Goal: Information Seeking & Learning: Find specific page/section

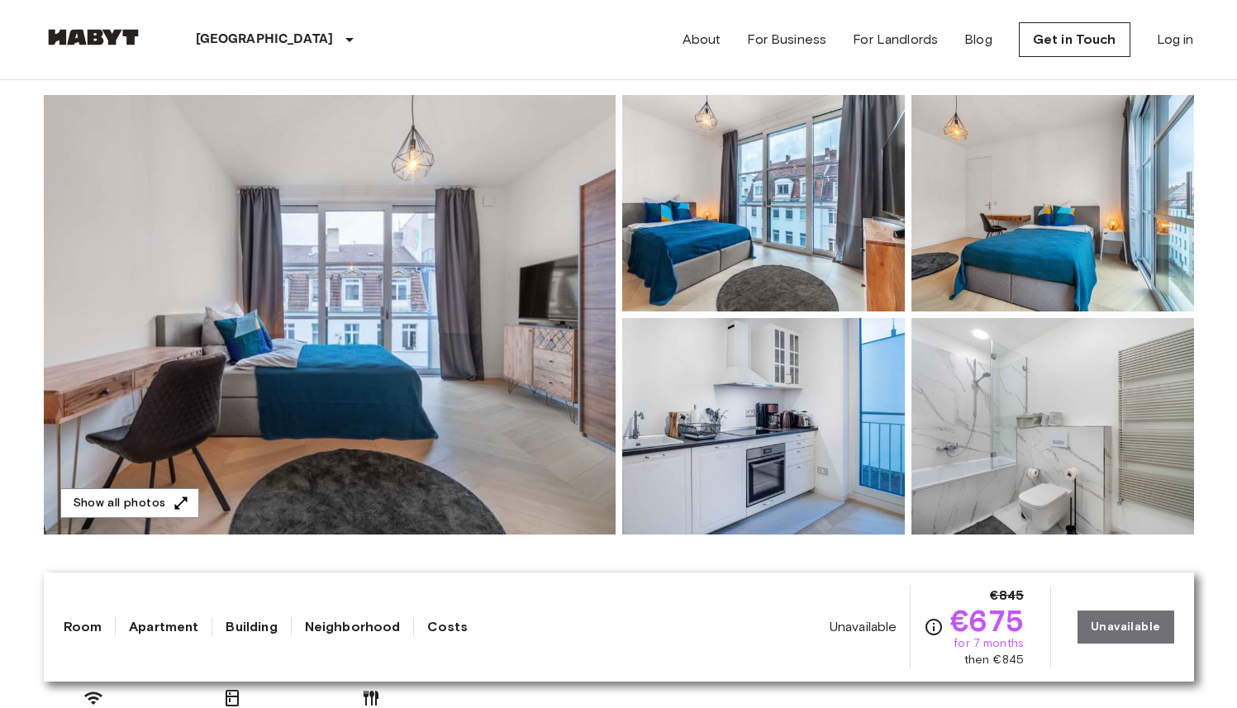
scroll to position [139, 0]
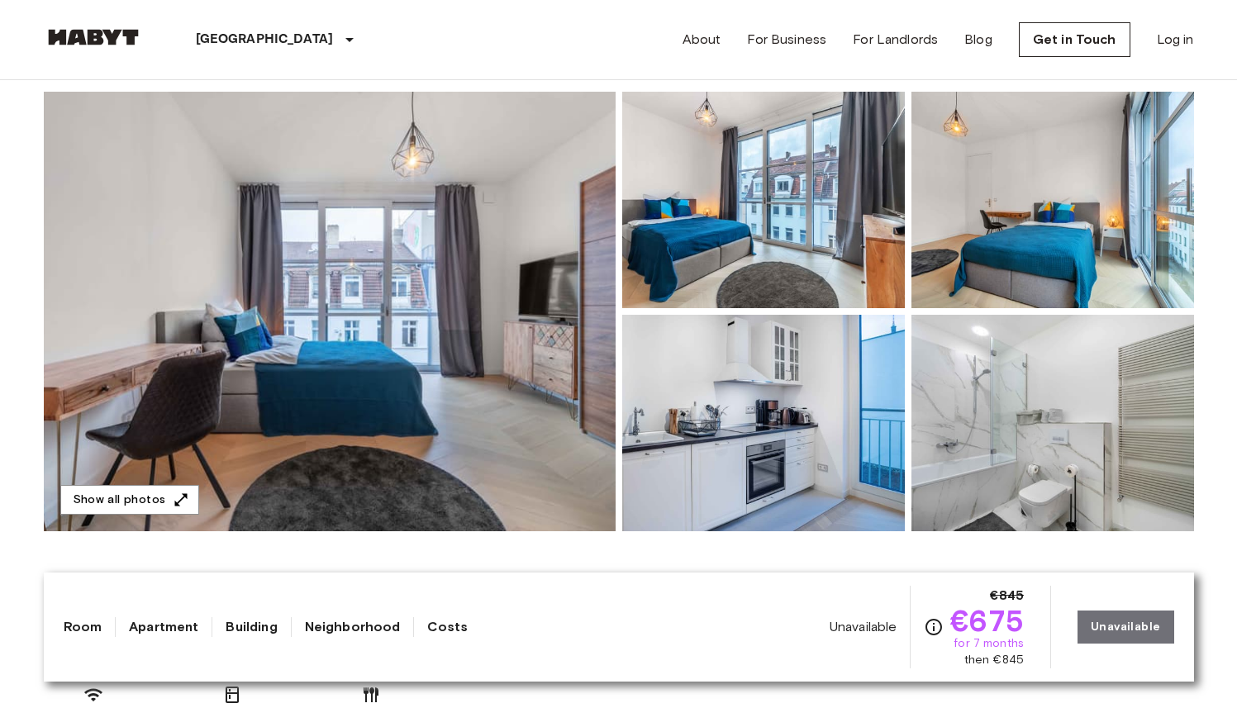
click at [524, 325] on img at bounding box center [330, 312] width 572 height 440
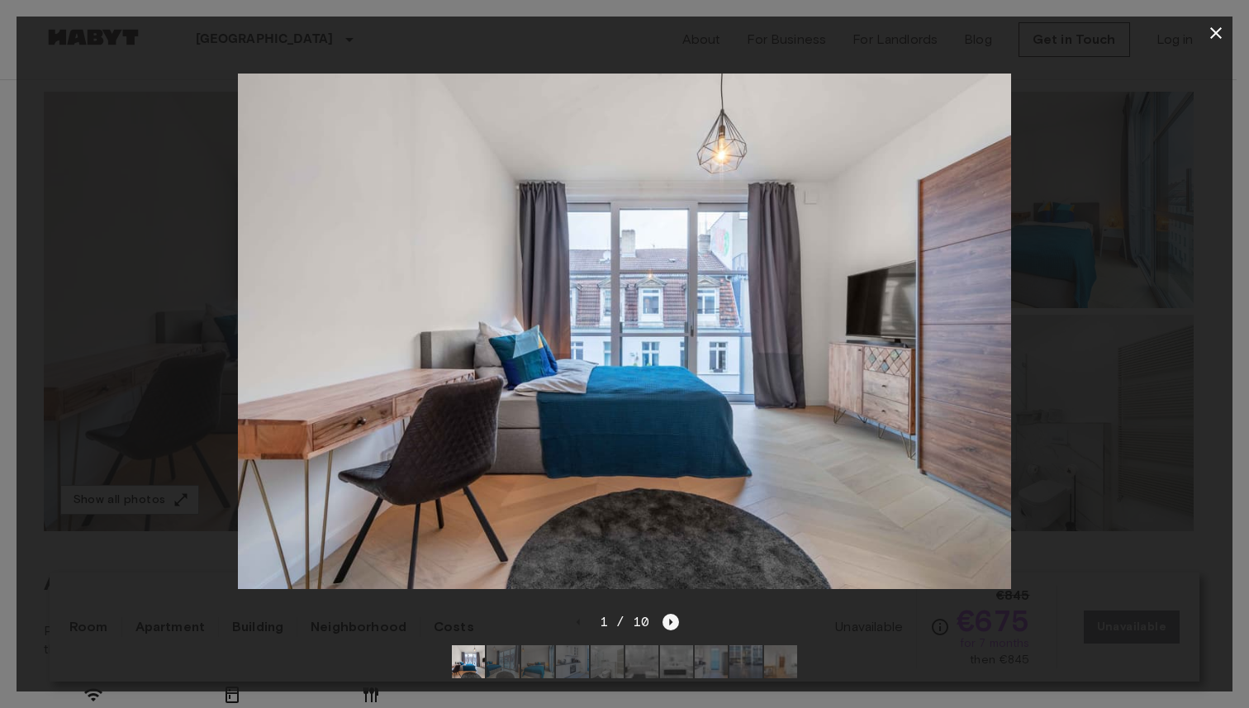
click at [673, 614] on icon "Next image" at bounding box center [671, 622] width 17 height 17
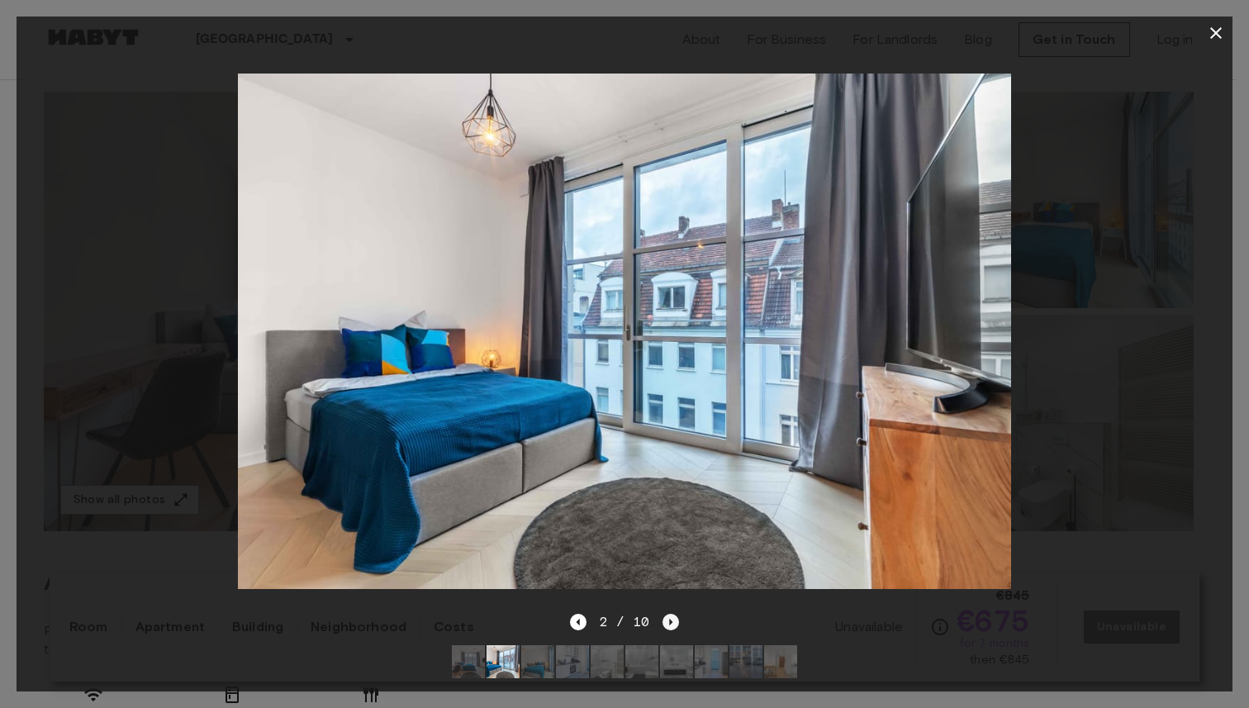
click at [673, 614] on icon "Next image" at bounding box center [671, 622] width 17 height 17
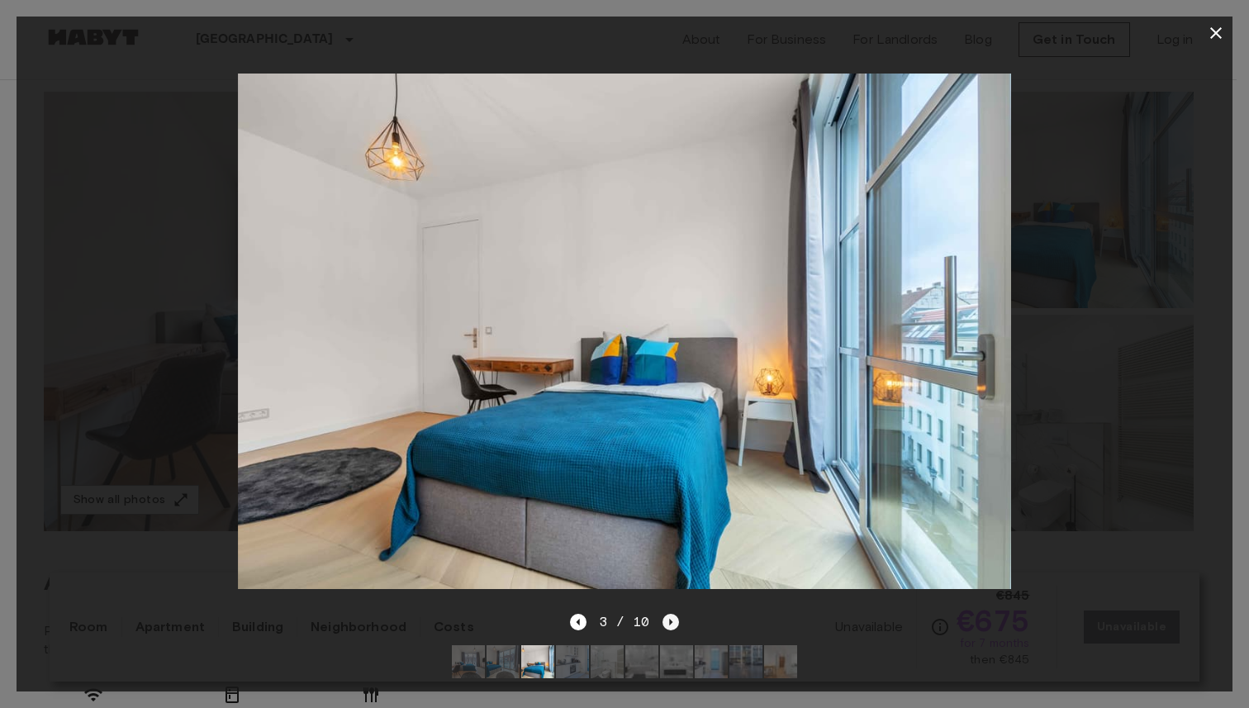
click at [673, 614] on icon "Next image" at bounding box center [671, 622] width 17 height 17
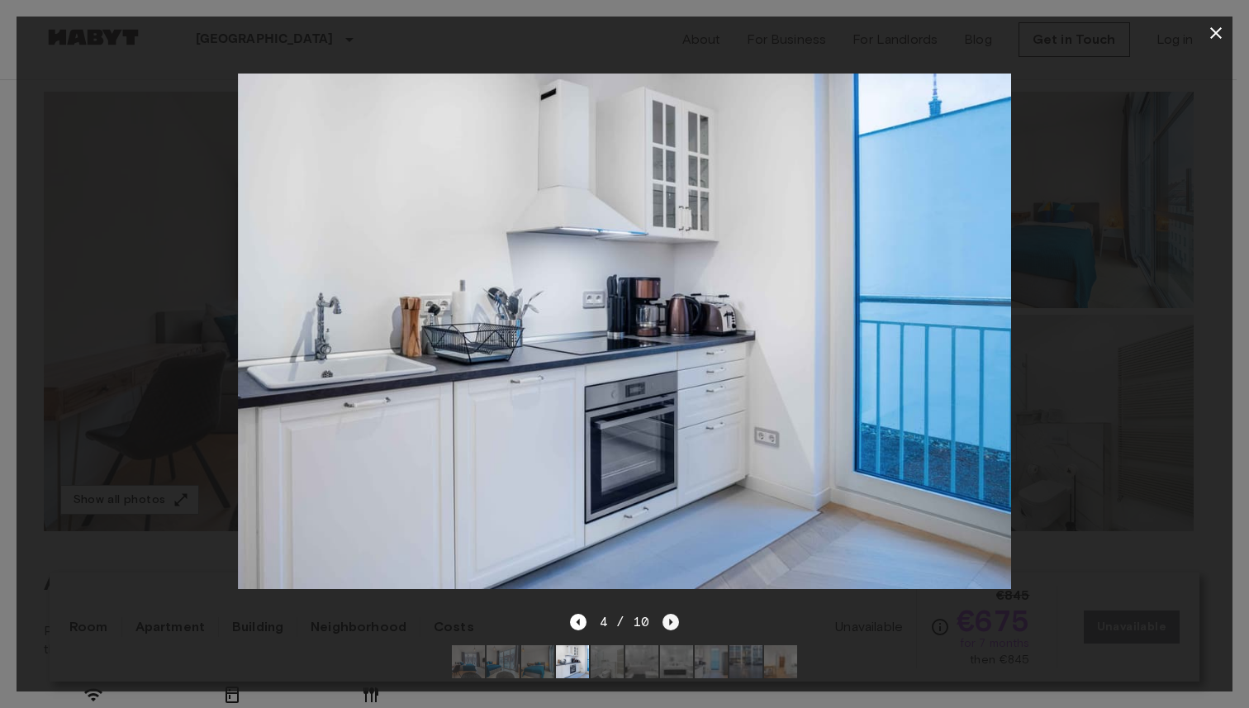
click at [673, 614] on icon "Next image" at bounding box center [671, 622] width 17 height 17
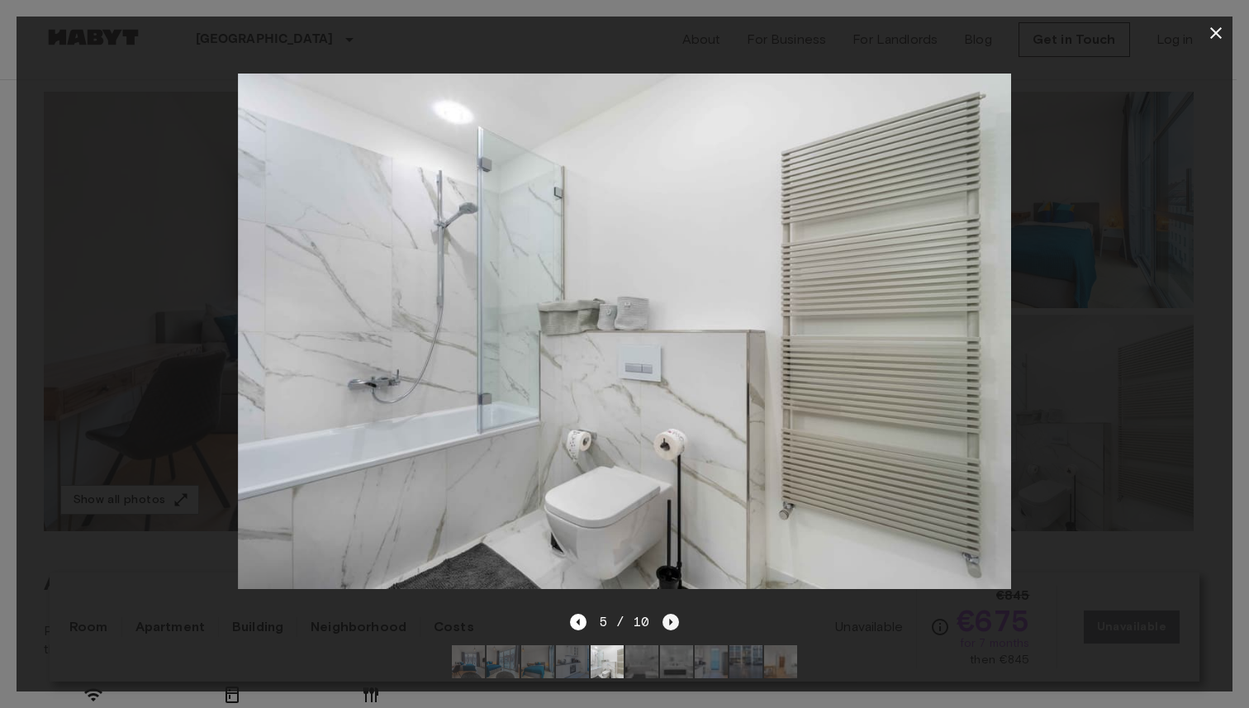
click at [673, 614] on icon "Next image" at bounding box center [671, 622] width 17 height 17
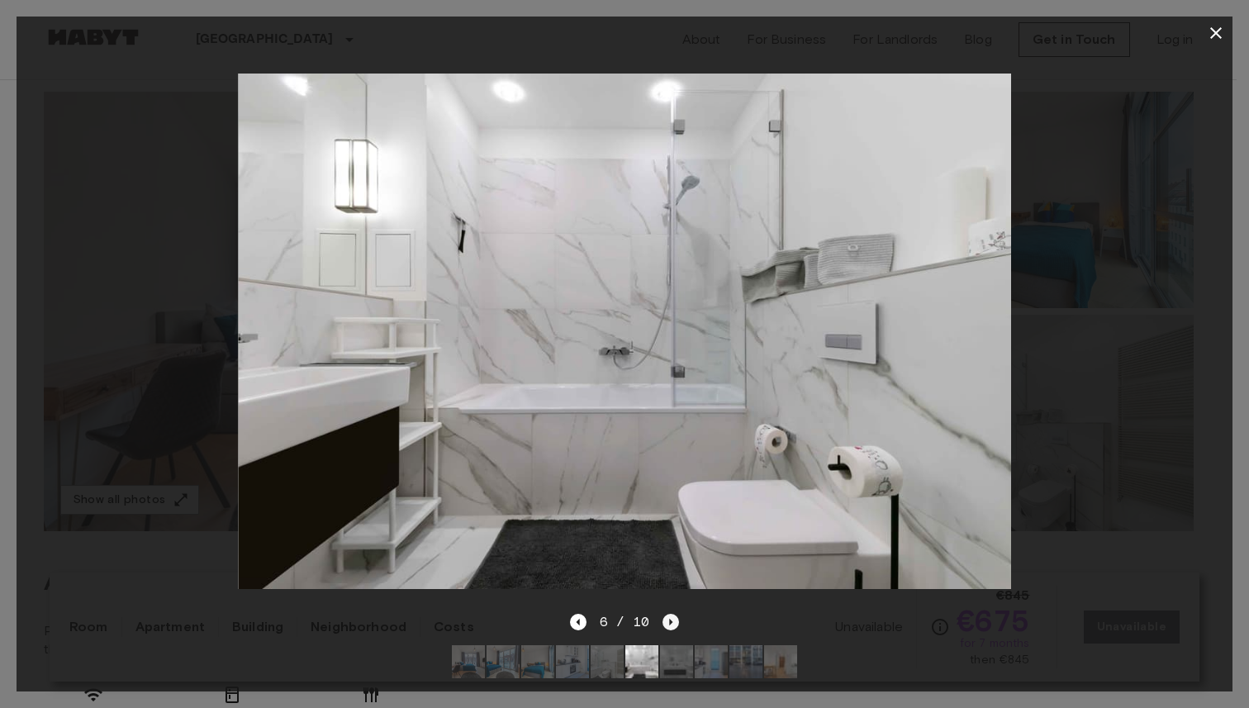
click at [673, 614] on icon "Next image" at bounding box center [671, 622] width 17 height 17
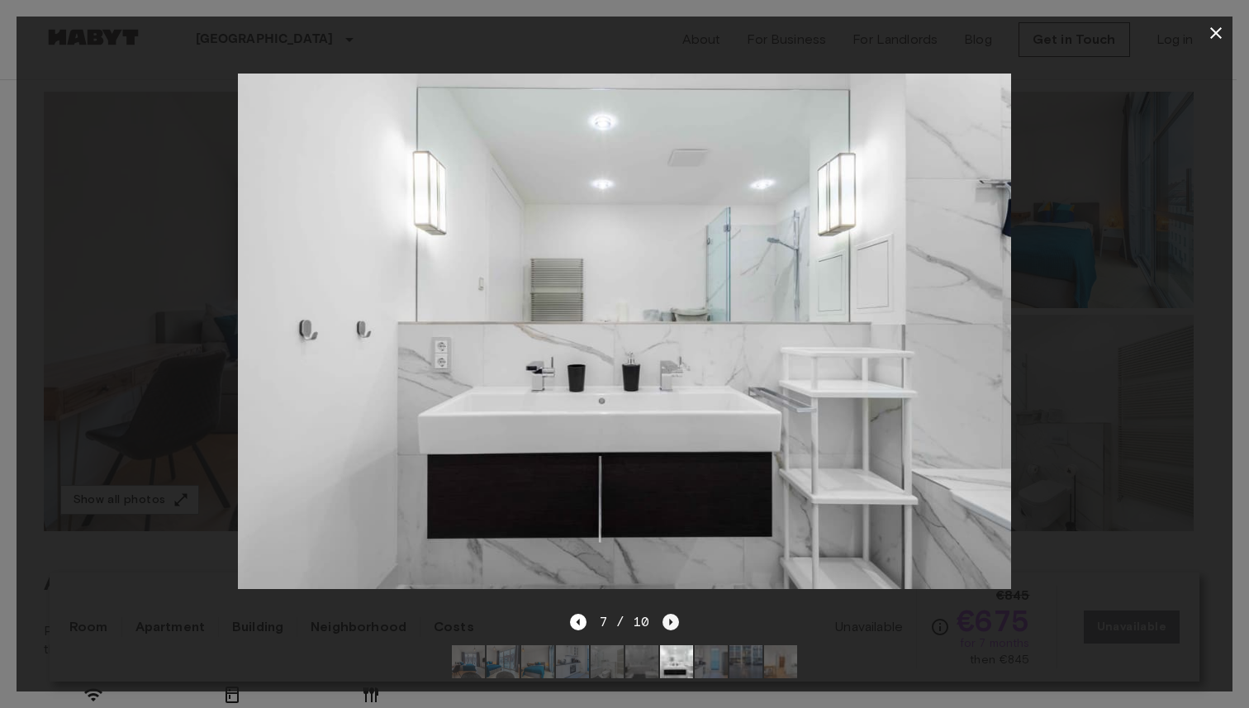
click at [673, 614] on icon "Next image" at bounding box center [671, 622] width 17 height 17
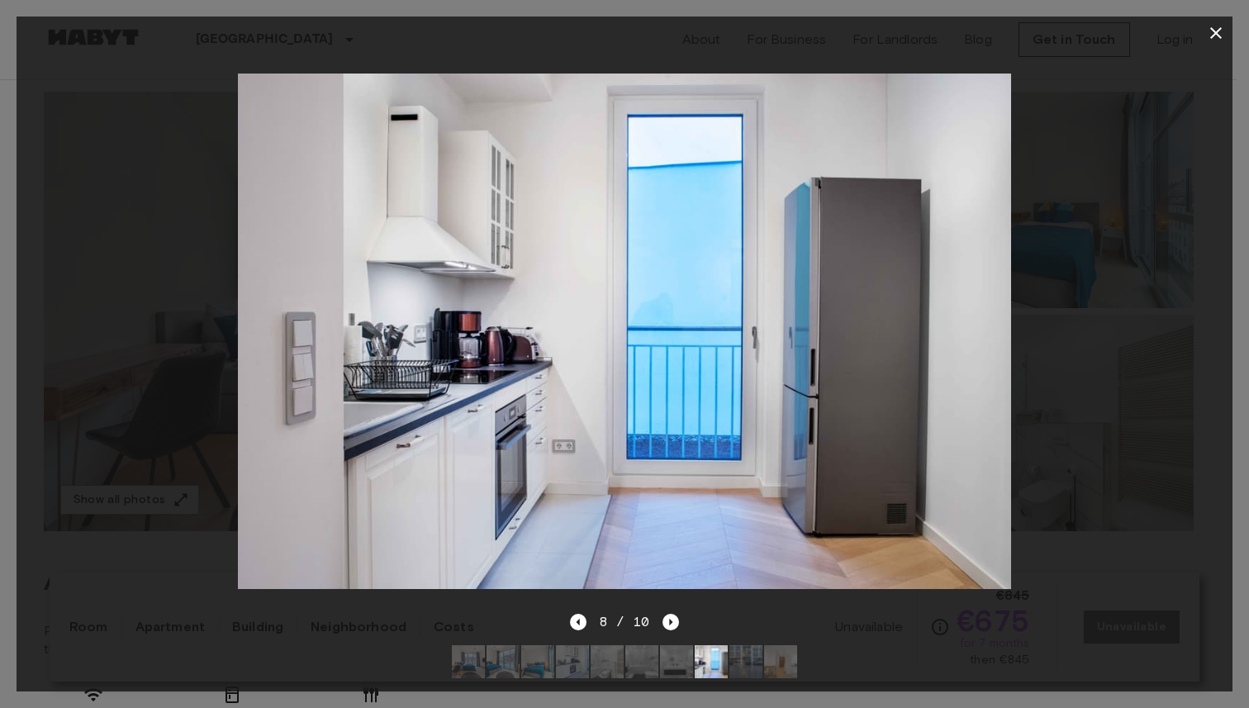
click at [1223, 31] on icon "button" at bounding box center [1216, 33] width 20 height 20
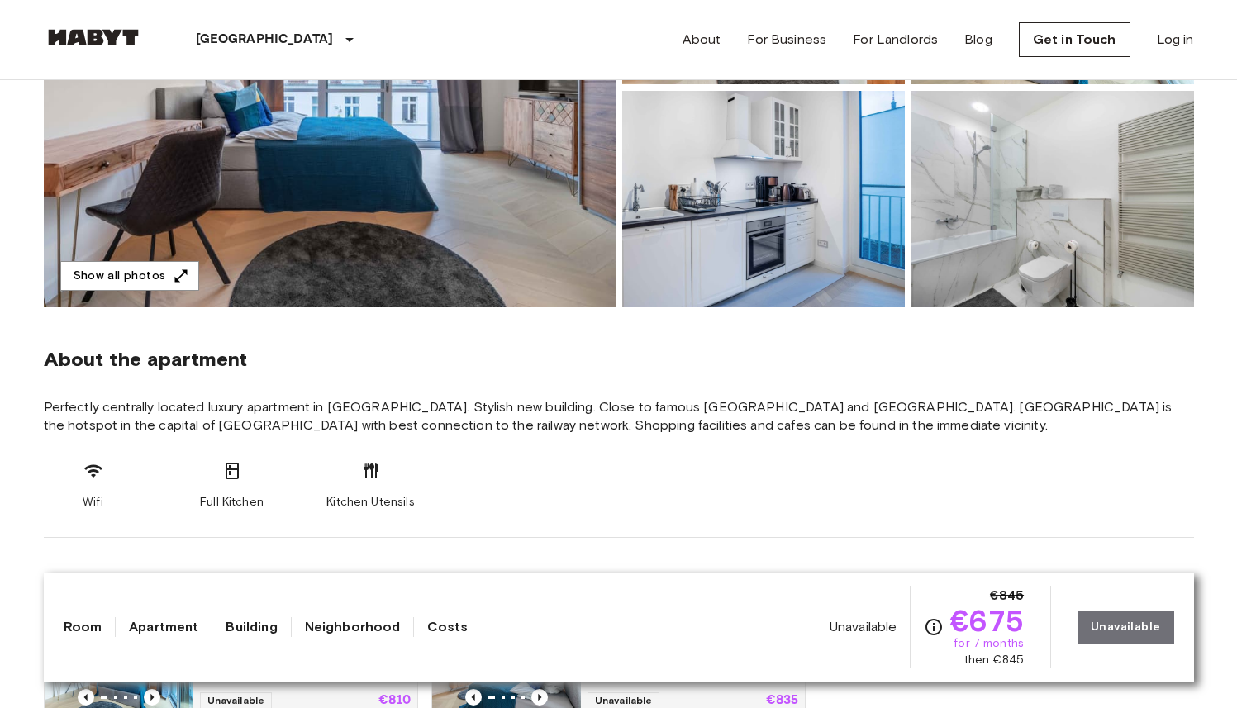
scroll to position [0, 0]
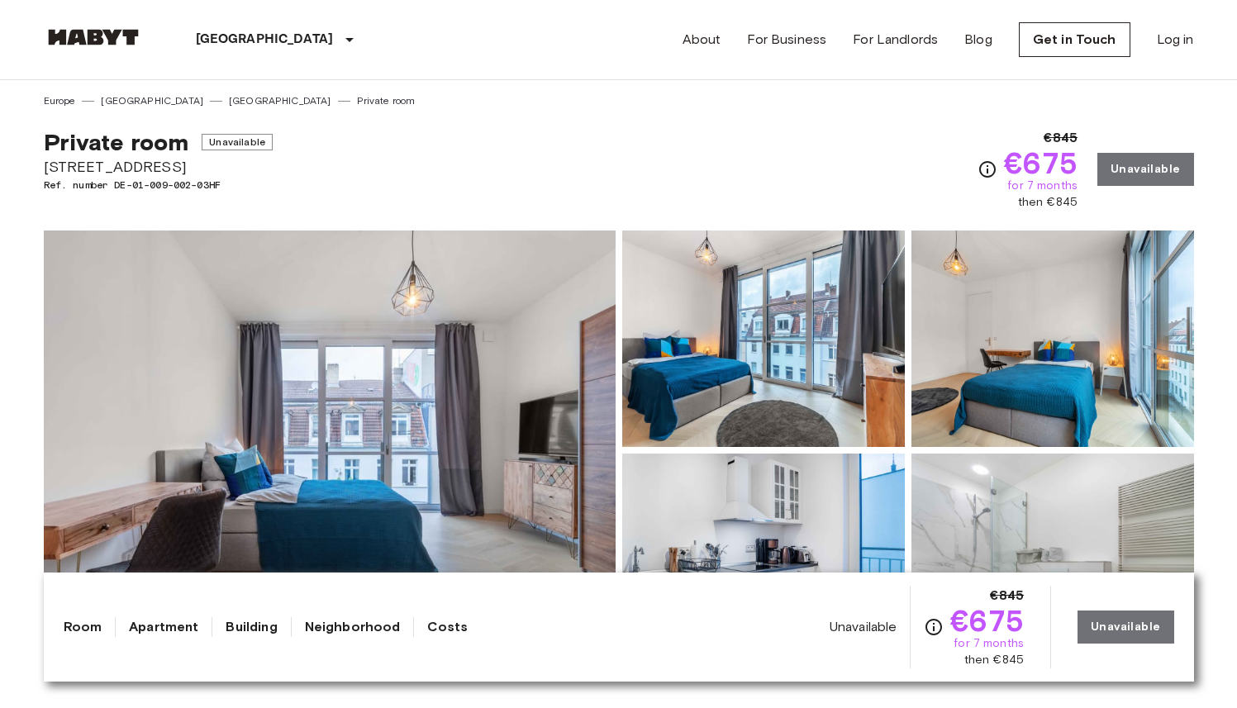
click at [731, 135] on div "Private room Unavailable Linienstraße 221 Ref. number DE-01-009-002-03HF €845 €…" at bounding box center [619, 159] width 1150 height 102
click at [639, 131] on div "Private room Unavailable [STREET_ADDRESS]. number DE-01-009-002-03HF €845 €675 …" at bounding box center [619, 159] width 1150 height 102
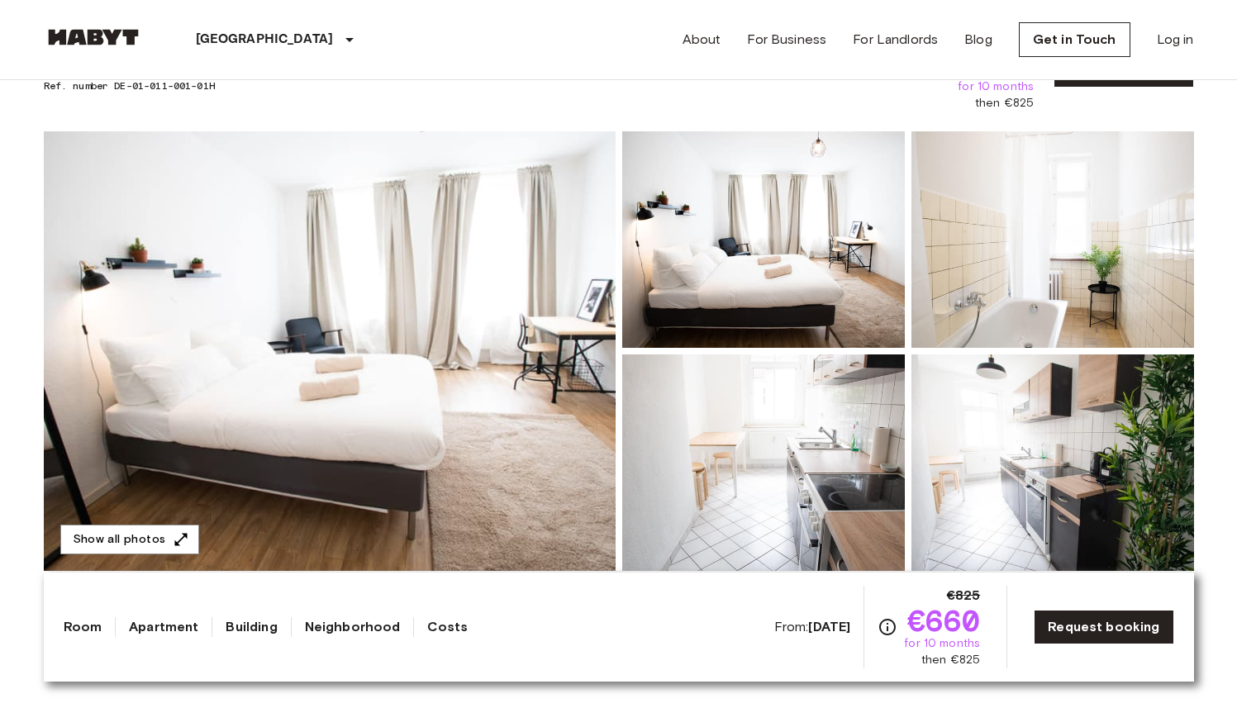
scroll to position [114, 0]
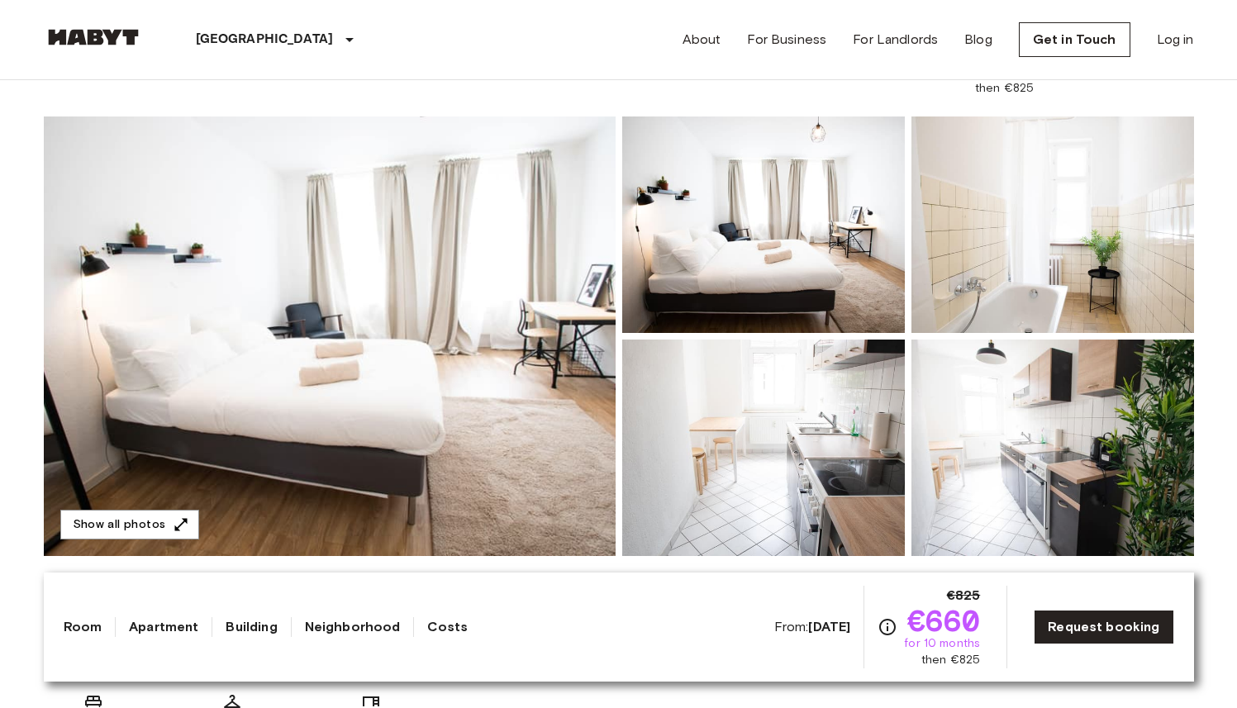
click at [507, 311] on img at bounding box center [330, 336] width 572 height 440
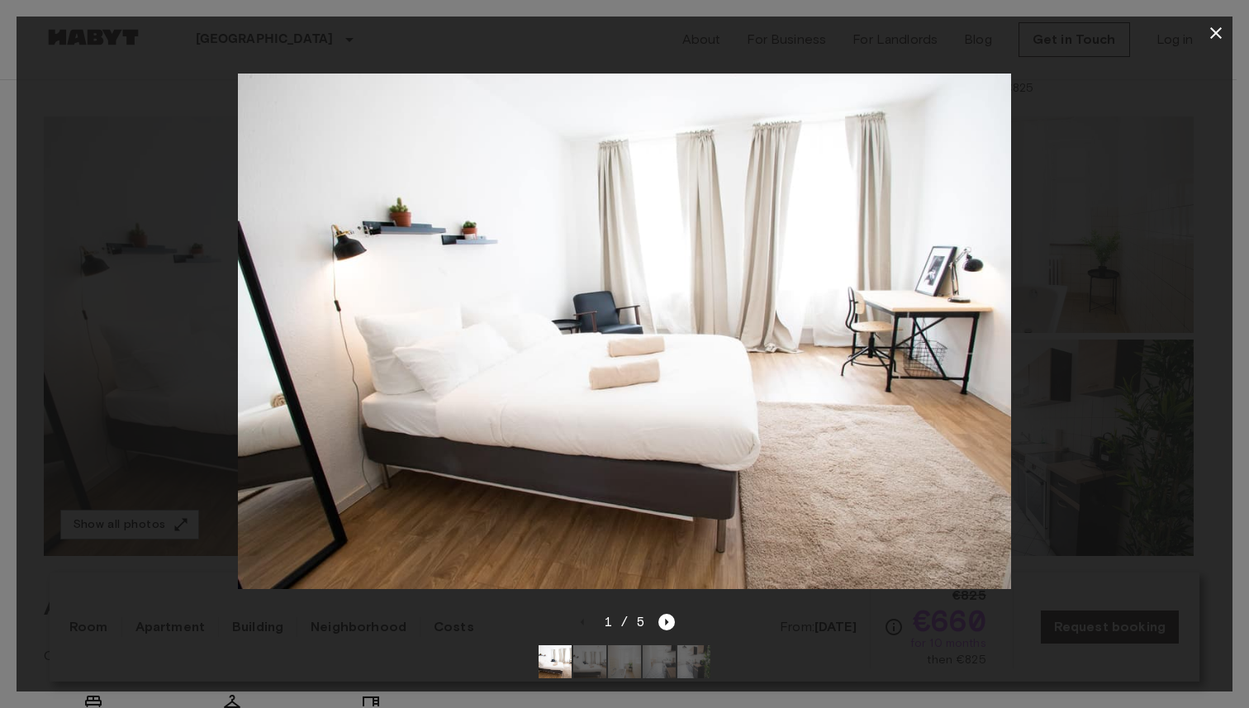
click at [1215, 39] on icon "button" at bounding box center [1216, 33] width 20 height 20
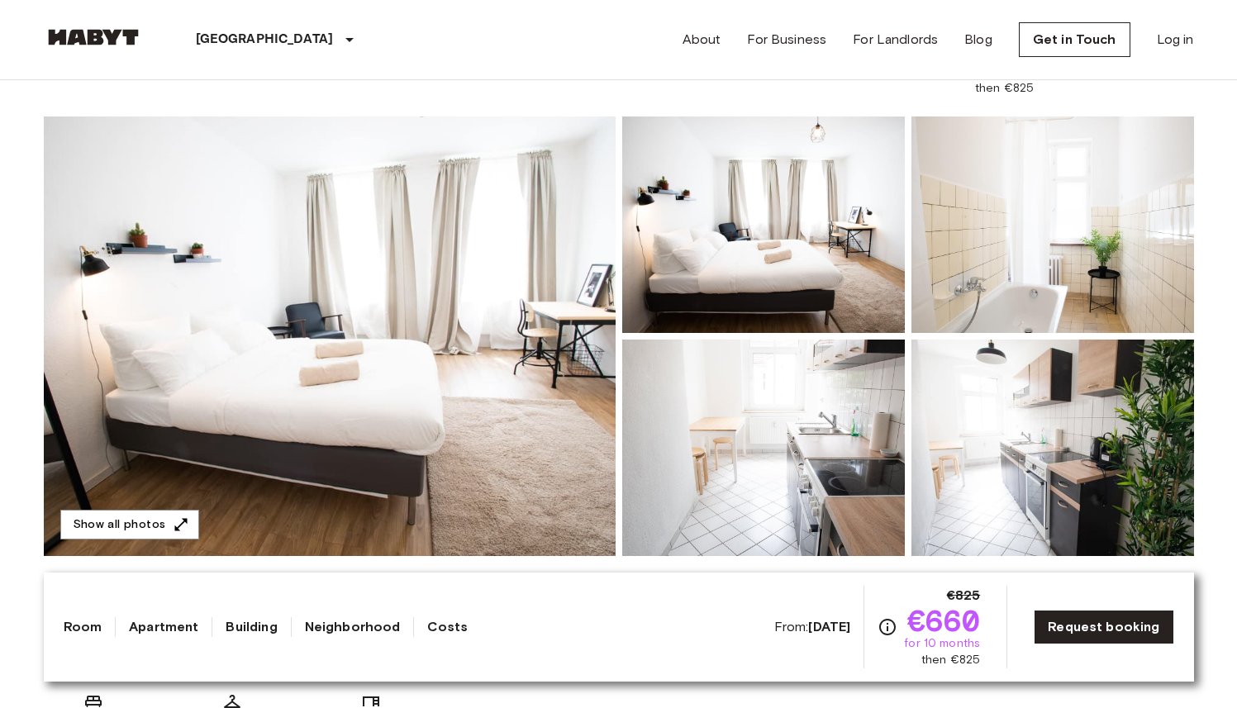
click at [490, 240] on img at bounding box center [330, 336] width 572 height 440
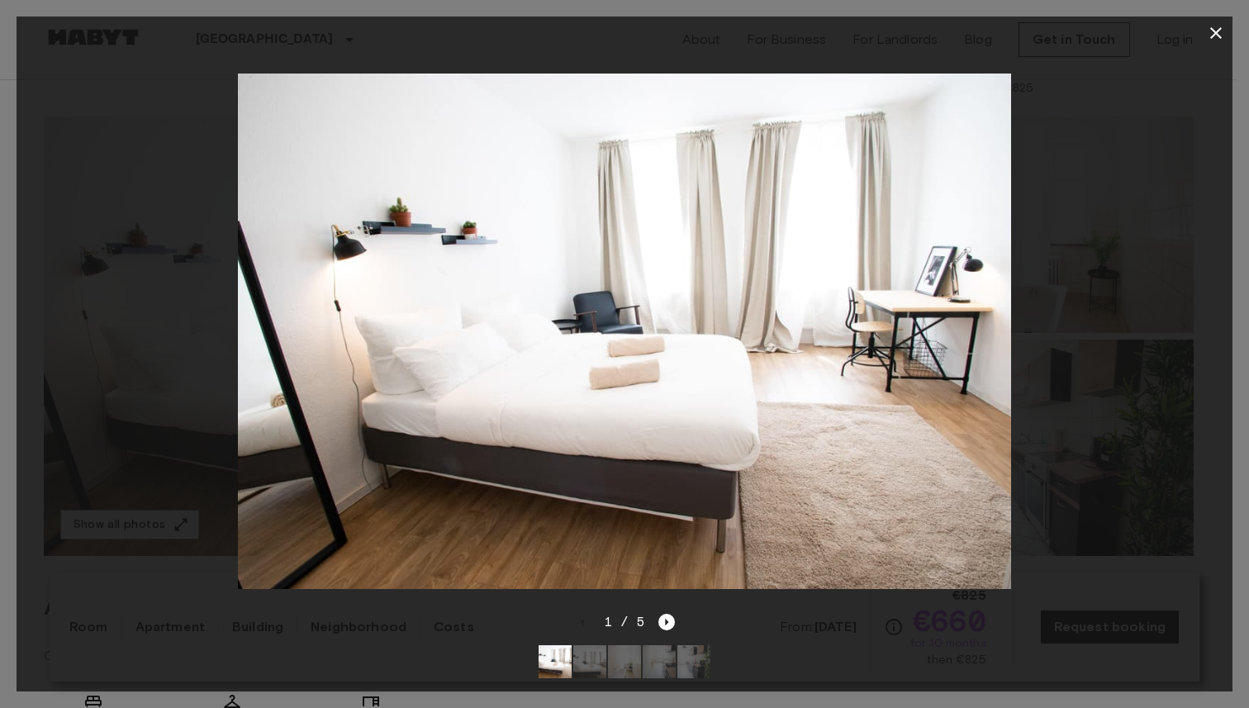
click at [1133, 289] on div at bounding box center [625, 331] width 1216 height 563
click at [668, 614] on icon "Next image" at bounding box center [666, 622] width 17 height 17
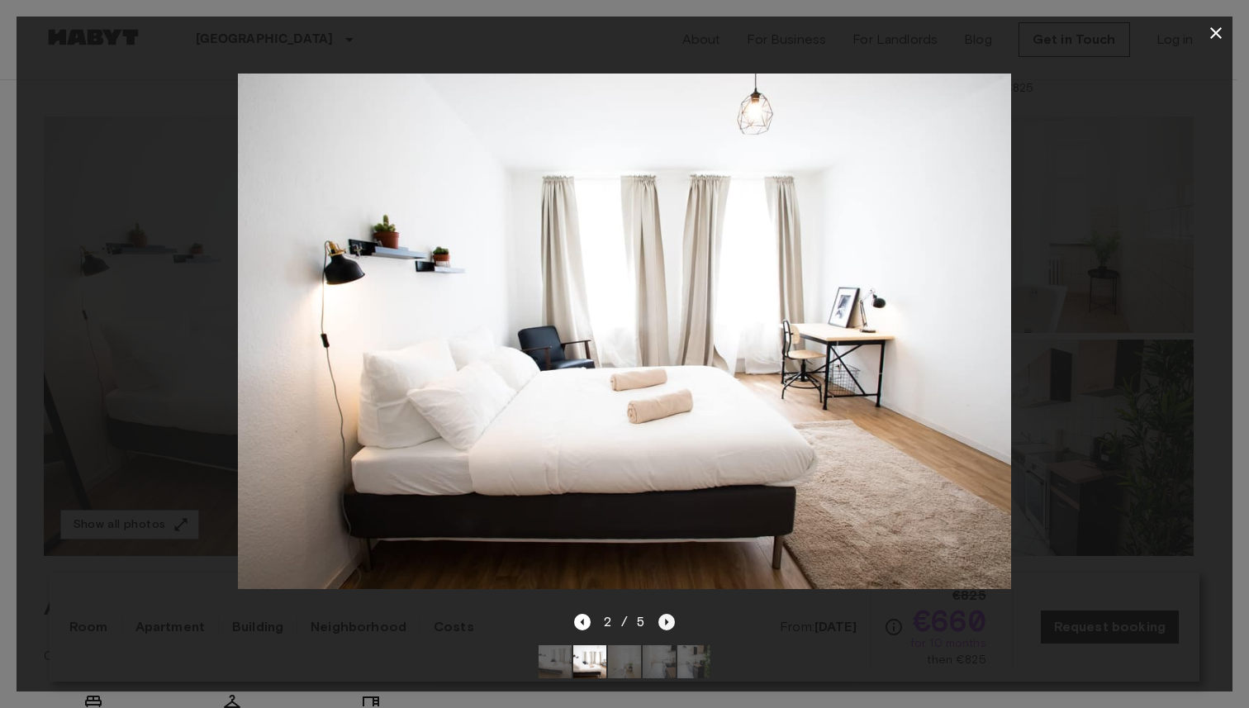
click at [668, 614] on icon "Next image" at bounding box center [666, 622] width 17 height 17
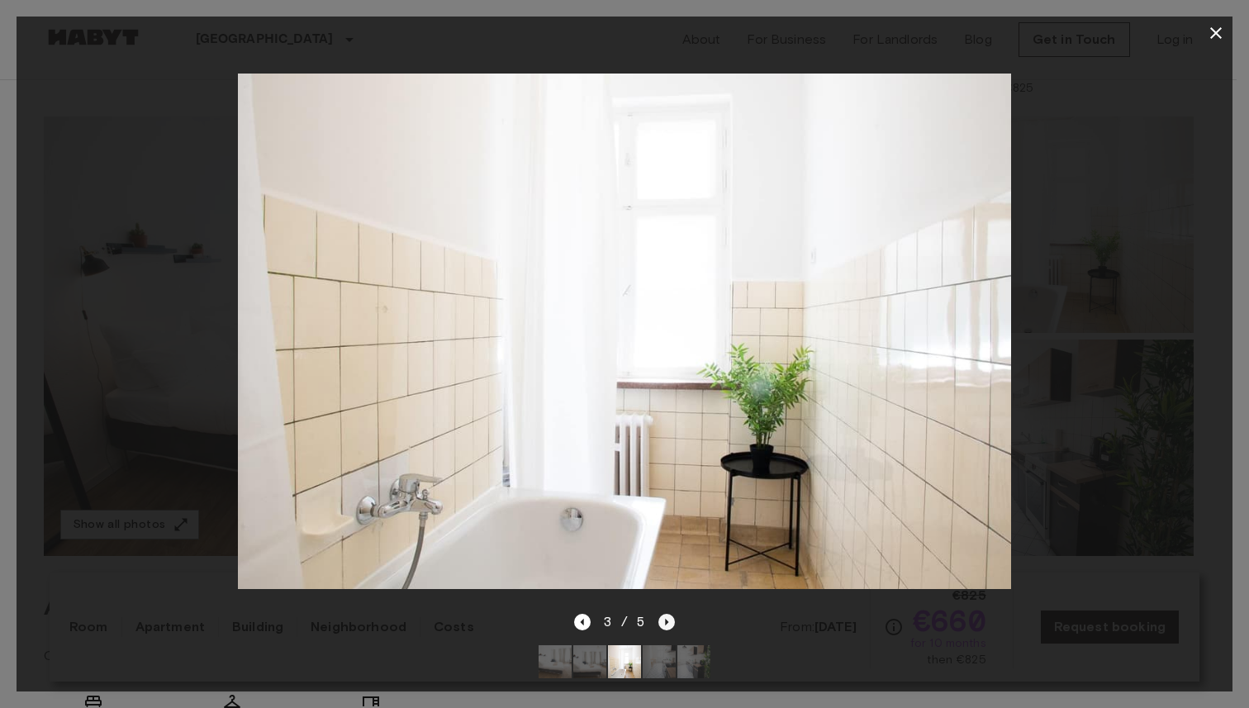
click at [668, 614] on icon "Next image" at bounding box center [666, 622] width 17 height 17
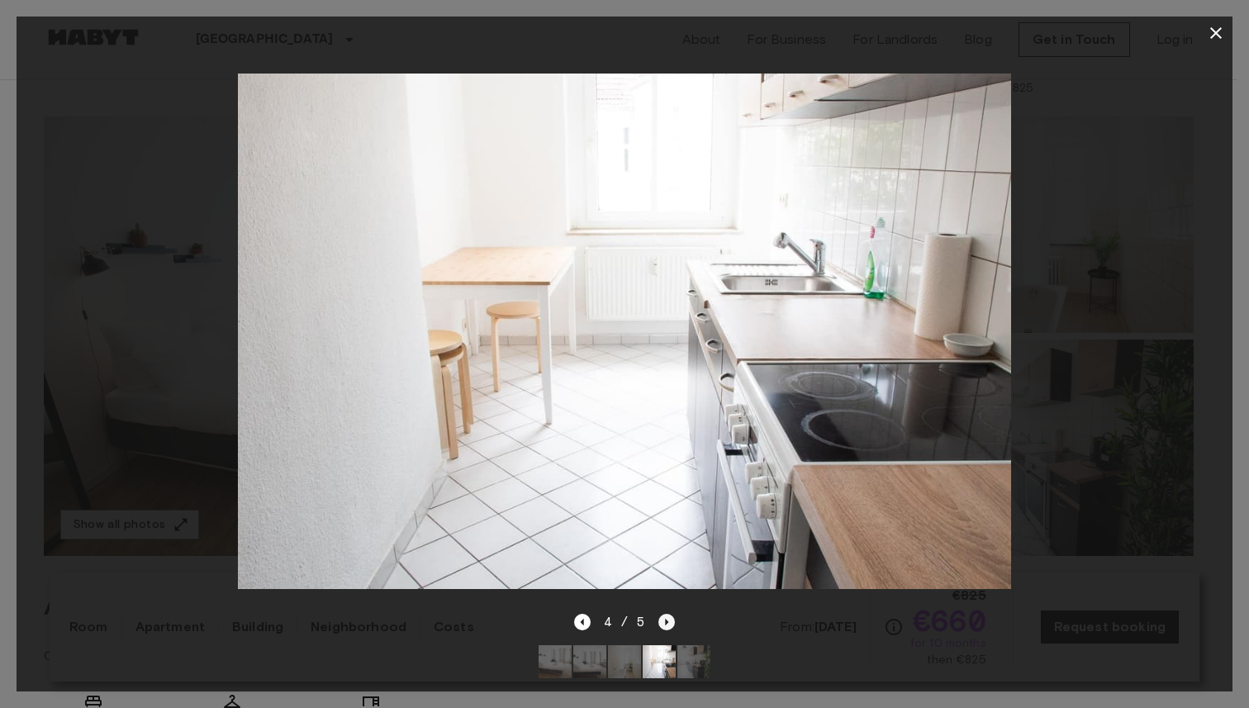
click at [668, 614] on icon "Next image" at bounding box center [666, 622] width 17 height 17
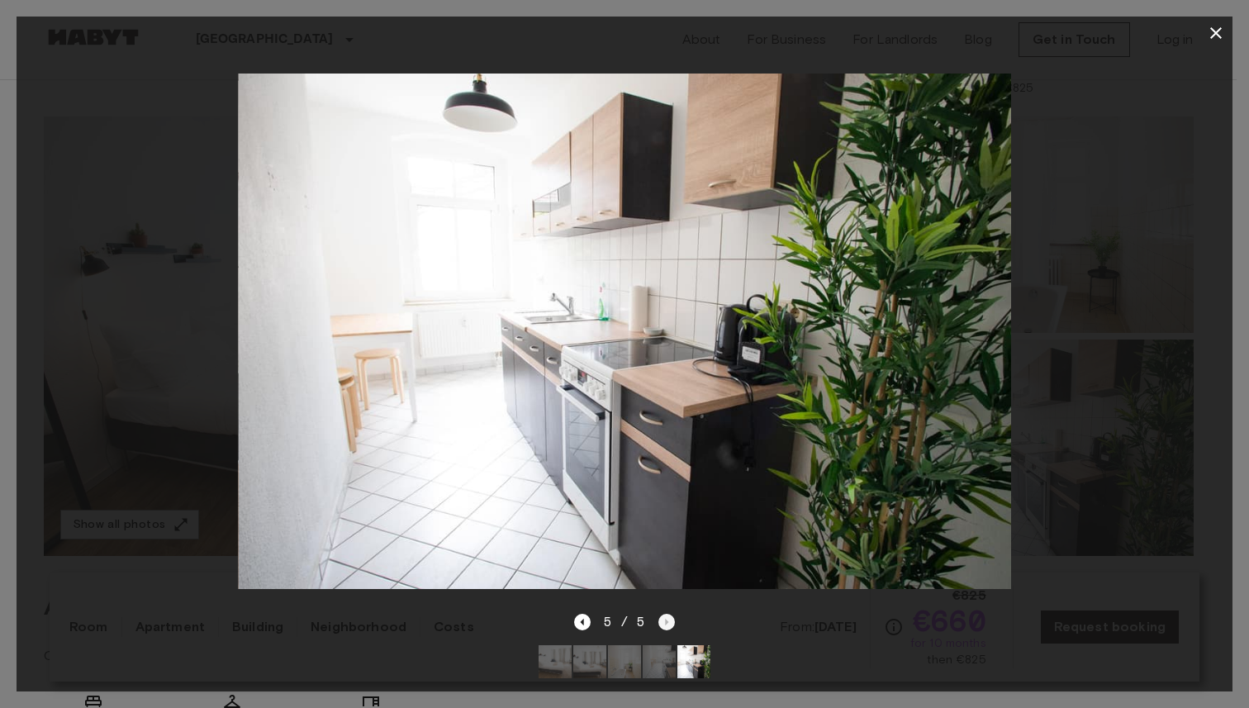
click at [668, 612] on div "5 / 5" at bounding box center [625, 622] width 102 height 20
click at [1213, 30] on icon "button" at bounding box center [1216, 33] width 12 height 12
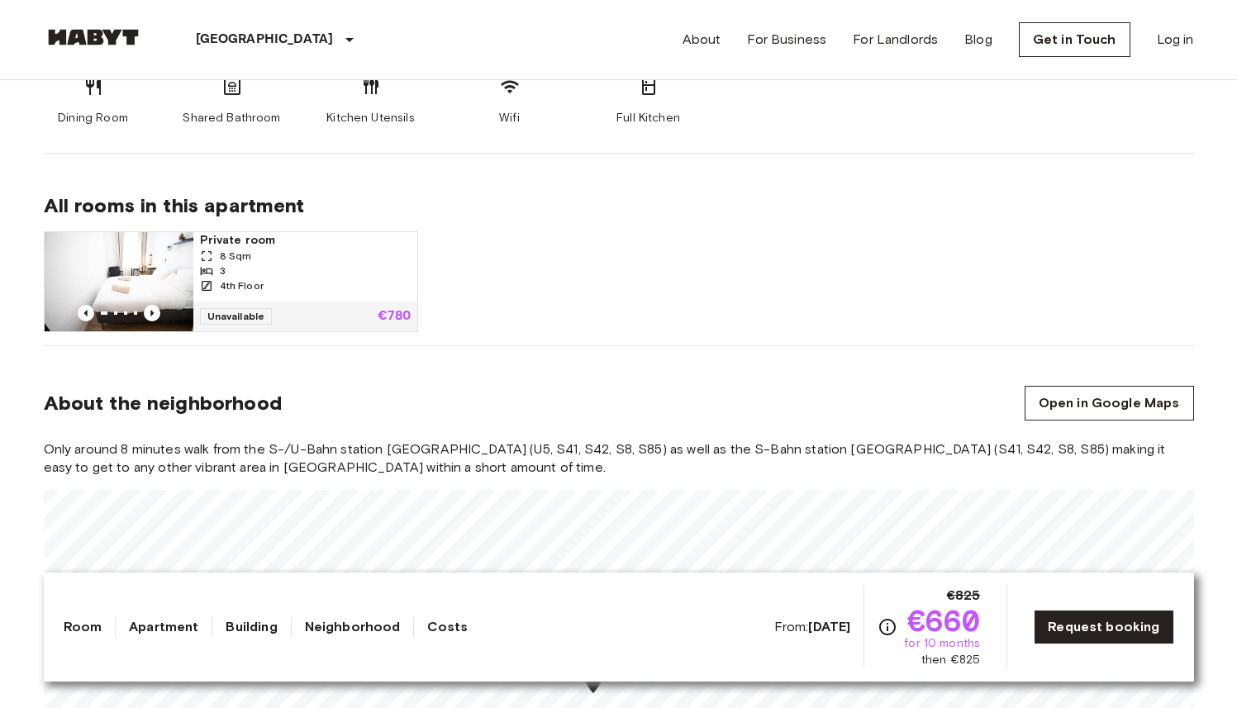
scroll to position [1003, 0]
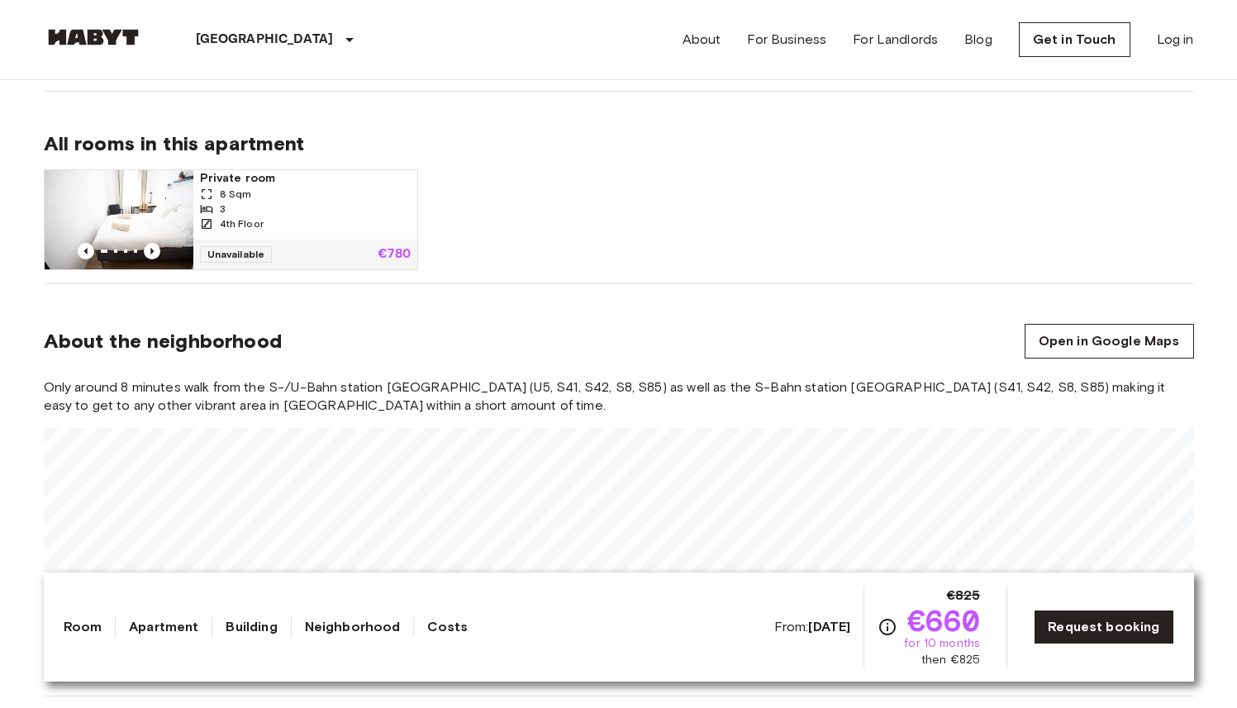
click at [247, 188] on span "8 Sqm" at bounding box center [236, 194] width 32 height 15
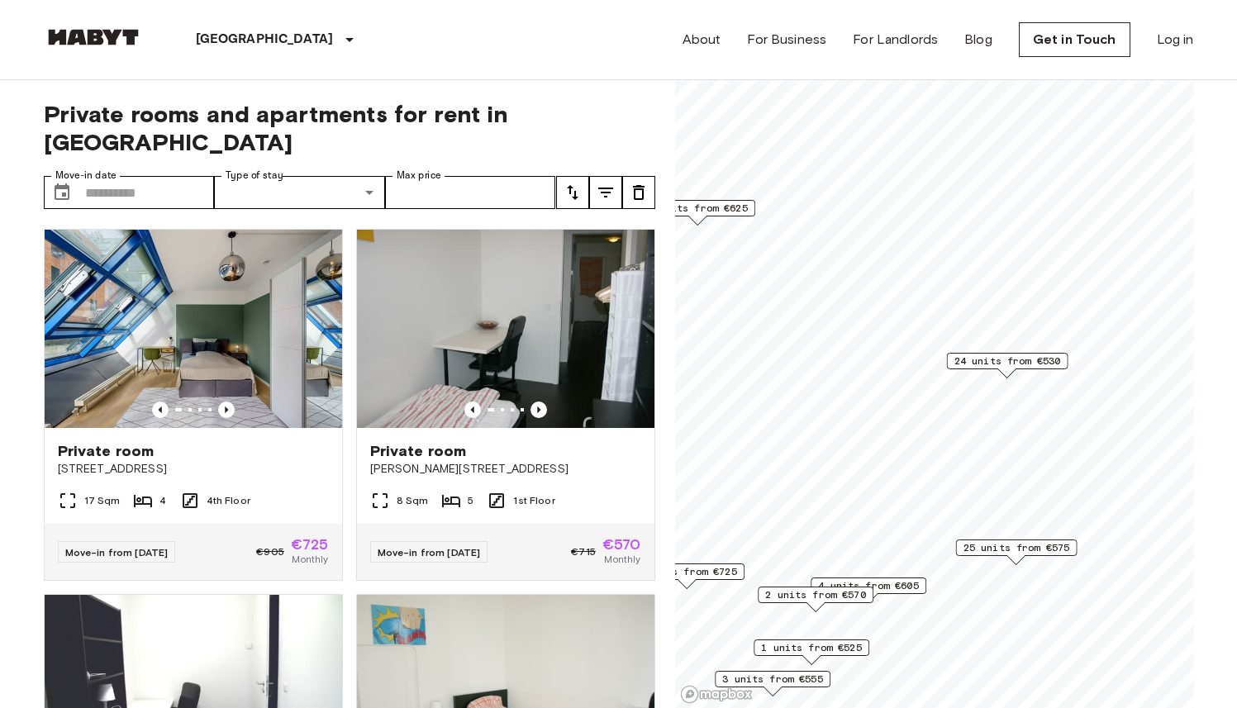
click at [1017, 358] on span "24 units from €530" at bounding box center [1006, 361] width 107 height 15
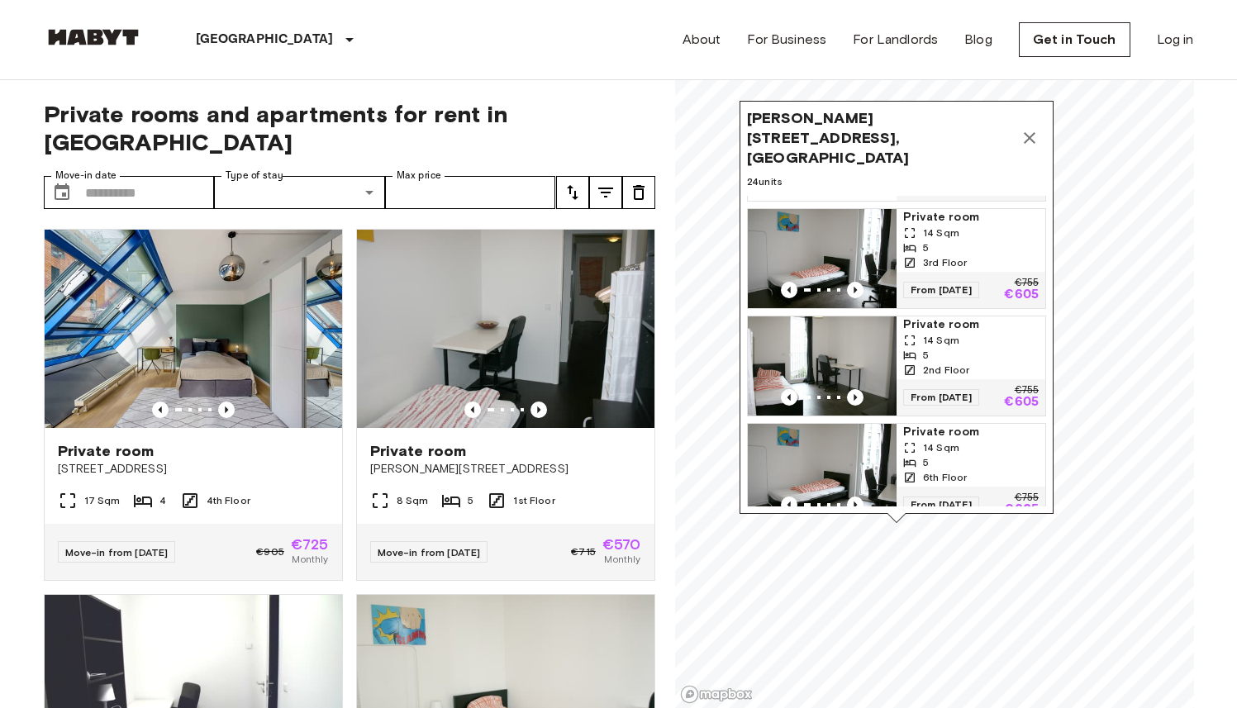
scroll to position [2326, 0]
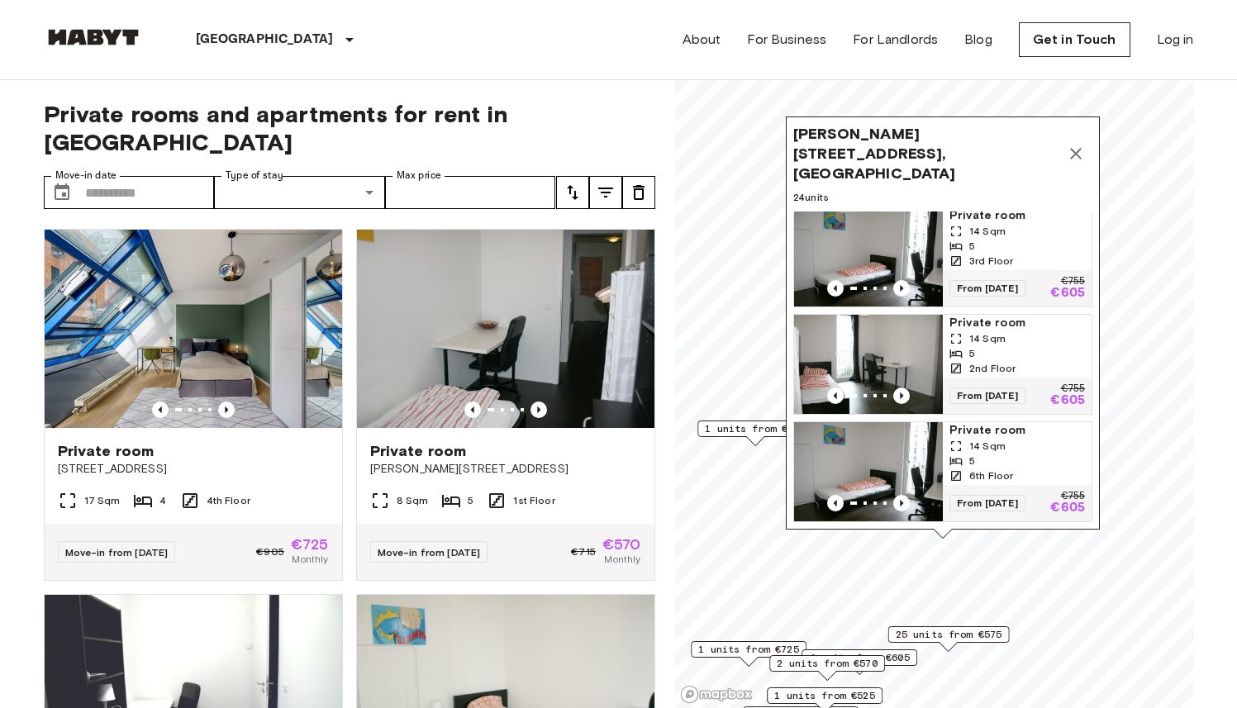
click at [1082, 144] on icon "Map marker" at bounding box center [1076, 154] width 20 height 20
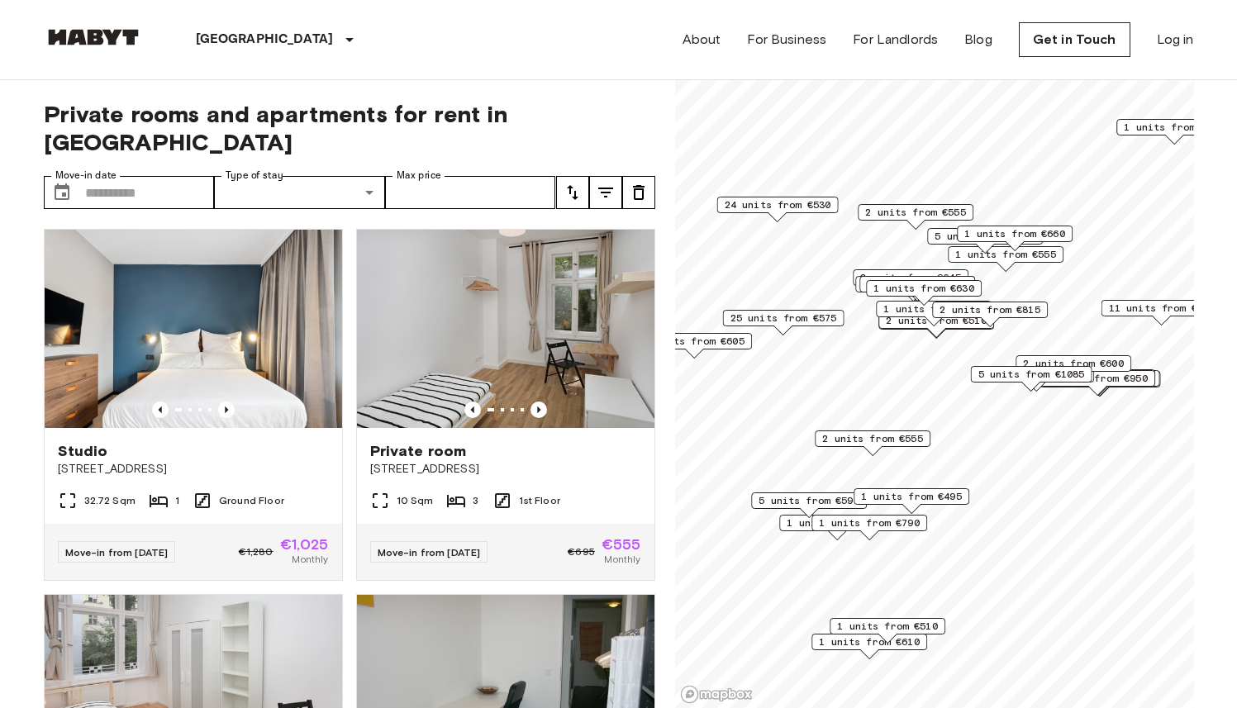
click at [808, 316] on span "25 units from €575" at bounding box center [783, 318] width 107 height 15
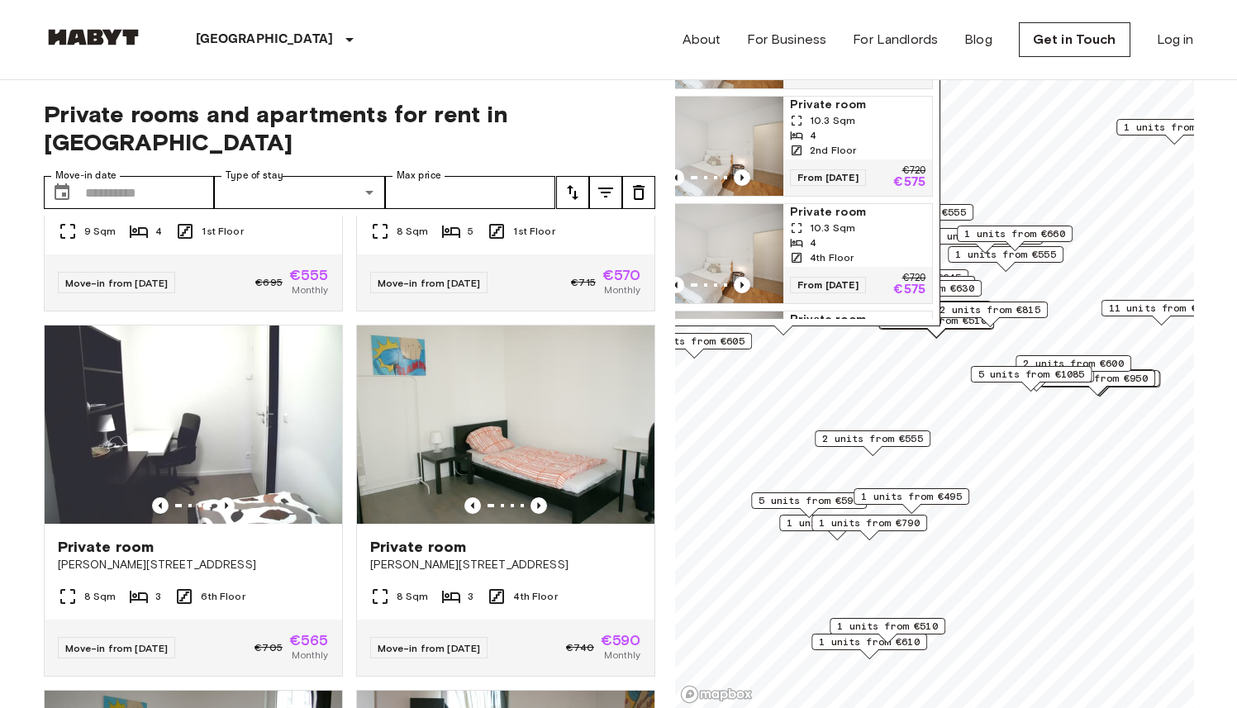
scroll to position [716, 0]
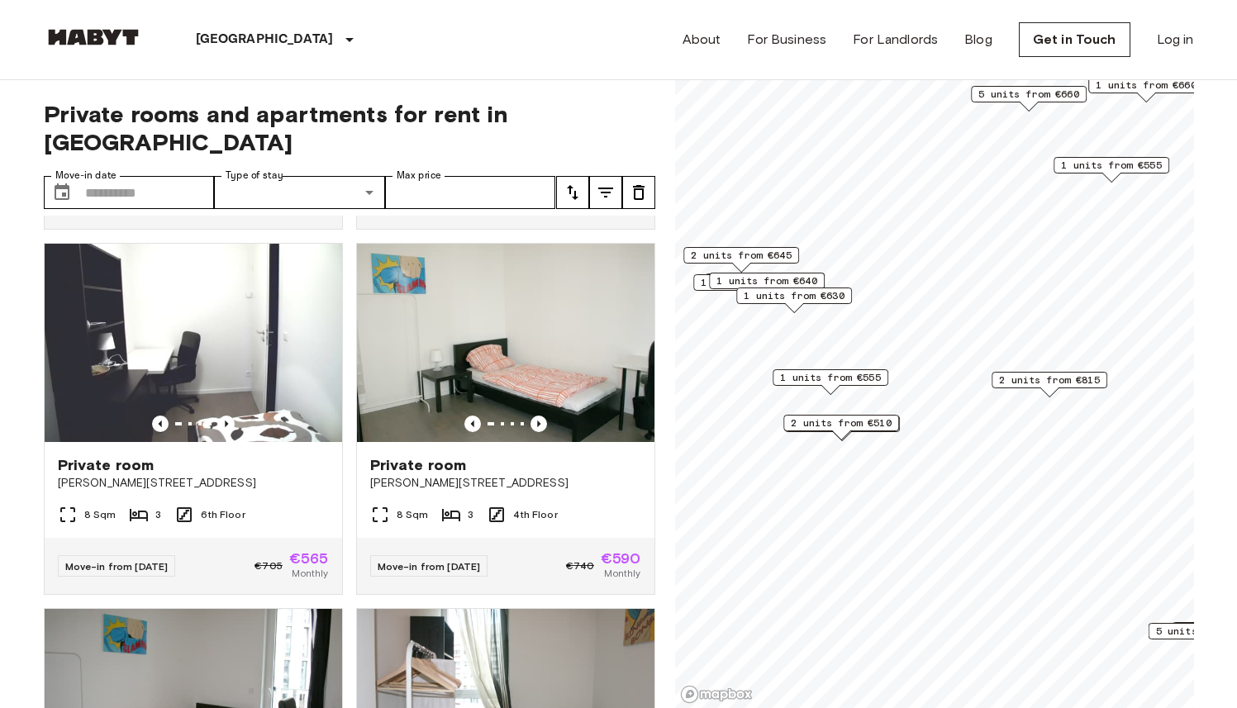
click at [1016, 380] on span "2 units from €815" at bounding box center [1049, 380] width 101 height 15
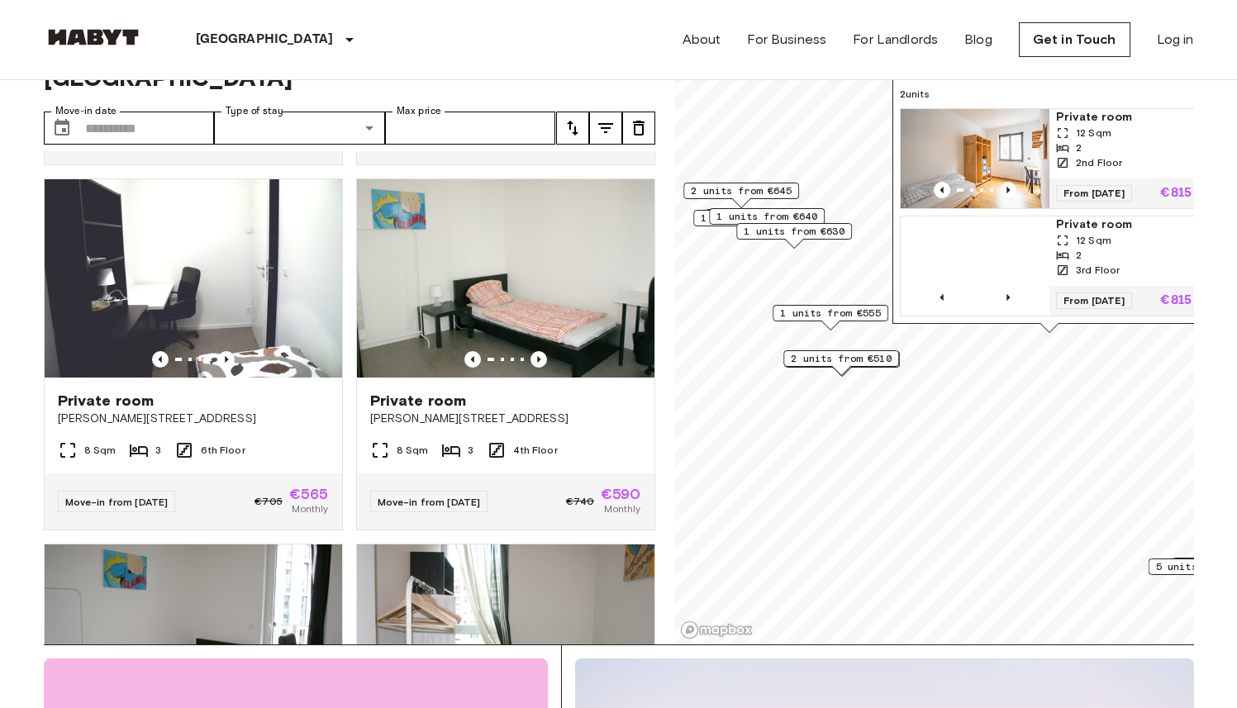
scroll to position [67, 0]
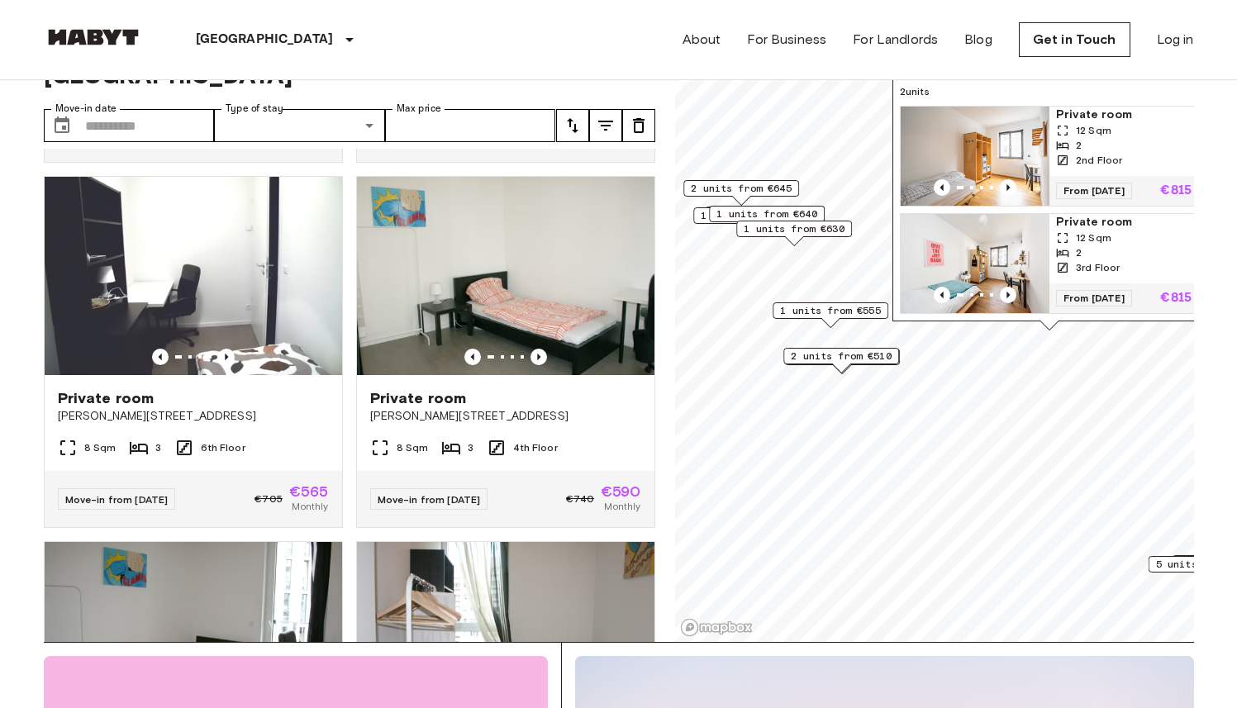
click at [811, 228] on span "1 units from €630" at bounding box center [794, 228] width 101 height 15
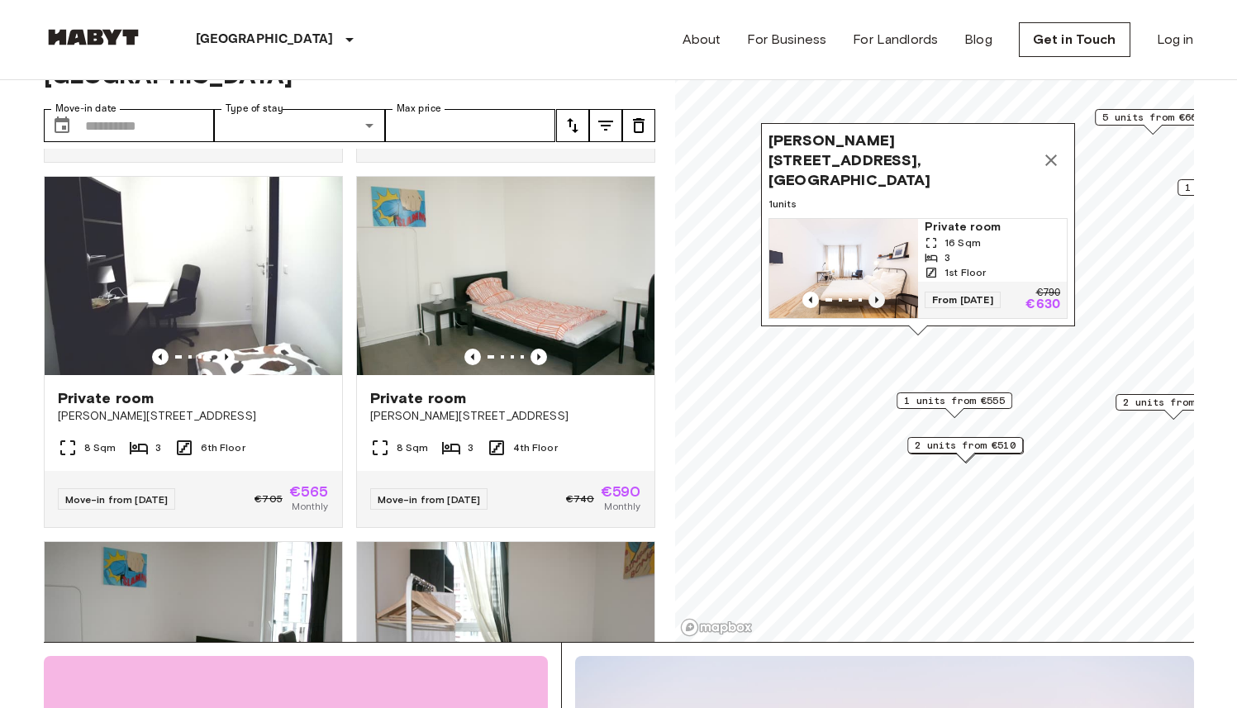
click at [877, 297] on icon "Previous image" at bounding box center [876, 300] width 3 height 7
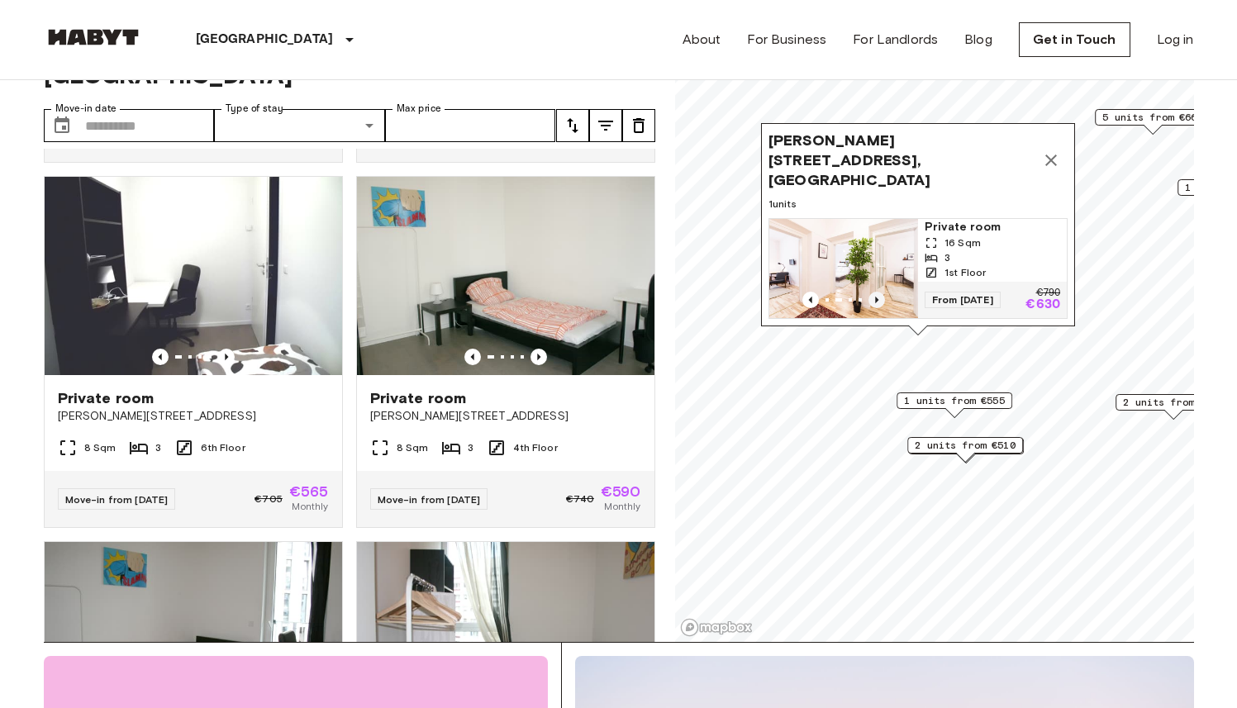
click at [877, 297] on icon "Previous image" at bounding box center [876, 300] width 3 height 7
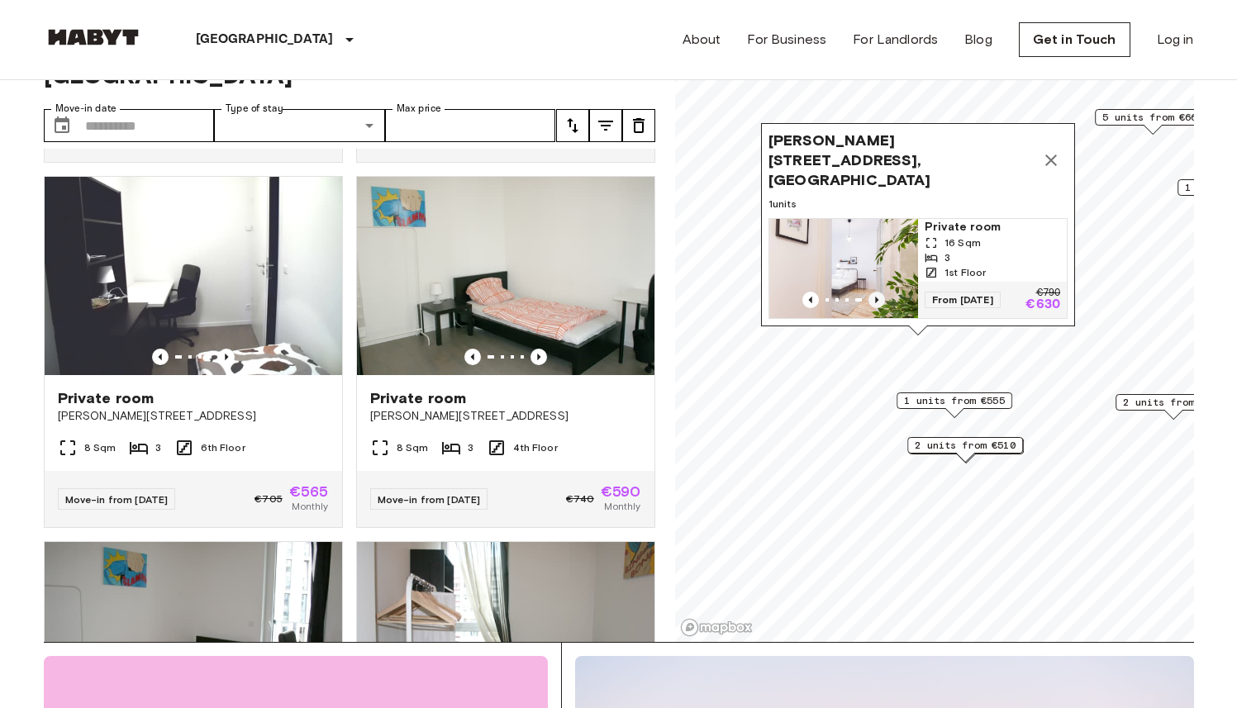
click at [877, 297] on icon "Previous image" at bounding box center [876, 300] width 3 height 7
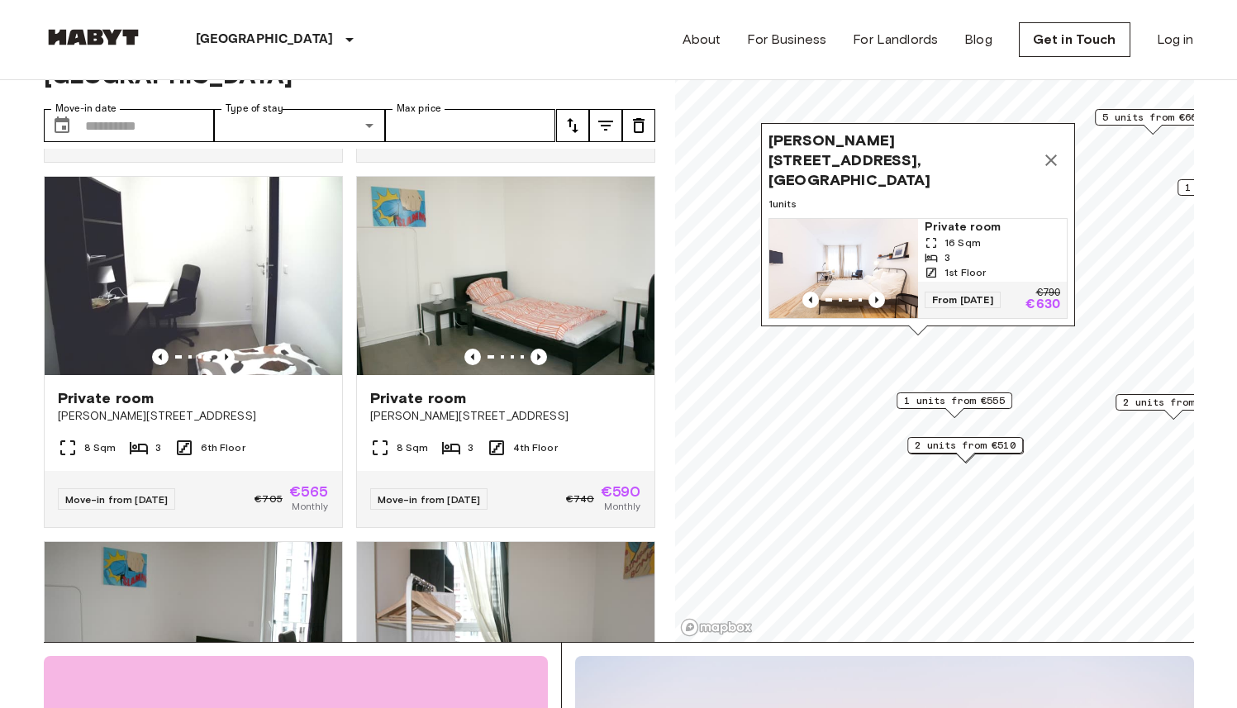
click at [1055, 155] on icon "Map marker" at bounding box center [1051, 161] width 12 height 12
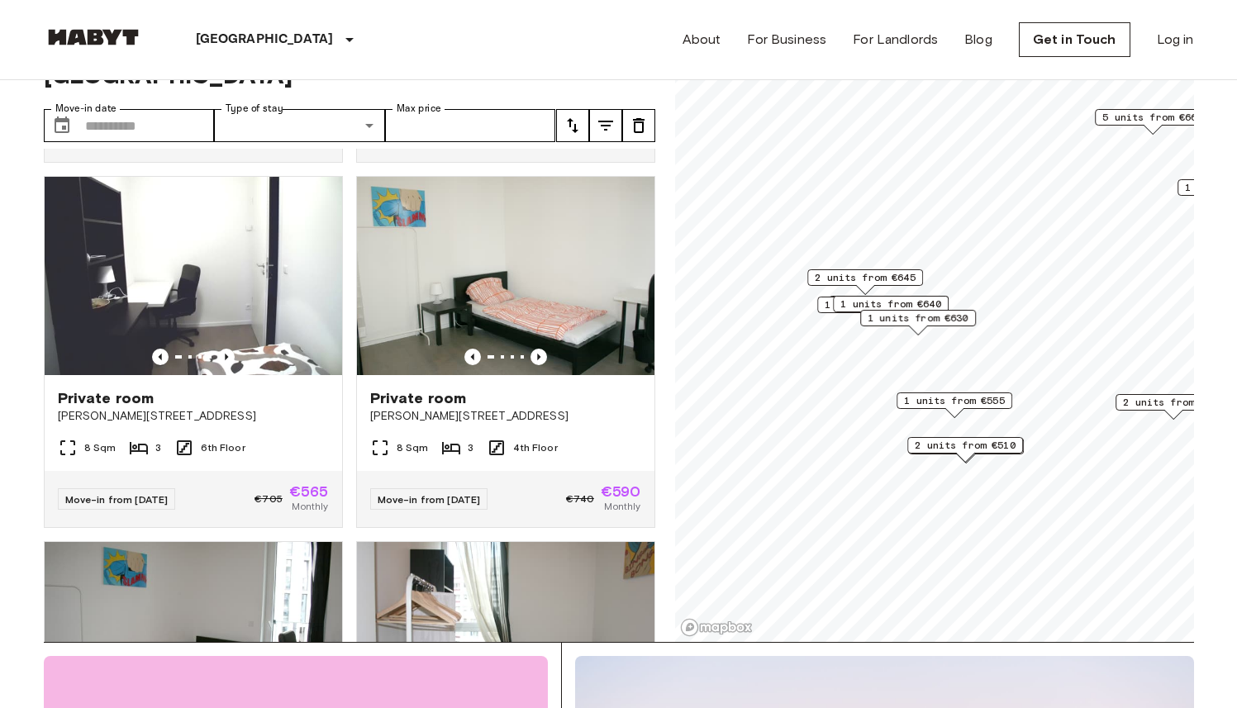
click at [860, 282] on span "2 units from €645" at bounding box center [865, 277] width 101 height 15
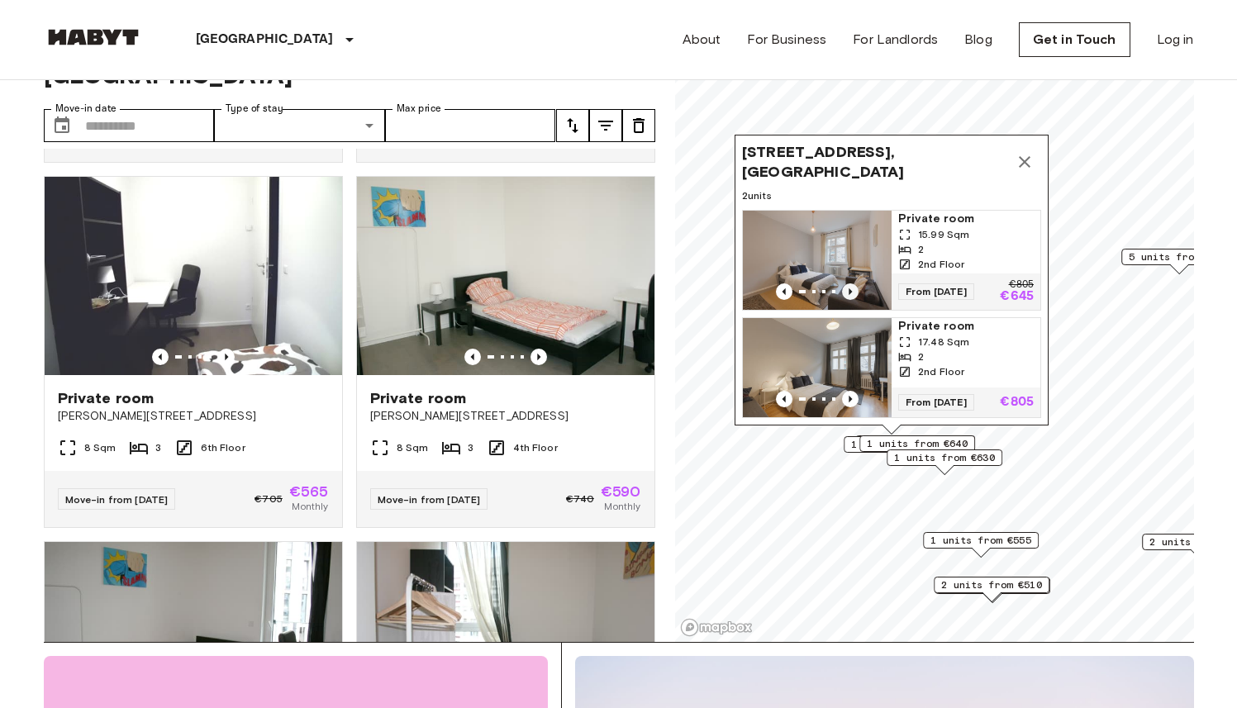
click at [849, 283] on icon "Previous image" at bounding box center [850, 291] width 17 height 17
click at [949, 349] on div "2" at bounding box center [966, 356] width 136 height 15
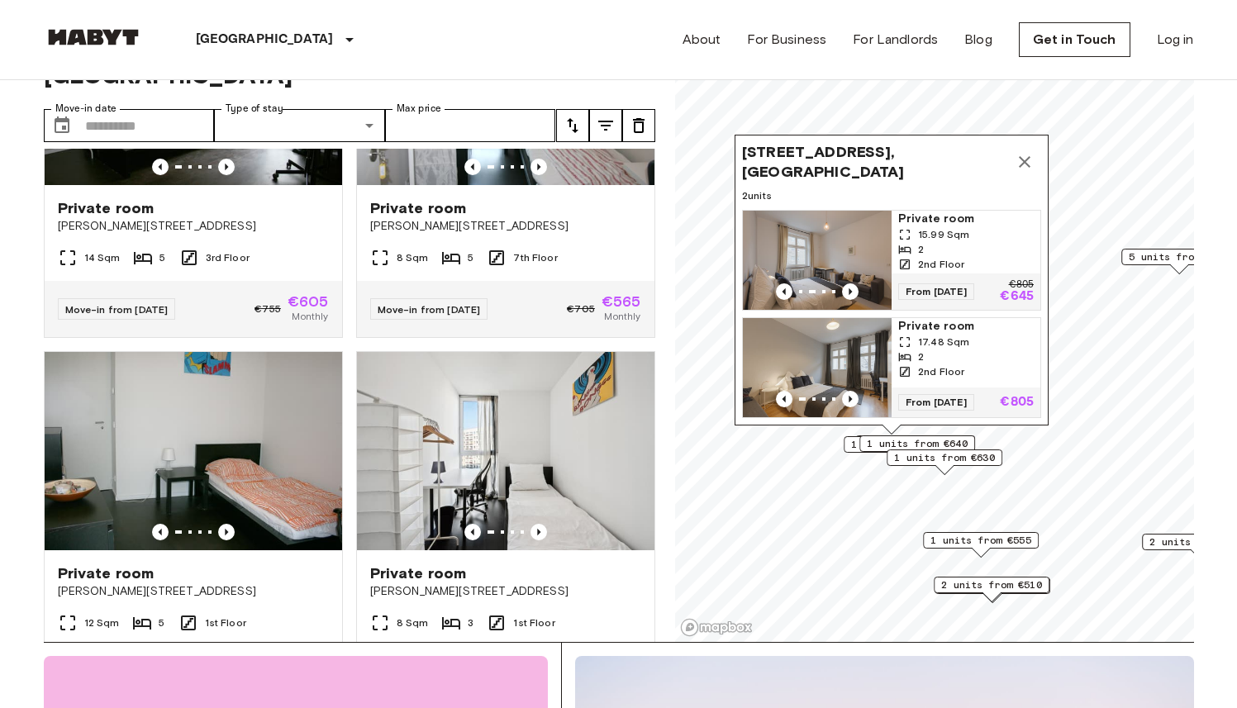
scroll to position [1490, 0]
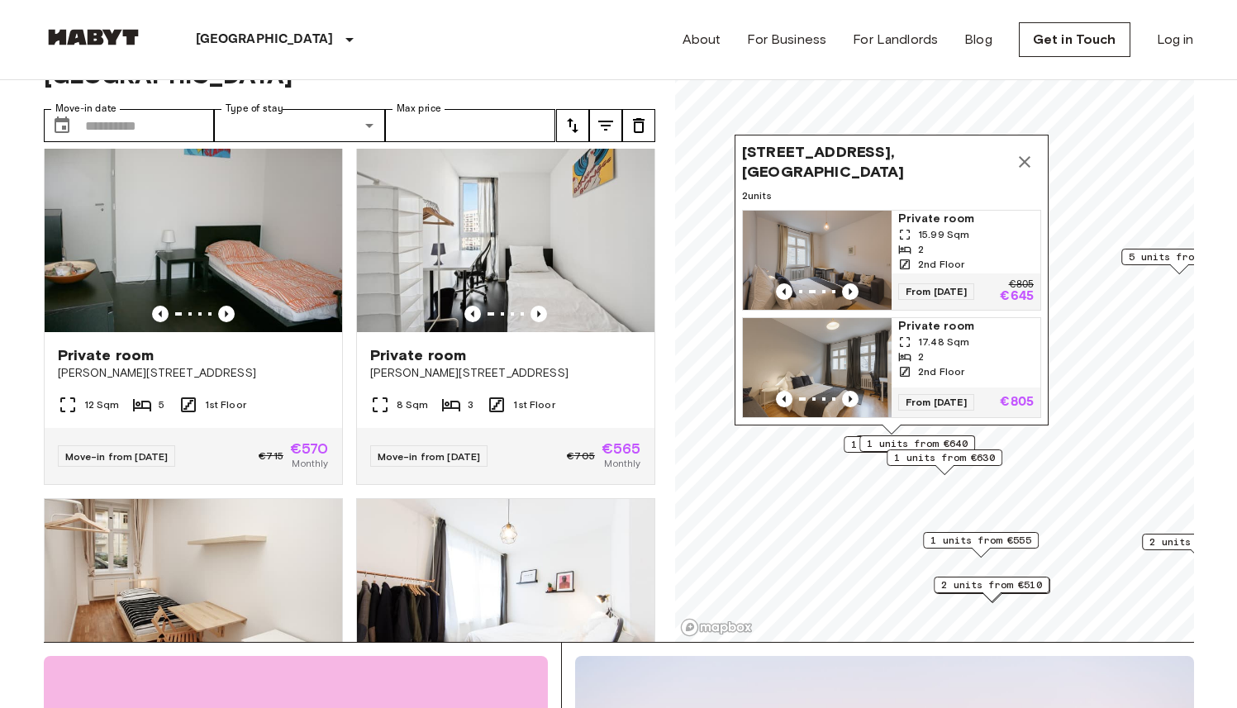
click at [343, 278] on div "Private room Bernhard-Weiß-Straße 1-3 8 Sqm 3 1st Floor Move-in from 18 Aug 25 …" at bounding box center [499, 302] width 312 height 365
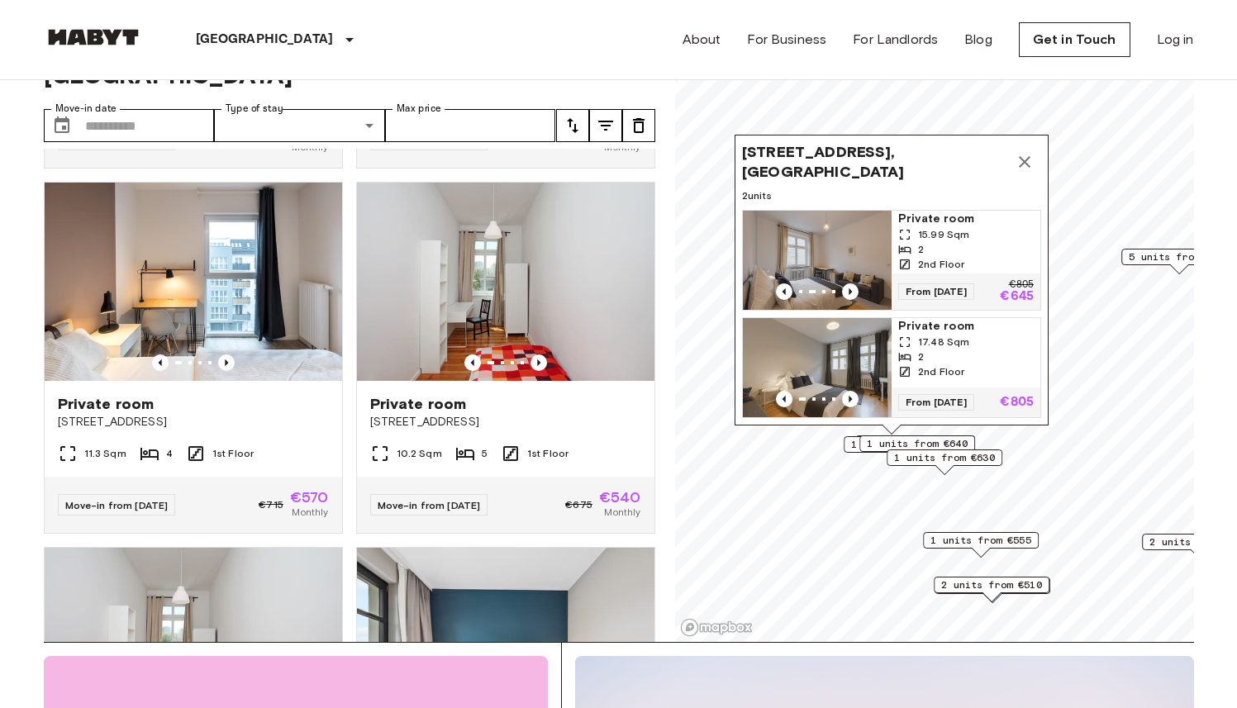
scroll to position [2185, 0]
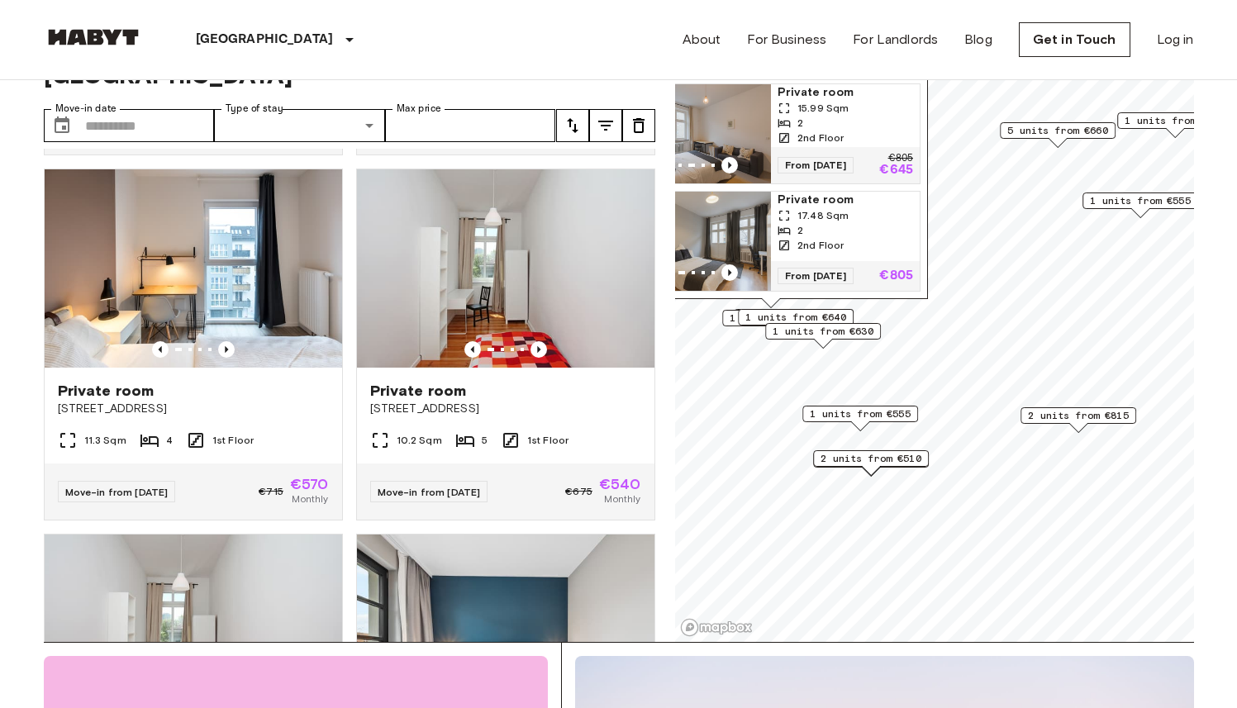
click at [877, 413] on span "1 units from €555" at bounding box center [860, 414] width 101 height 15
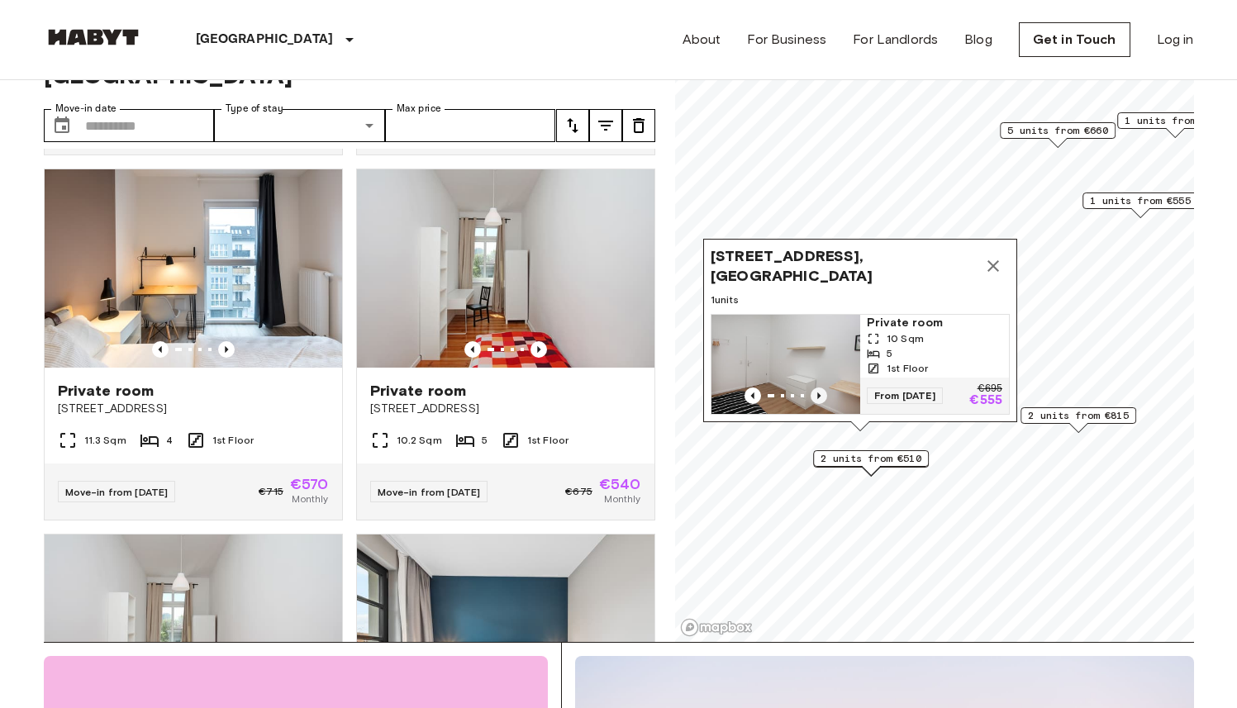
click at [817, 392] on icon "Previous image" at bounding box center [818, 395] width 3 height 7
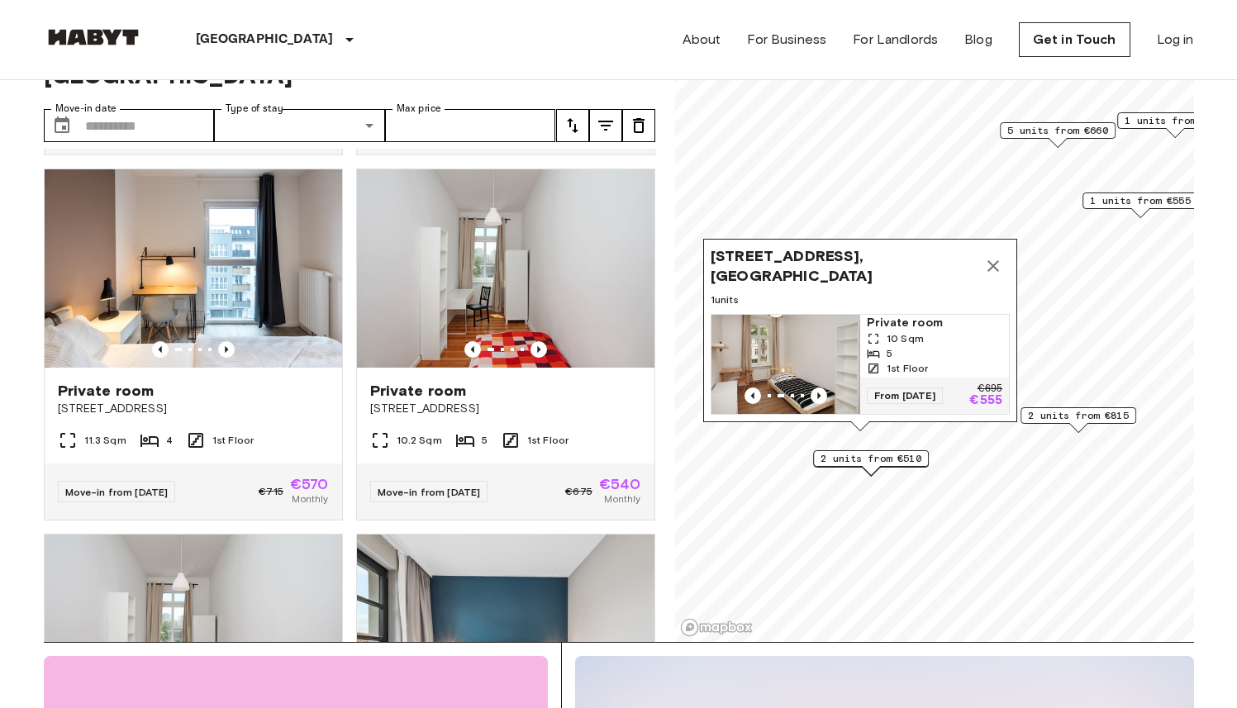
click at [996, 260] on icon "Map marker" at bounding box center [993, 266] width 12 height 12
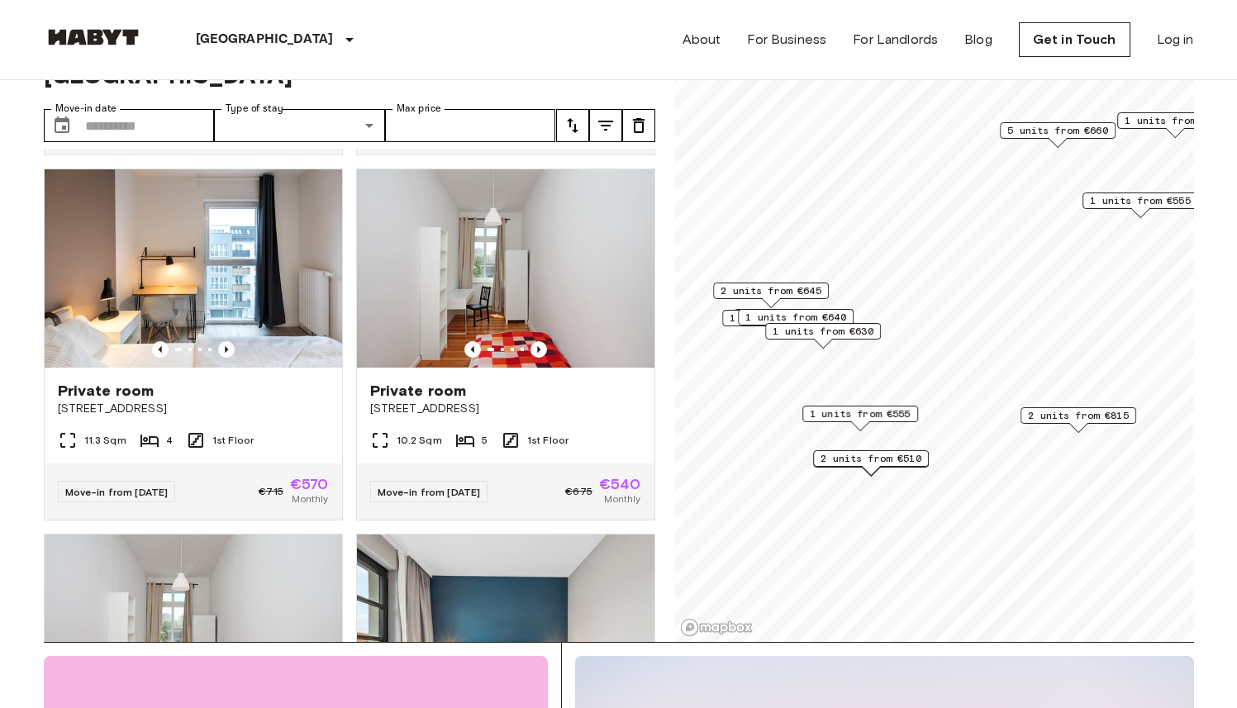
click at [852, 337] on span "1 units from €630" at bounding box center [823, 331] width 101 height 15
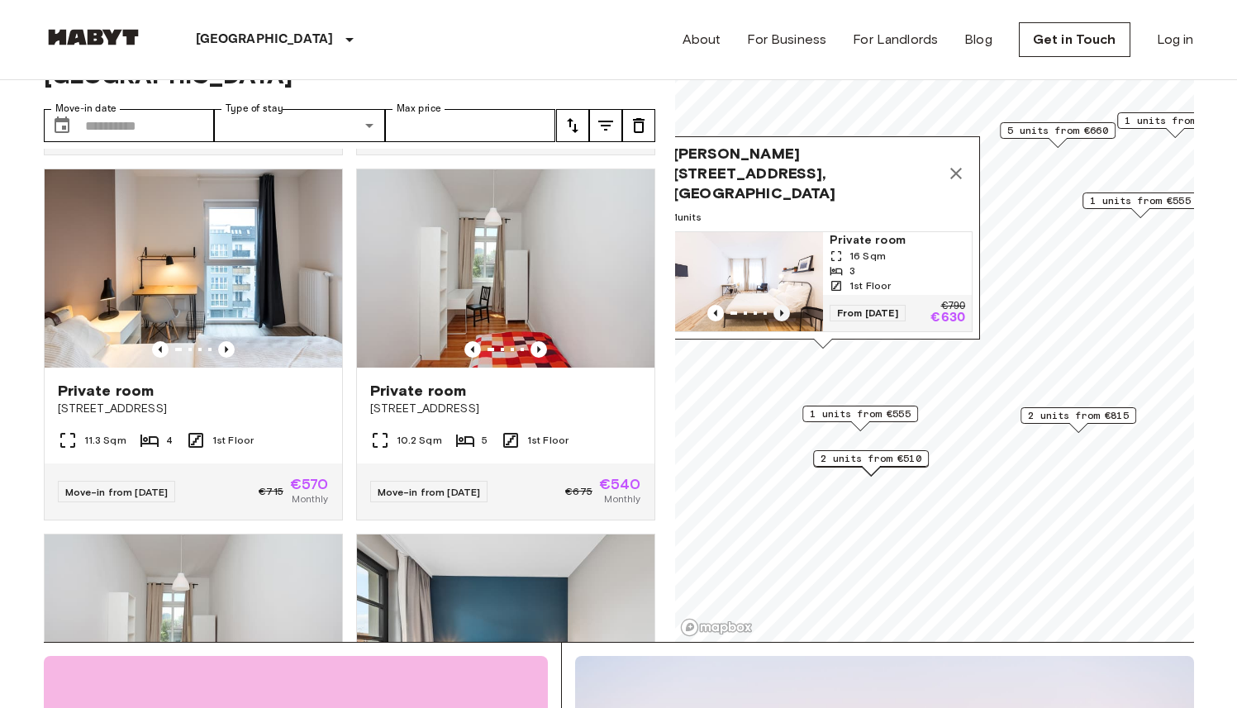
click at [783, 305] on icon "Previous image" at bounding box center [781, 313] width 17 height 17
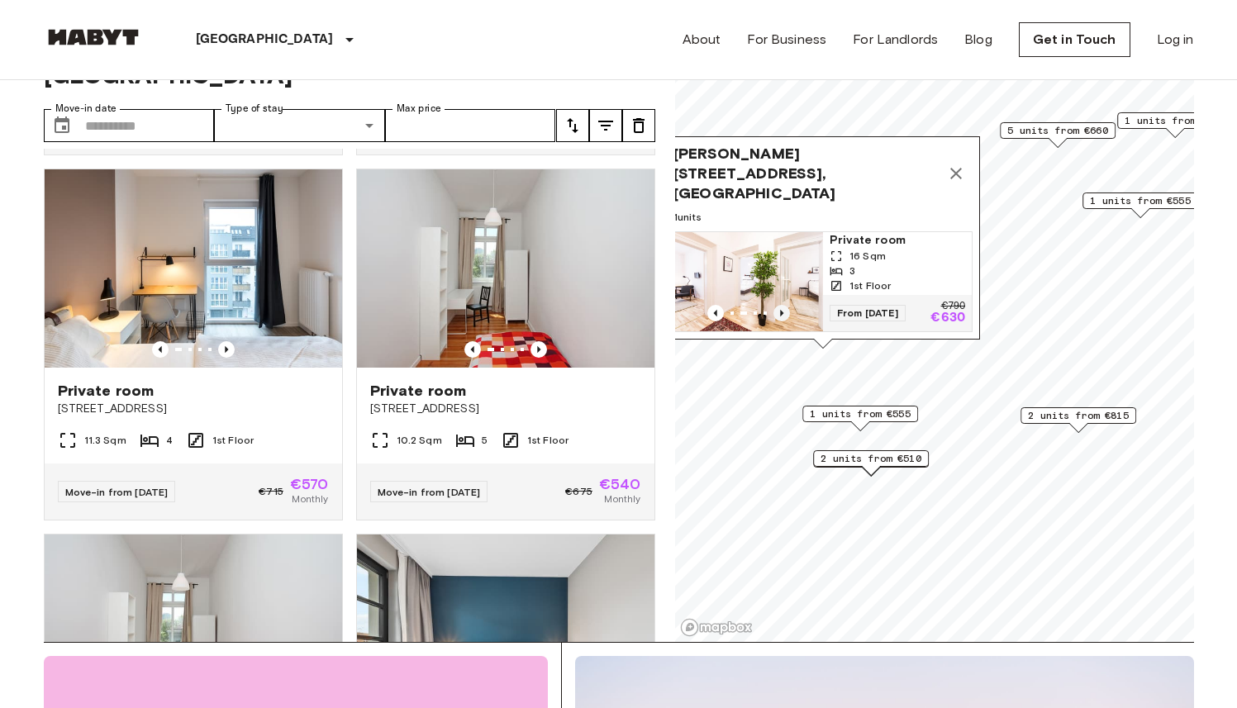
click at [783, 305] on icon "Previous image" at bounding box center [781, 313] width 17 height 17
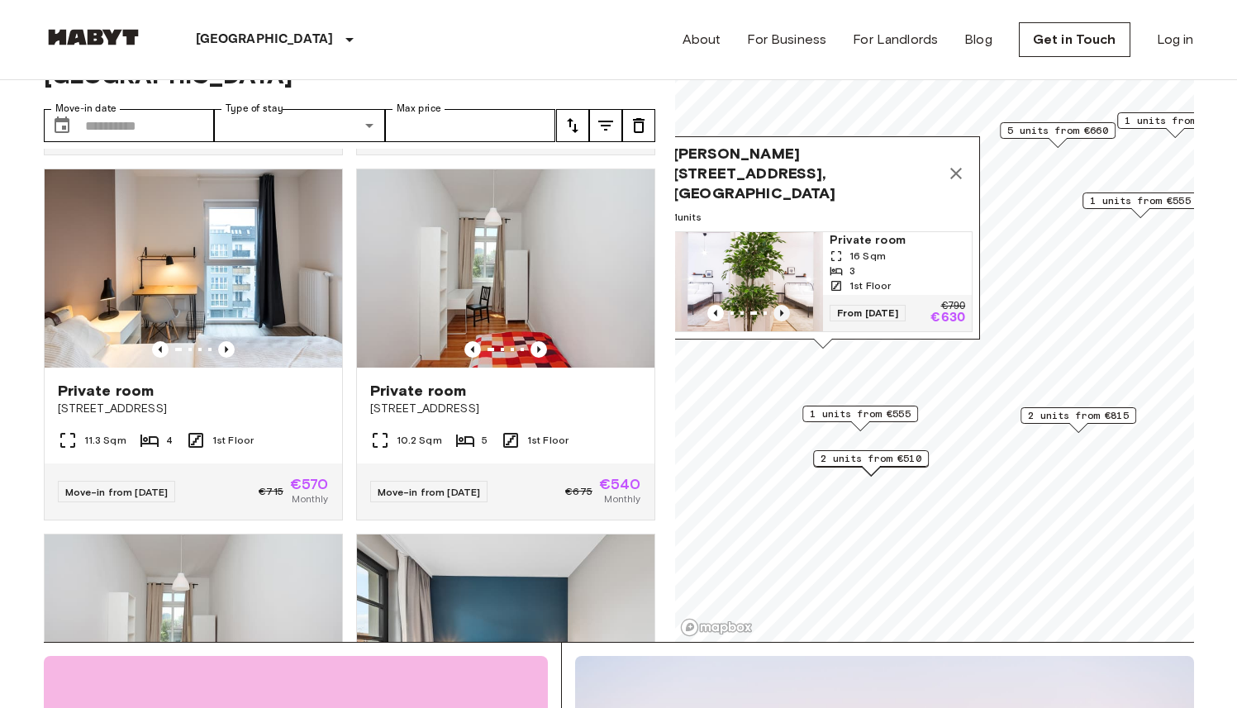
click at [783, 305] on icon "Previous image" at bounding box center [781, 313] width 17 height 17
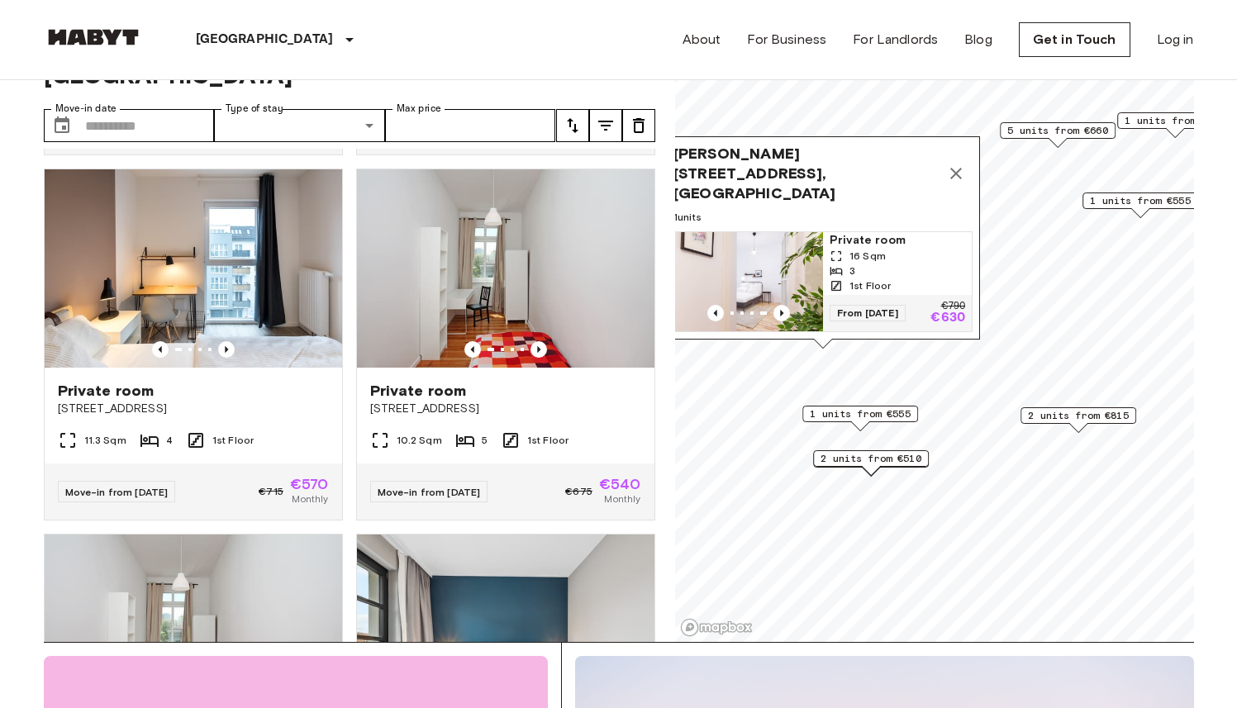
click at [950, 169] on icon "Map marker" at bounding box center [956, 174] width 20 height 20
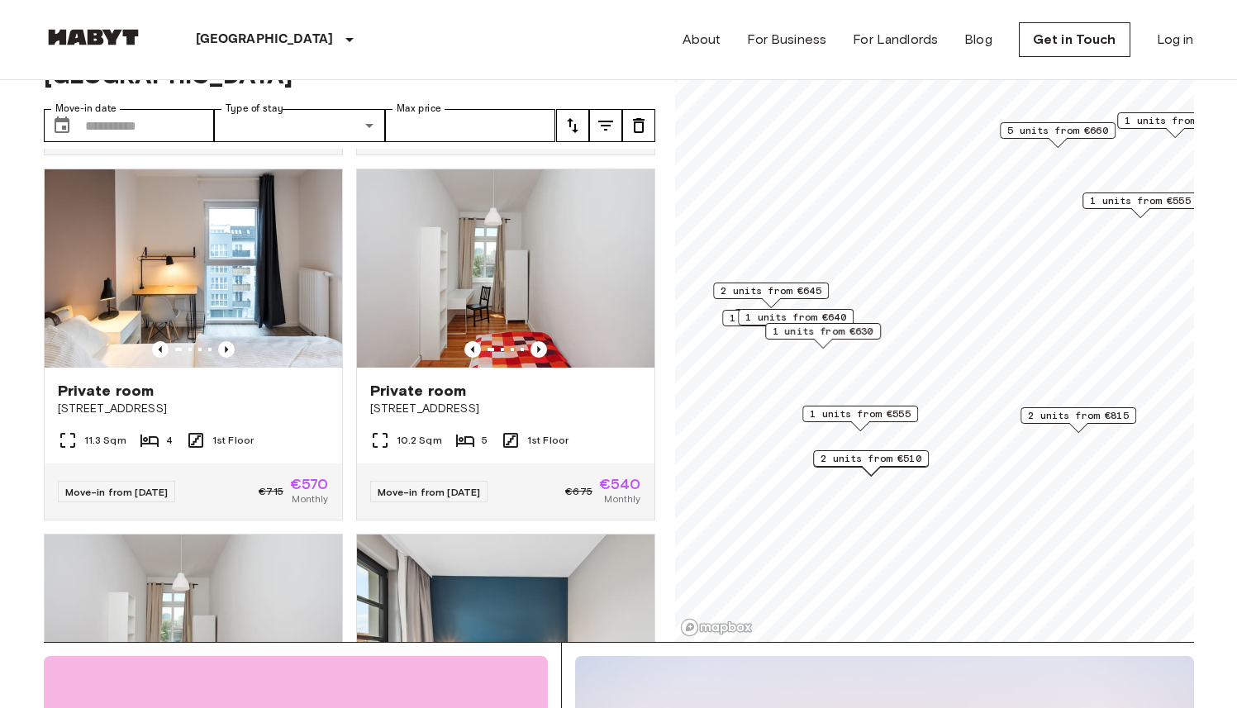
click at [782, 314] on span "1 units from €640" at bounding box center [795, 317] width 101 height 15
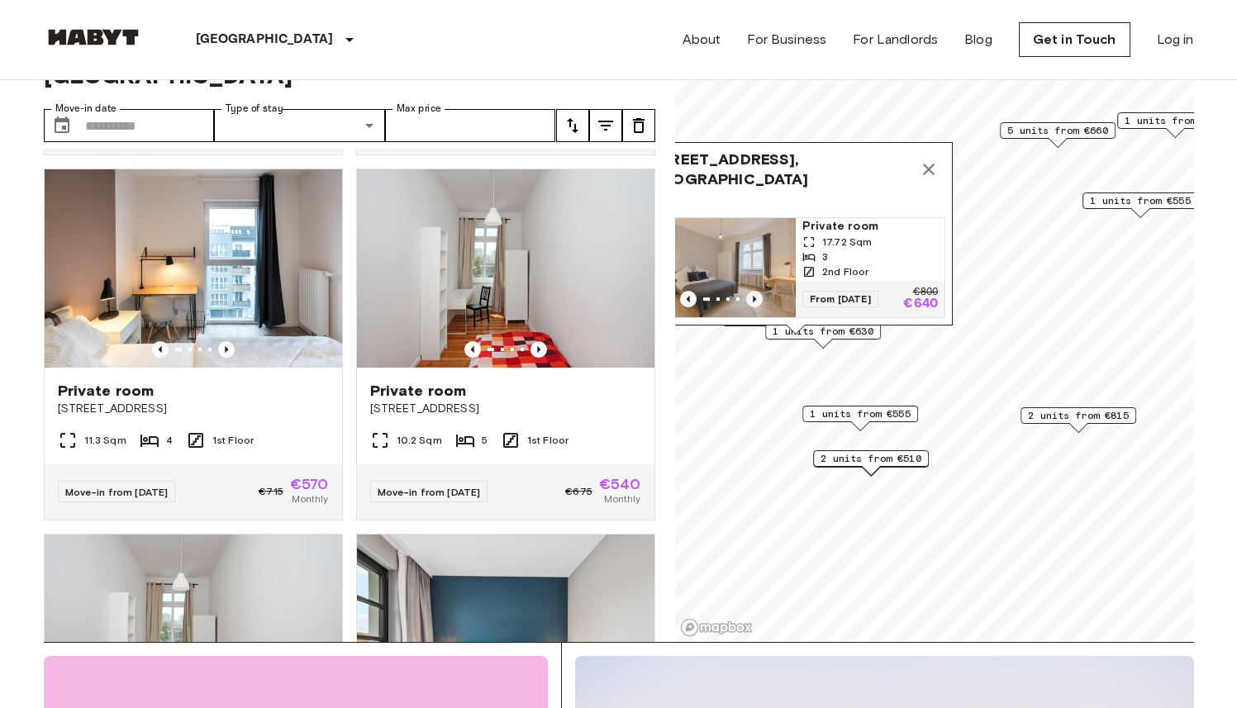
click at [756, 291] on icon "Previous image" at bounding box center [754, 299] width 17 height 17
click at [929, 159] on icon "Map marker" at bounding box center [929, 169] width 20 height 20
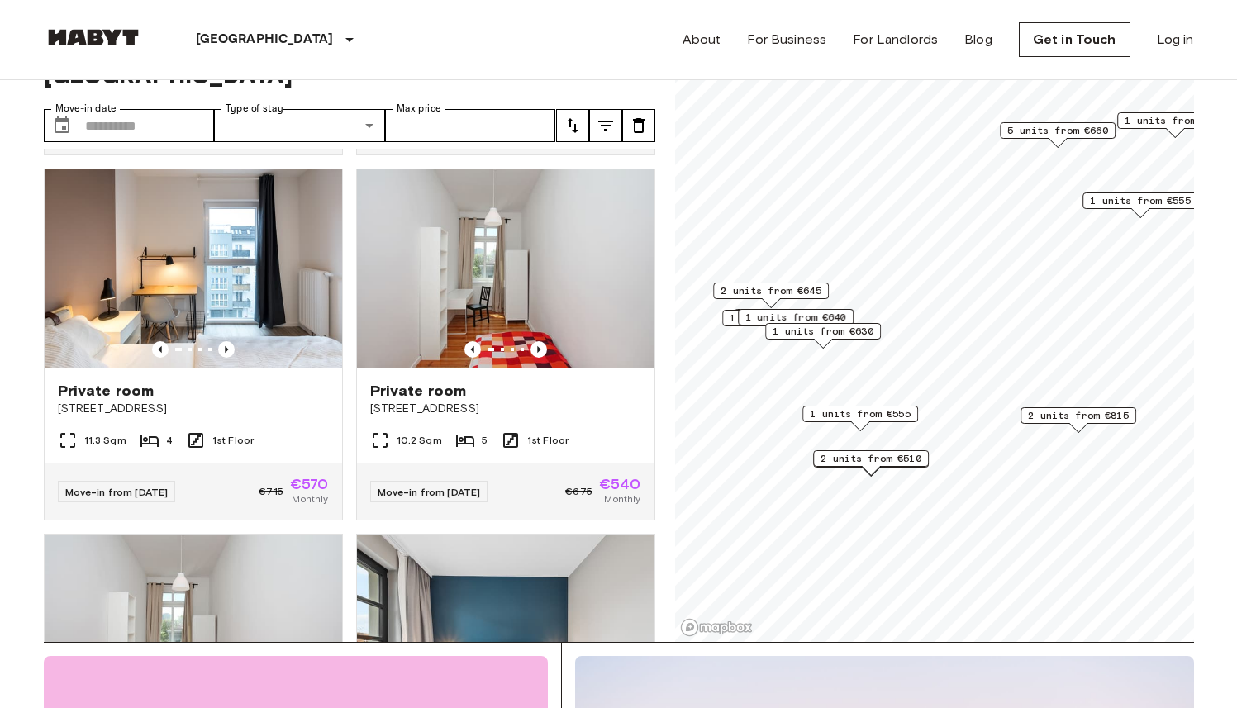
click at [791, 290] on span "2 units from €645" at bounding box center [770, 290] width 101 height 15
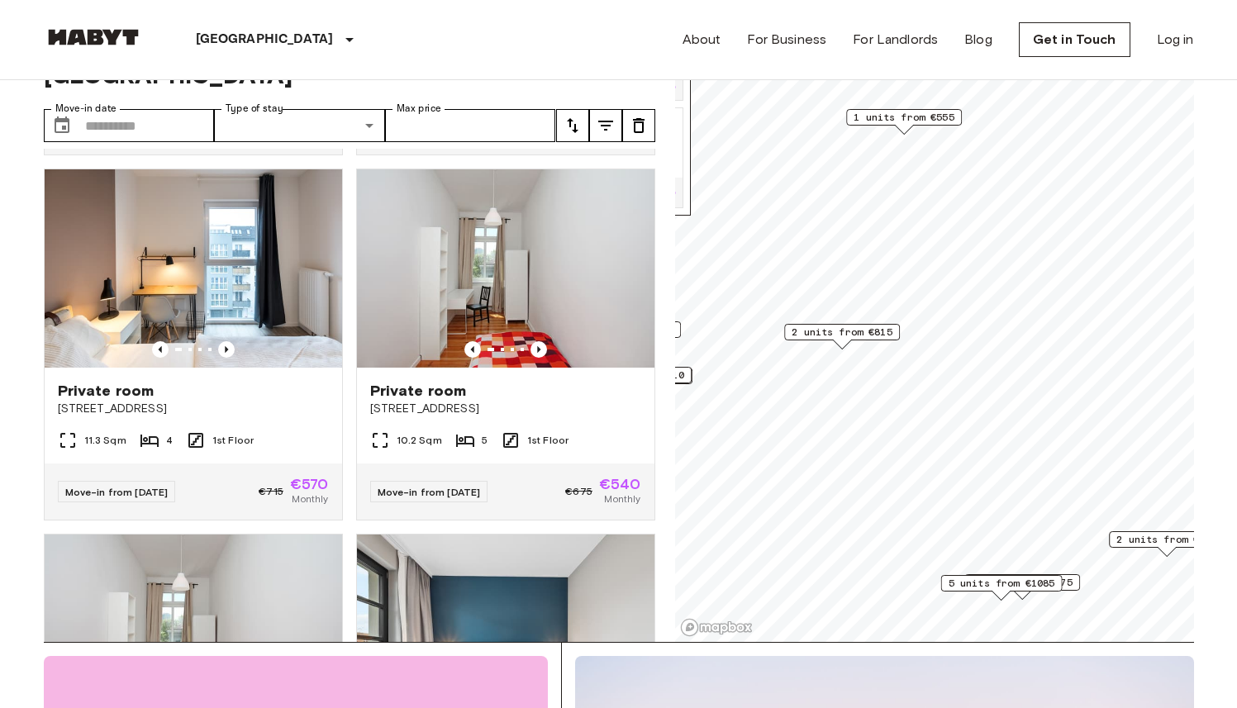
click at [816, 330] on span "2 units from €815" at bounding box center [842, 332] width 101 height 15
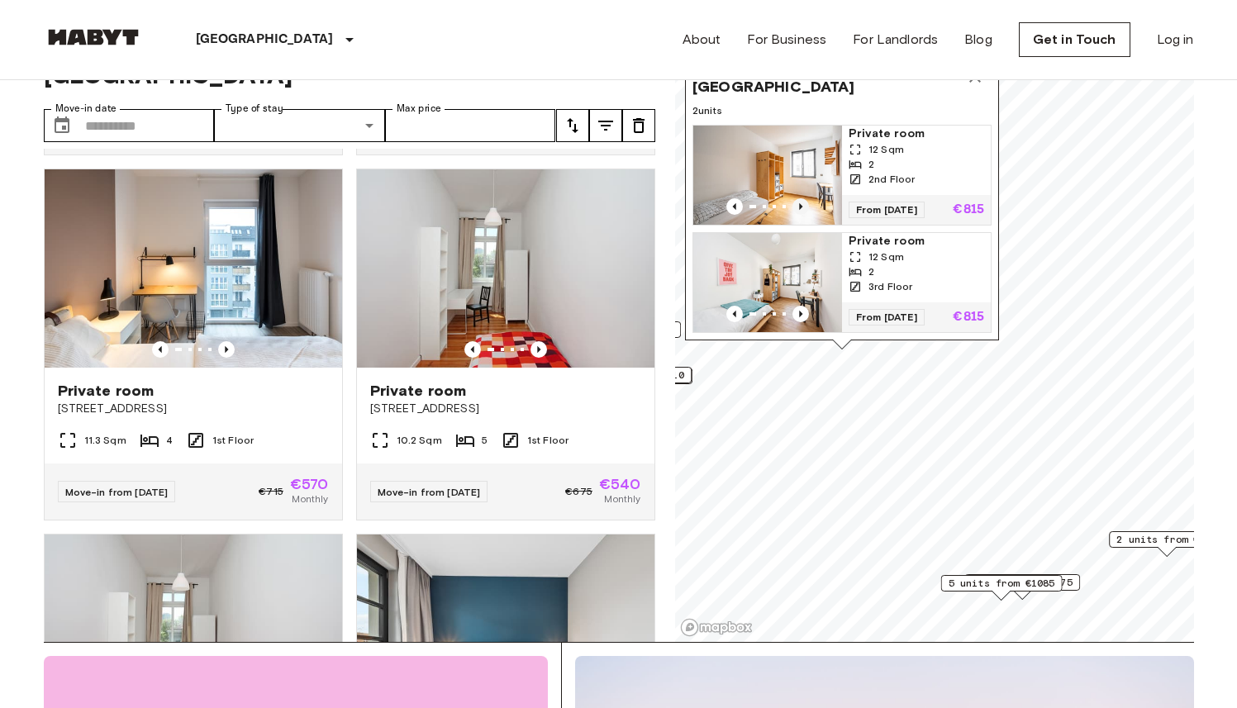
click at [800, 198] on icon "Previous image" at bounding box center [800, 206] width 17 height 17
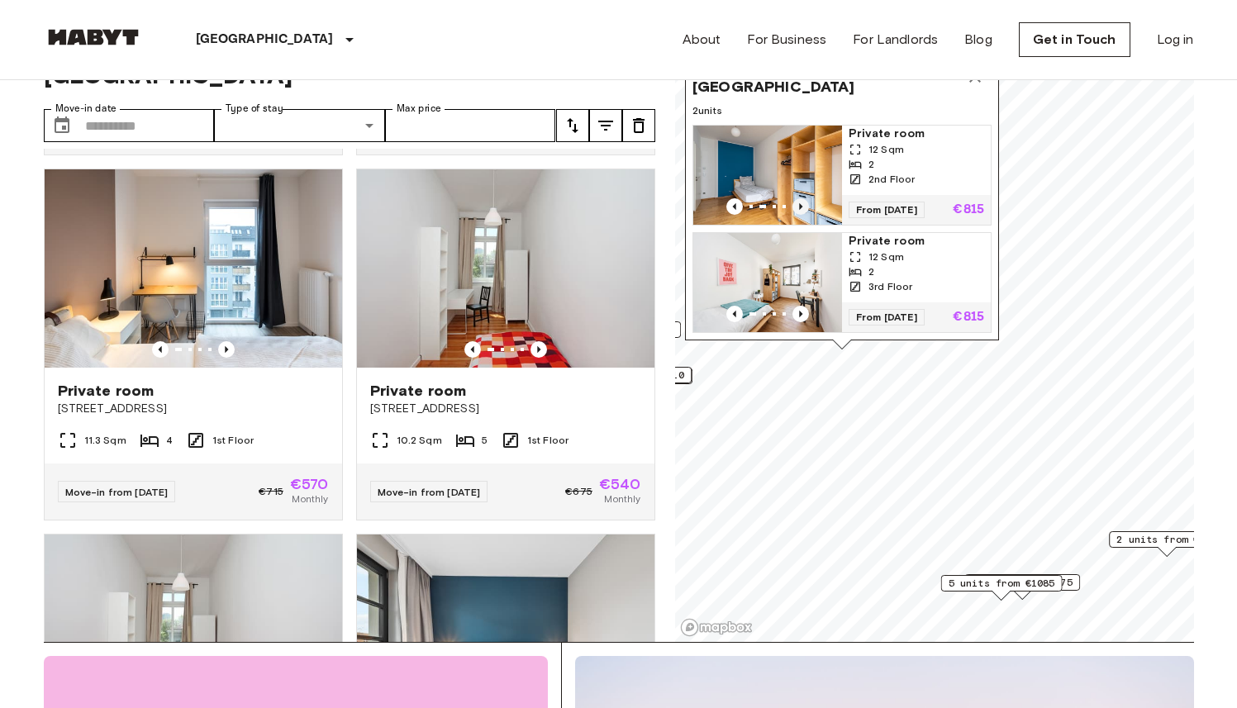
click at [800, 198] on icon "Previous image" at bounding box center [800, 206] width 17 height 17
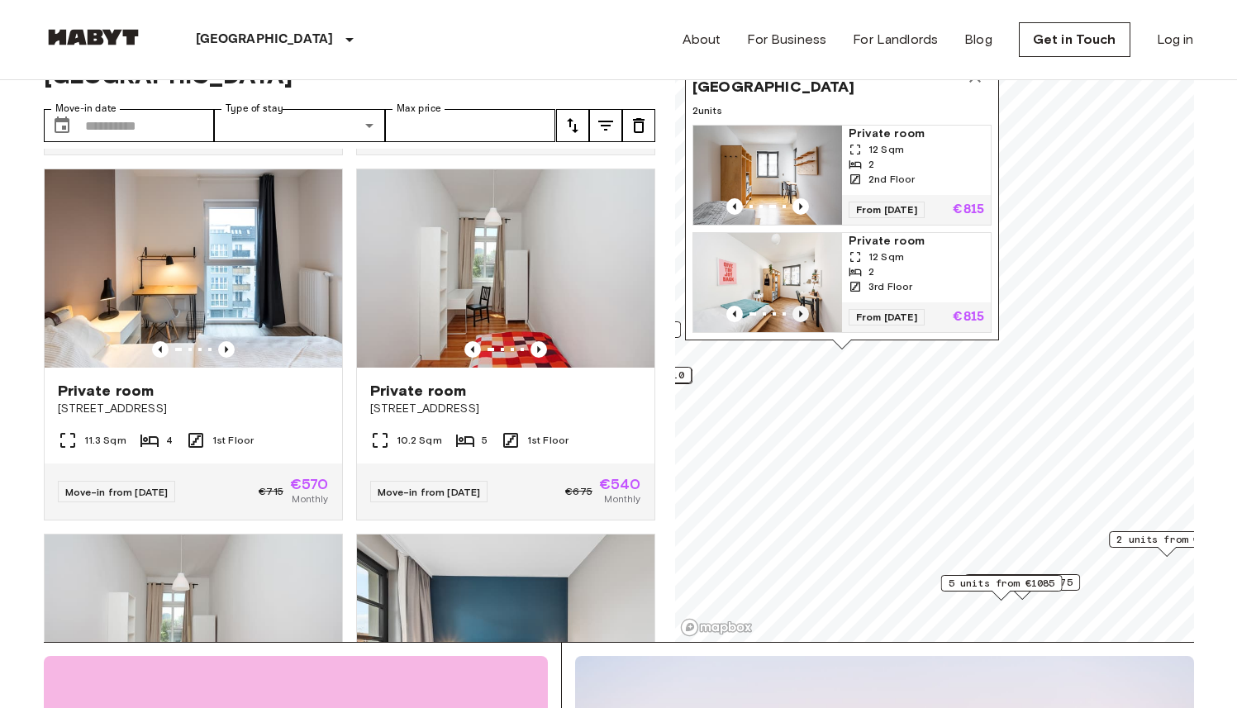
click at [797, 306] on icon "Previous image" at bounding box center [800, 314] width 17 height 17
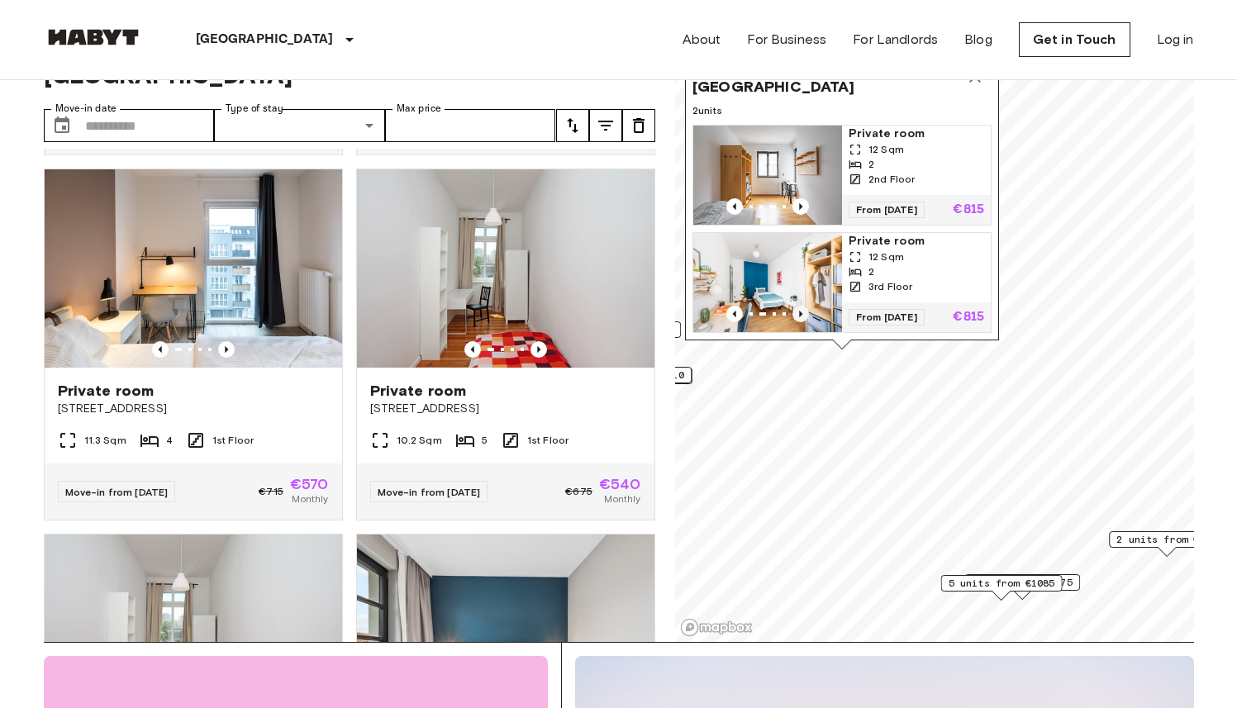
click at [797, 306] on icon "Previous image" at bounding box center [800, 314] width 17 height 17
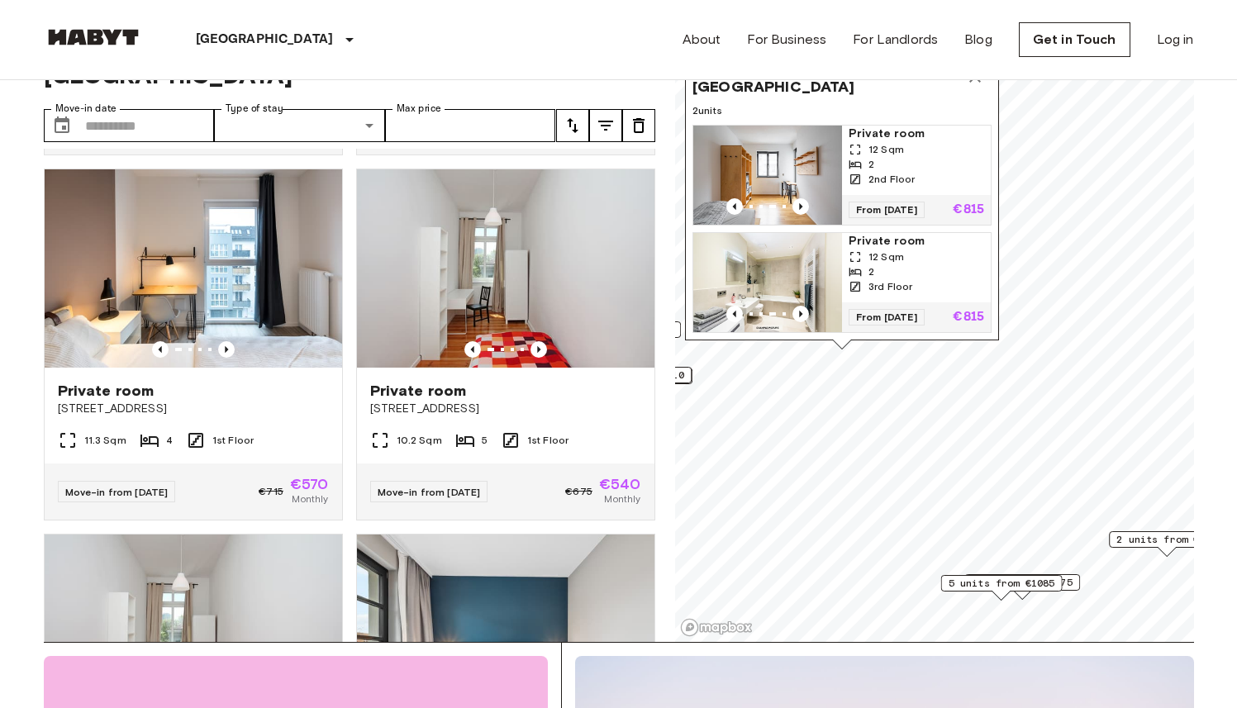
click at [892, 264] on div "2" at bounding box center [917, 271] width 136 height 15
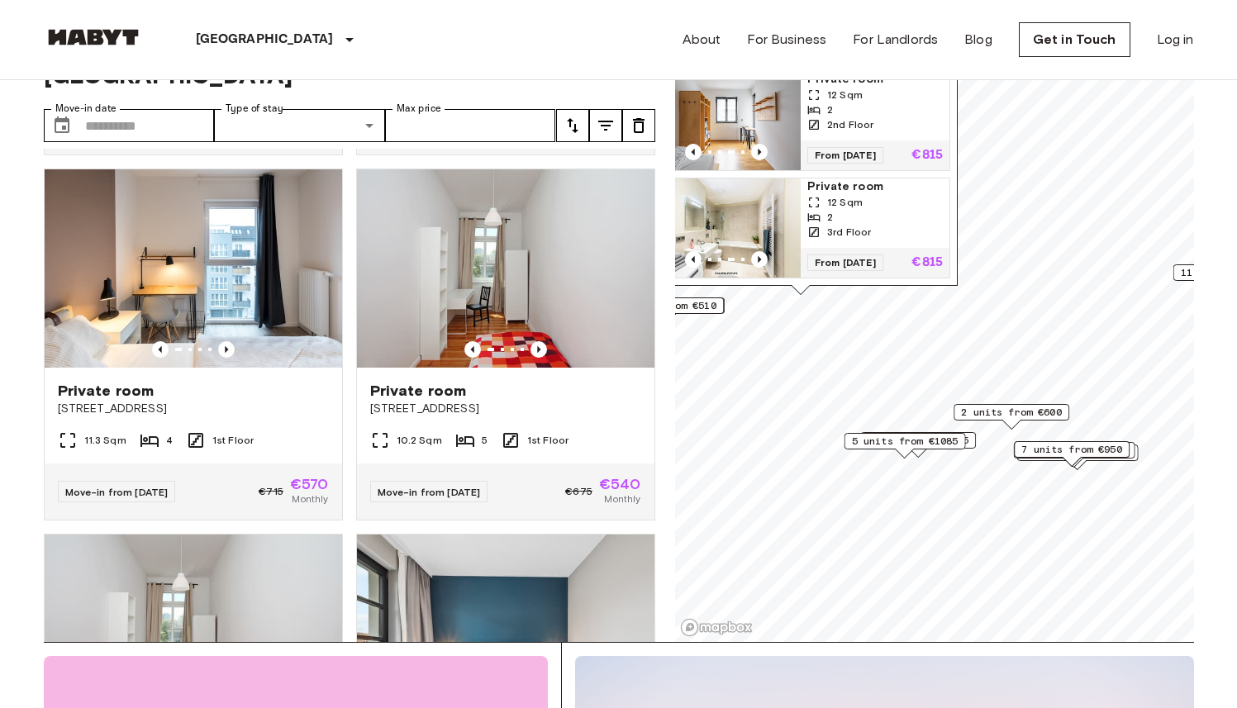
click at [1043, 414] on span "2 units from €600" at bounding box center [1011, 412] width 101 height 15
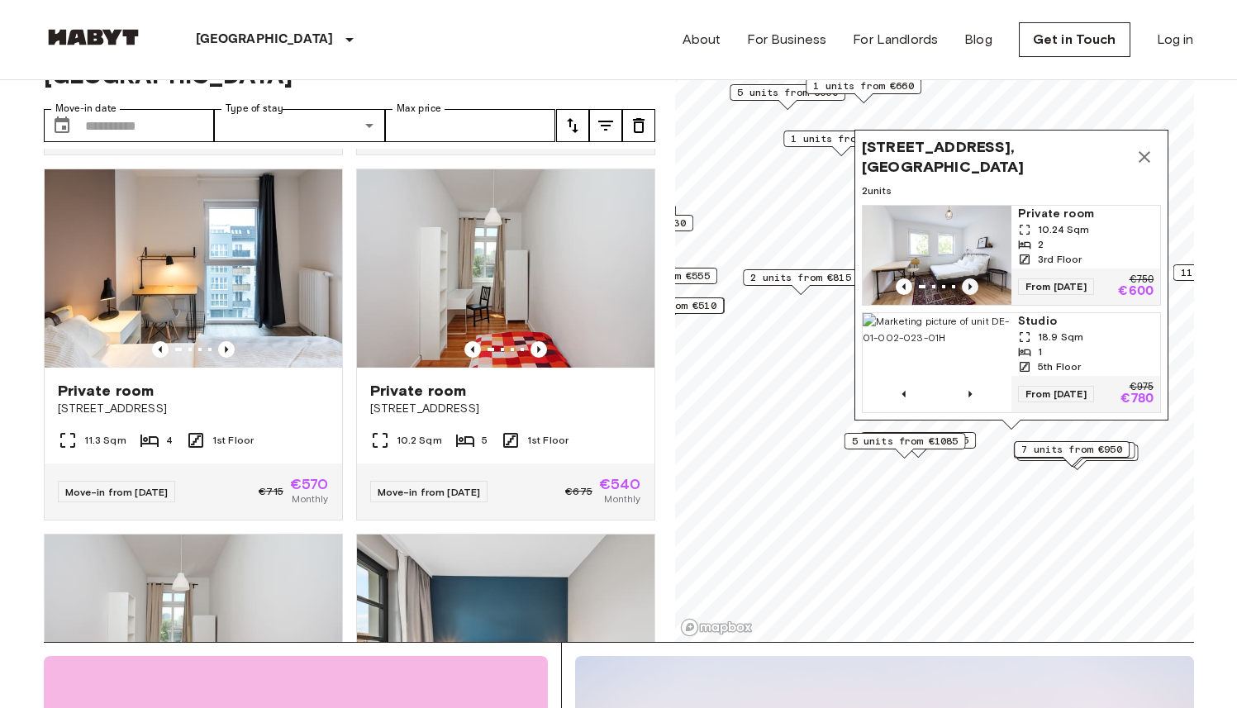
click at [965, 278] on icon "Previous image" at bounding box center [970, 286] width 17 height 17
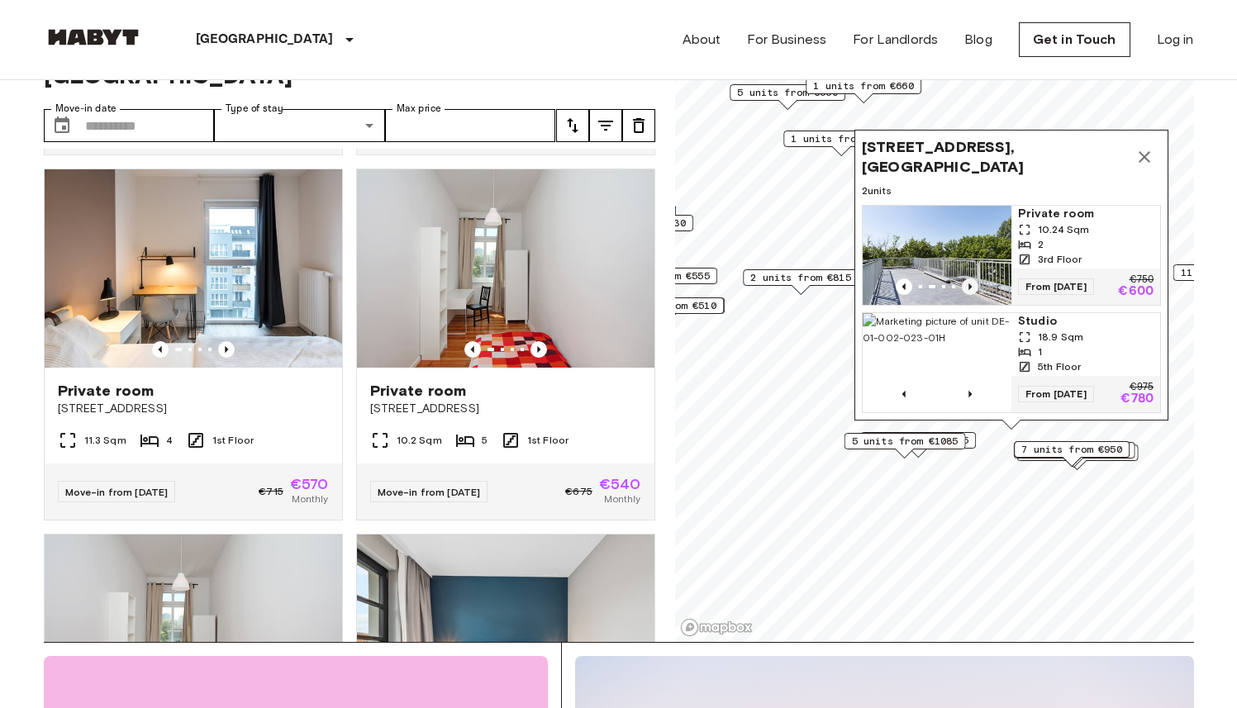
click at [965, 278] on icon "Previous image" at bounding box center [970, 286] width 17 height 17
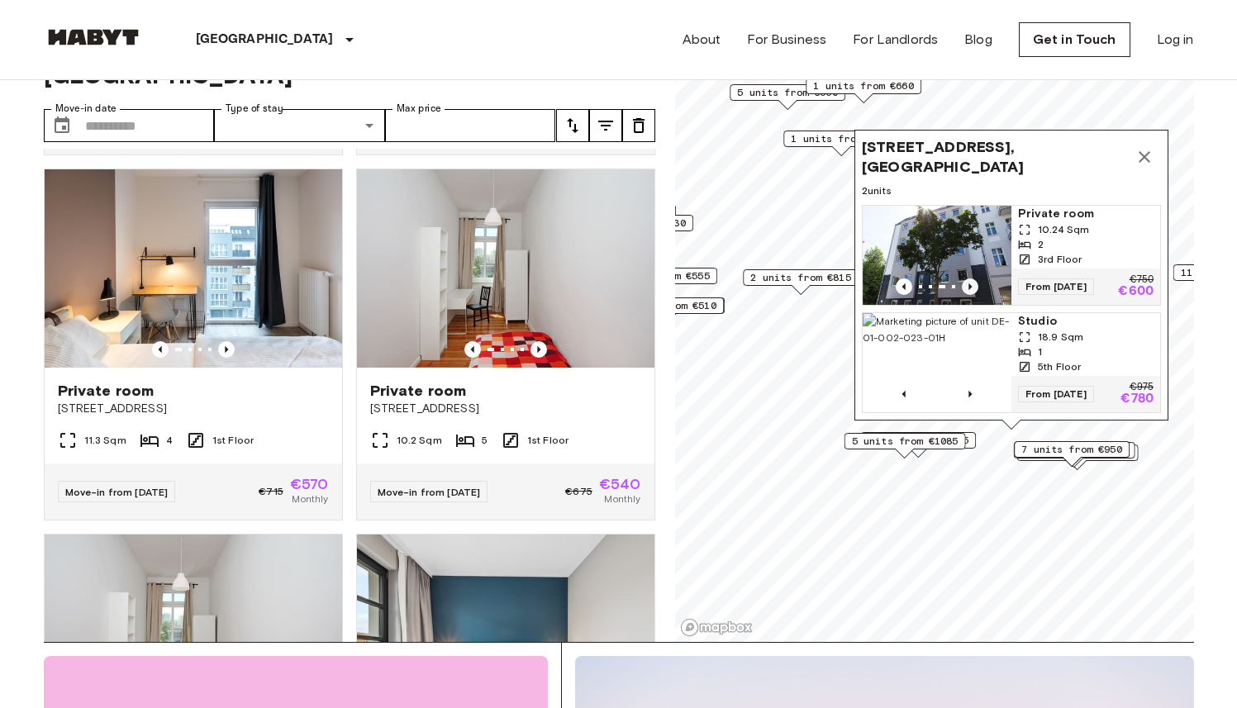
click at [965, 278] on icon "Previous image" at bounding box center [970, 286] width 17 height 17
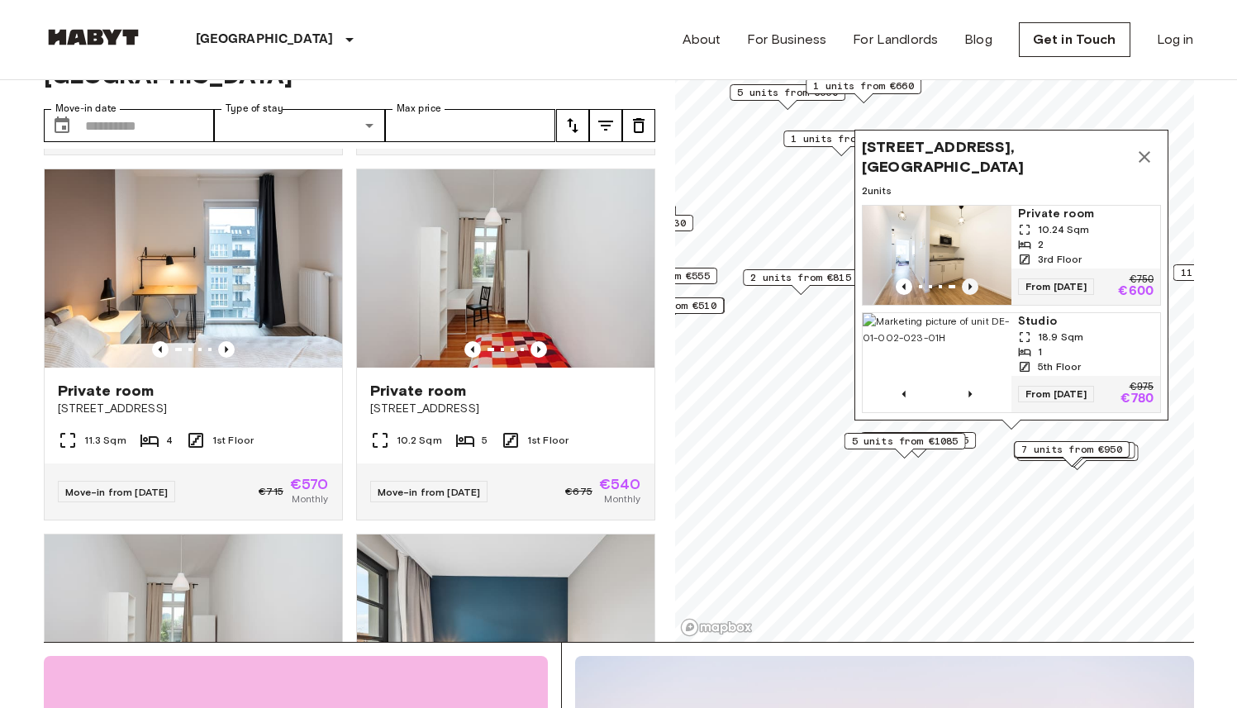
click at [965, 278] on icon "Previous image" at bounding box center [970, 286] width 17 height 17
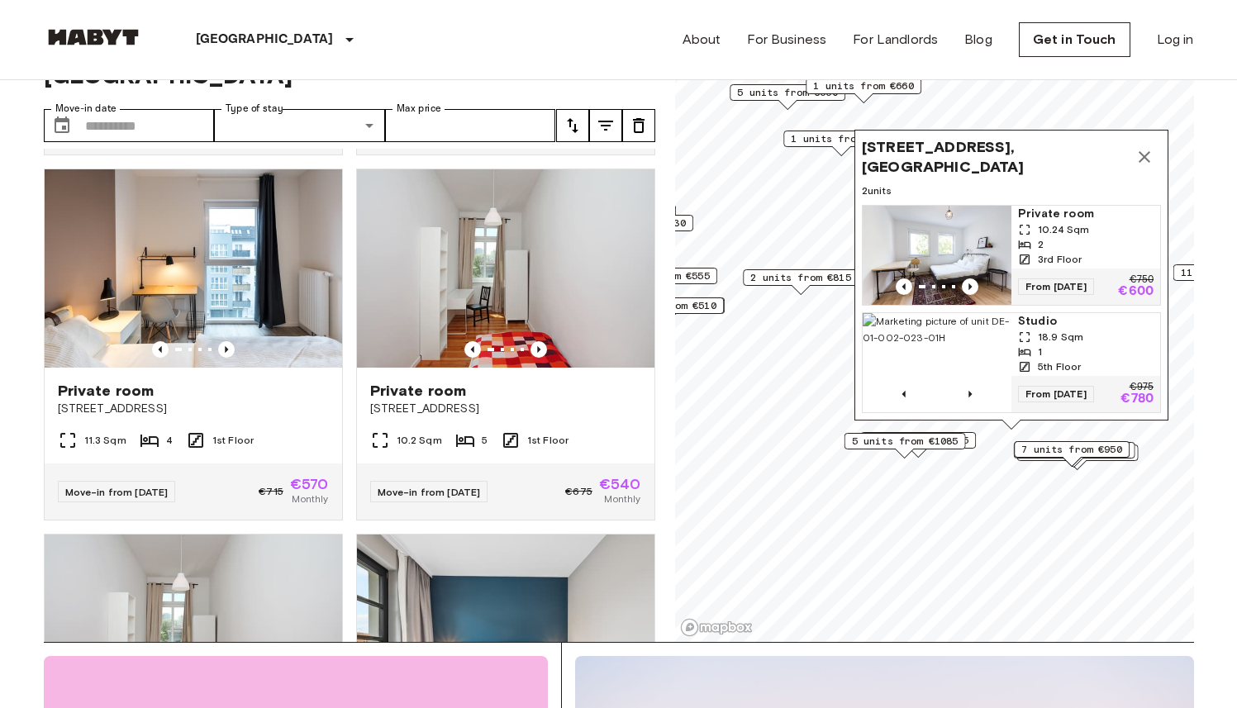
click at [927, 221] on img "Map marker" at bounding box center [937, 255] width 149 height 99
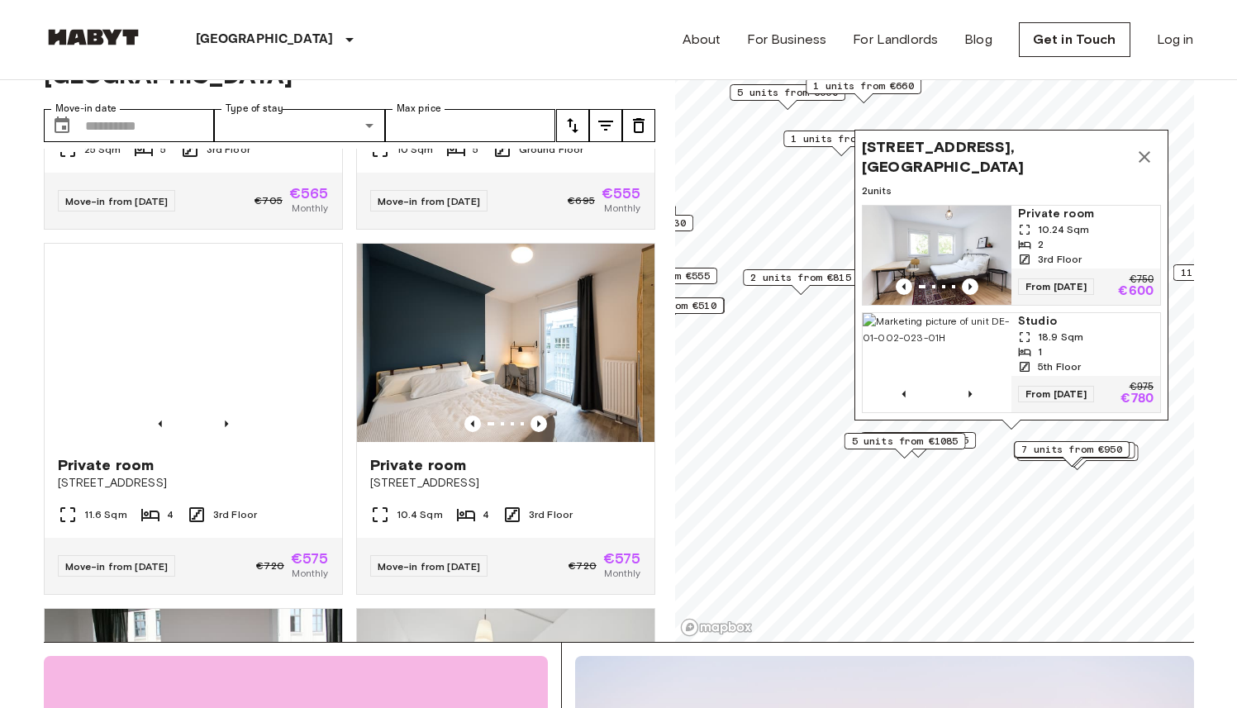
scroll to position [3279, 0]
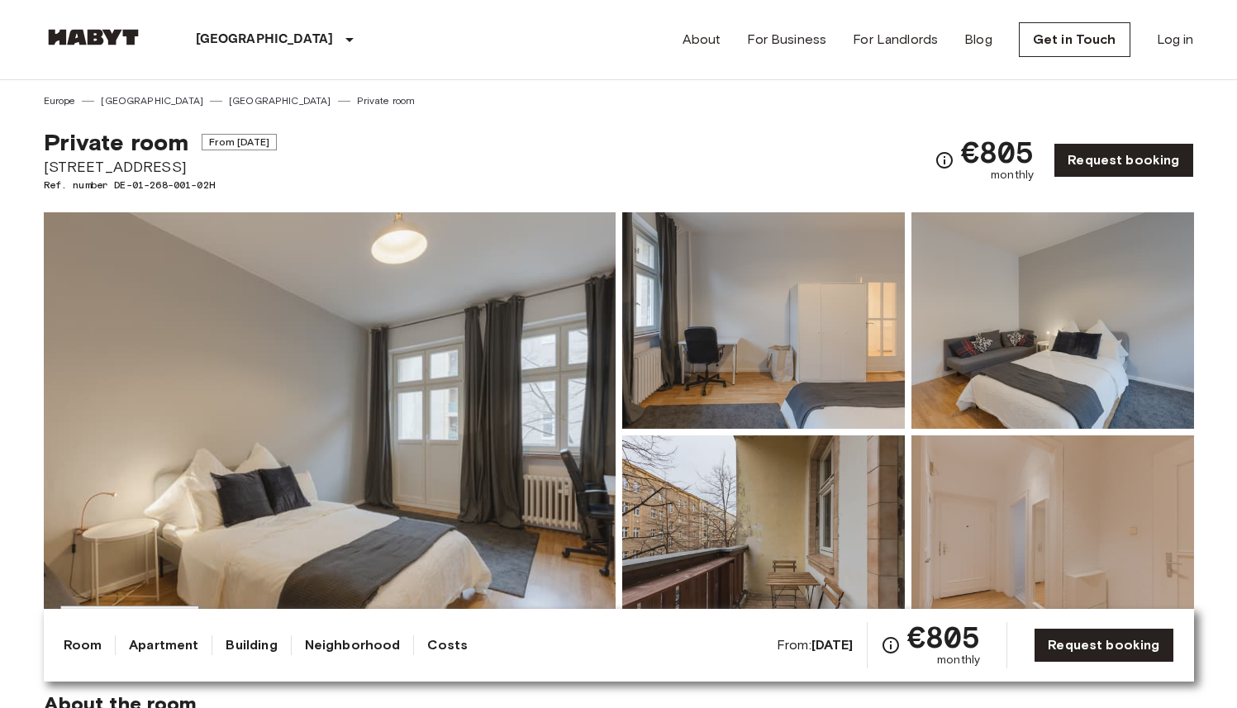
click at [699, 329] on img at bounding box center [763, 320] width 283 height 216
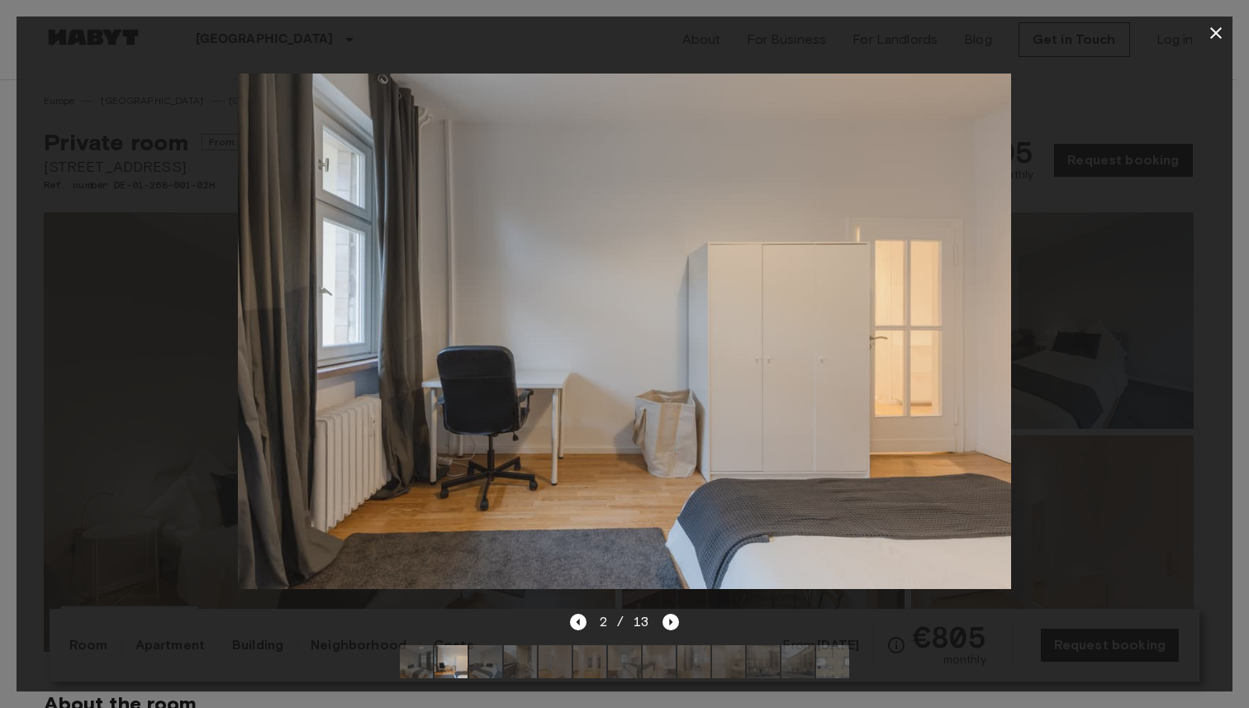
click at [1220, 36] on icon "button" at bounding box center [1216, 33] width 12 height 12
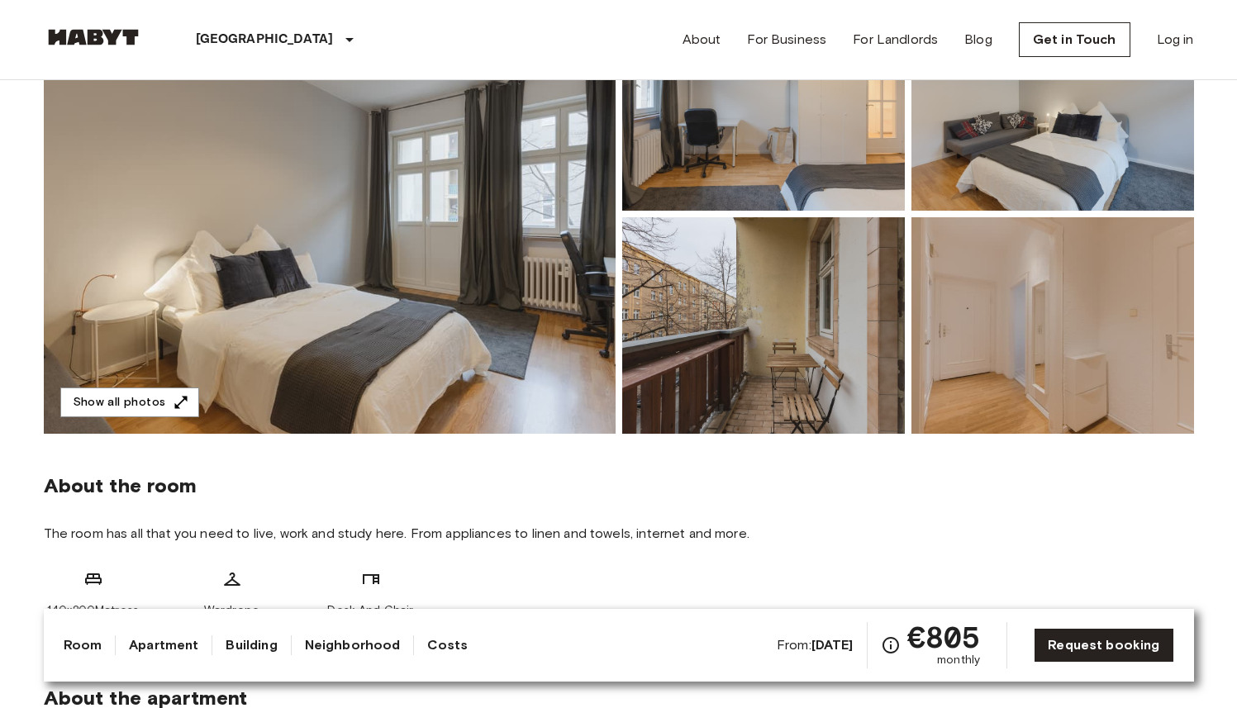
scroll to position [221, 0]
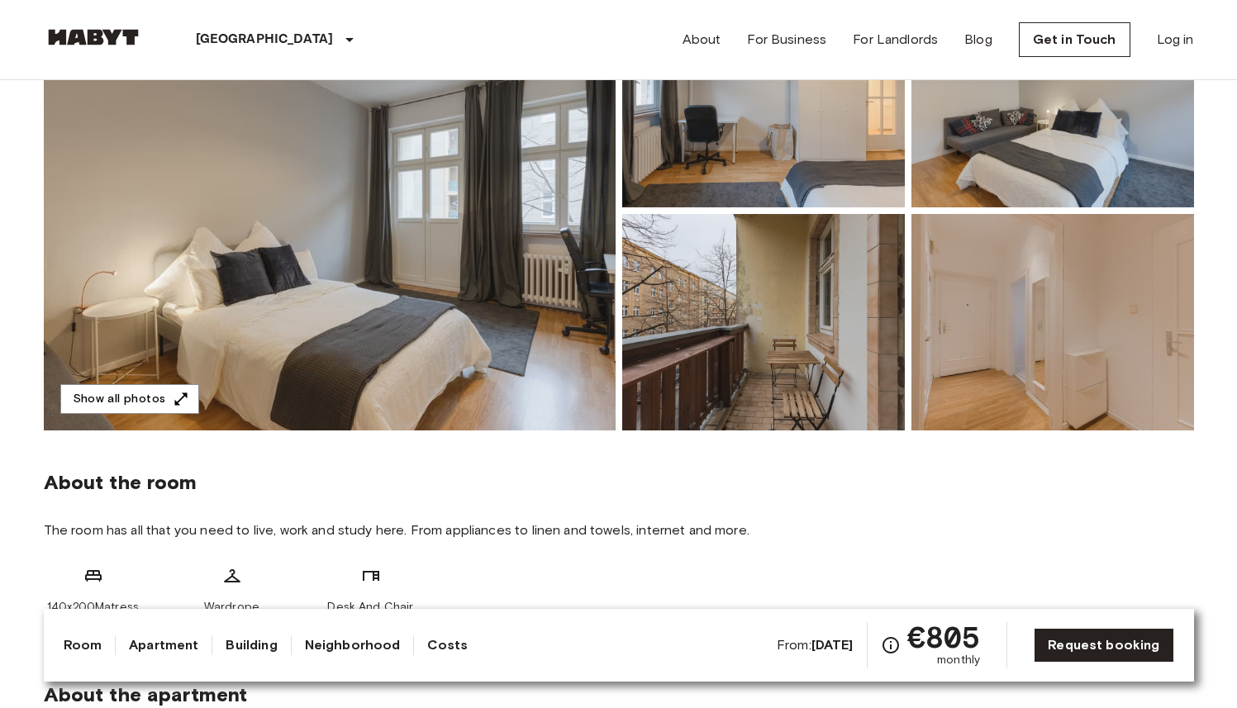
click at [711, 165] on img at bounding box center [763, 99] width 283 height 216
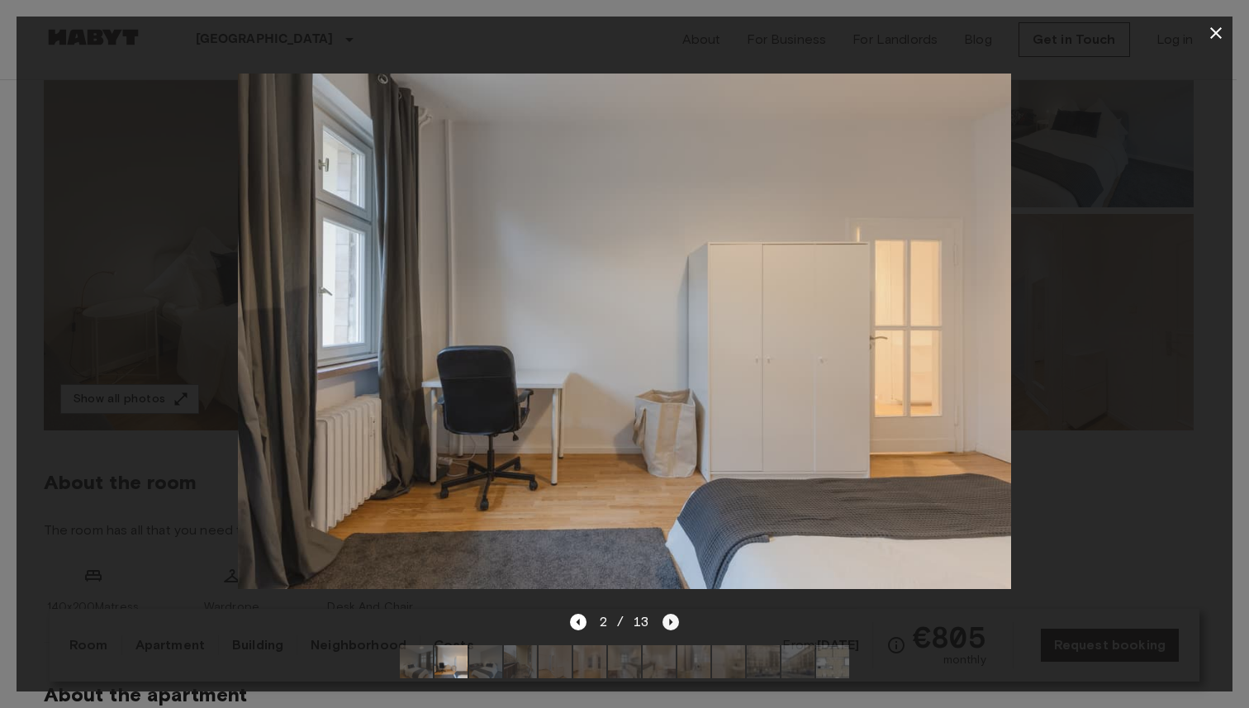
click at [677, 614] on icon "Next image" at bounding box center [671, 622] width 17 height 17
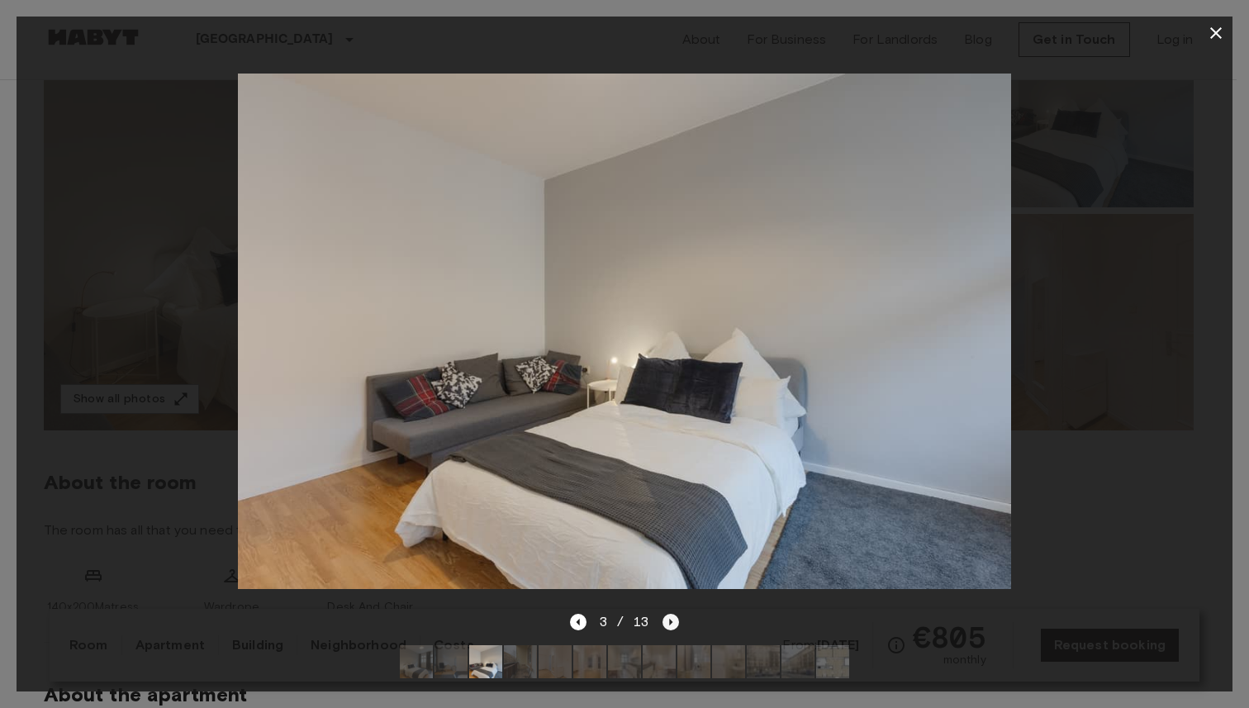
click at [677, 614] on icon "Next image" at bounding box center [671, 622] width 17 height 17
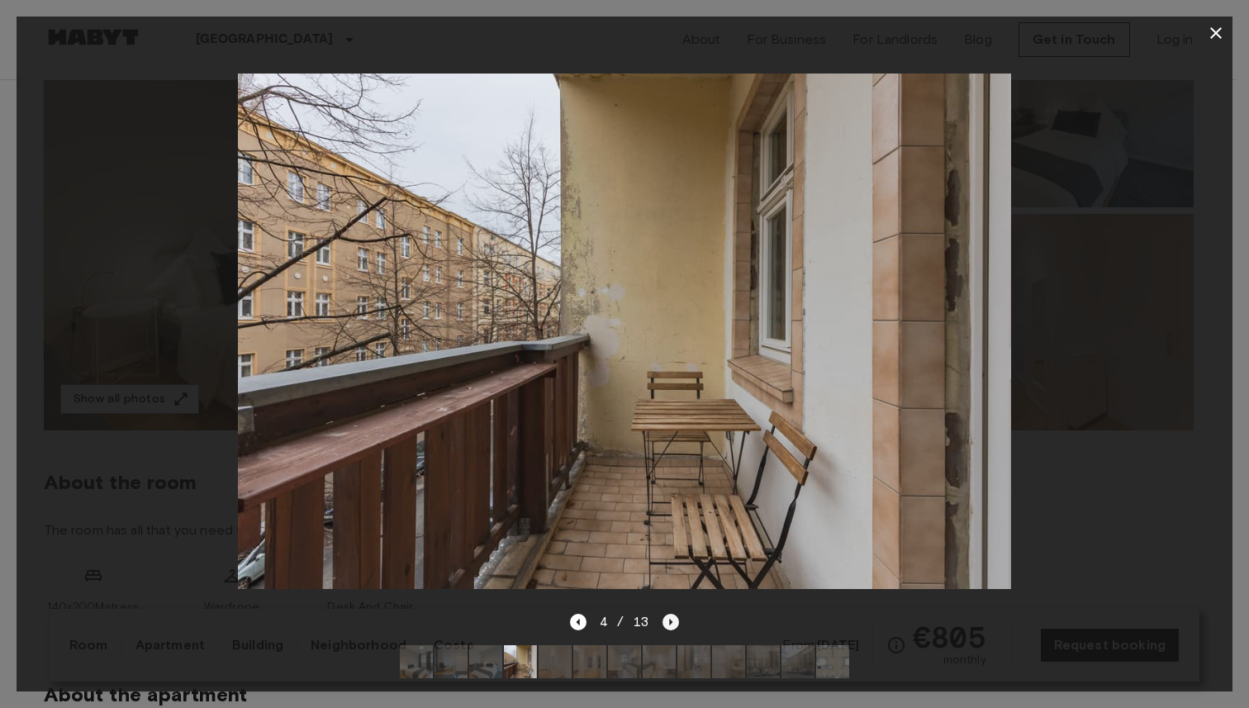
click at [677, 614] on icon "Next image" at bounding box center [671, 622] width 17 height 17
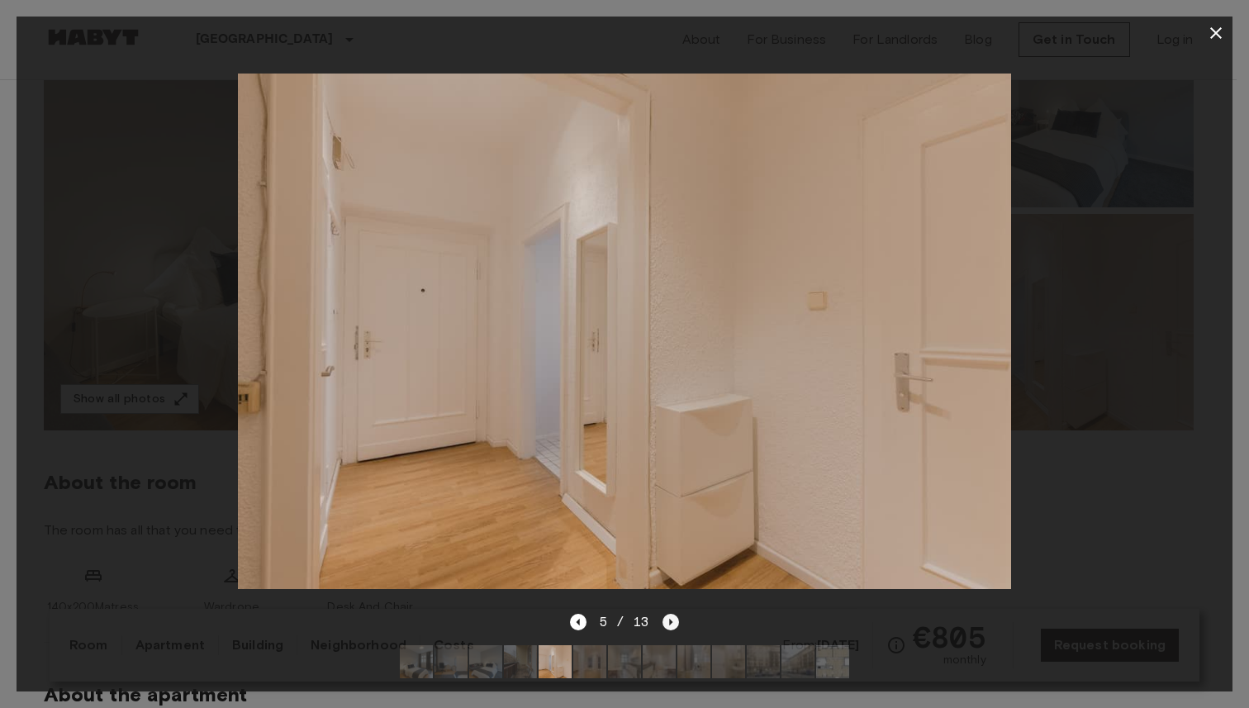
click at [677, 614] on icon "Next image" at bounding box center [671, 622] width 17 height 17
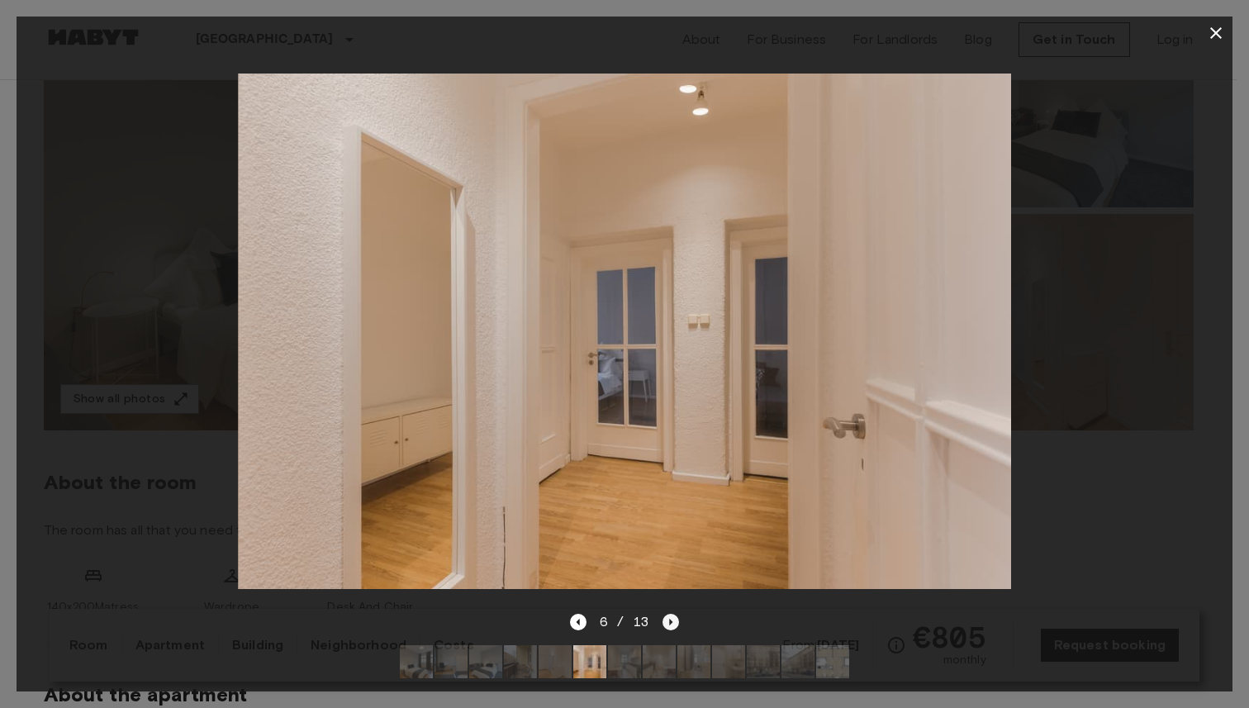
click at [677, 614] on icon "Next image" at bounding box center [671, 622] width 17 height 17
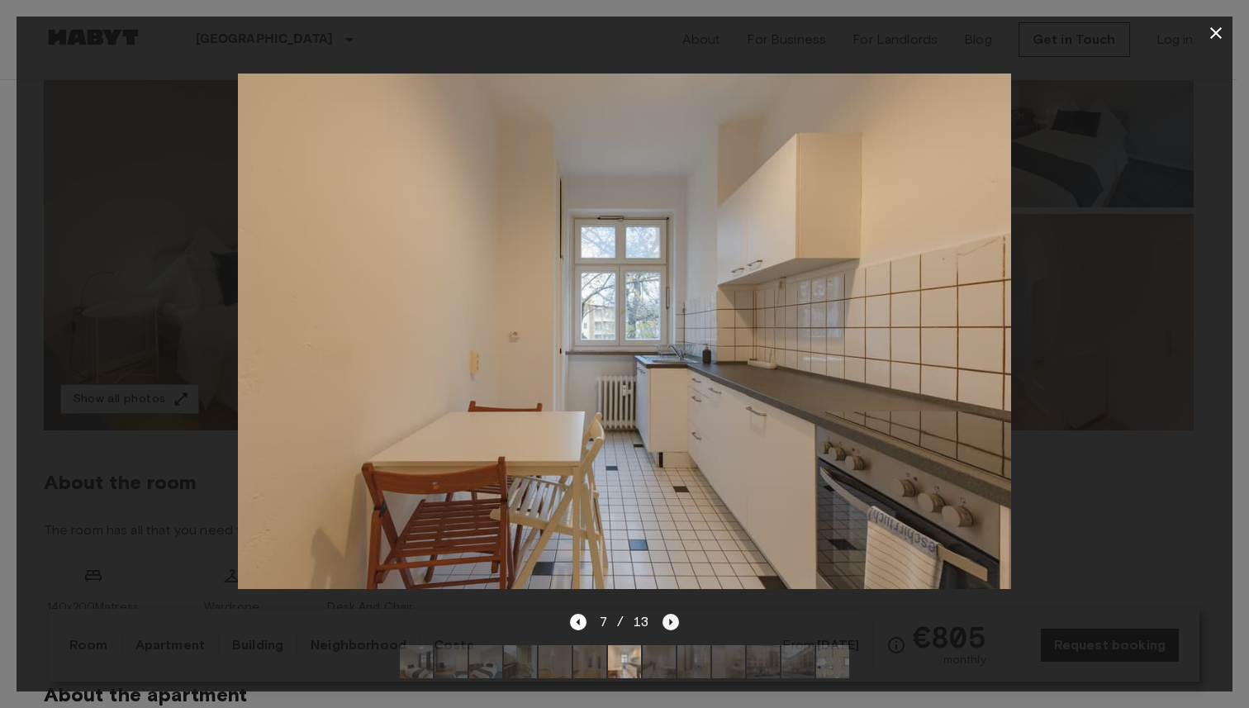
click at [677, 614] on icon "Next image" at bounding box center [671, 622] width 17 height 17
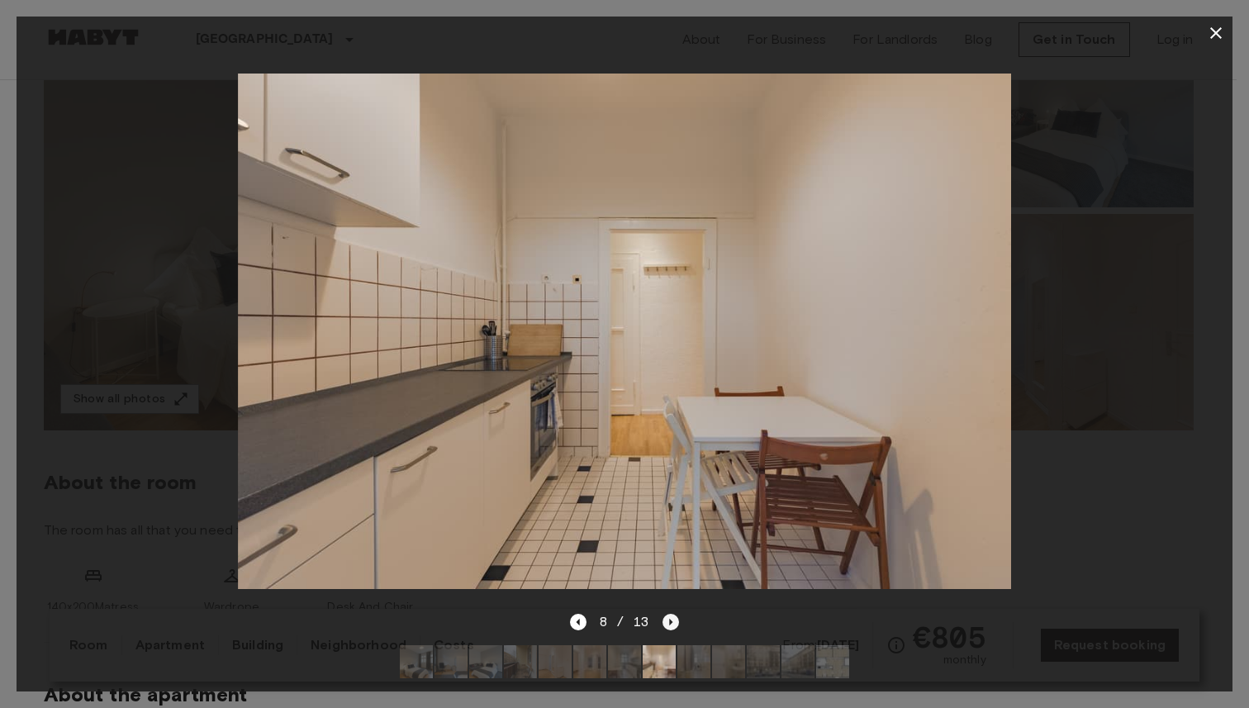
click at [677, 614] on icon "Next image" at bounding box center [671, 622] width 17 height 17
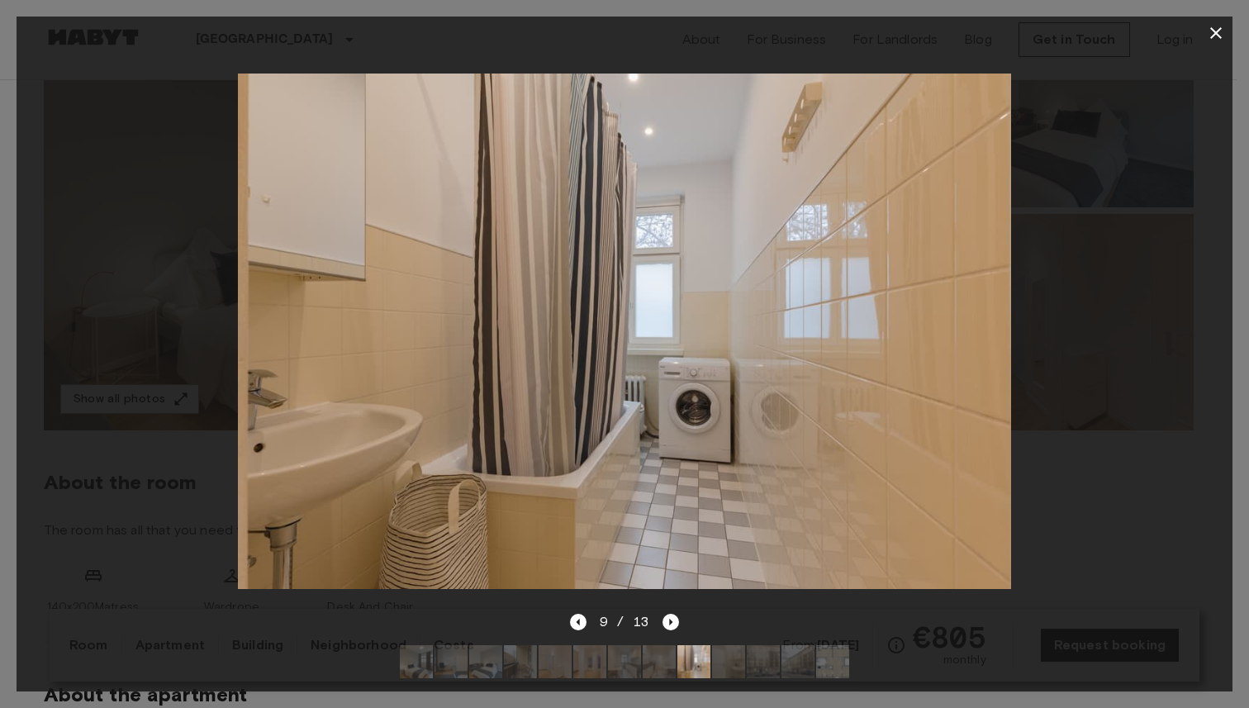
click at [1219, 33] on icon "button" at bounding box center [1216, 33] width 20 height 20
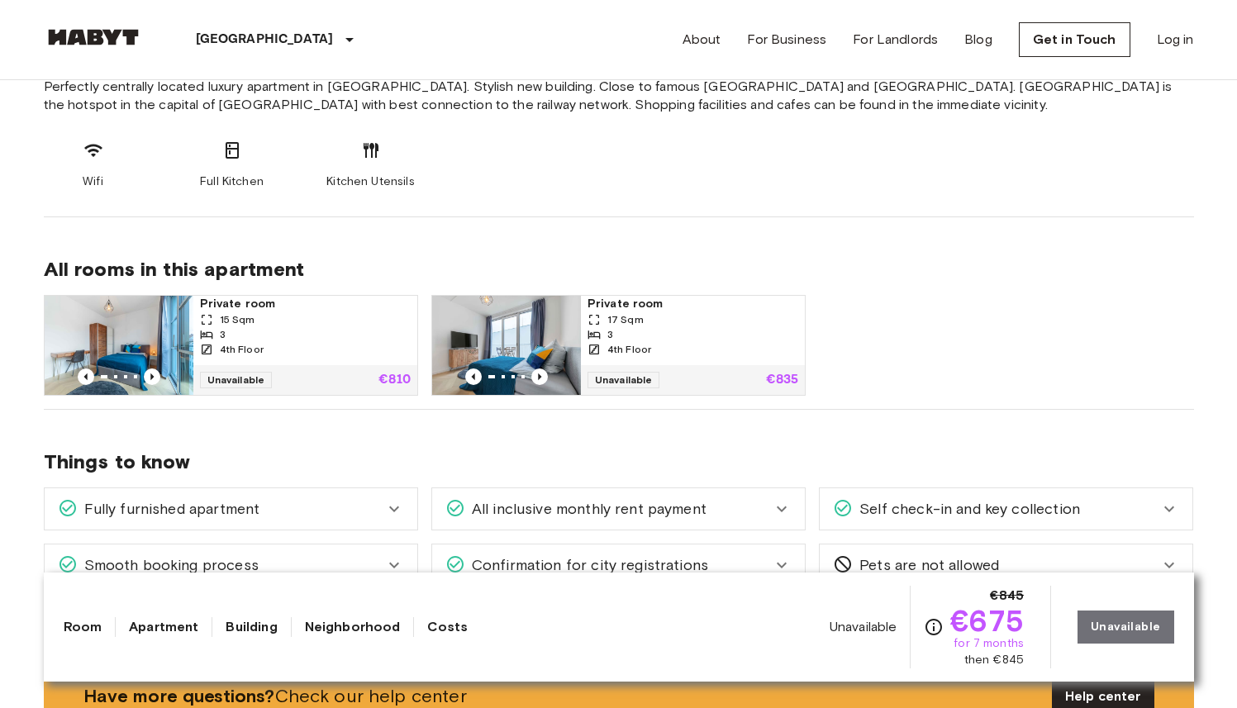
scroll to position [682, 0]
click at [612, 265] on span "All rooms in this apartment" at bounding box center [619, 271] width 1150 height 25
click at [175, 340] on img at bounding box center [119, 346] width 149 height 99
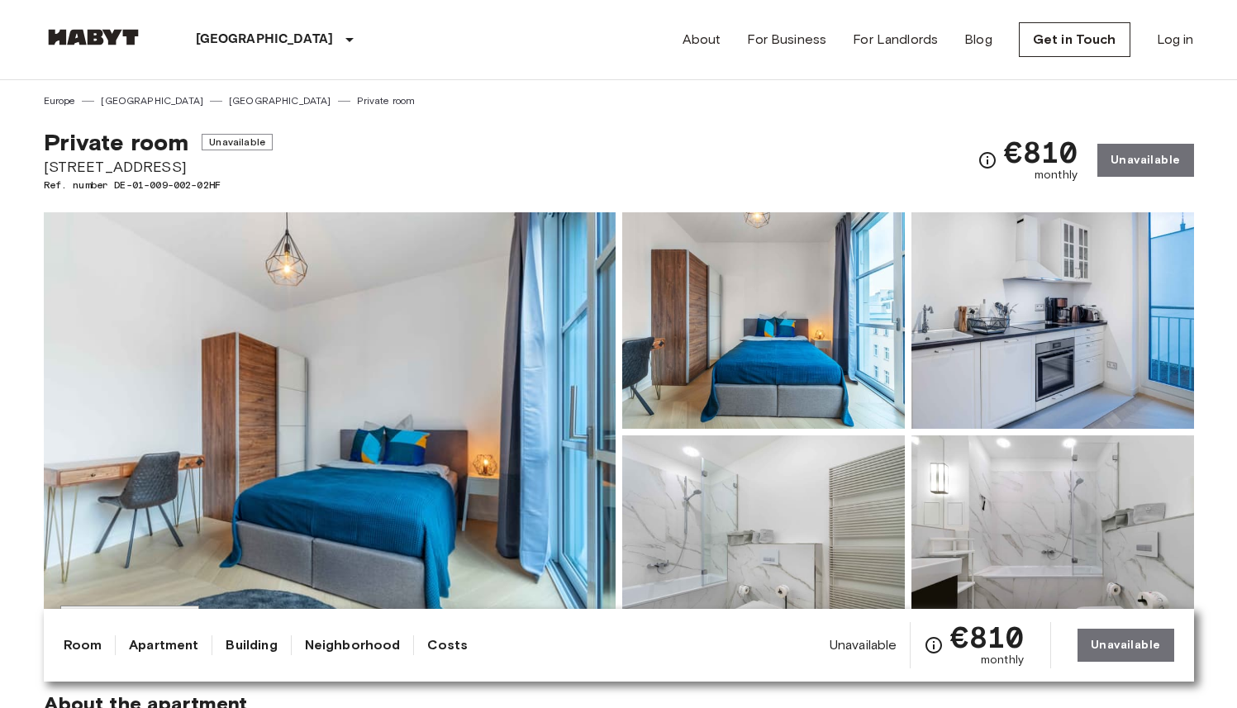
click at [473, 359] on img at bounding box center [330, 432] width 572 height 440
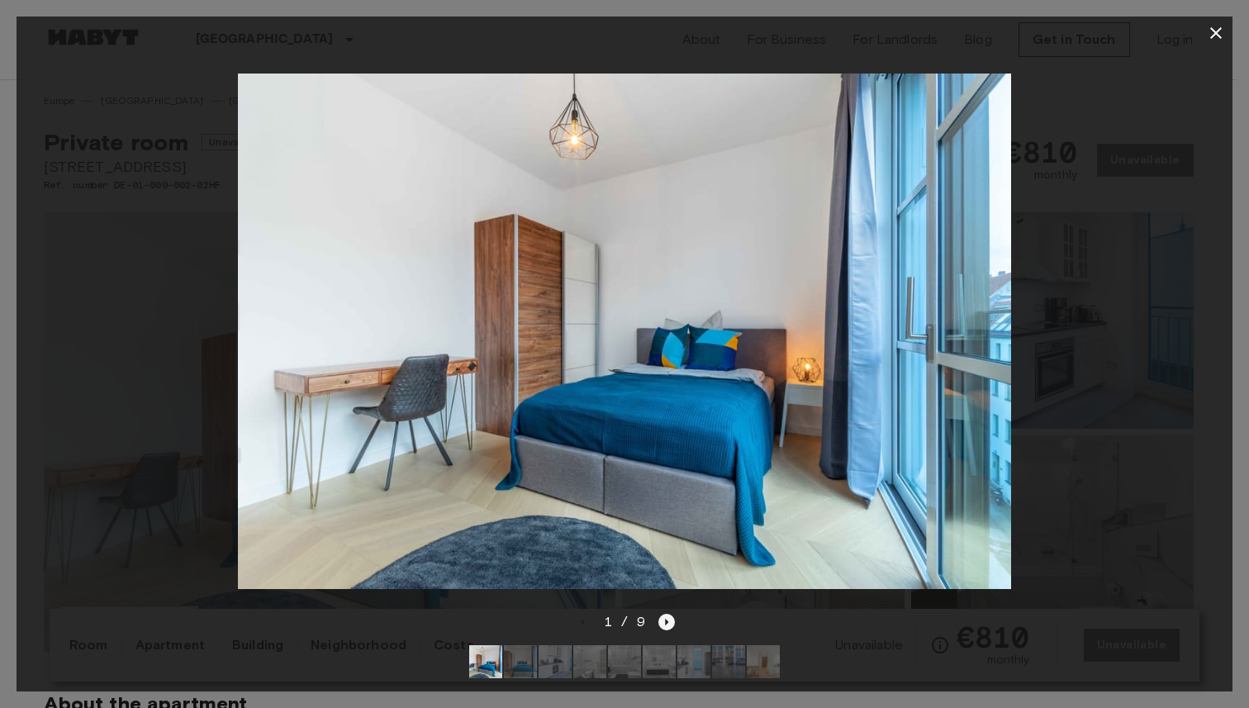
click at [658, 614] on icon "Next image" at bounding box center [666, 622] width 17 height 17
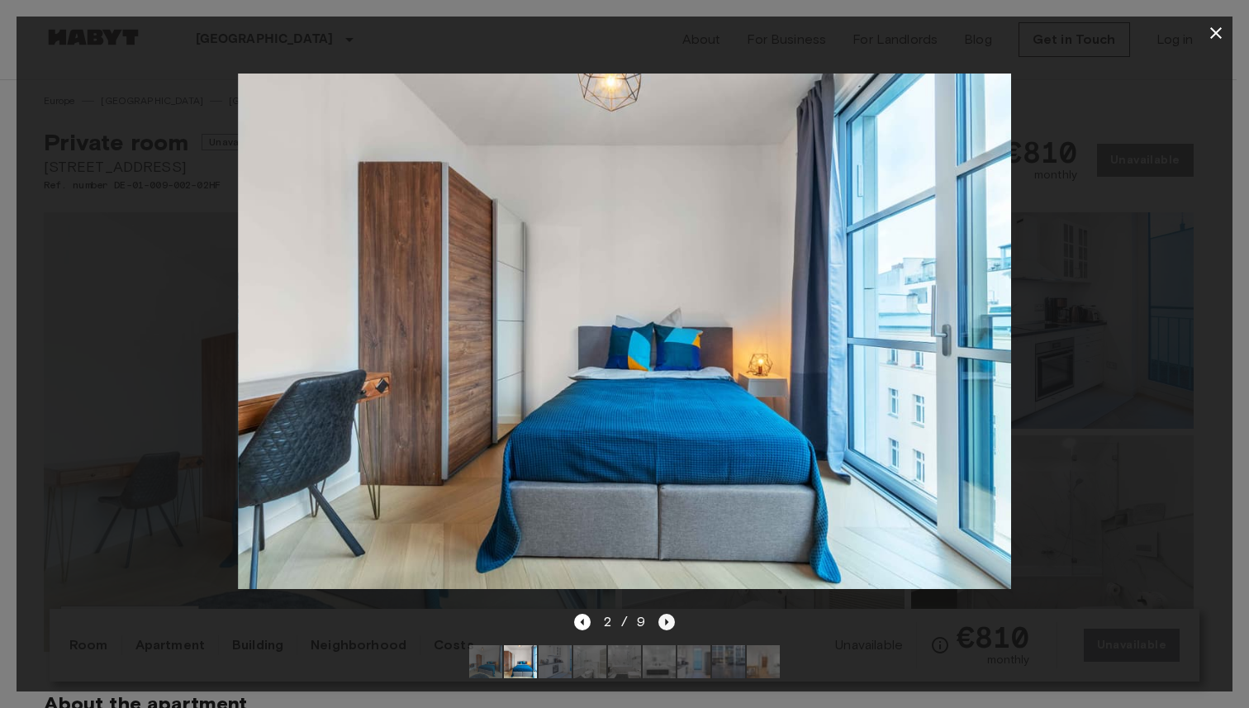
click at [663, 614] on icon "Next image" at bounding box center [666, 622] width 17 height 17
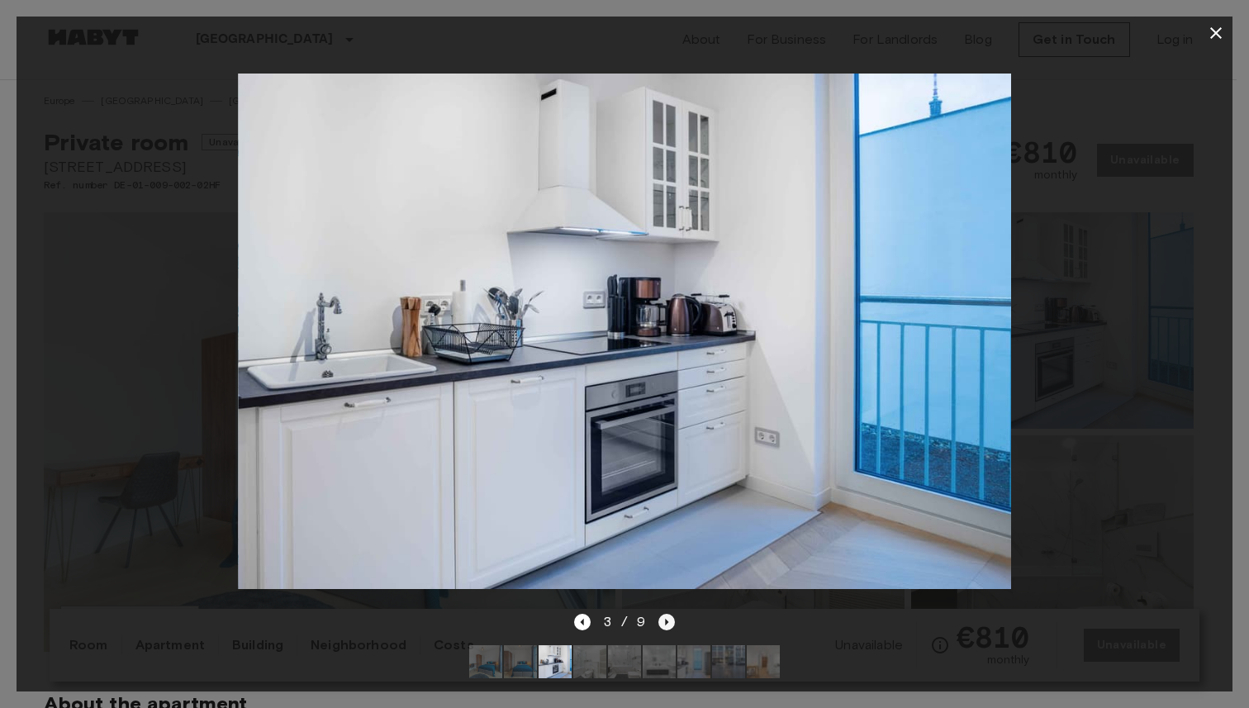
click at [663, 614] on icon "Next image" at bounding box center [666, 622] width 17 height 17
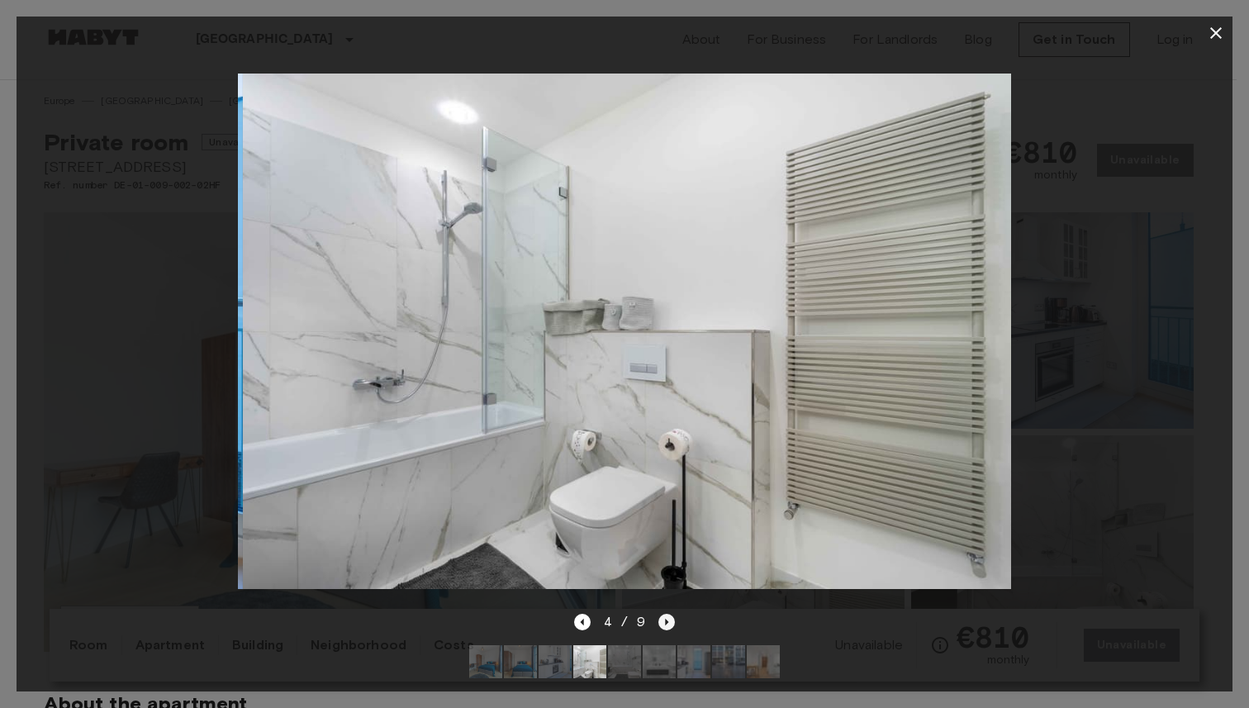
click at [663, 614] on icon "Next image" at bounding box center [666, 622] width 17 height 17
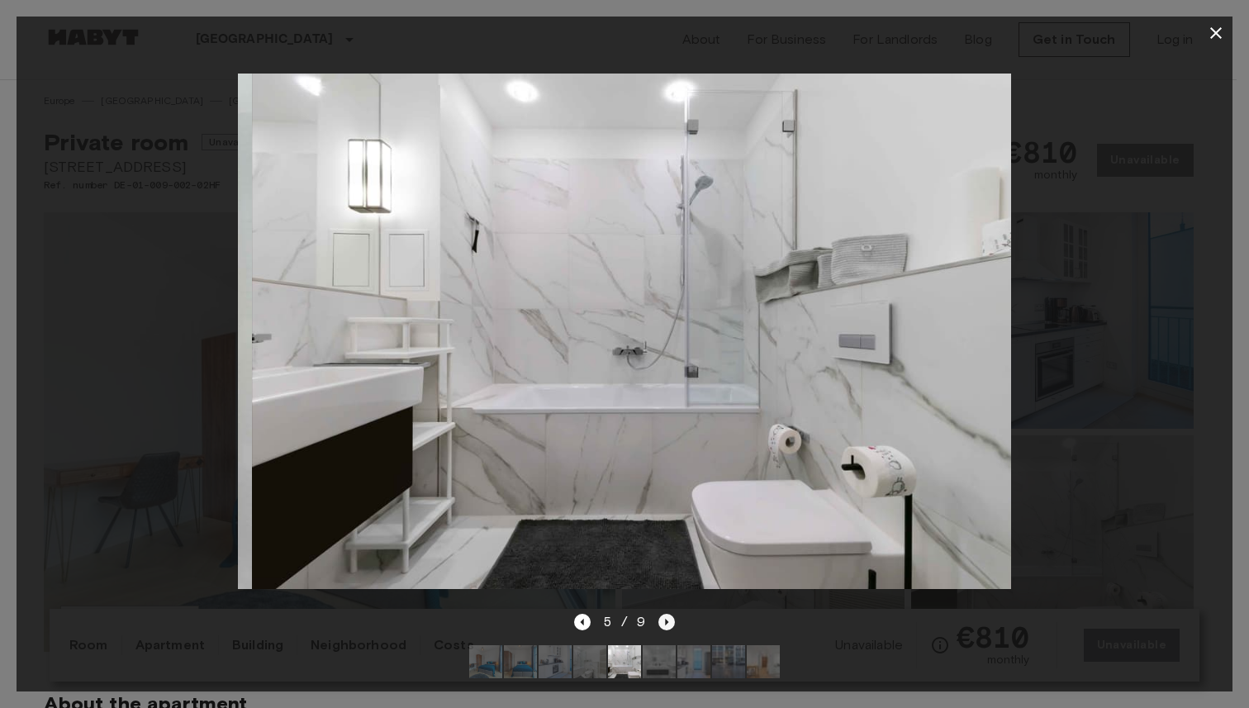
click at [663, 614] on icon "Next image" at bounding box center [666, 622] width 17 height 17
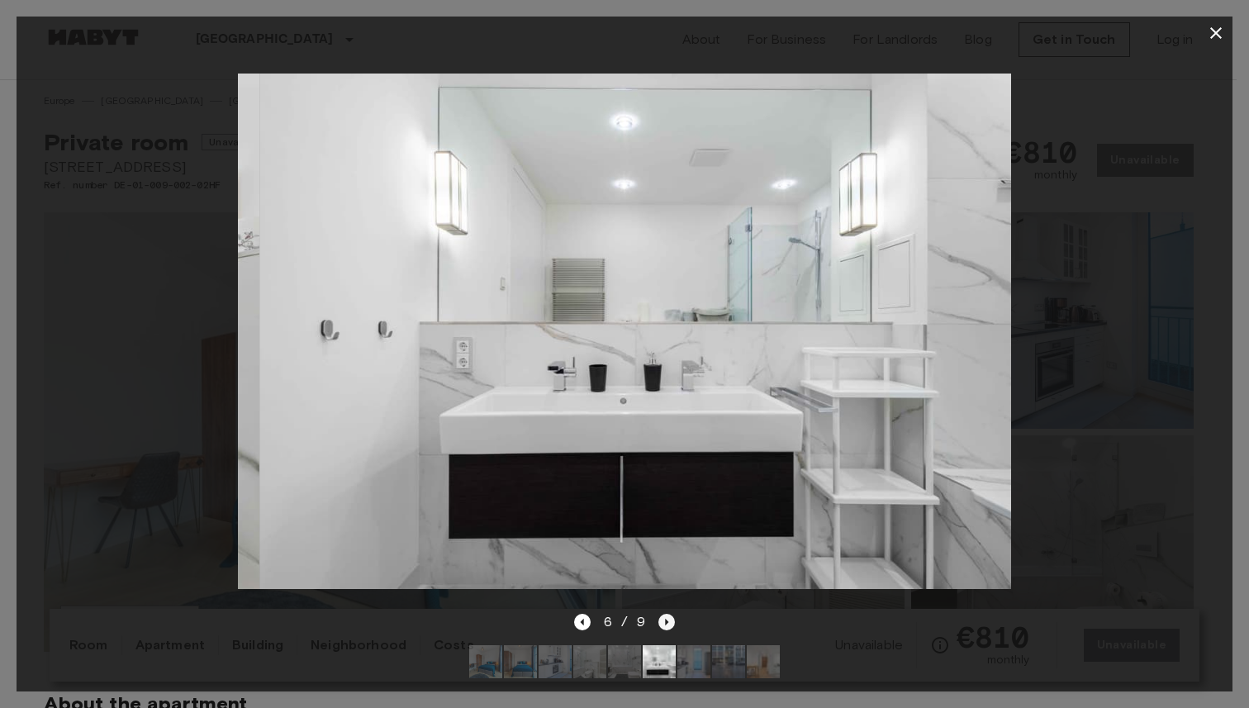
click at [663, 614] on icon "Next image" at bounding box center [666, 622] width 17 height 17
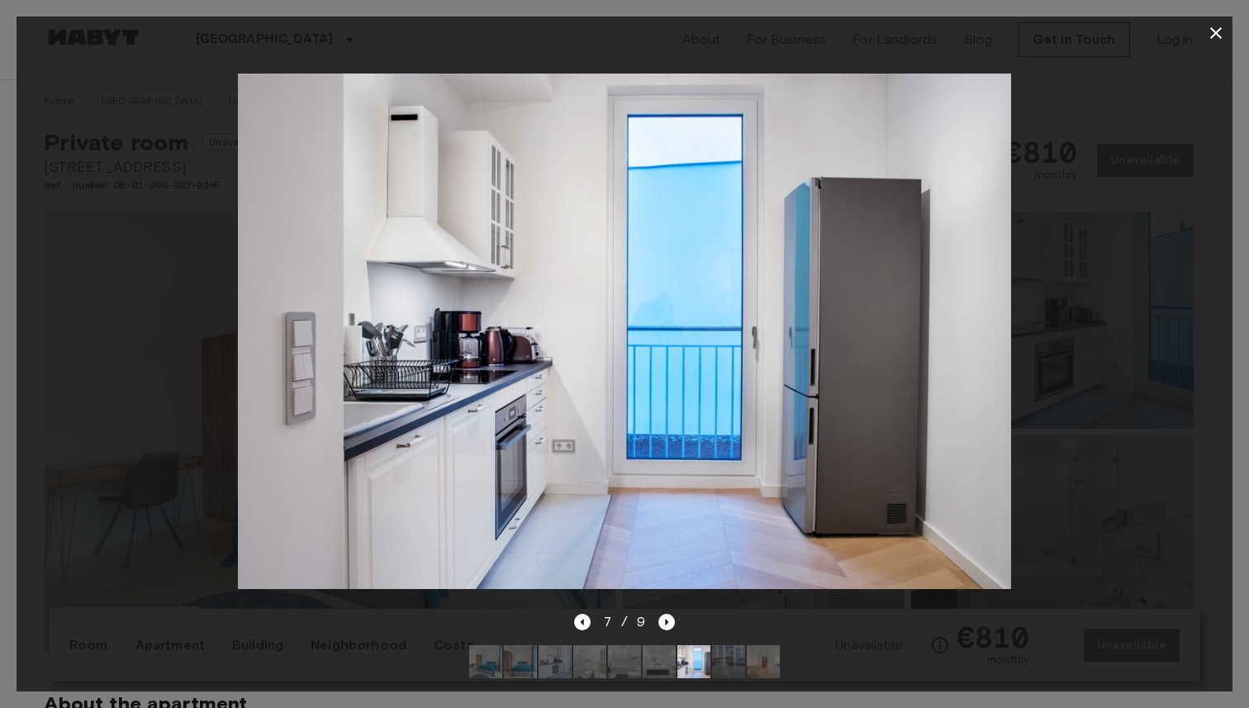
click at [1225, 29] on icon "button" at bounding box center [1216, 33] width 20 height 20
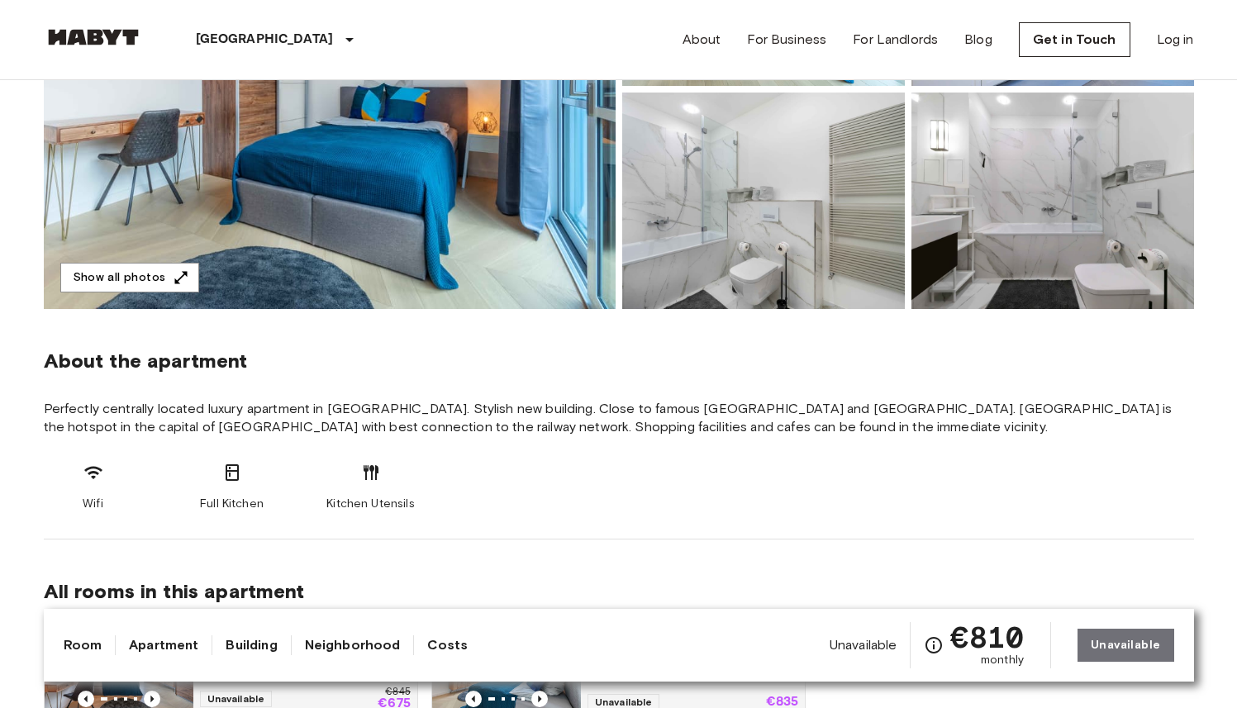
scroll to position [356, 0]
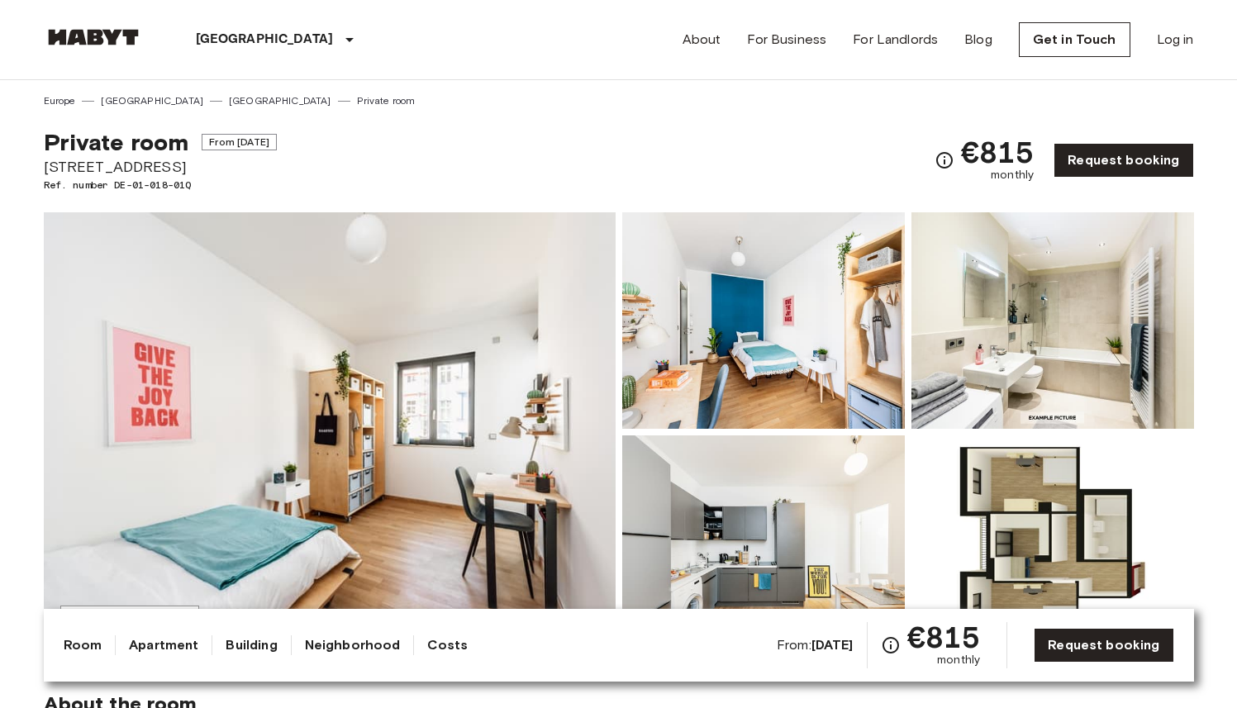
click at [420, 380] on img at bounding box center [330, 432] width 572 height 440
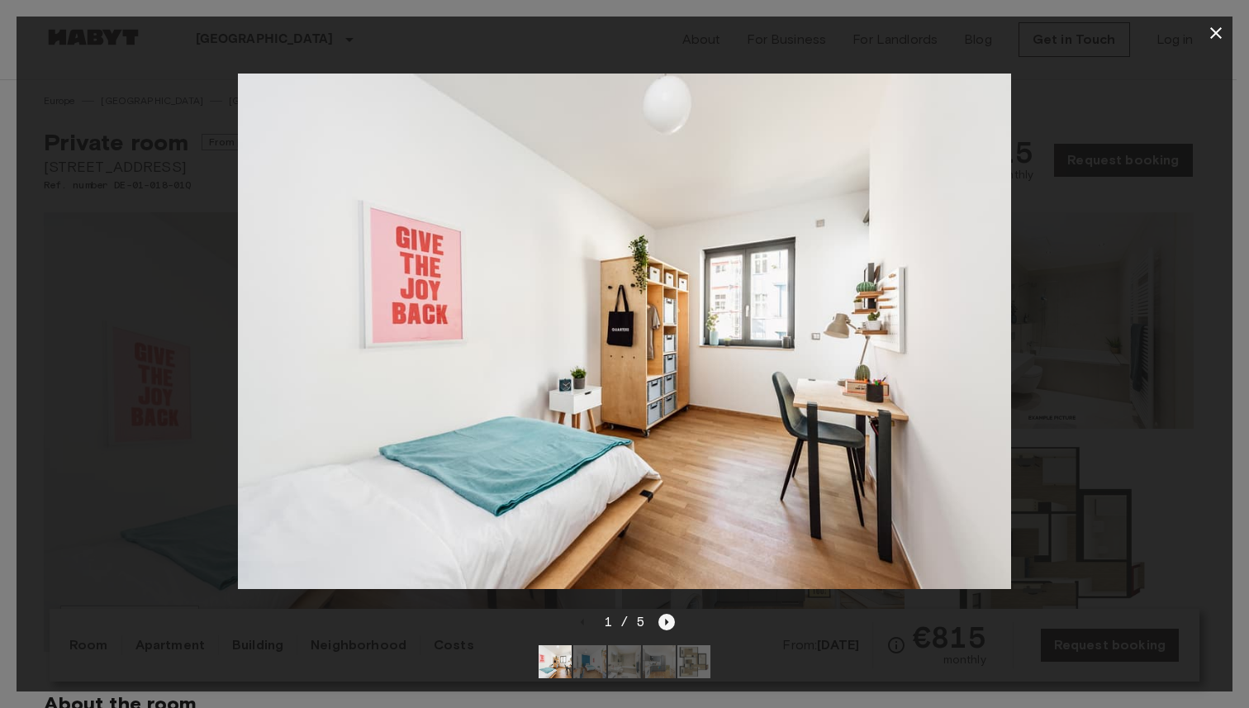
click at [666, 619] on icon "Next image" at bounding box center [667, 622] width 3 height 7
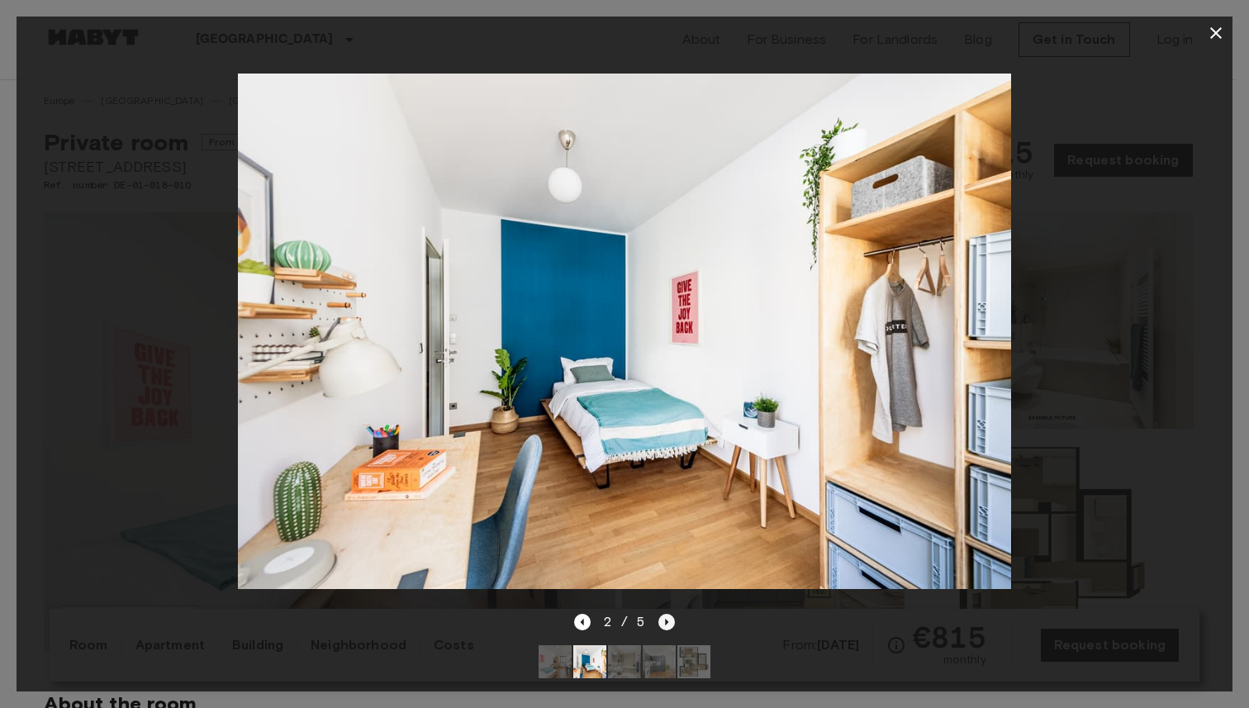
click at [666, 619] on icon "Next image" at bounding box center [667, 622] width 3 height 7
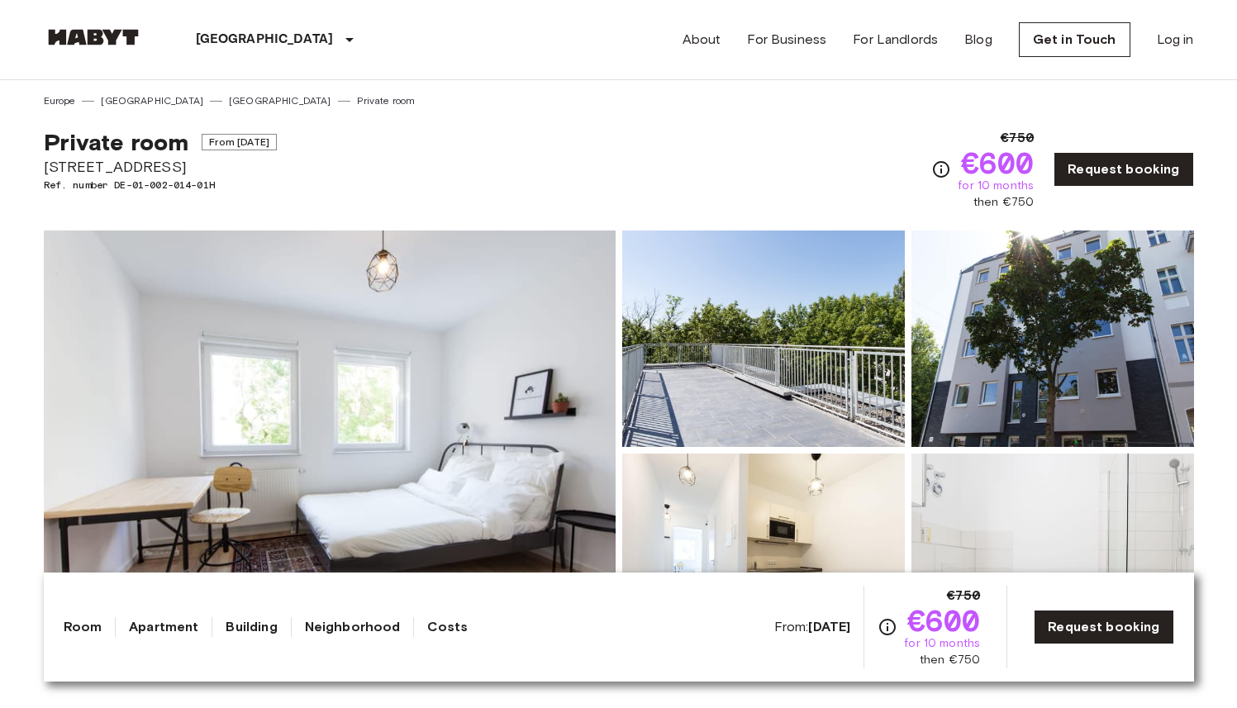
click at [486, 288] on img at bounding box center [330, 451] width 572 height 440
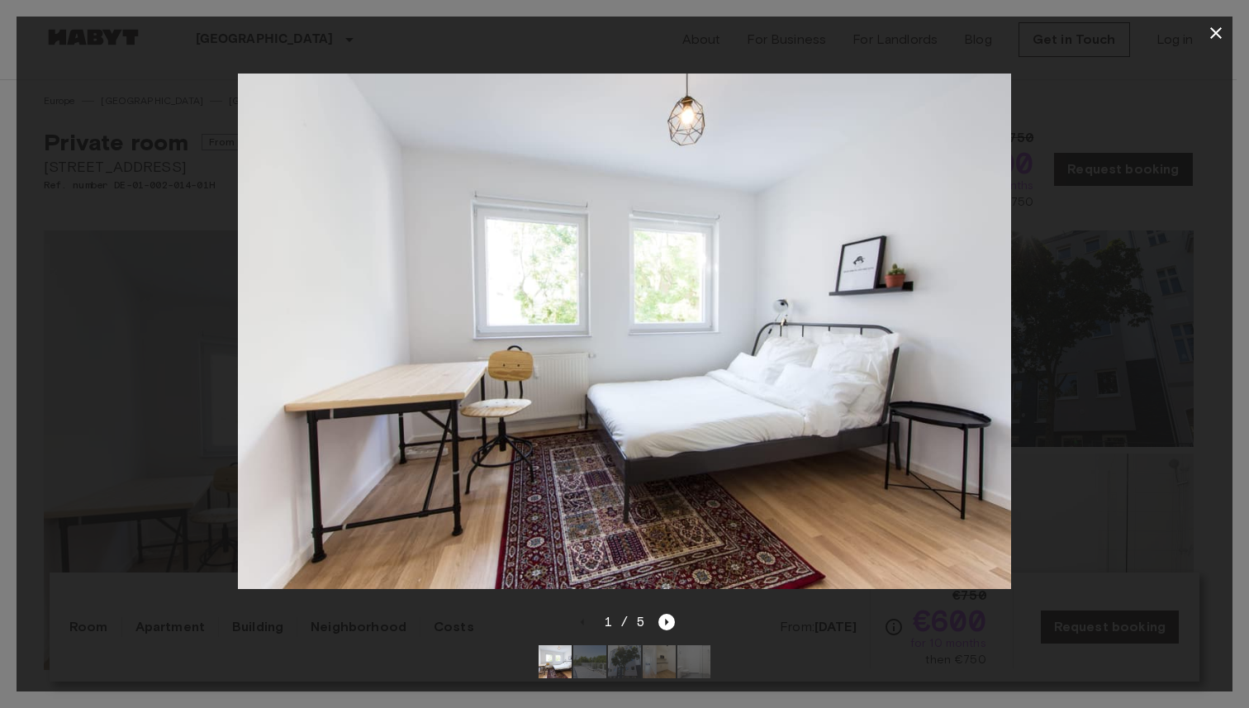
click at [1222, 31] on icon "button" at bounding box center [1216, 33] width 20 height 20
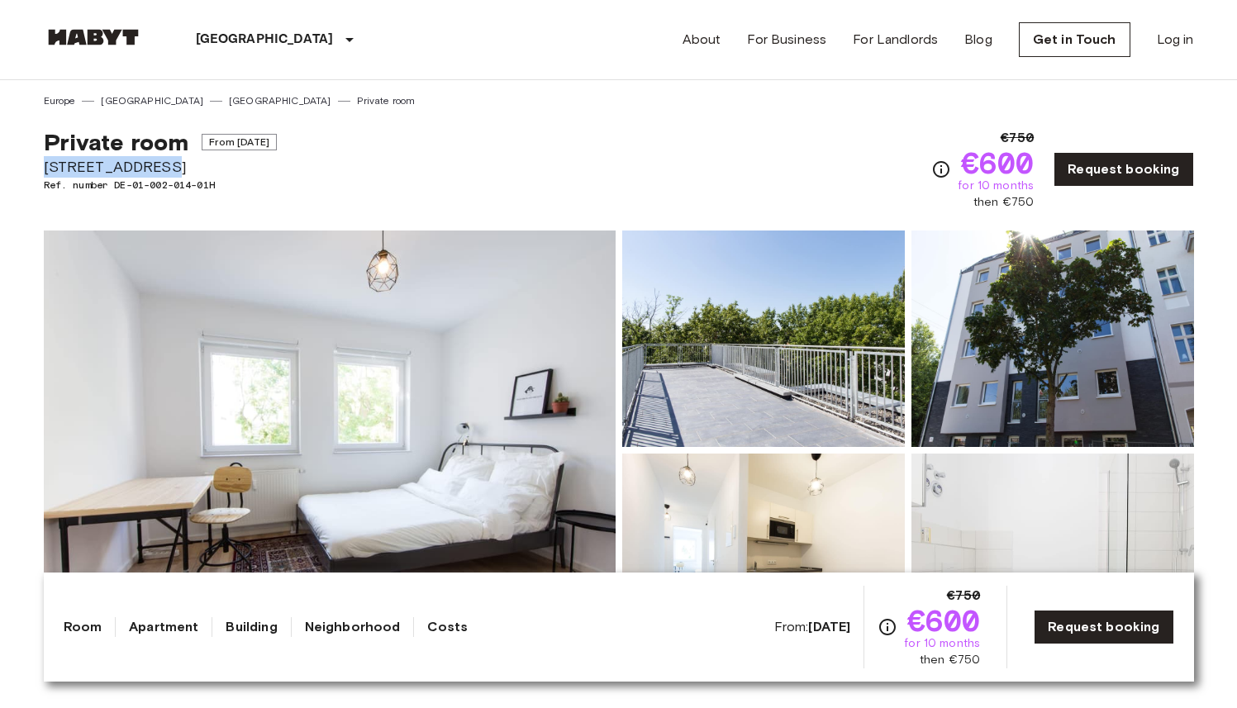
drag, startPoint x: 158, startPoint y: 164, endPoint x: 45, endPoint y: 162, distance: 113.2
click at [45, 162] on span "Archibaldweg 12" at bounding box center [160, 166] width 233 height 21
copy span "Archibaldweg 12"
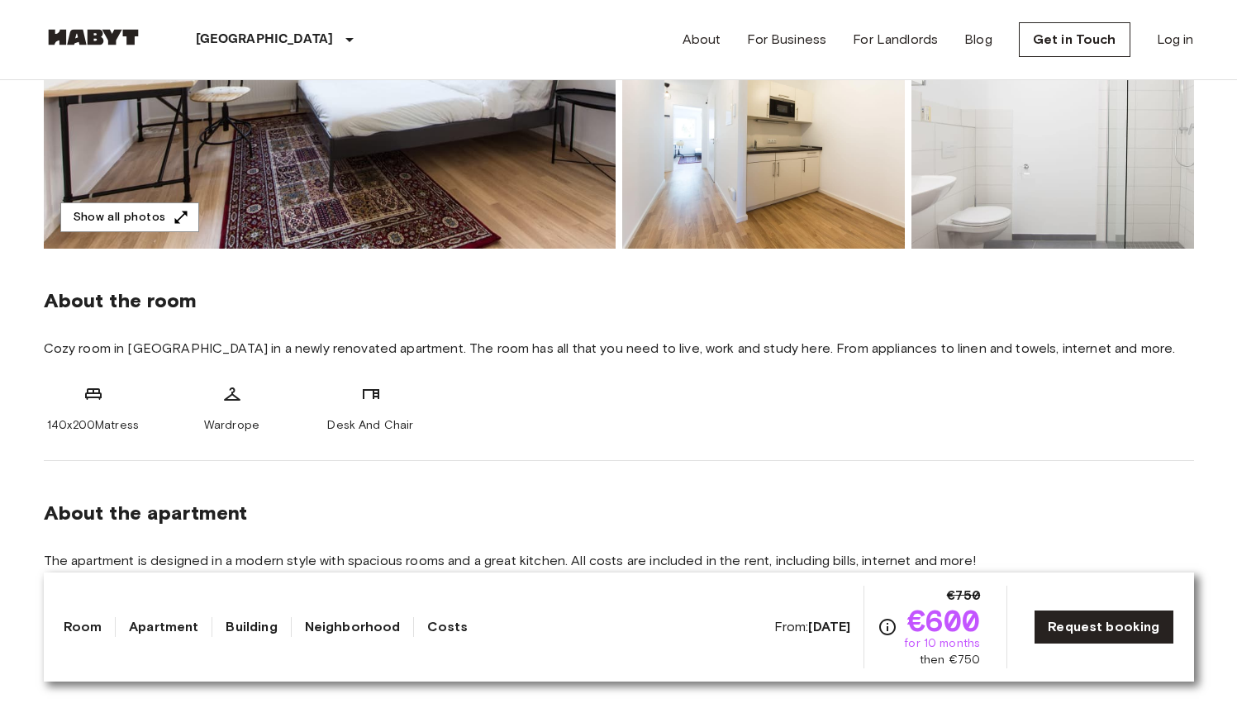
scroll to position [442, 0]
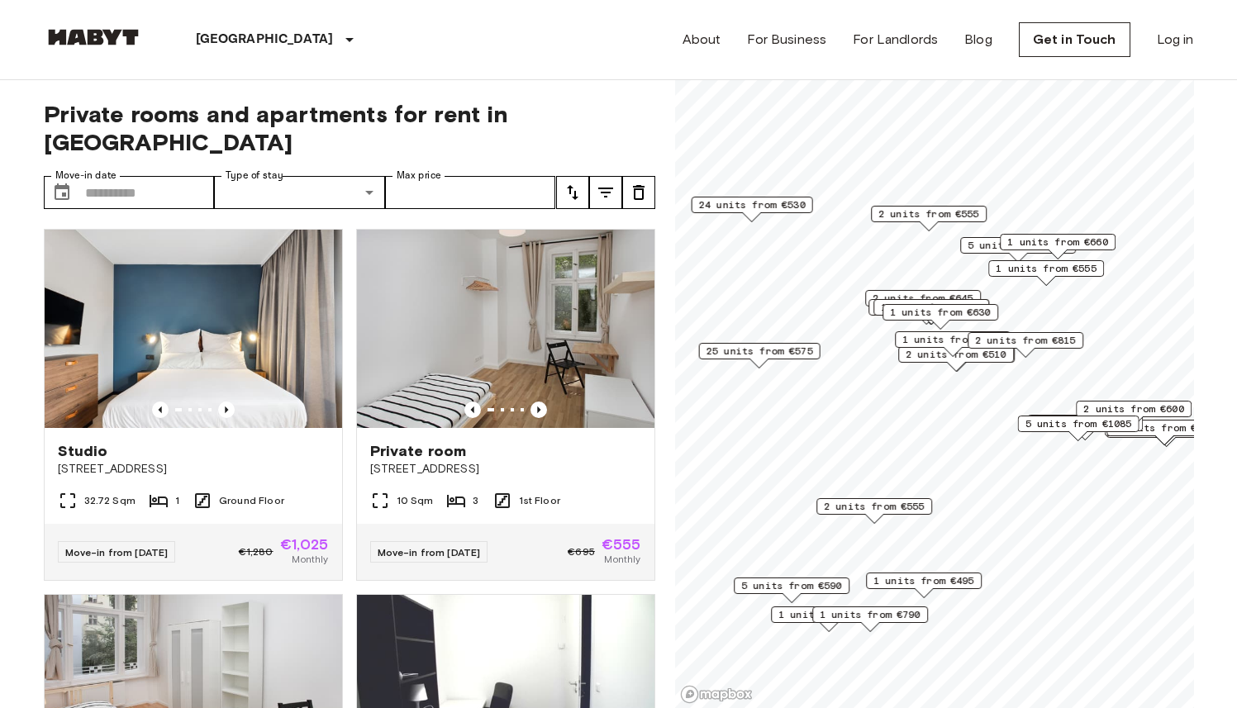
click at [891, 508] on span "2 units from €555" at bounding box center [874, 506] width 101 height 15
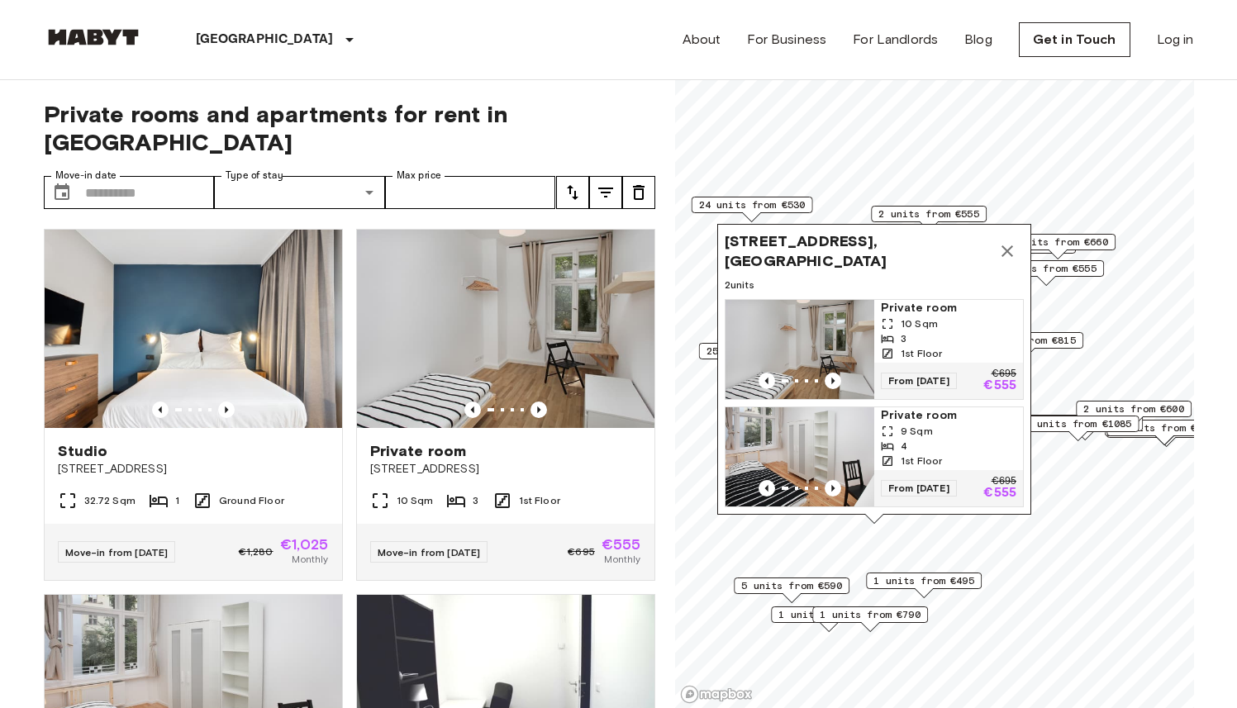
click at [999, 241] on icon "Map marker" at bounding box center [1007, 251] width 20 height 20
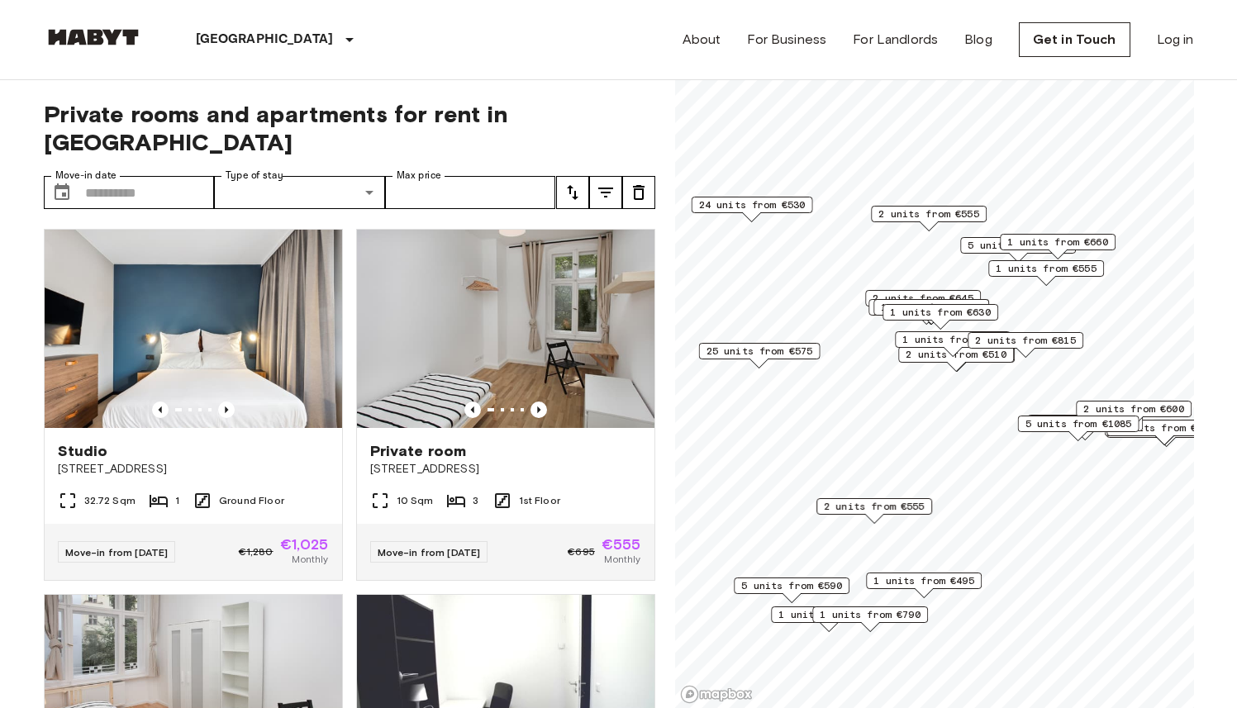
click at [1032, 337] on span "2 units from €815" at bounding box center [1025, 340] width 101 height 15
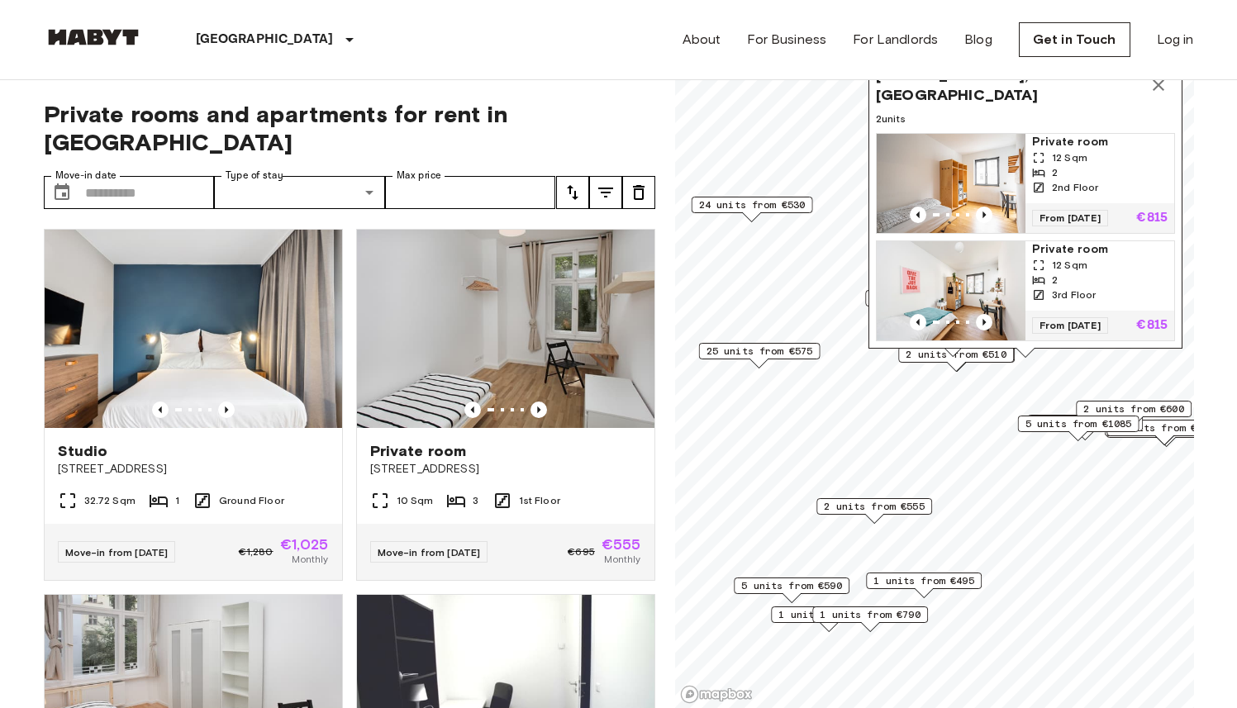
click at [1072, 150] on span "12 Sqm" at bounding box center [1070, 157] width 36 height 15
click at [1059, 273] on div "2" at bounding box center [1100, 280] width 136 height 15
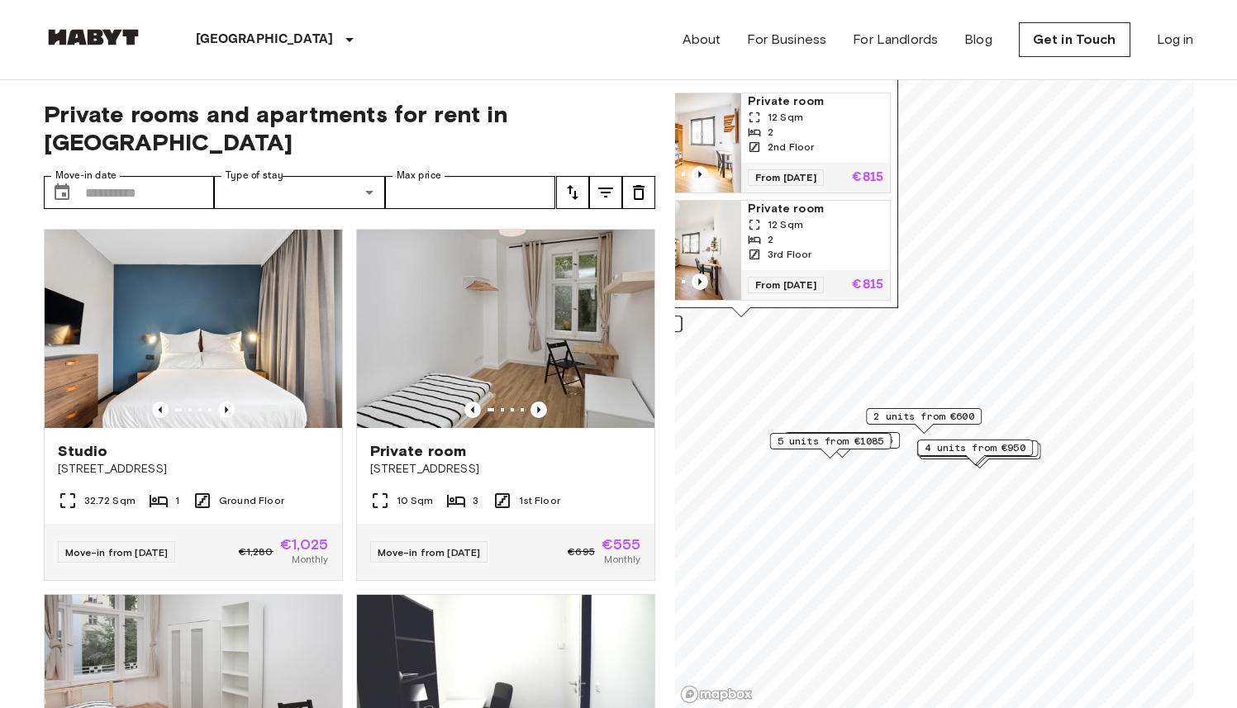
click at [942, 445] on span "4 units from €950" at bounding box center [975, 447] width 101 height 15
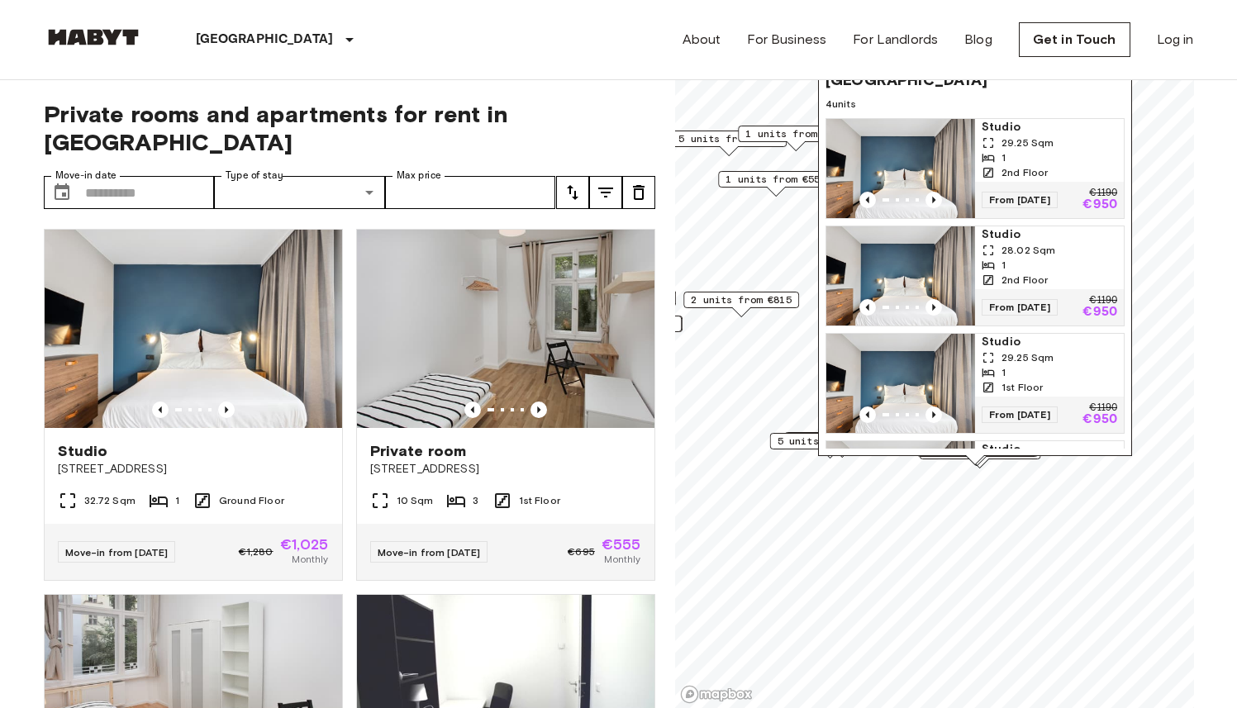
click at [1018, 347] on span "Studio" at bounding box center [1050, 342] width 136 height 17
click at [223, 402] on icon "Previous image" at bounding box center [226, 410] width 17 height 17
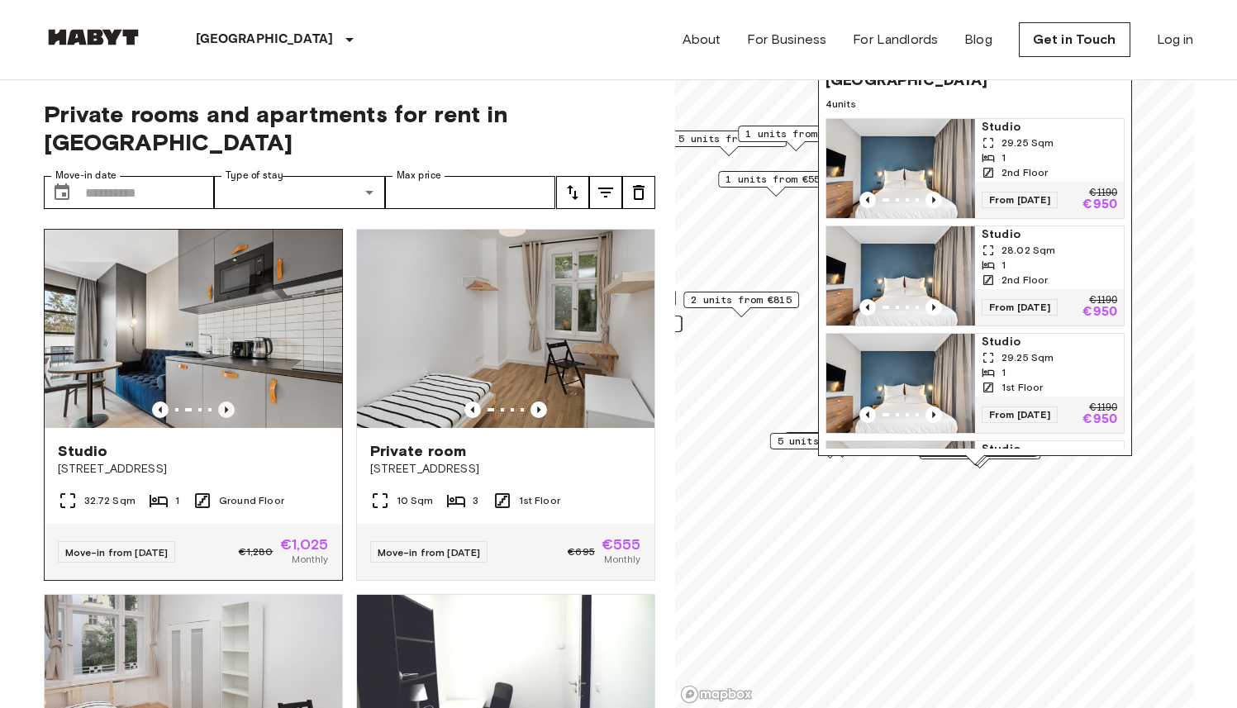
click at [223, 402] on icon "Previous image" at bounding box center [226, 410] width 17 height 17
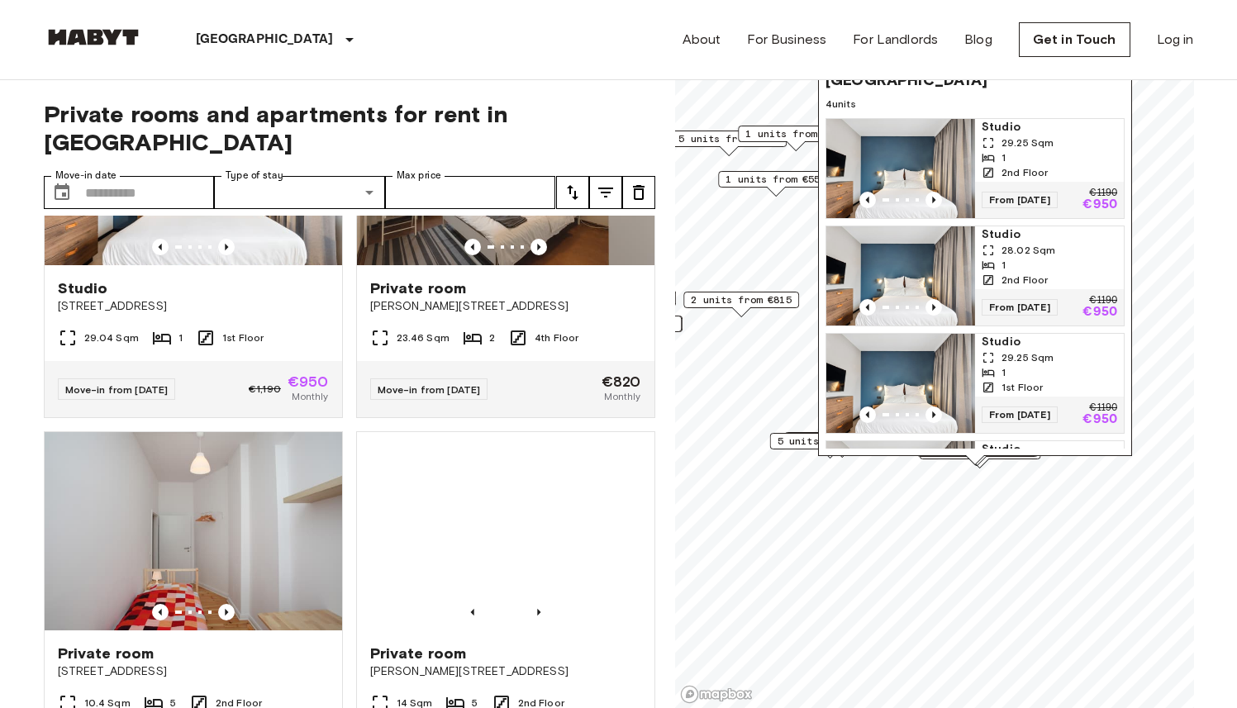
scroll to position [3818, 0]
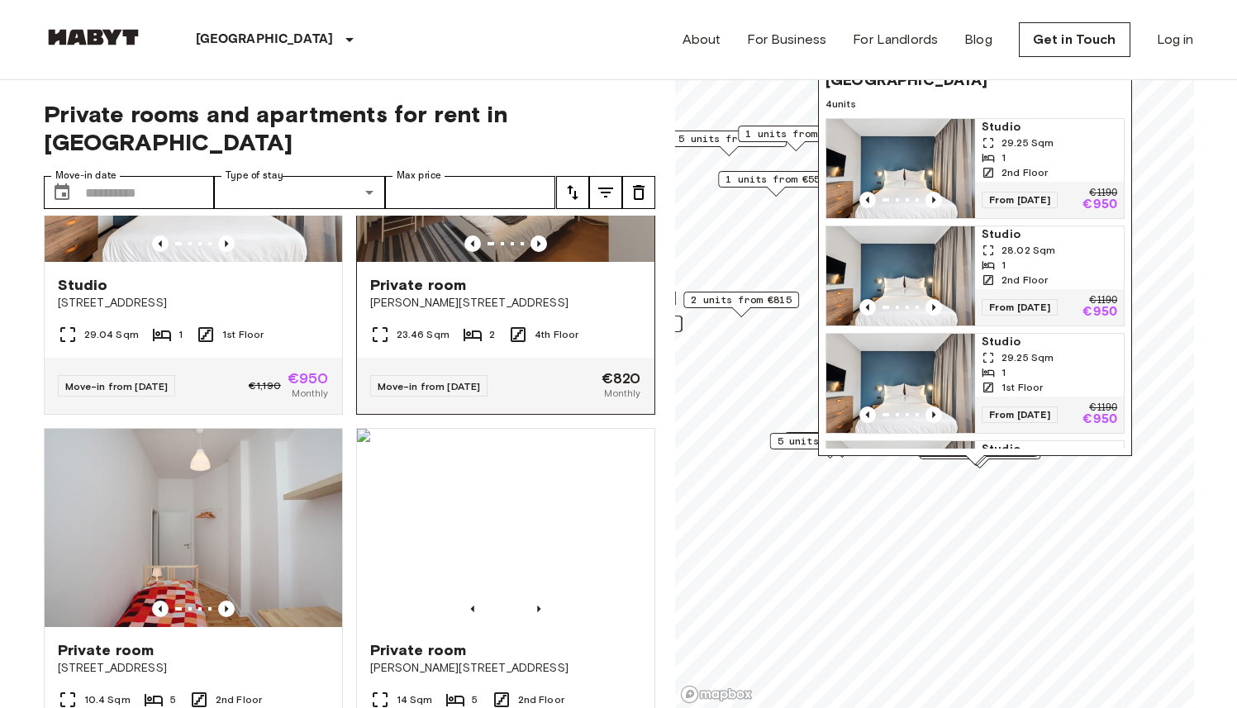
click at [461, 295] on div "Private room" at bounding box center [505, 285] width 271 height 20
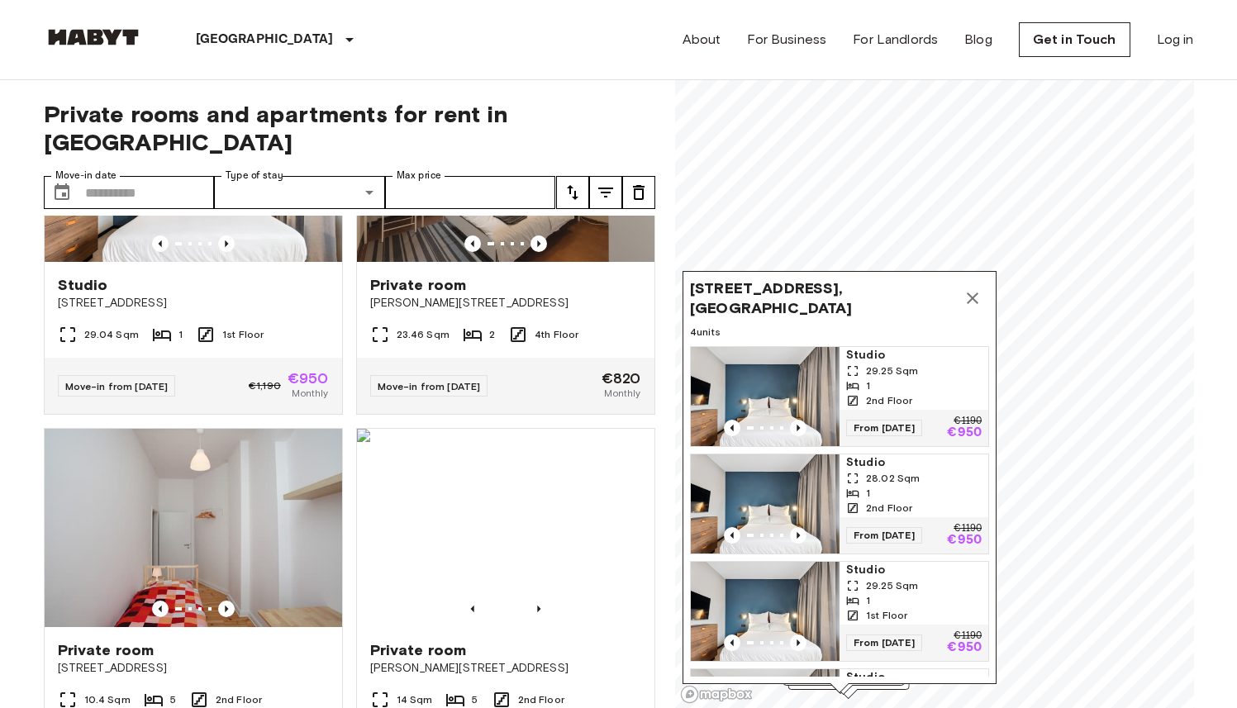
click at [973, 302] on icon "Map marker" at bounding box center [973, 298] width 20 height 20
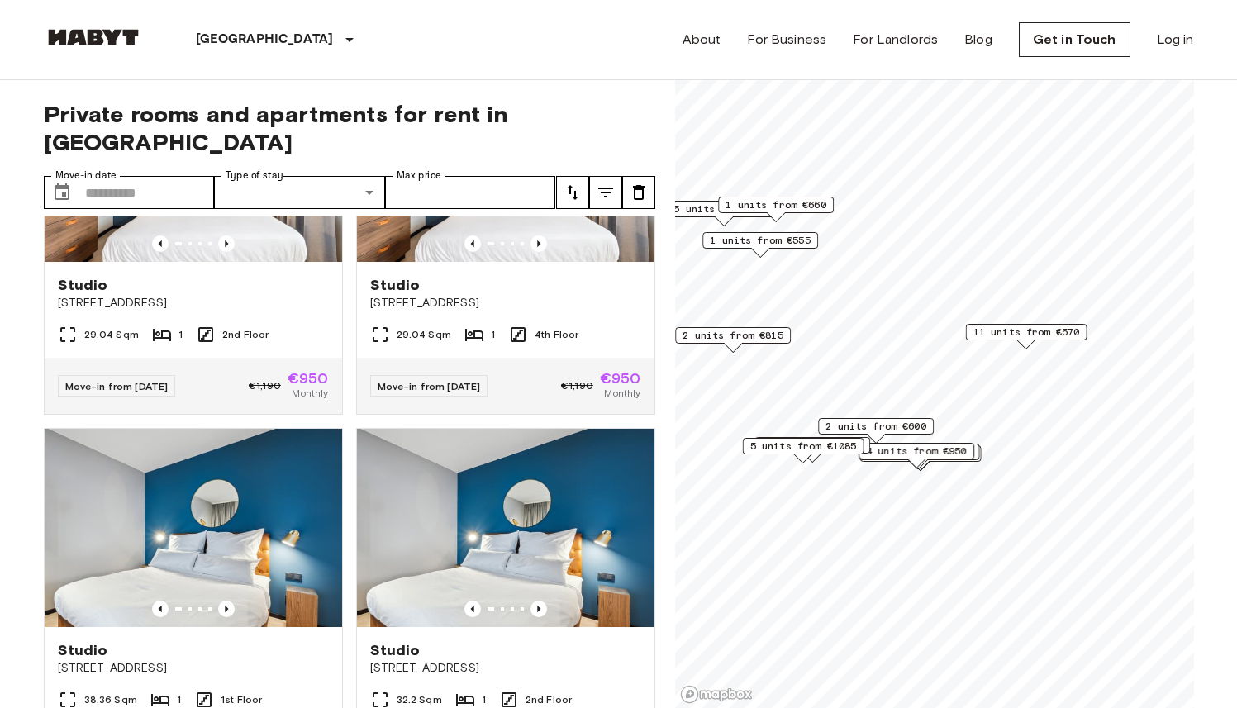
scroll to position [1951, 0]
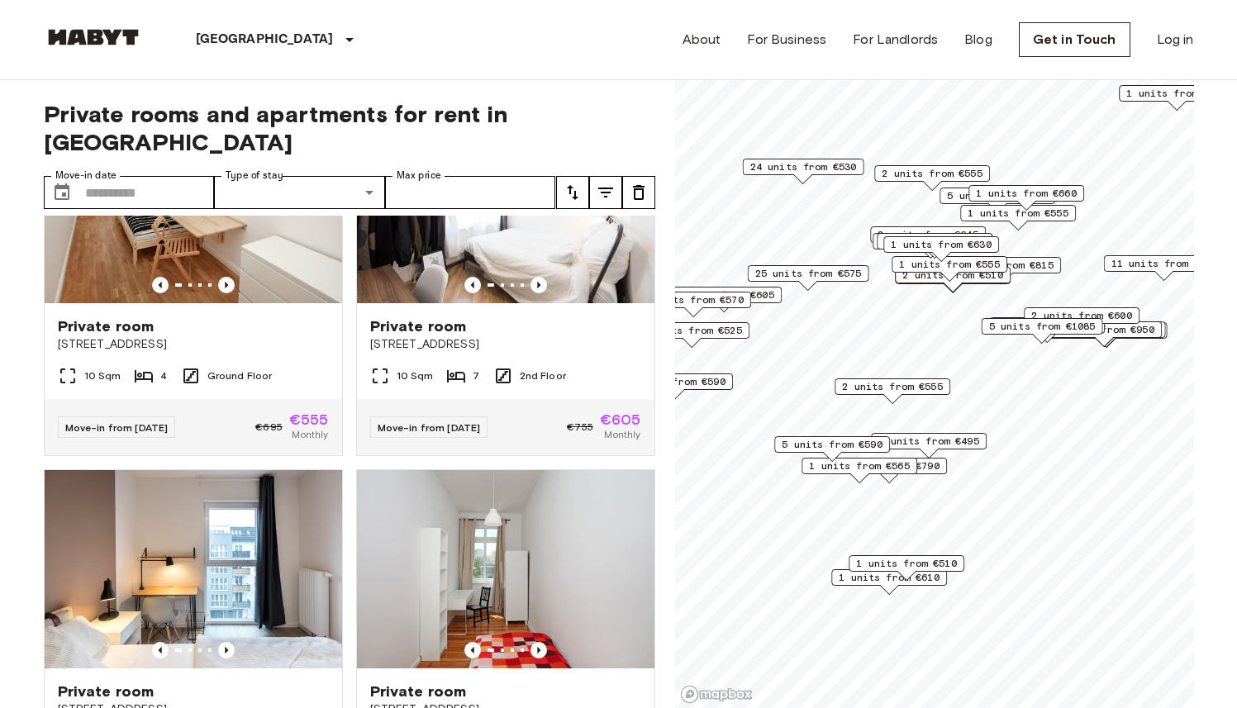
scroll to position [5312, 0]
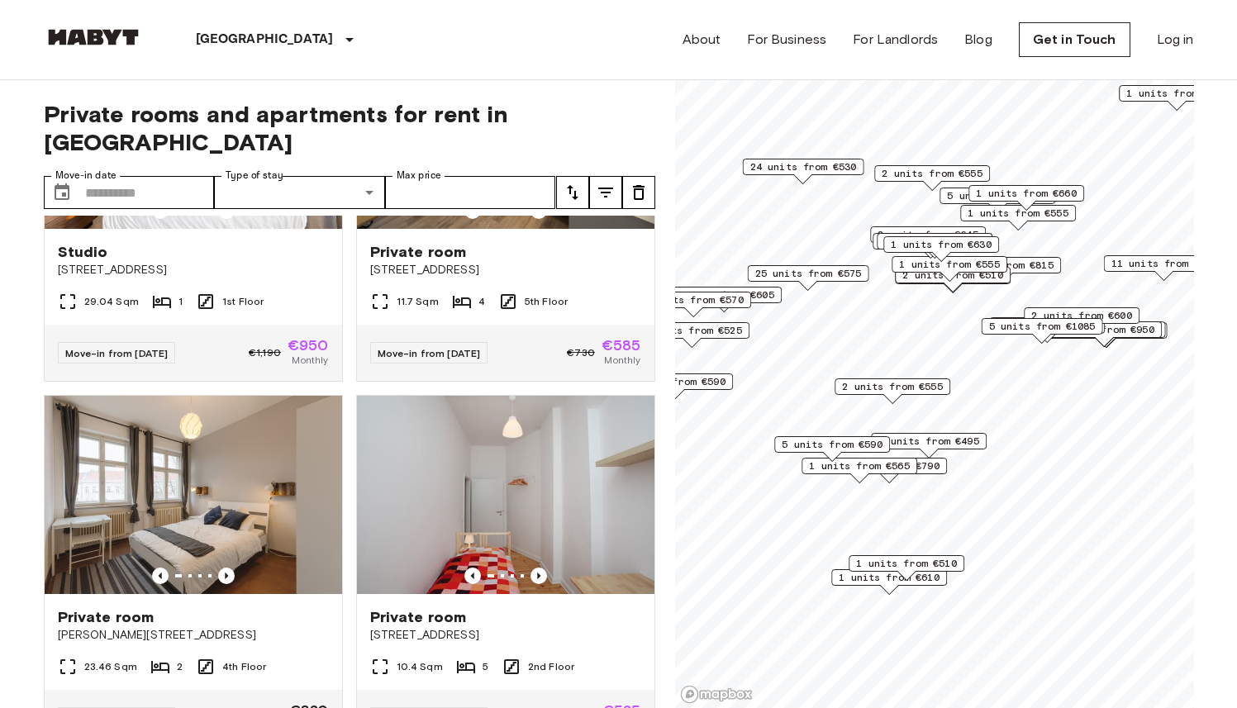
click at [791, 173] on span "24 units from €530" at bounding box center [802, 166] width 107 height 15
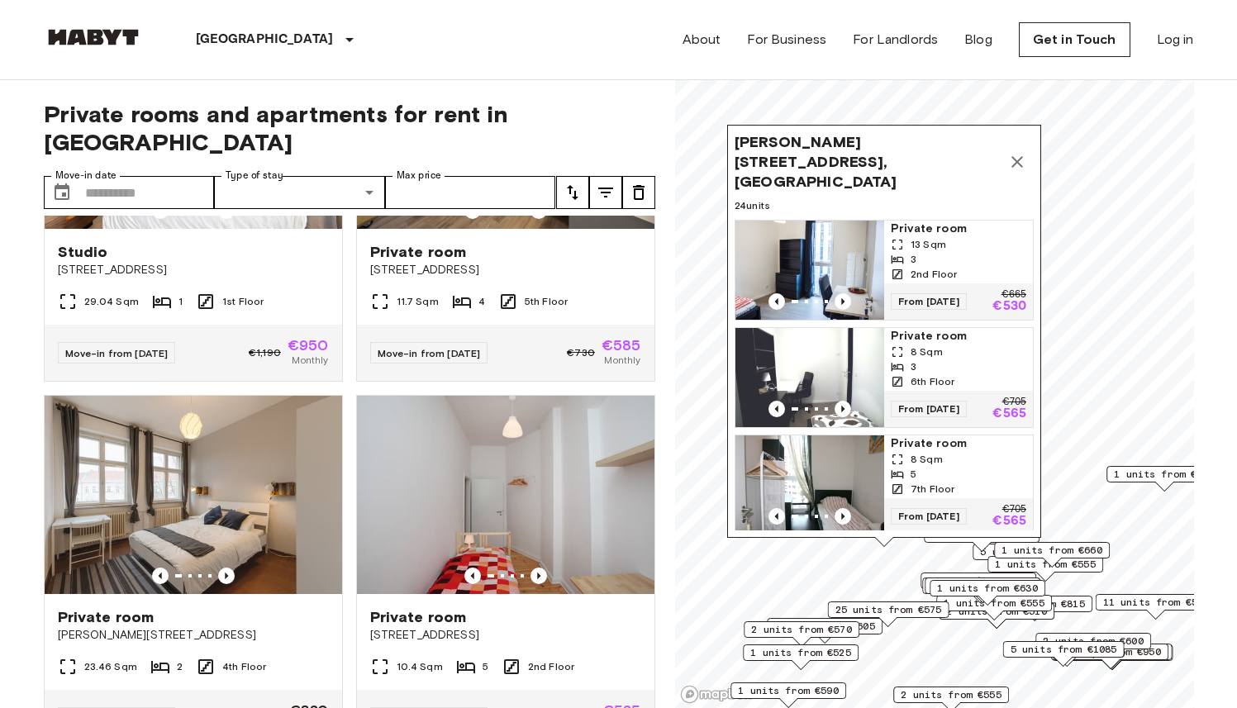
click at [1020, 152] on icon "Map marker" at bounding box center [1017, 162] width 20 height 20
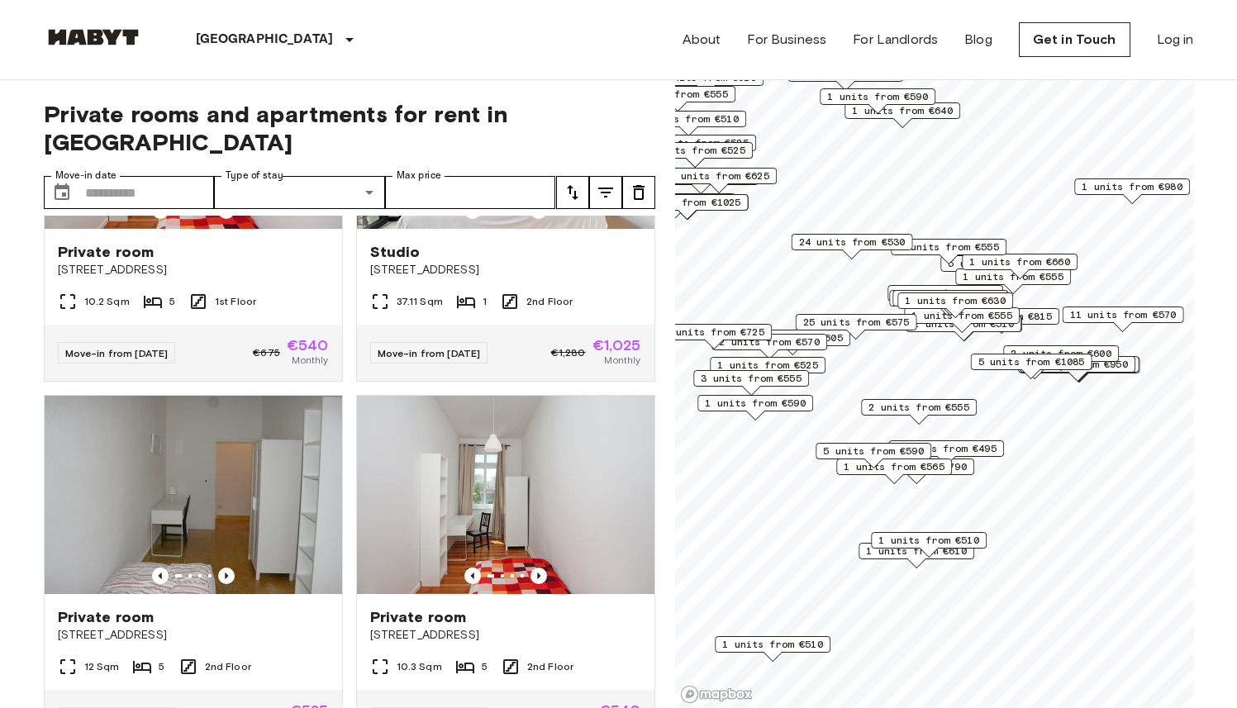
click at [948, 115] on span "1 units from €640" at bounding box center [902, 110] width 101 height 15
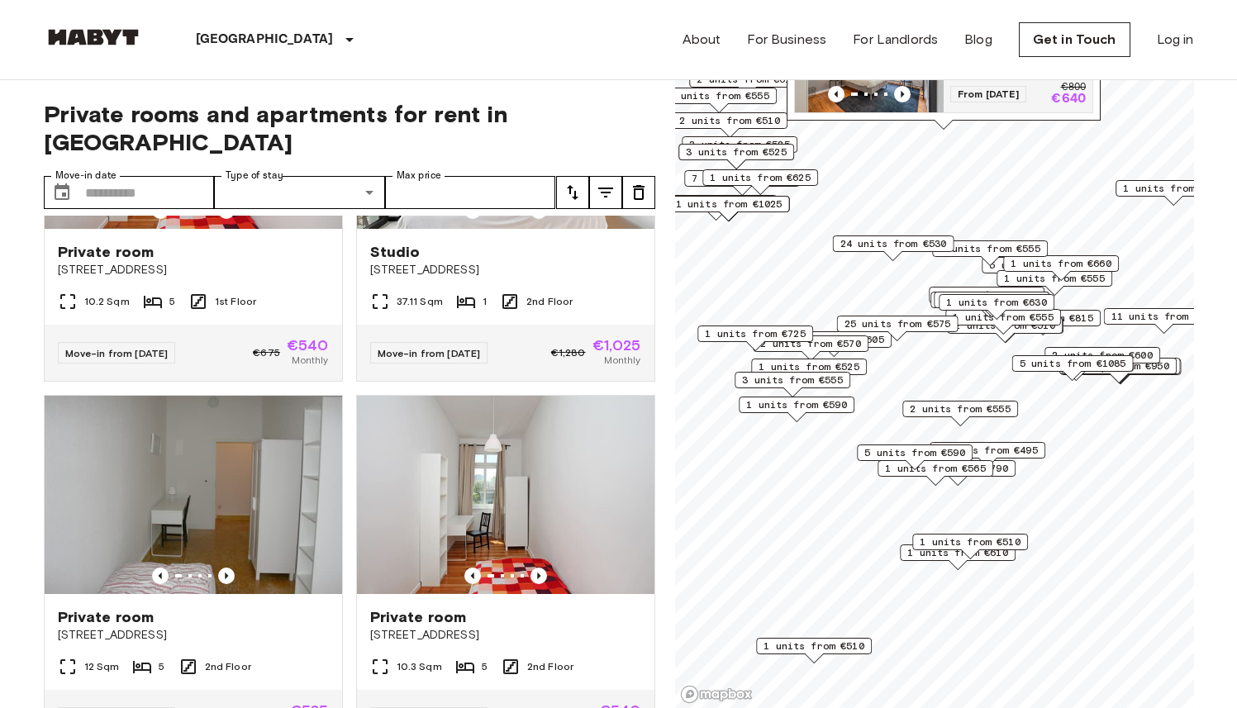
click at [944, 469] on div "5 units from €590" at bounding box center [915, 458] width 116 height 26
click at [947, 452] on span "5 units from €590" at bounding box center [914, 452] width 101 height 15
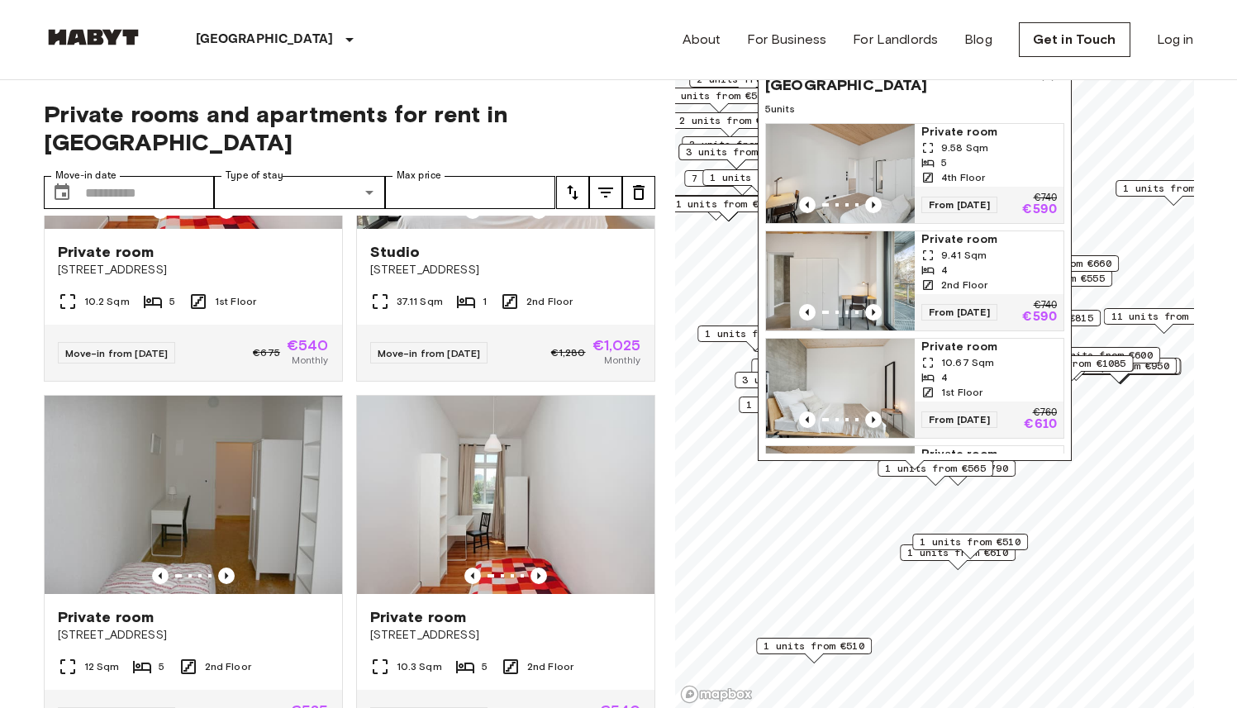
click at [1048, 84] on icon "Map marker" at bounding box center [1048, 75] width 20 height 20
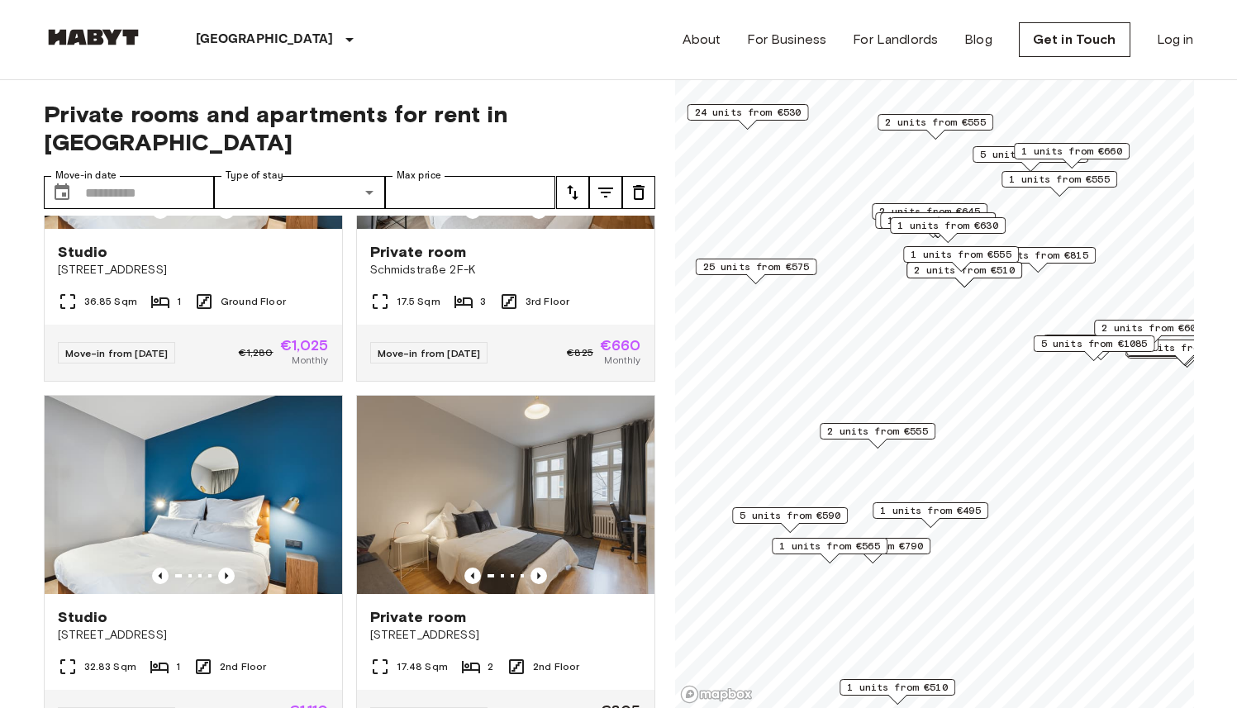
click at [847, 549] on span "1 units from €565" at bounding box center [829, 546] width 101 height 15
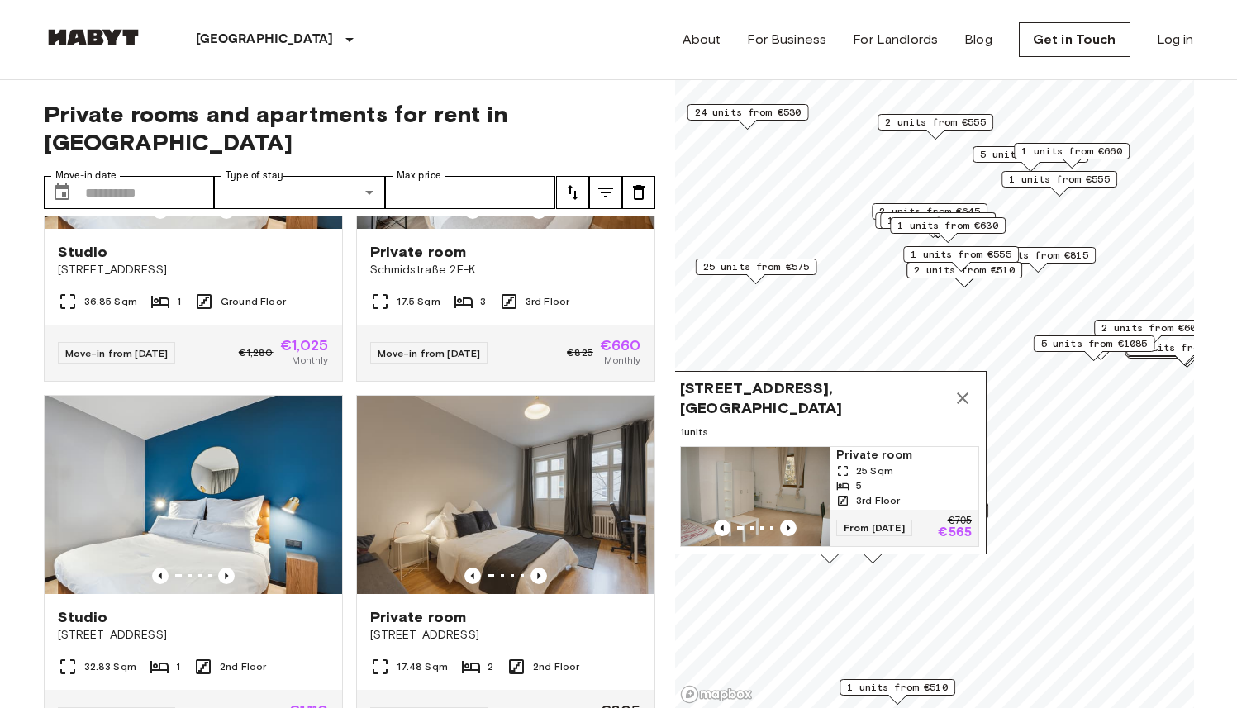
click at [969, 388] on icon "Map marker" at bounding box center [963, 398] width 20 height 20
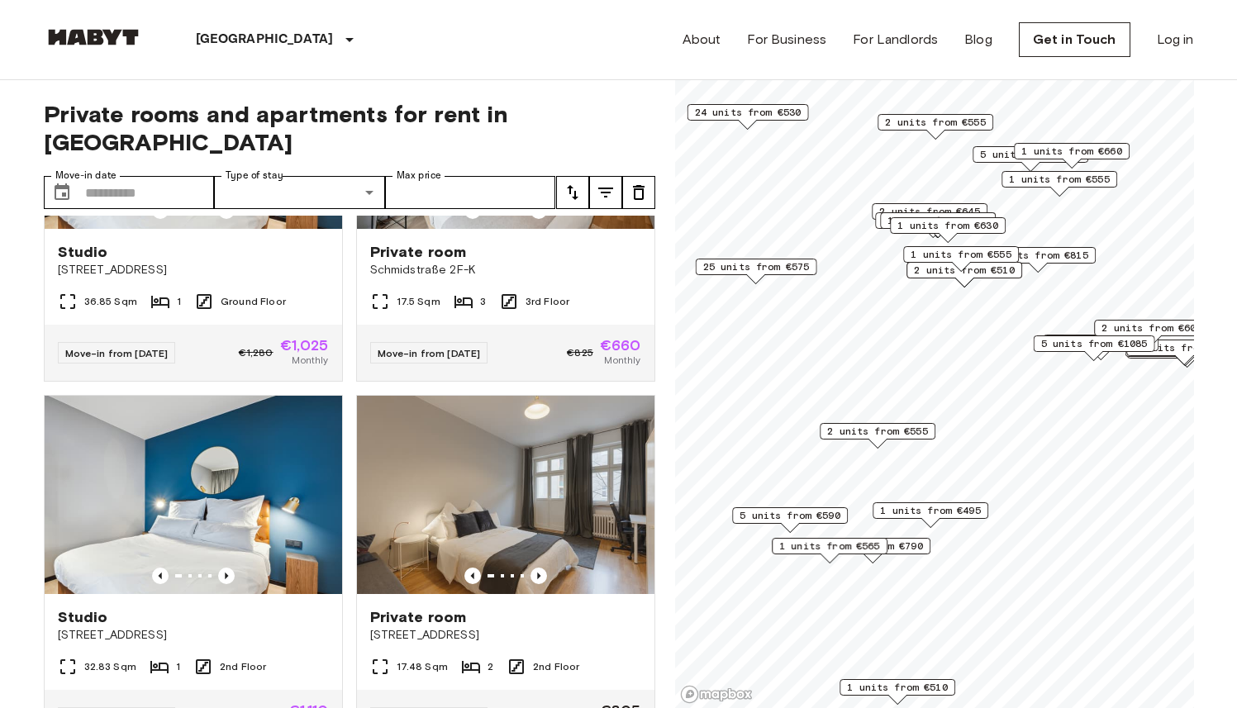
click at [811, 514] on span "5 units from €590" at bounding box center [789, 515] width 101 height 15
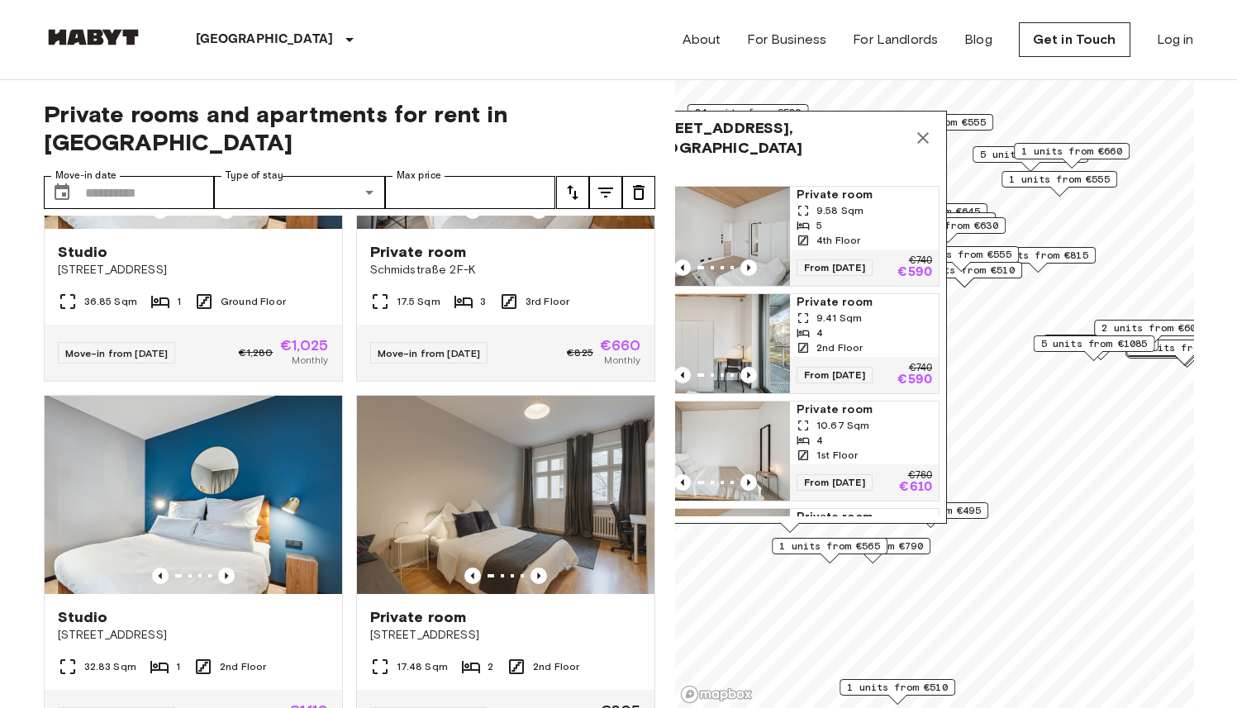
click at [861, 208] on div "9.58 Sqm" at bounding box center [864, 210] width 136 height 15
click at [922, 132] on icon "Map marker" at bounding box center [923, 138] width 20 height 20
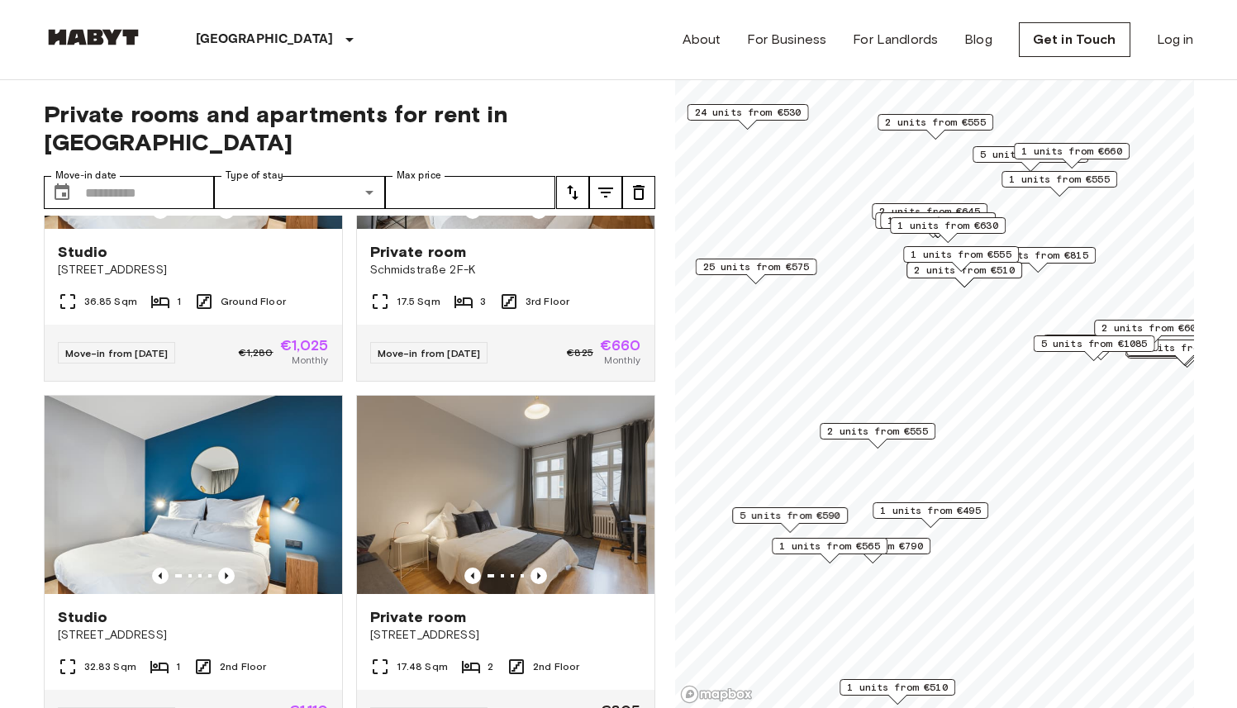
click at [1043, 188] on div "1 units from €555" at bounding box center [1059, 184] width 116 height 26
click at [1032, 179] on span "1 units from €555" at bounding box center [1059, 179] width 101 height 15
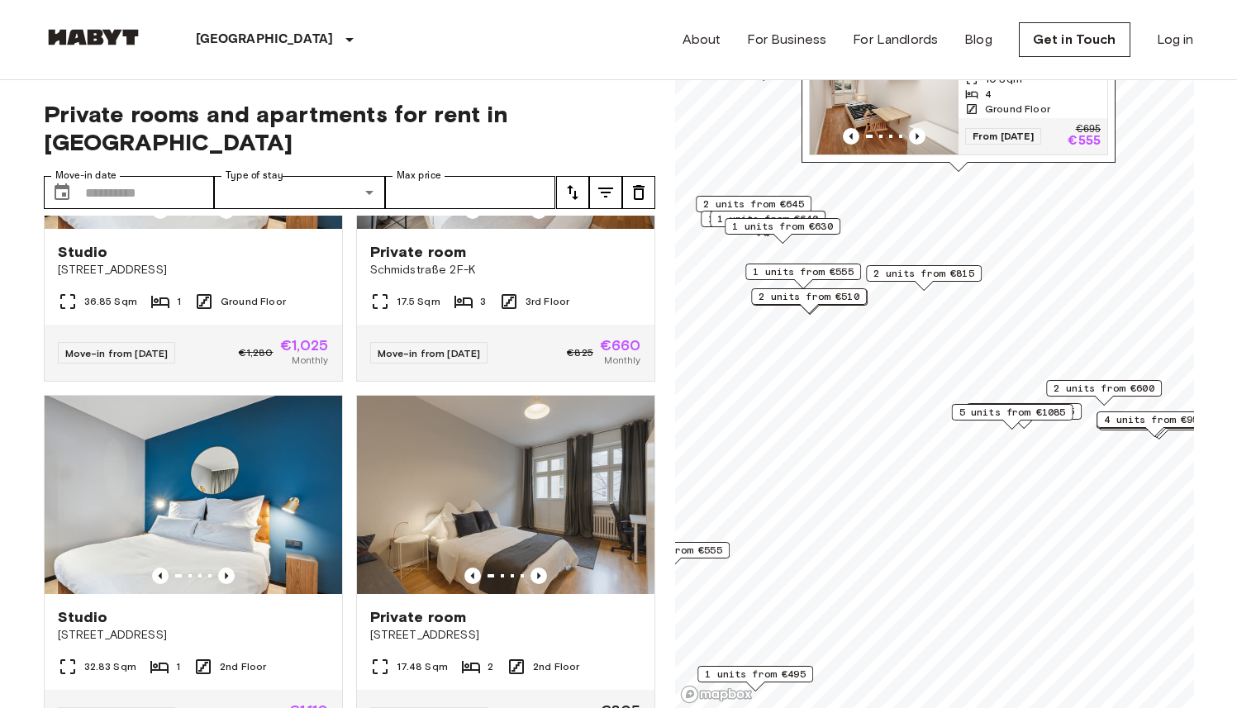
click at [982, 414] on span "5 units from €1085" at bounding box center [1011, 412] width 107 height 15
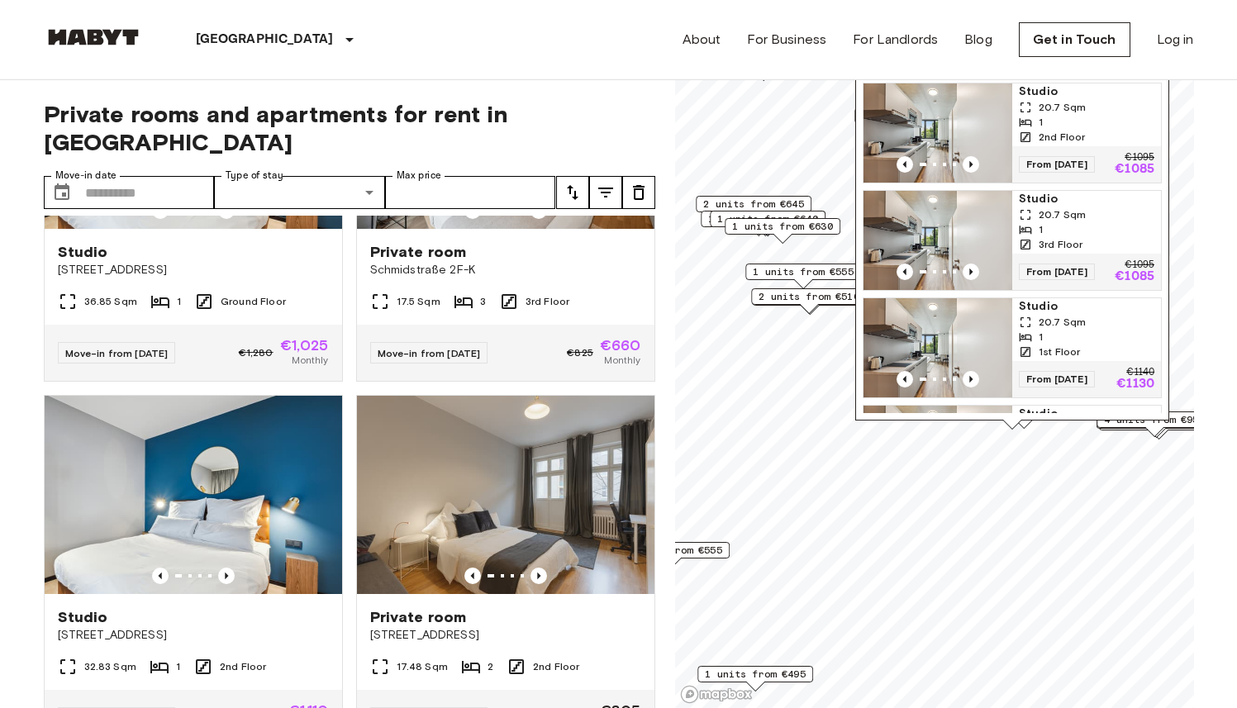
click at [807, 296] on span "2 units from €510" at bounding box center [808, 296] width 101 height 15
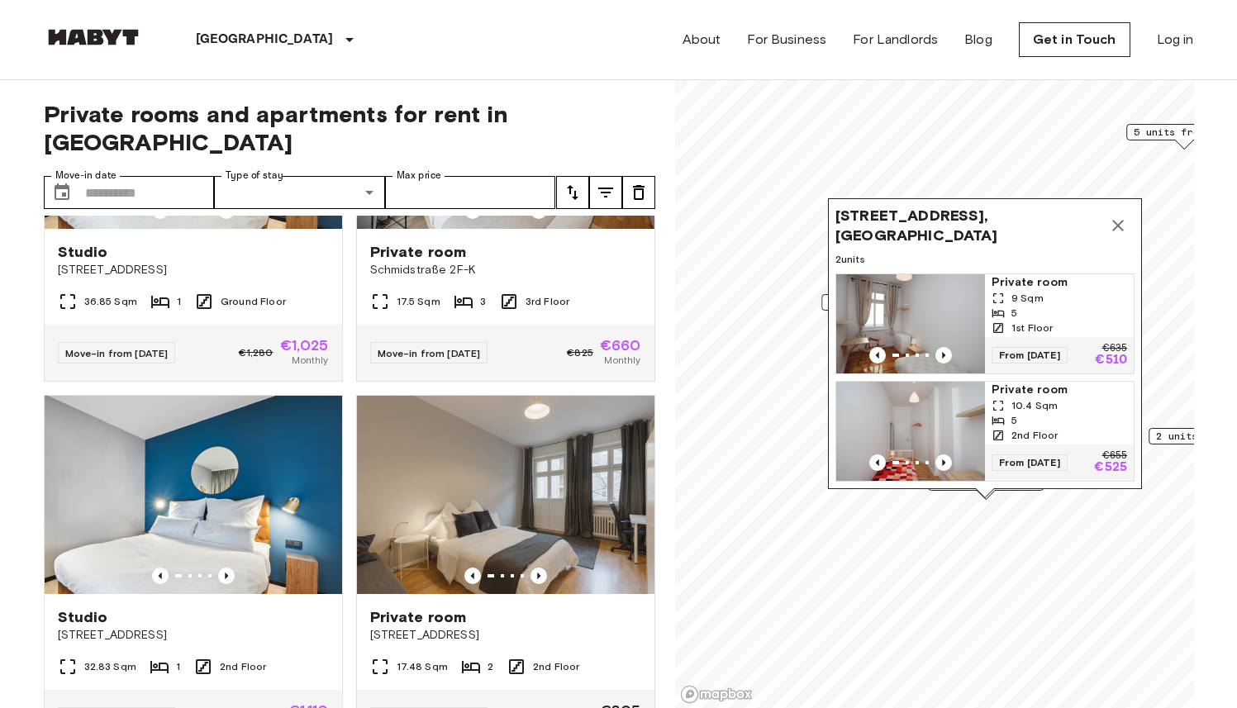
click at [1118, 216] on icon "Map marker" at bounding box center [1118, 226] width 20 height 20
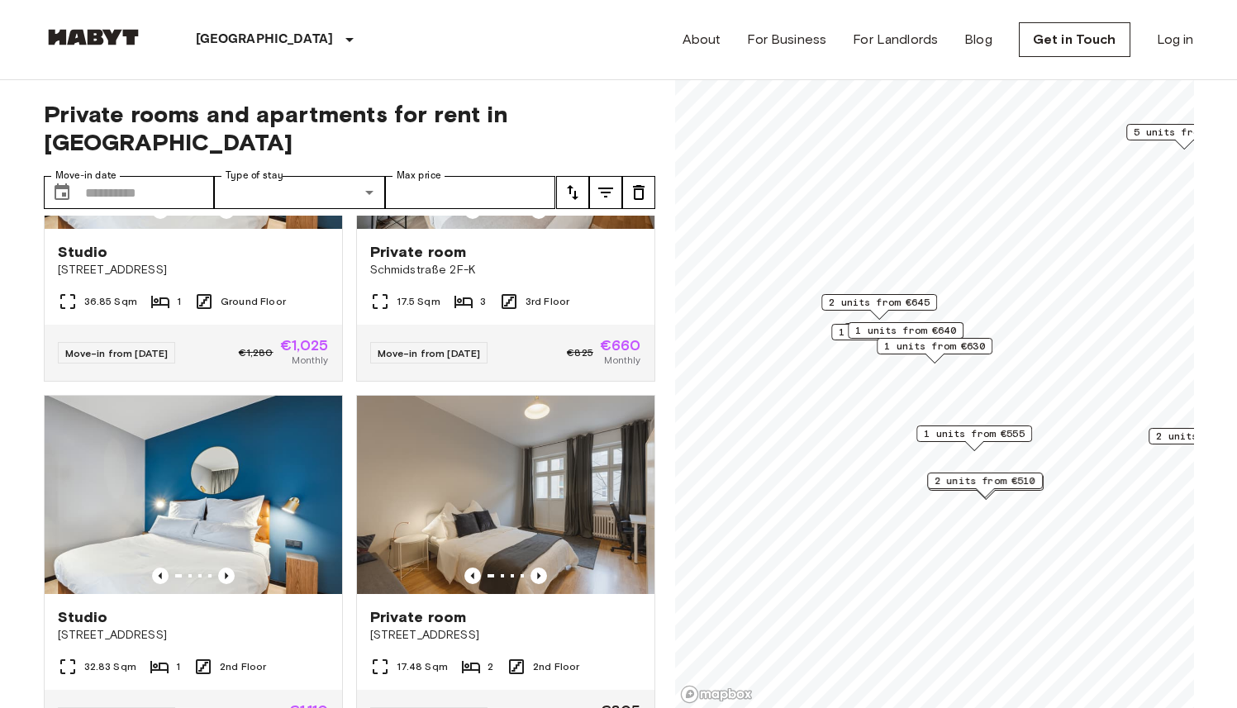
click at [1013, 430] on span "1 units from €555" at bounding box center [974, 433] width 101 height 15
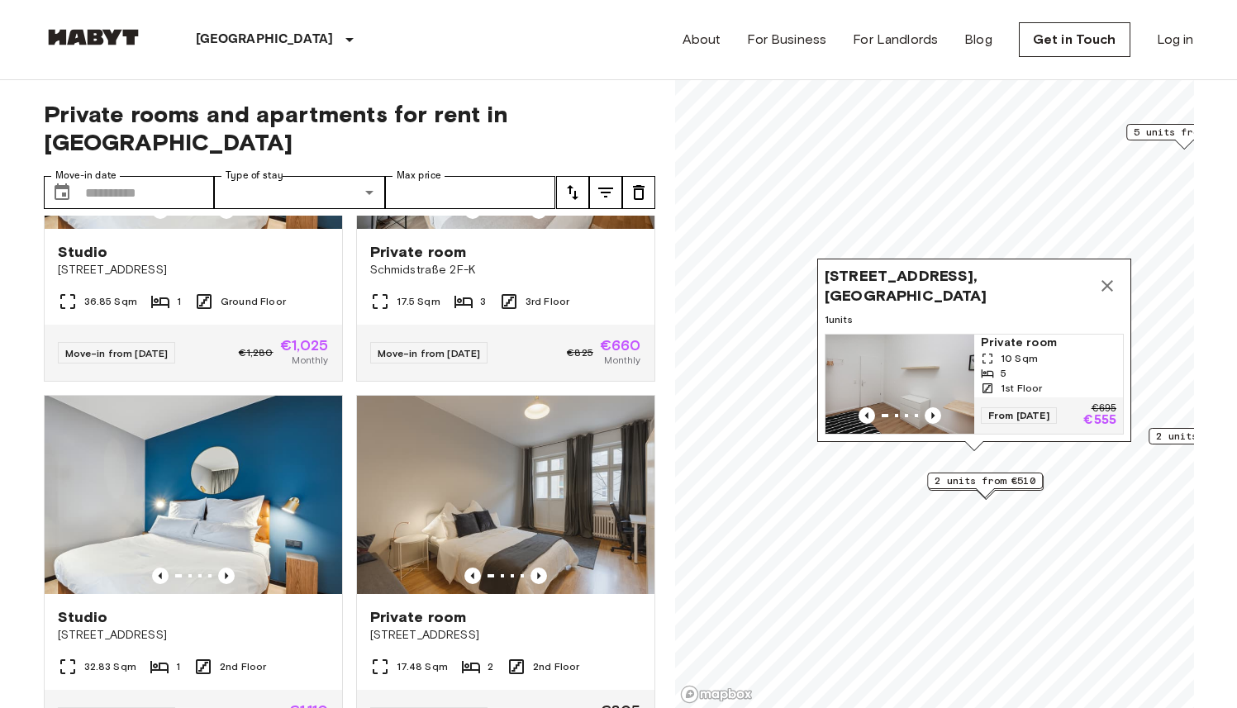
click at [1106, 276] on icon "Map marker" at bounding box center [1107, 286] width 20 height 20
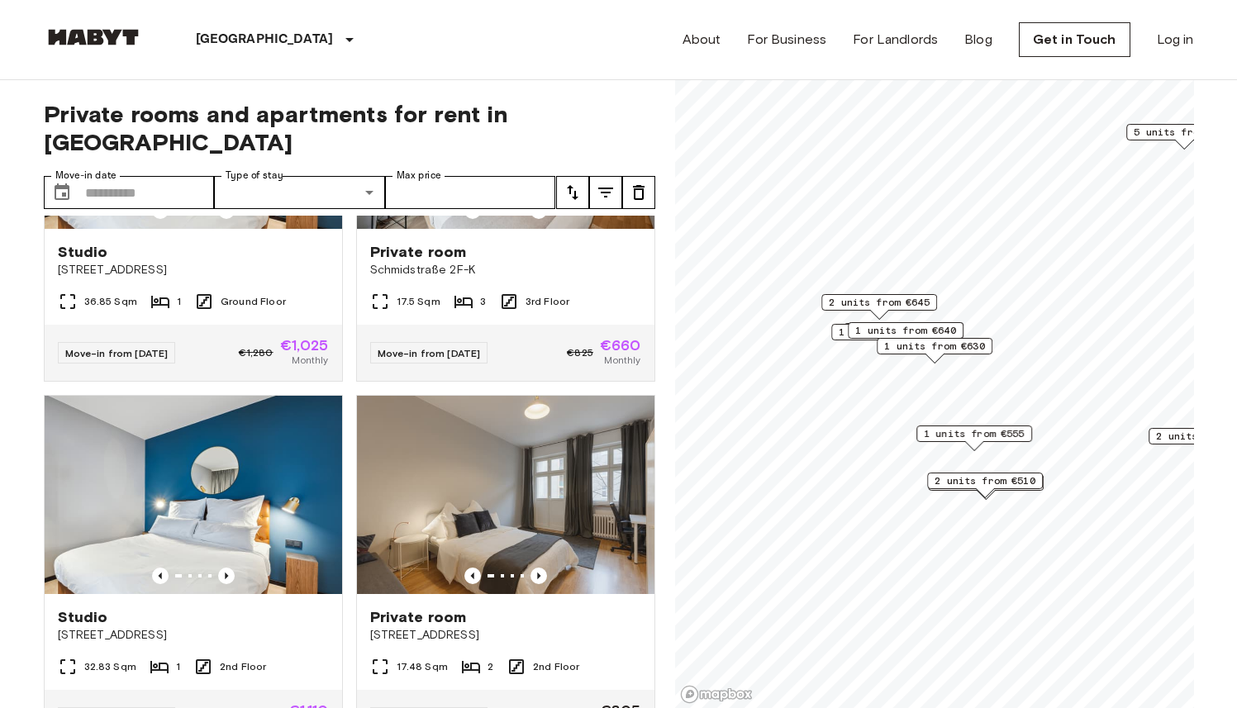
click at [920, 326] on span "1 units from €640" at bounding box center [905, 330] width 101 height 15
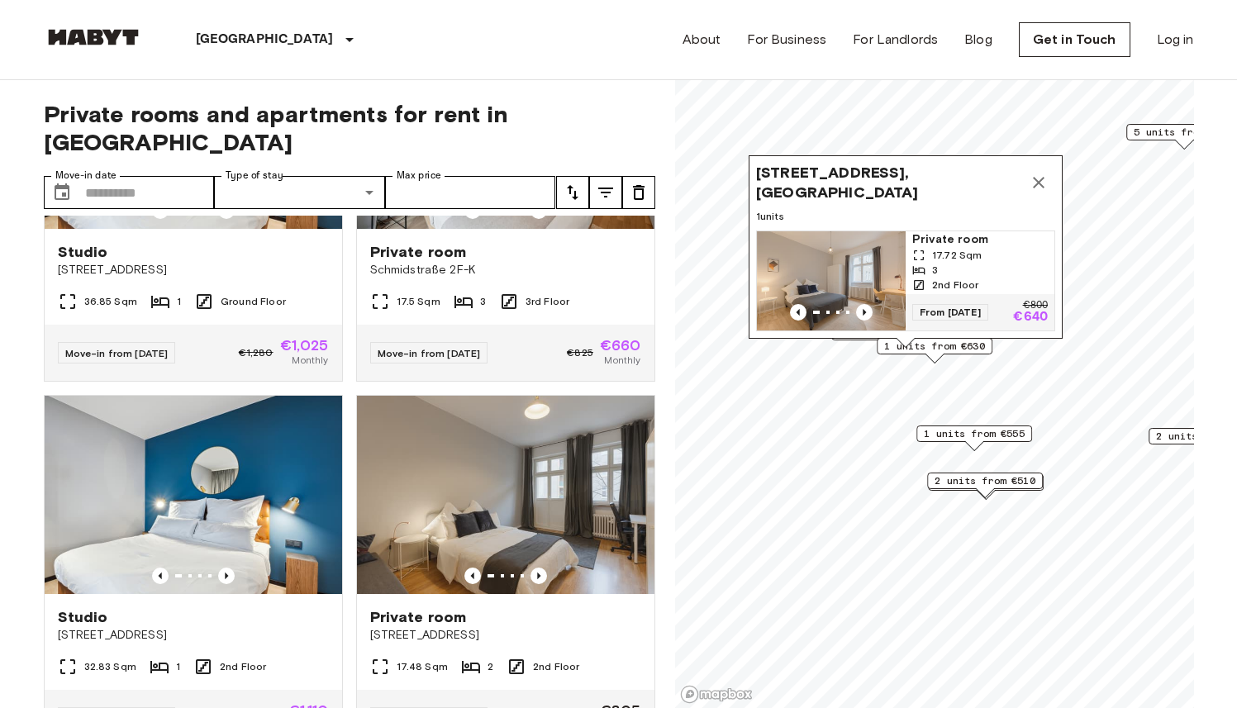
click at [1044, 173] on icon "Map marker" at bounding box center [1039, 183] width 20 height 20
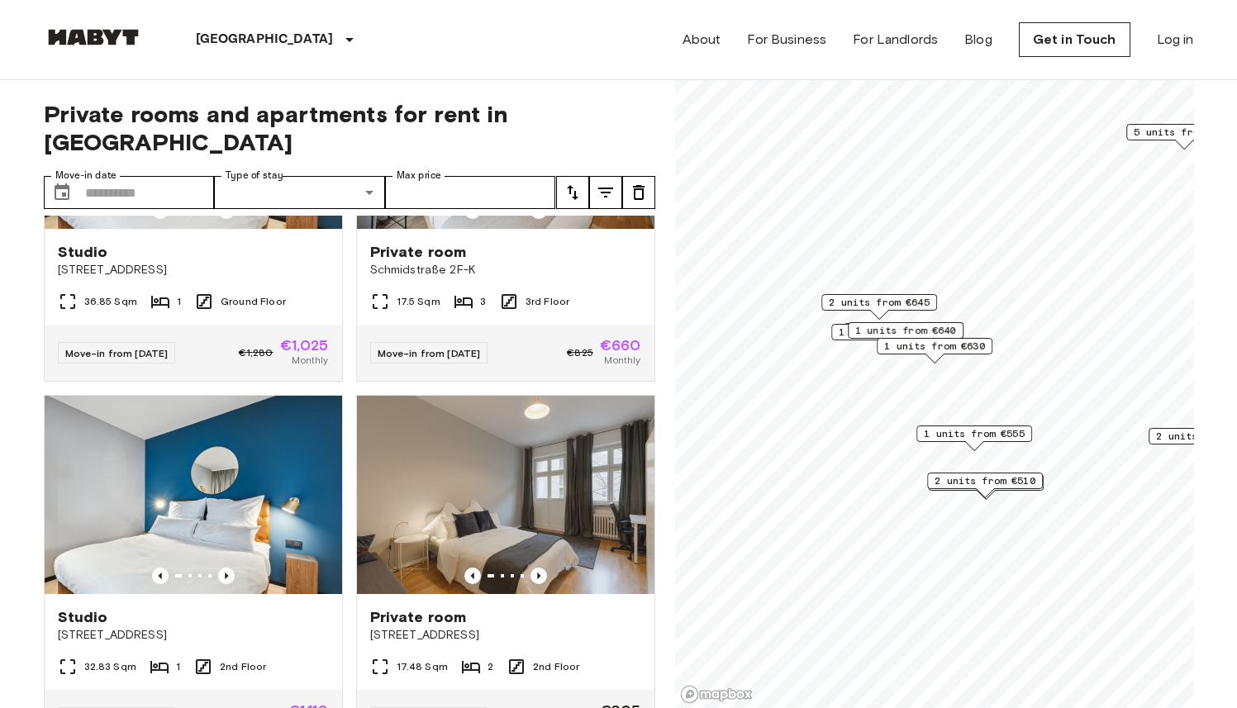
click at [985, 346] on span "1 units from €630" at bounding box center [934, 346] width 101 height 15
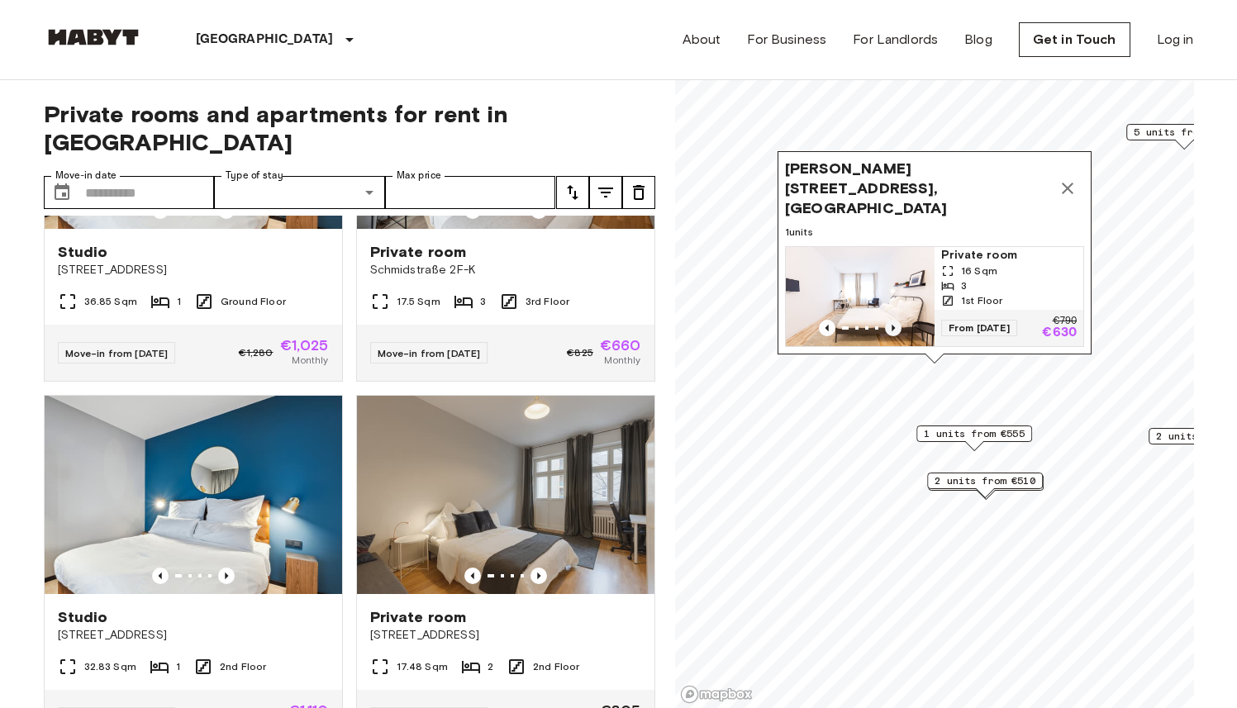
click at [896, 320] on icon "Previous image" at bounding box center [893, 328] width 17 height 17
click at [985, 264] on span "16 Sqm" at bounding box center [979, 271] width 36 height 15
click at [1067, 185] on icon "Map marker" at bounding box center [1068, 189] width 12 height 12
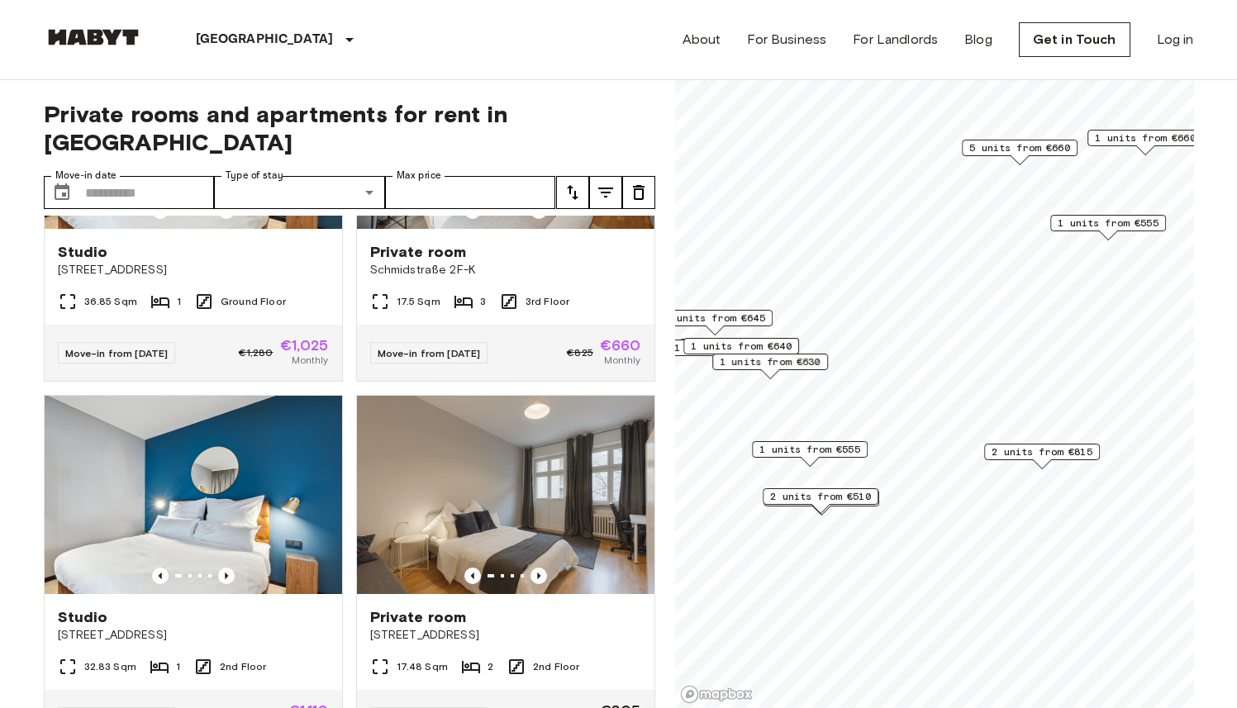
scroll to position [830, 0]
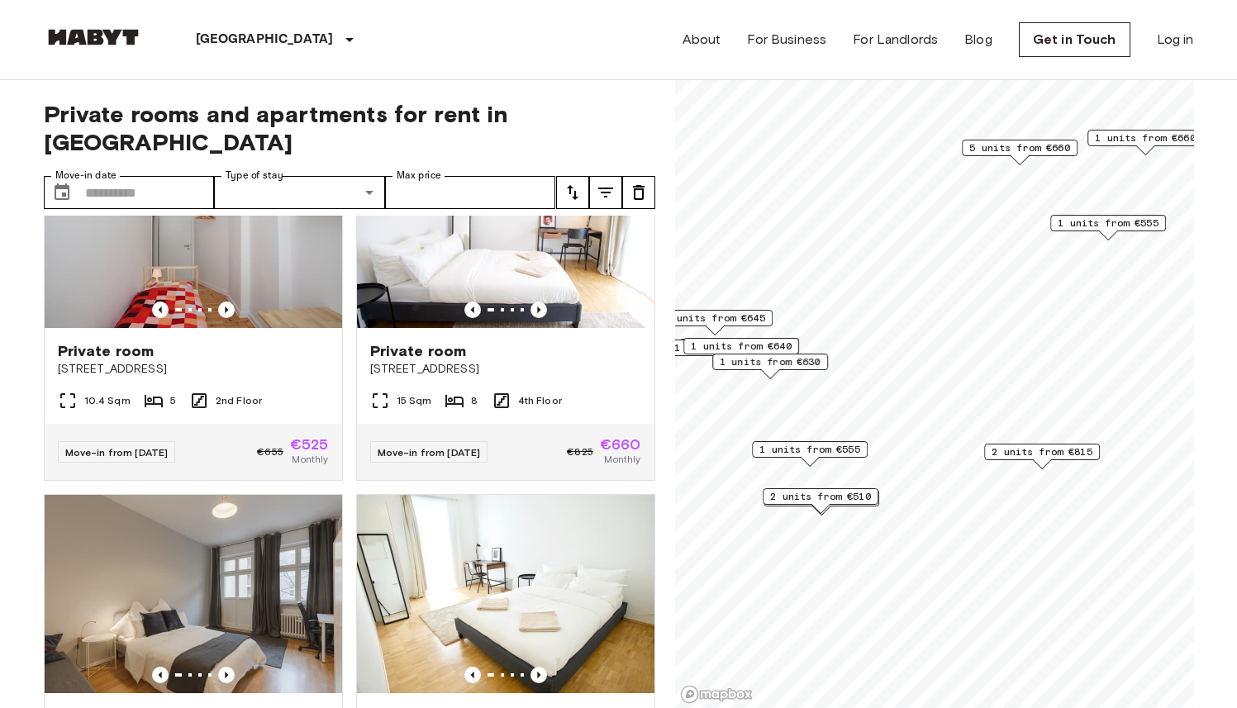
click at [1112, 220] on span "1 units from €555" at bounding box center [1108, 223] width 101 height 15
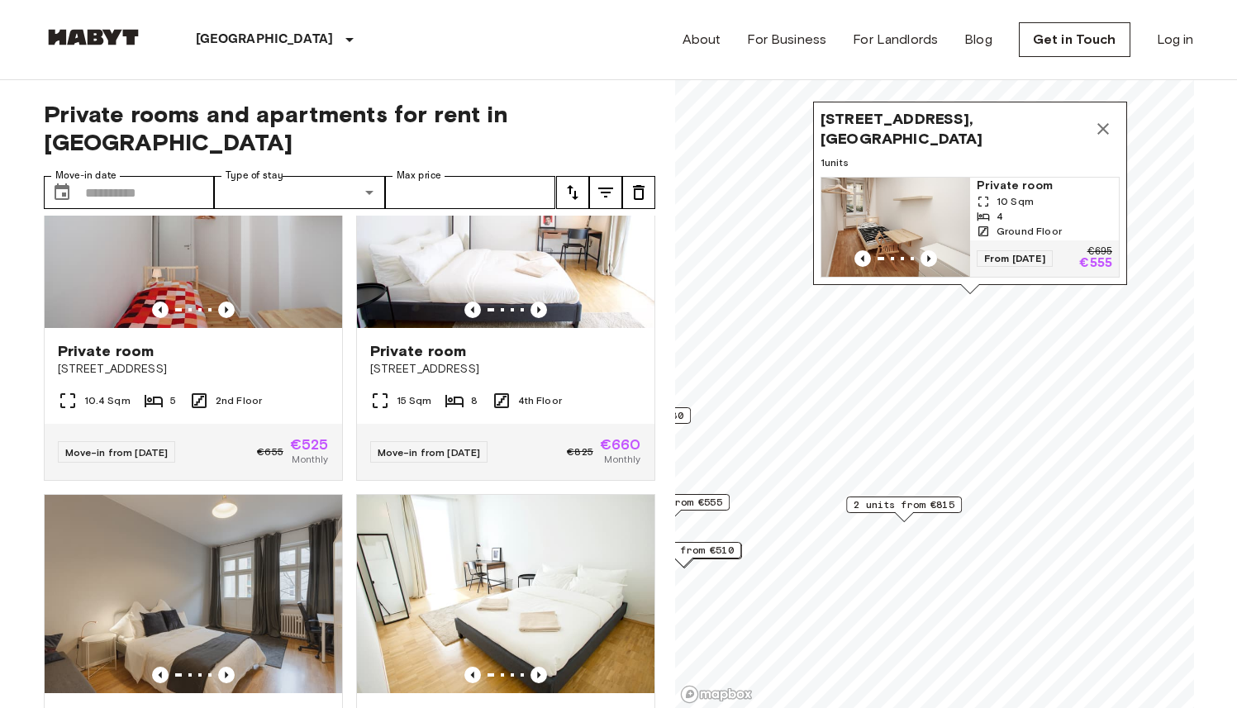
click at [1107, 124] on icon "Map marker" at bounding box center [1103, 129] width 12 height 12
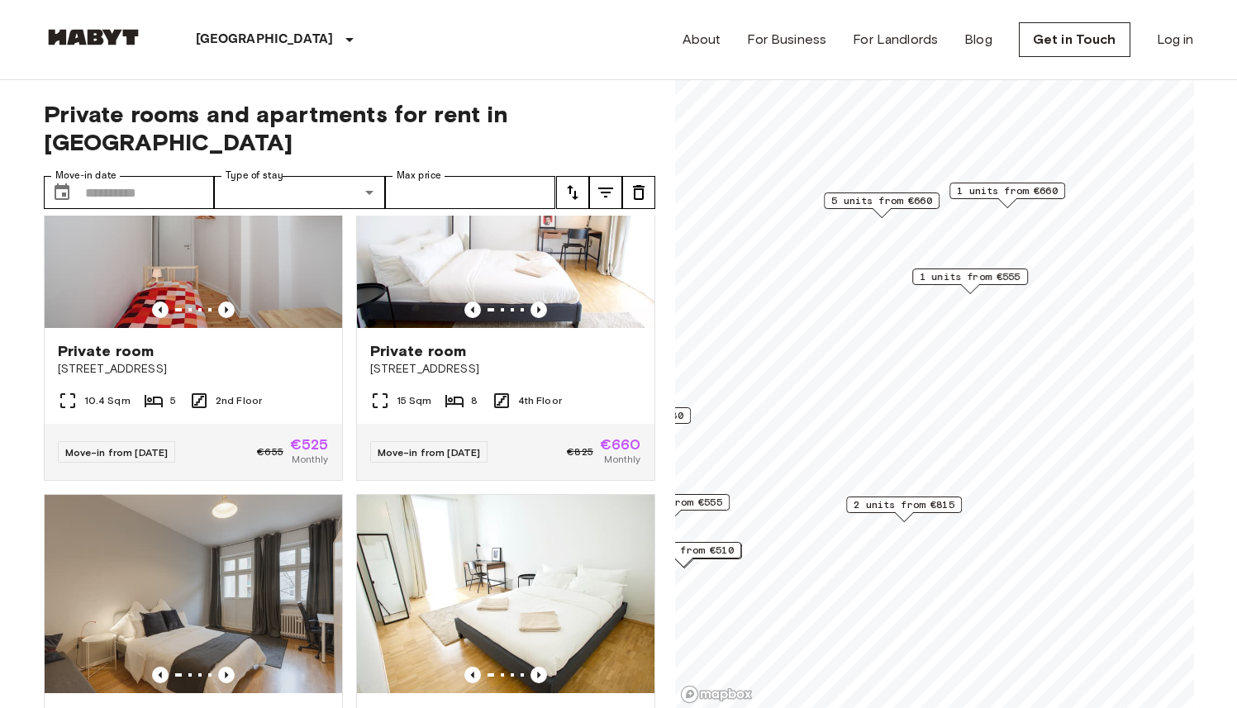
click at [880, 202] on span "5 units from €660" at bounding box center [881, 200] width 101 height 15
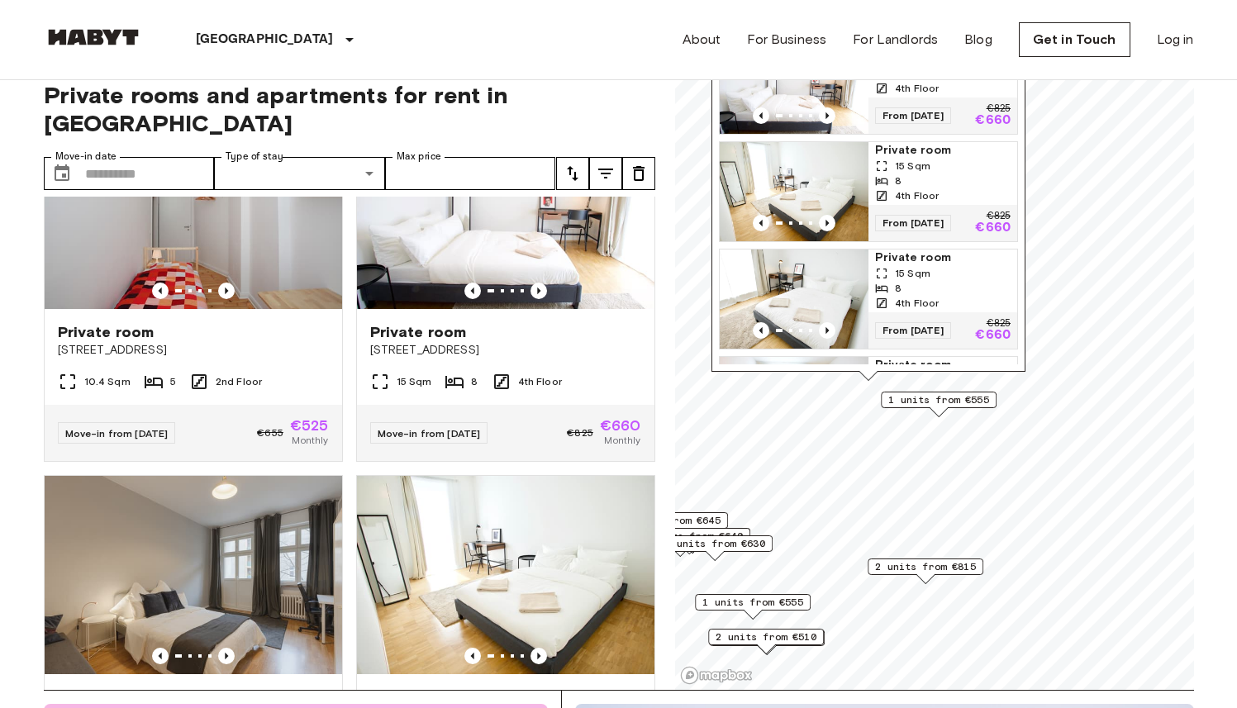
scroll to position [0, 0]
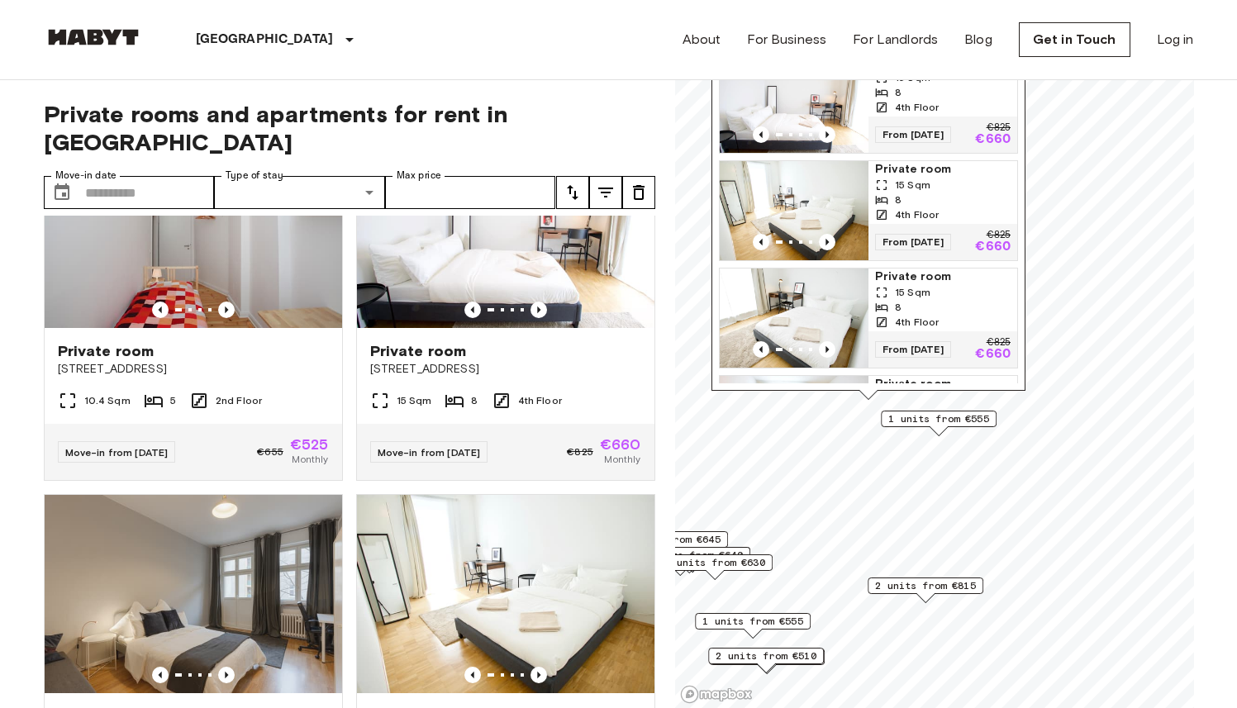
click at [914, 105] on span "4th Floor" at bounding box center [917, 107] width 44 height 15
click at [981, 415] on span "1 units from €555" at bounding box center [938, 418] width 101 height 15
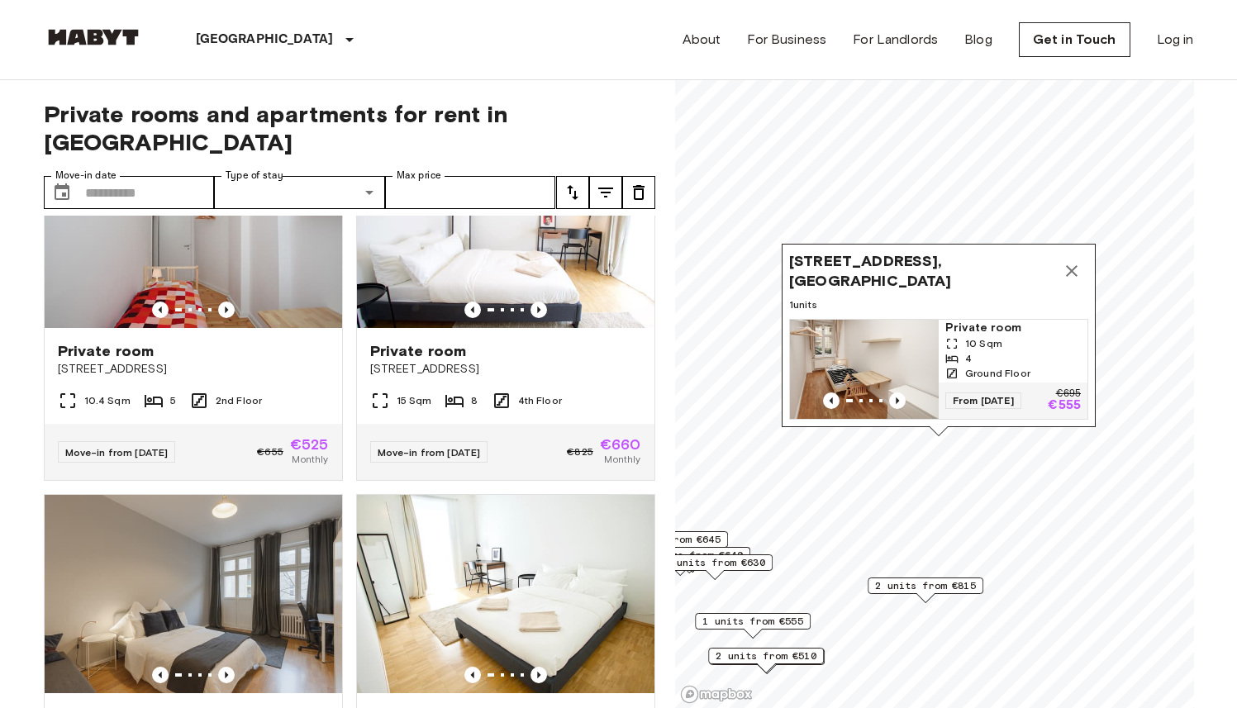
click at [1074, 266] on icon "Map marker" at bounding box center [1072, 271] width 12 height 12
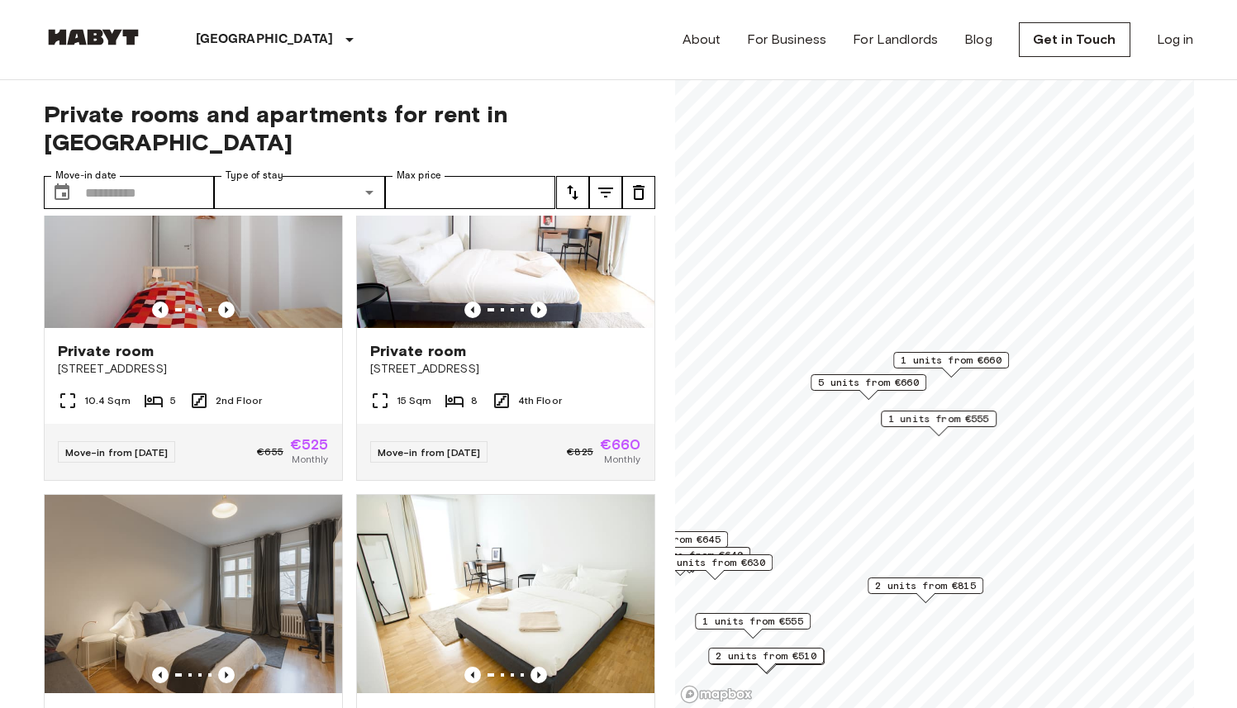
click at [976, 365] on span "1 units from €660" at bounding box center [951, 360] width 101 height 15
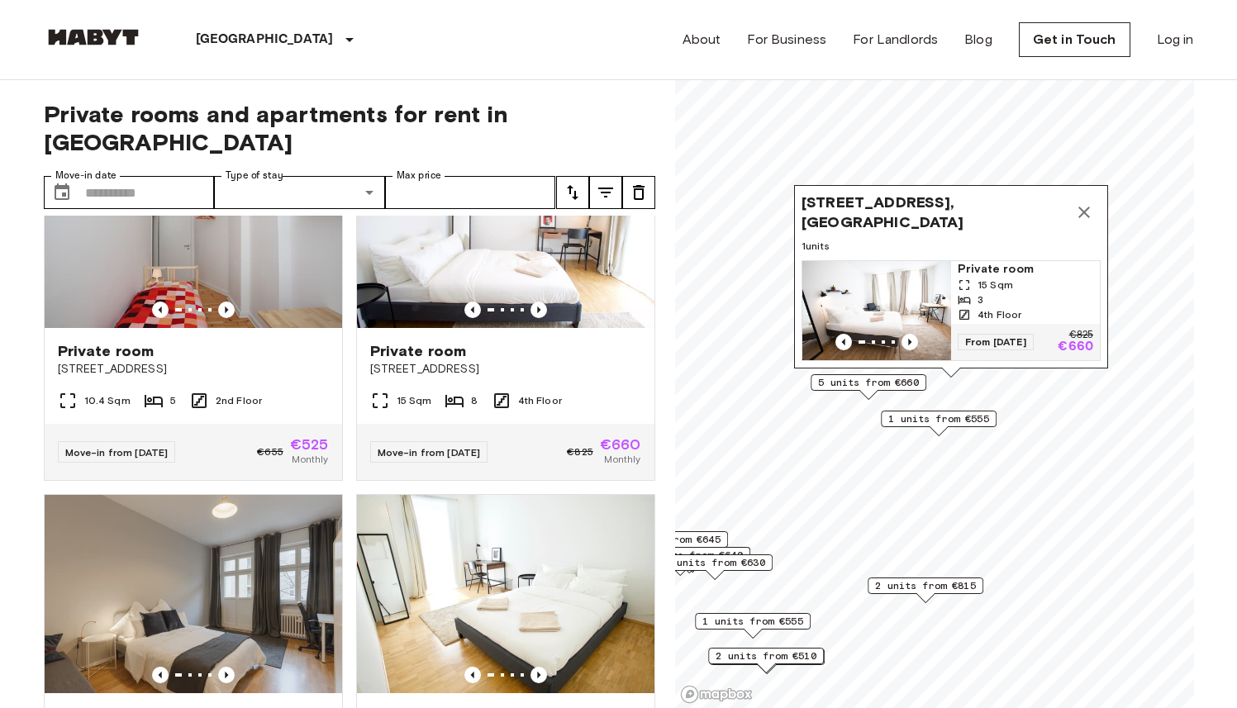
click at [1084, 202] on icon "Map marker" at bounding box center [1084, 212] width 20 height 20
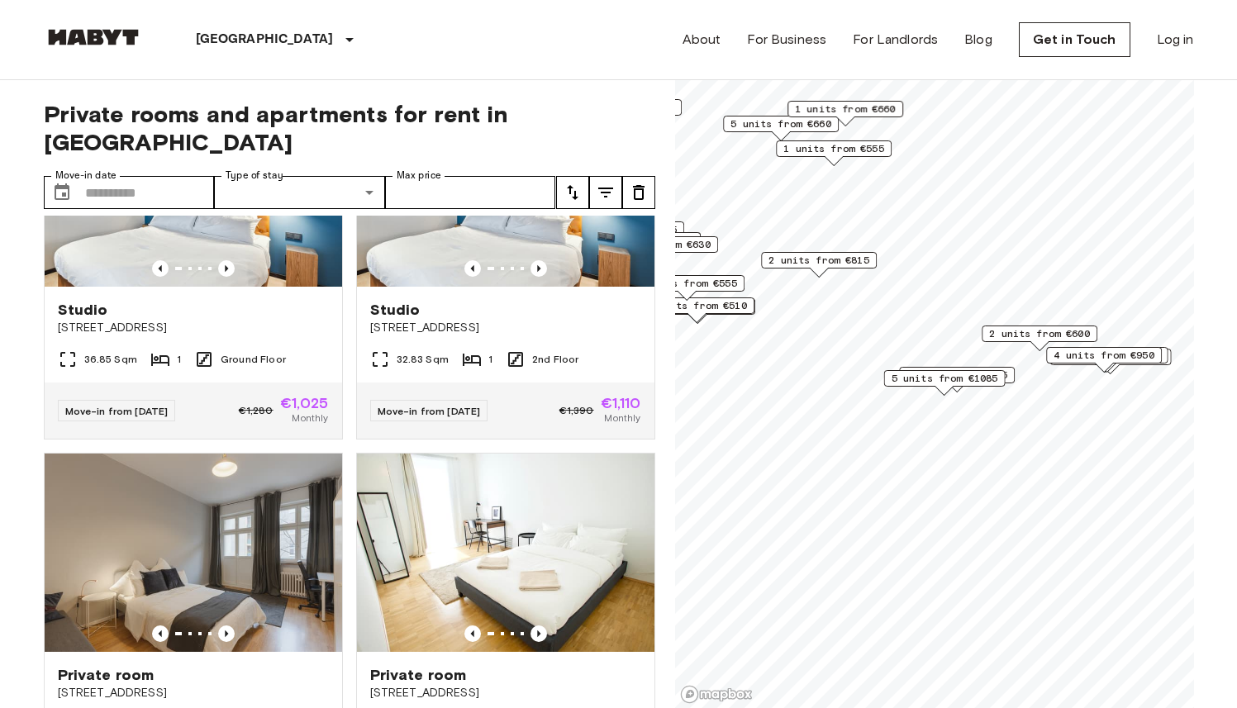
scroll to position [3818, 0]
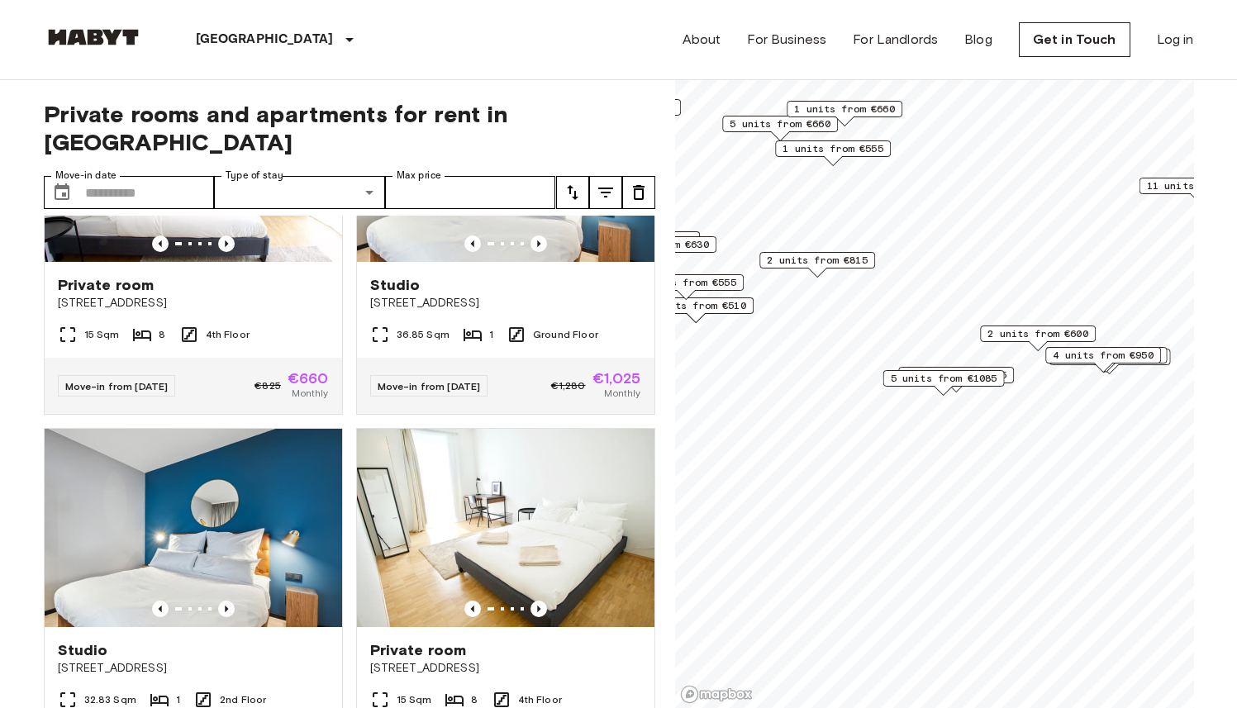
click at [1024, 334] on span "2 units from €600" at bounding box center [1037, 333] width 101 height 15
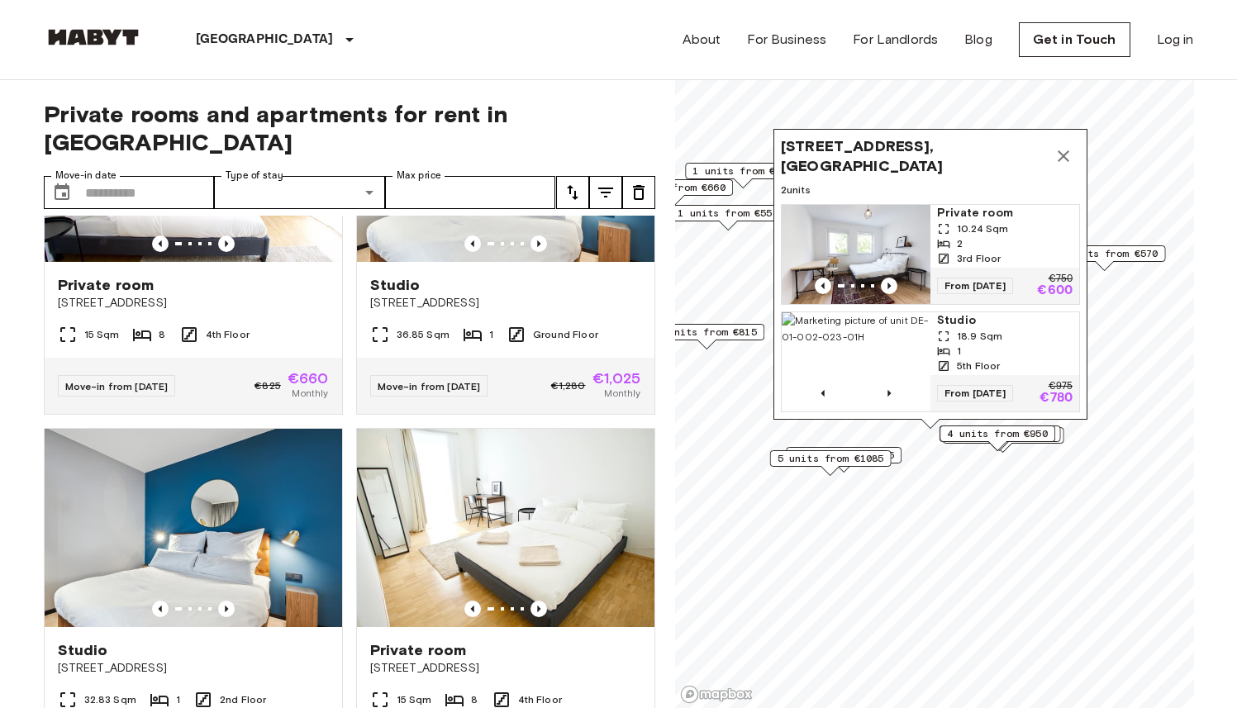
click at [968, 221] on span "10.24 Sqm" at bounding box center [982, 228] width 51 height 15
click at [1069, 146] on icon "Map marker" at bounding box center [1063, 156] width 20 height 20
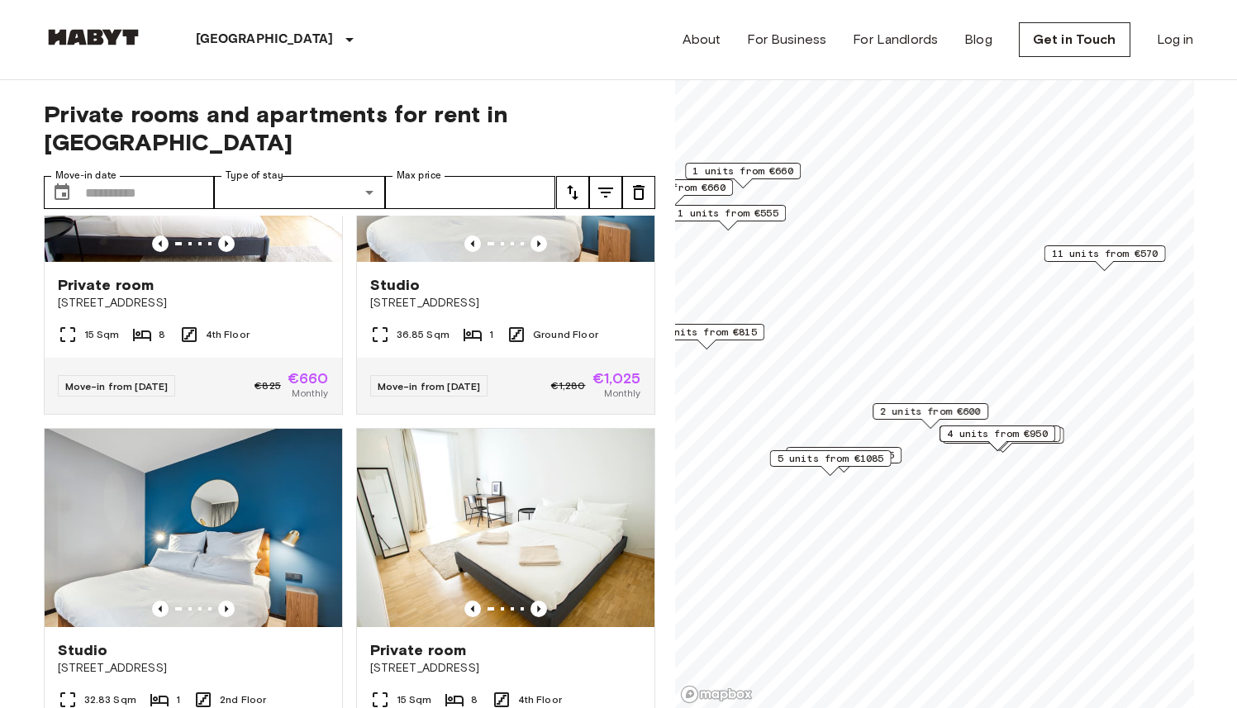
click at [787, 176] on span "1 units from €660" at bounding box center [742, 171] width 101 height 15
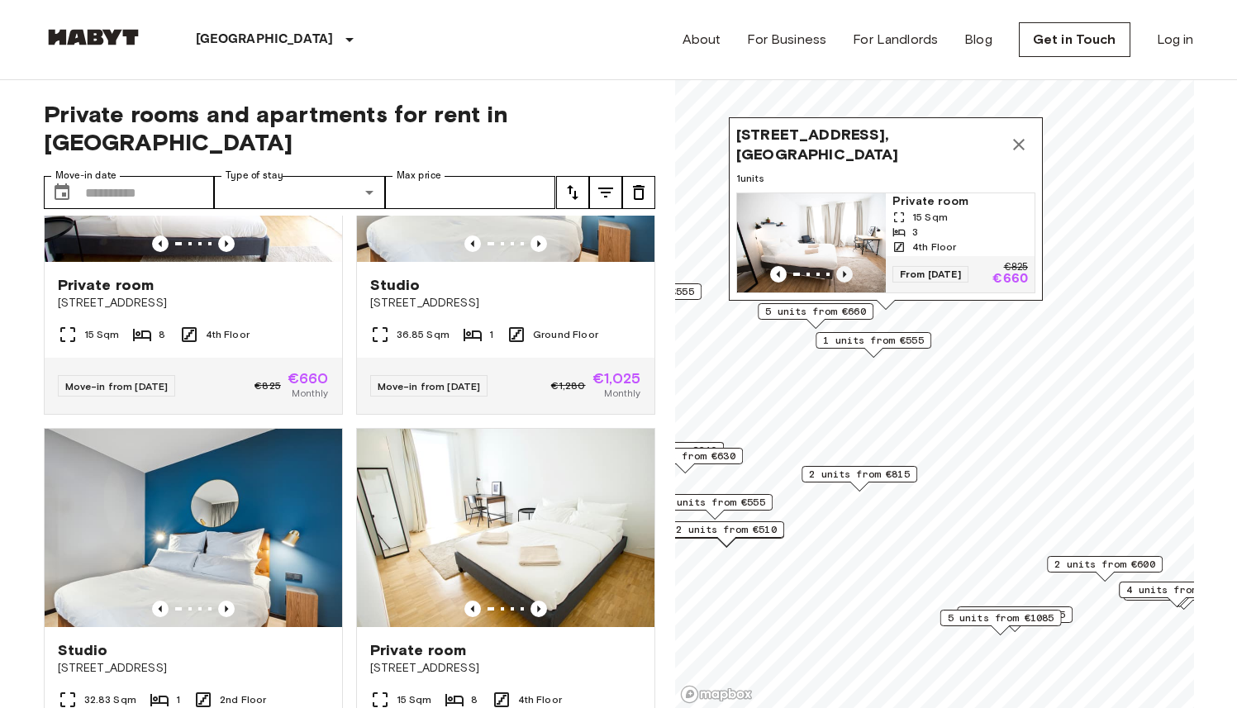
click at [845, 266] on icon "Previous image" at bounding box center [844, 274] width 17 height 17
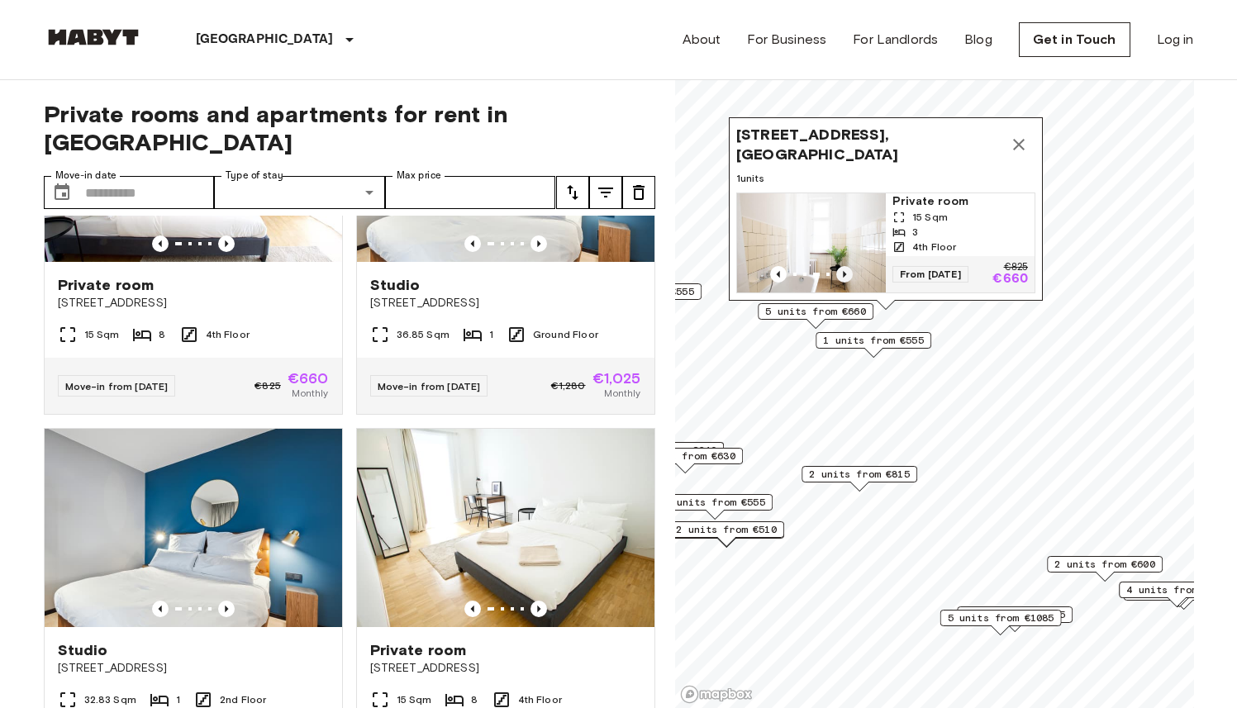
click at [845, 266] on icon "Previous image" at bounding box center [844, 274] width 17 height 17
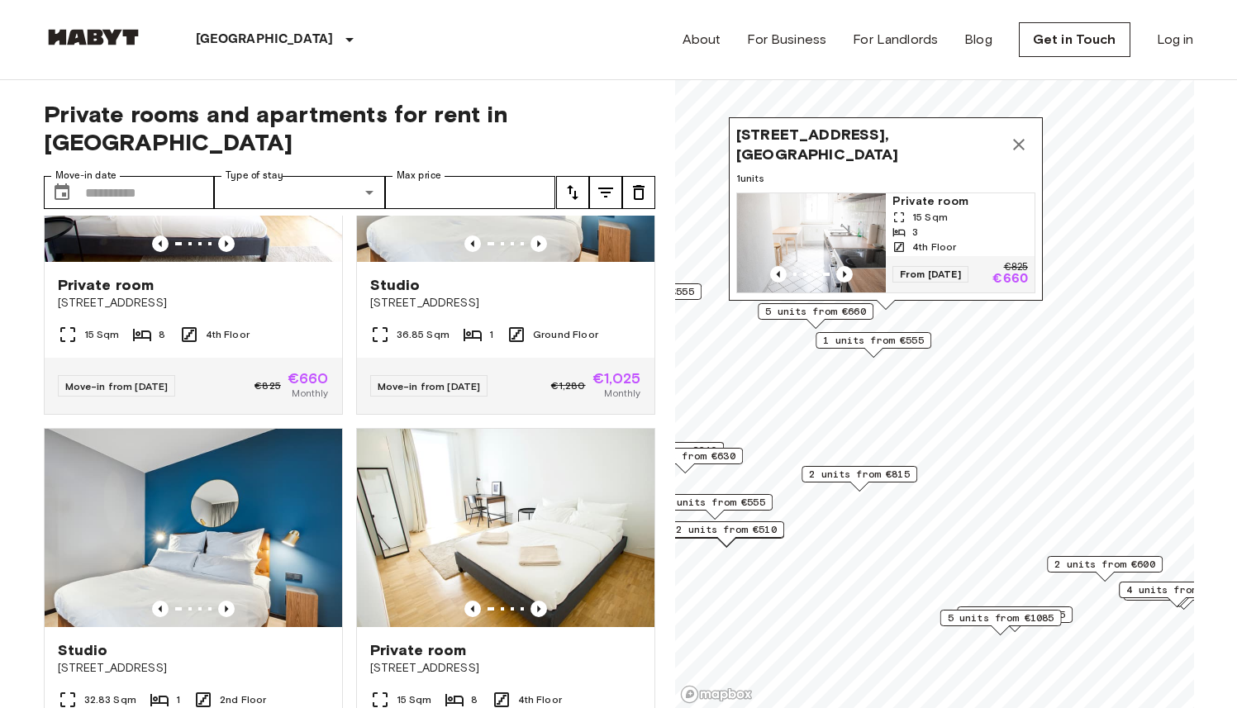
click at [941, 196] on span "Private room" at bounding box center [960, 201] width 136 height 17
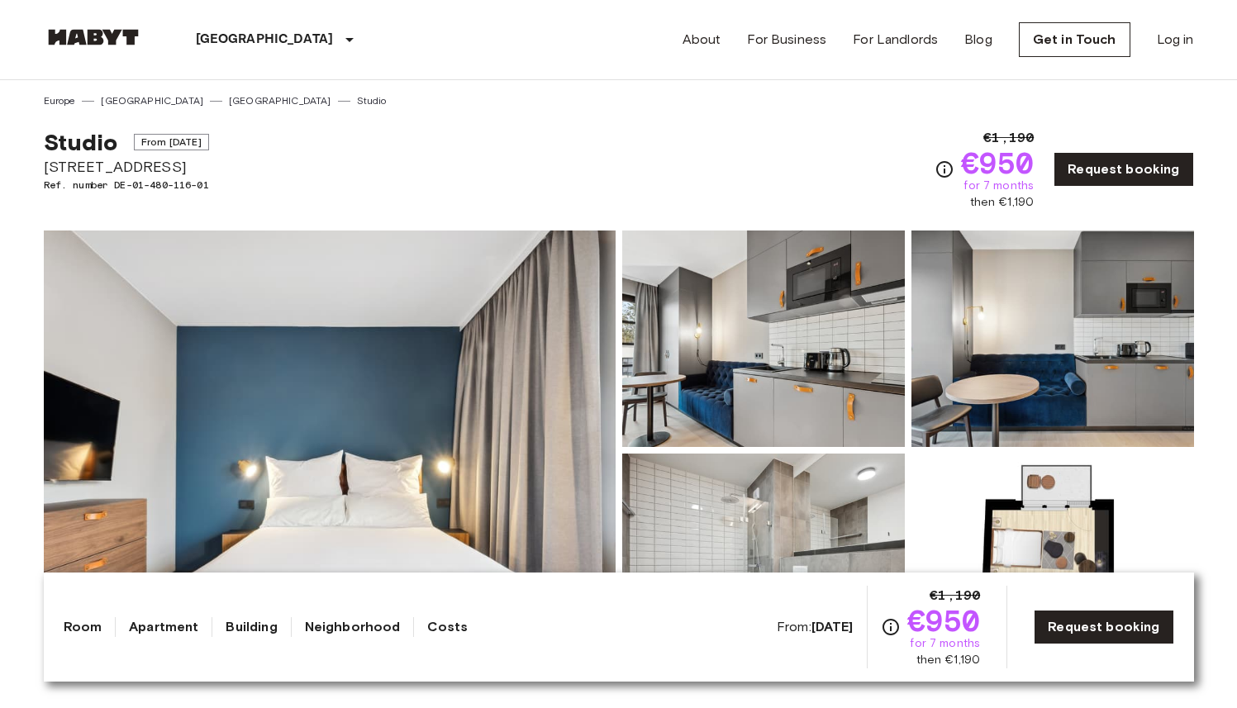
click at [522, 345] on img at bounding box center [330, 451] width 572 height 440
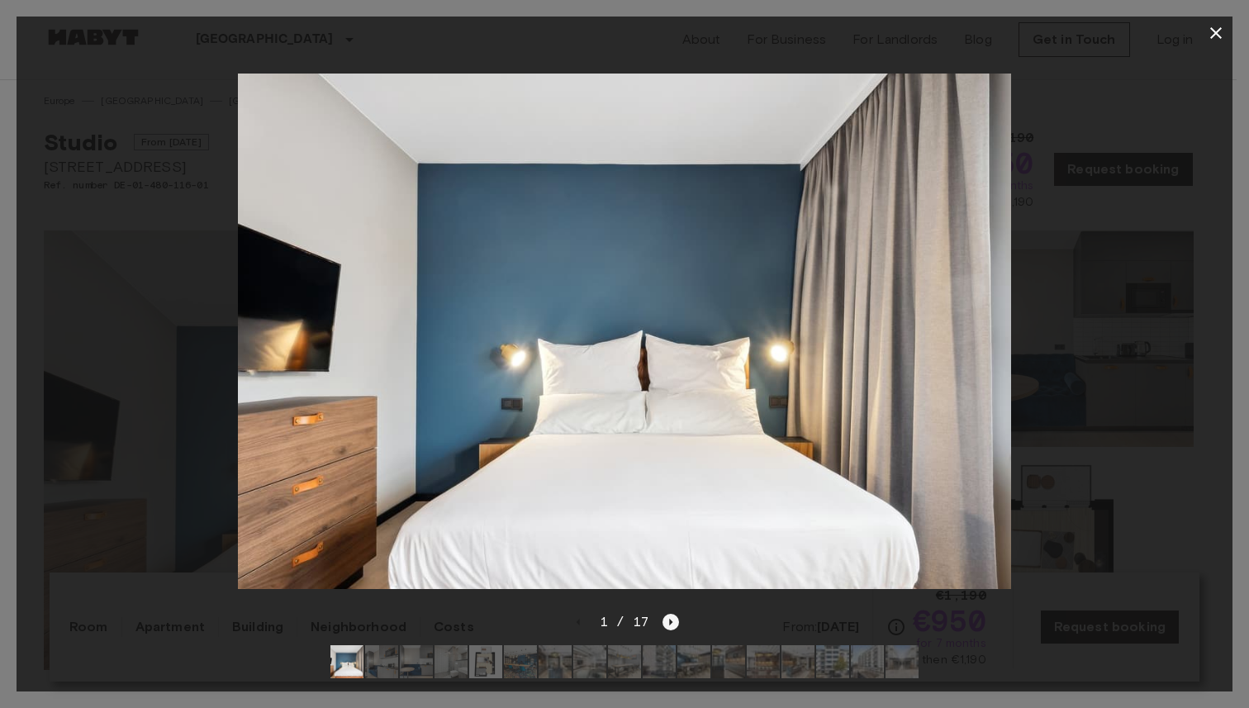
click at [671, 614] on icon "Next image" at bounding box center [671, 622] width 17 height 17
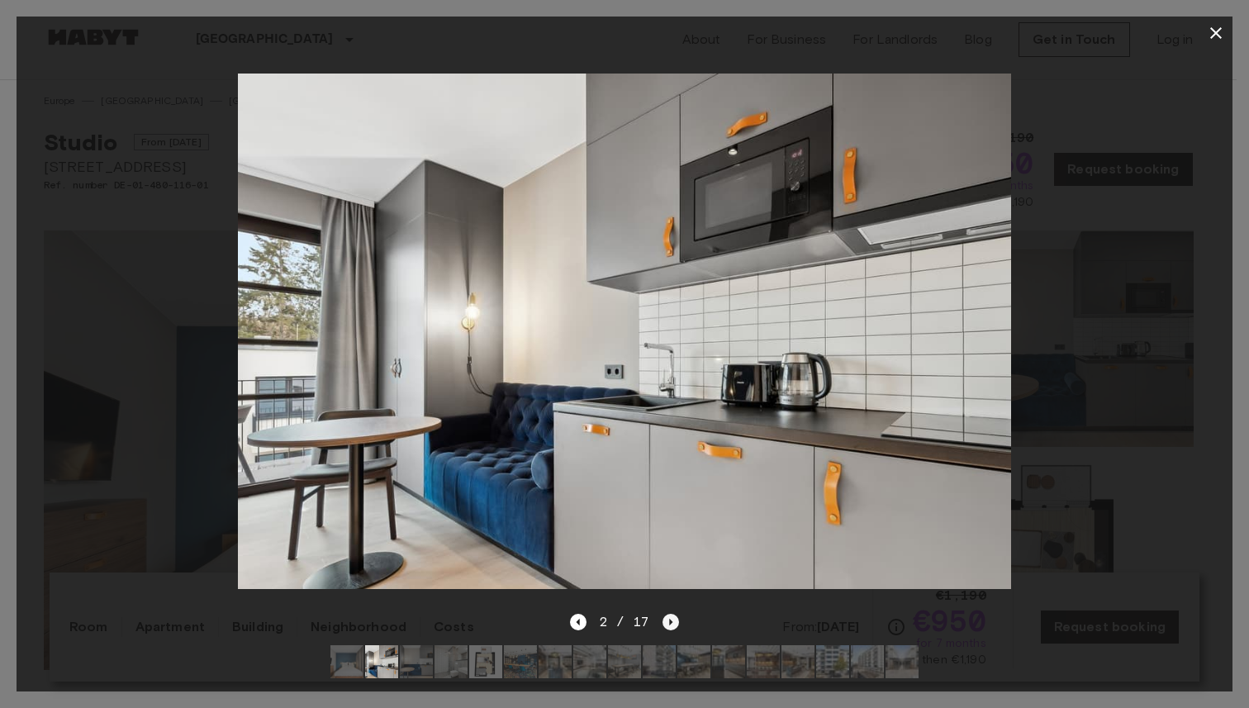
click at [671, 614] on icon "Next image" at bounding box center [671, 622] width 17 height 17
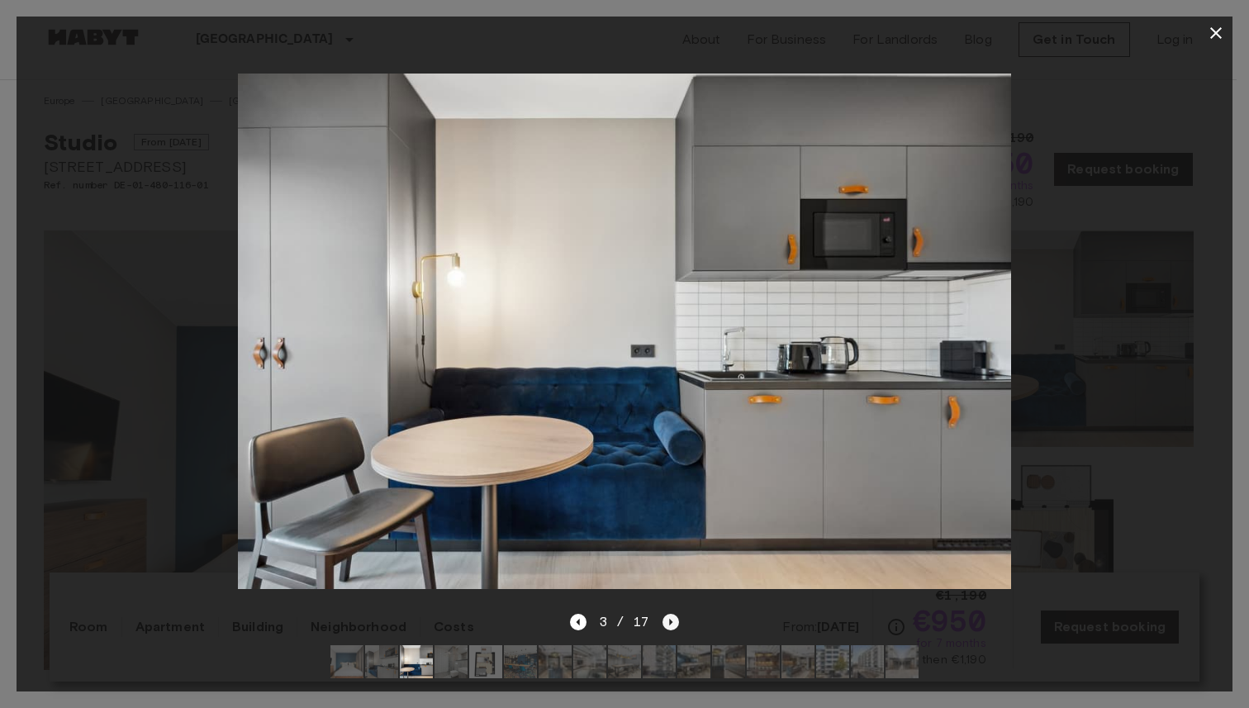
click at [671, 614] on icon "Next image" at bounding box center [671, 622] width 17 height 17
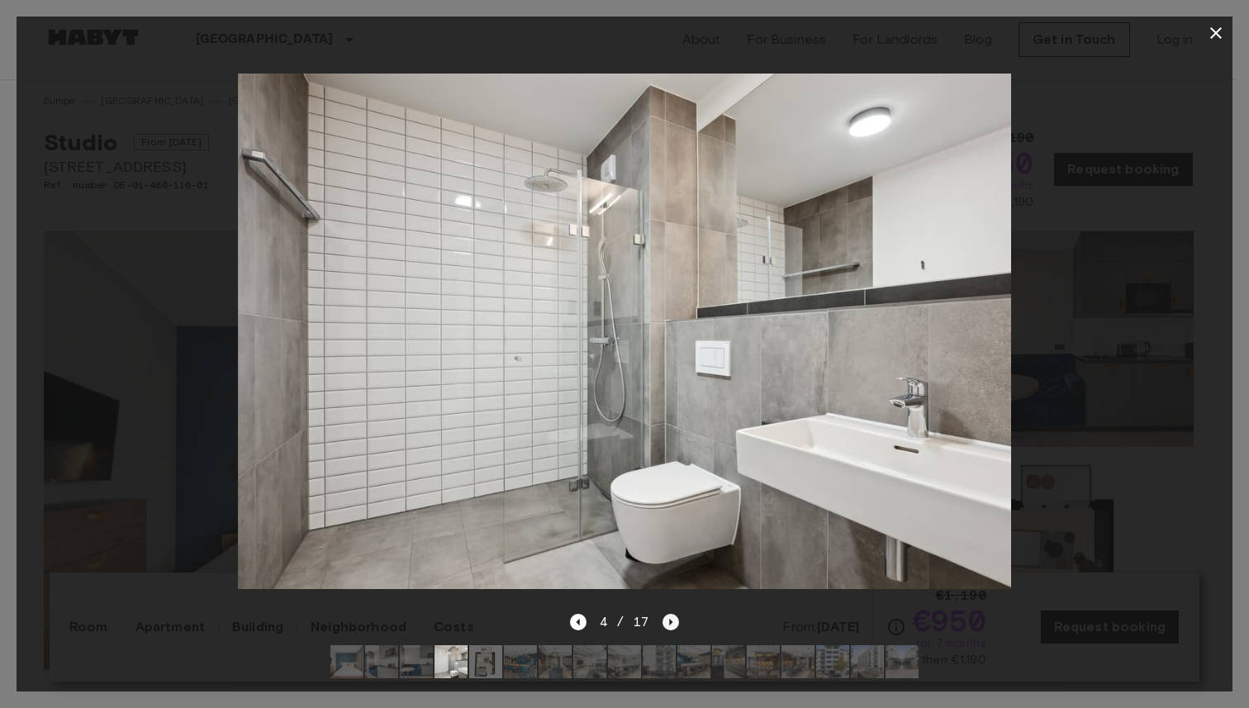
click at [671, 614] on icon "Next image" at bounding box center [671, 622] width 17 height 17
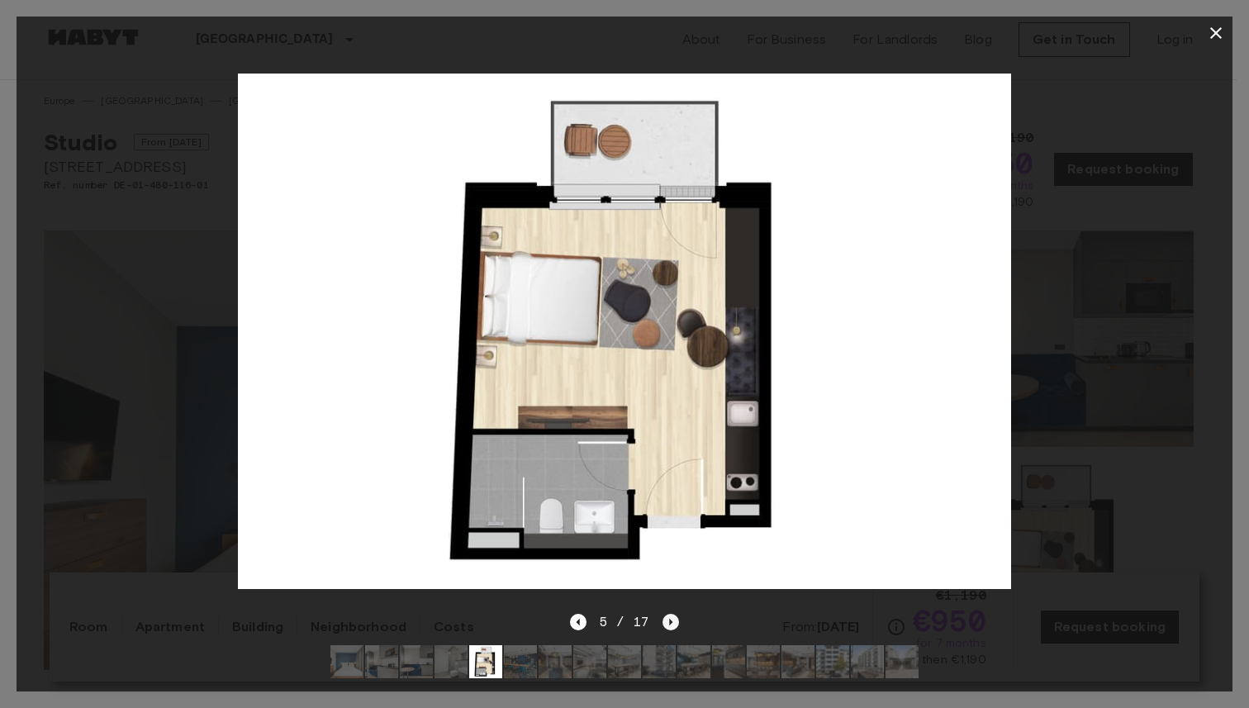
click at [671, 614] on icon "Next image" at bounding box center [671, 622] width 17 height 17
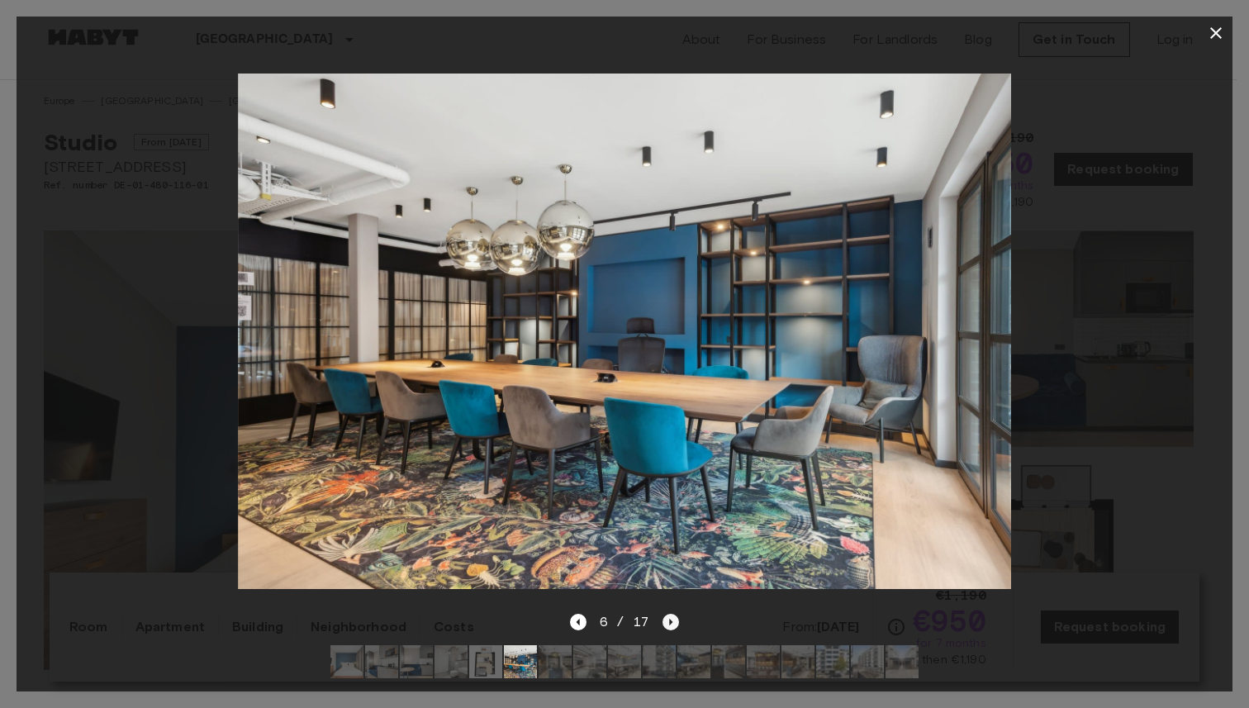
click at [671, 614] on icon "Next image" at bounding box center [671, 622] width 17 height 17
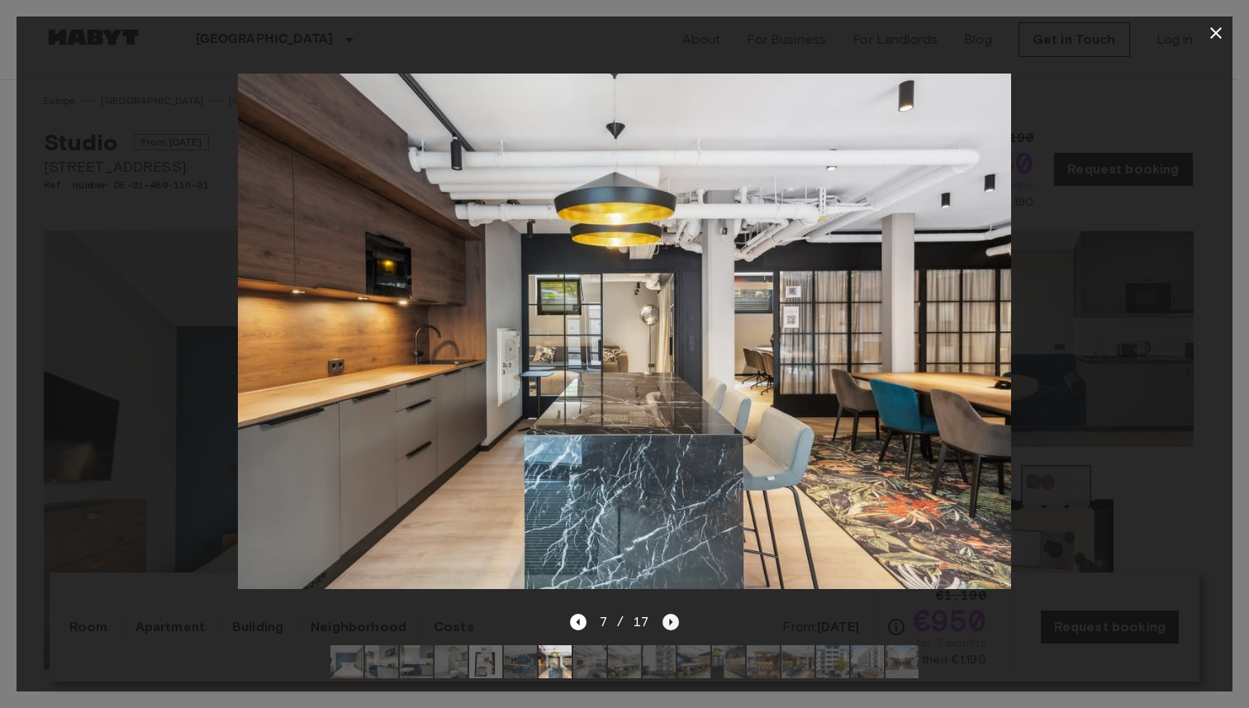
click at [671, 614] on icon "Next image" at bounding box center [671, 622] width 17 height 17
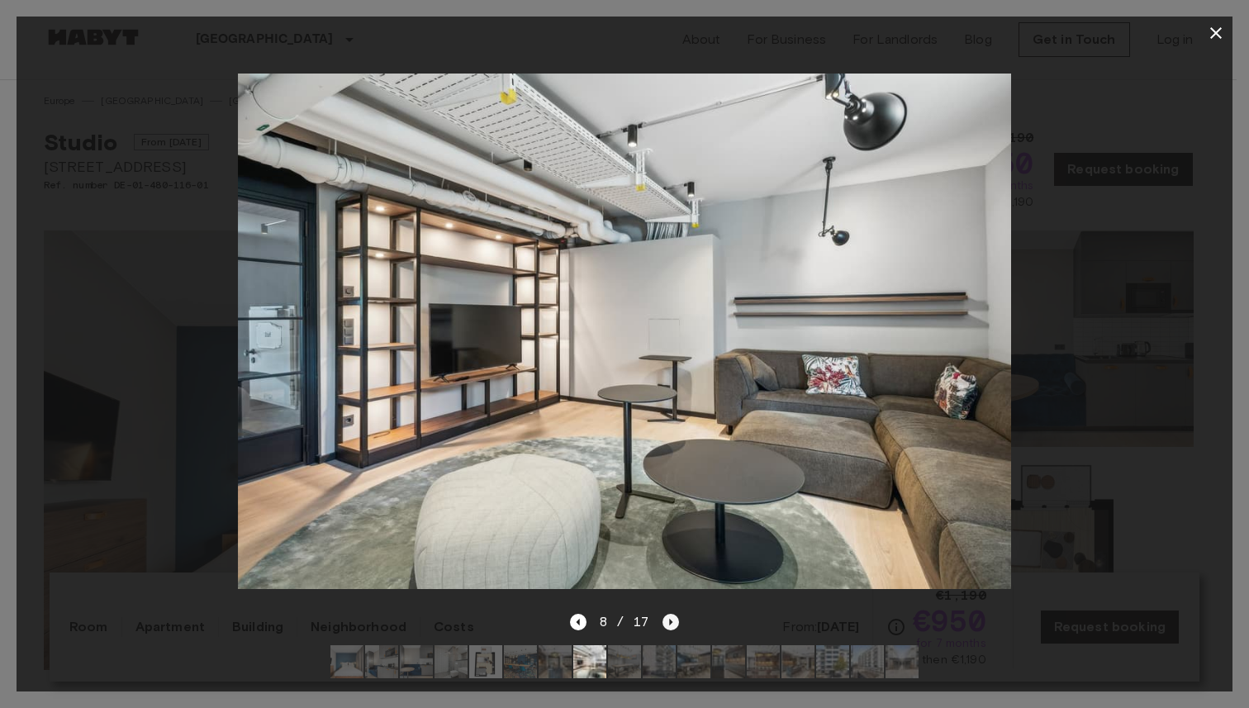
click at [671, 614] on icon "Next image" at bounding box center [671, 622] width 17 height 17
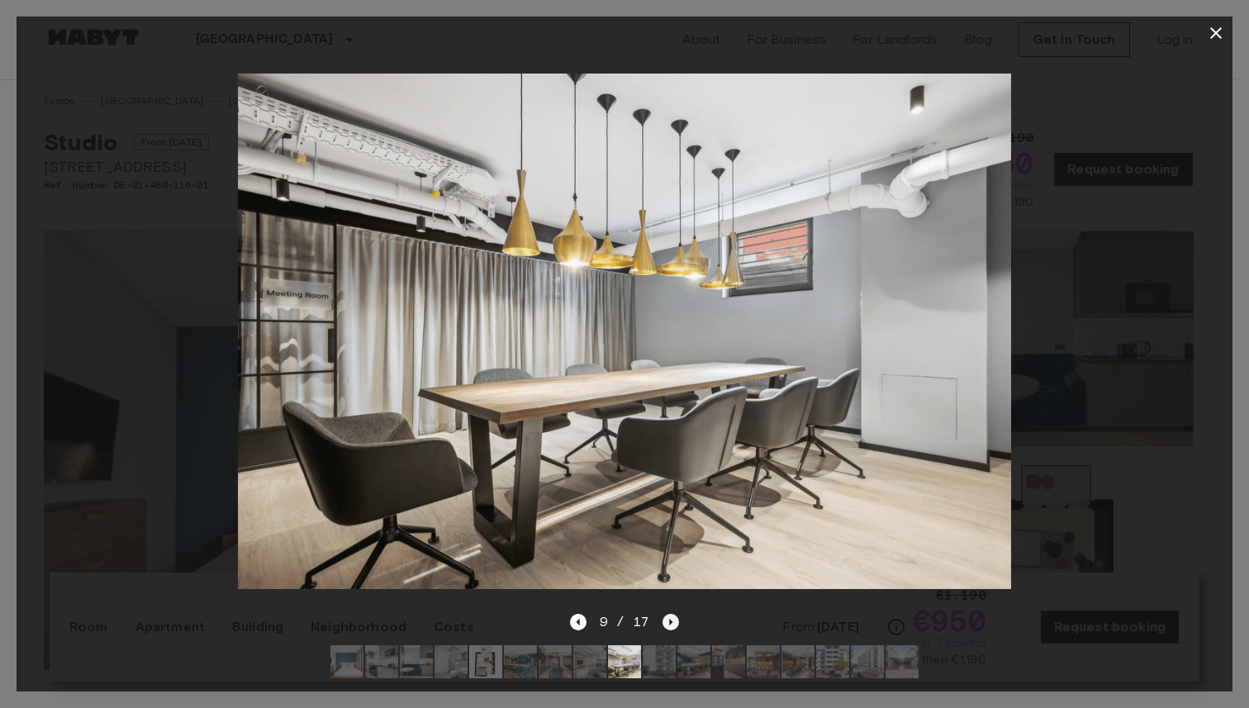
click at [671, 614] on icon "Next image" at bounding box center [671, 622] width 17 height 17
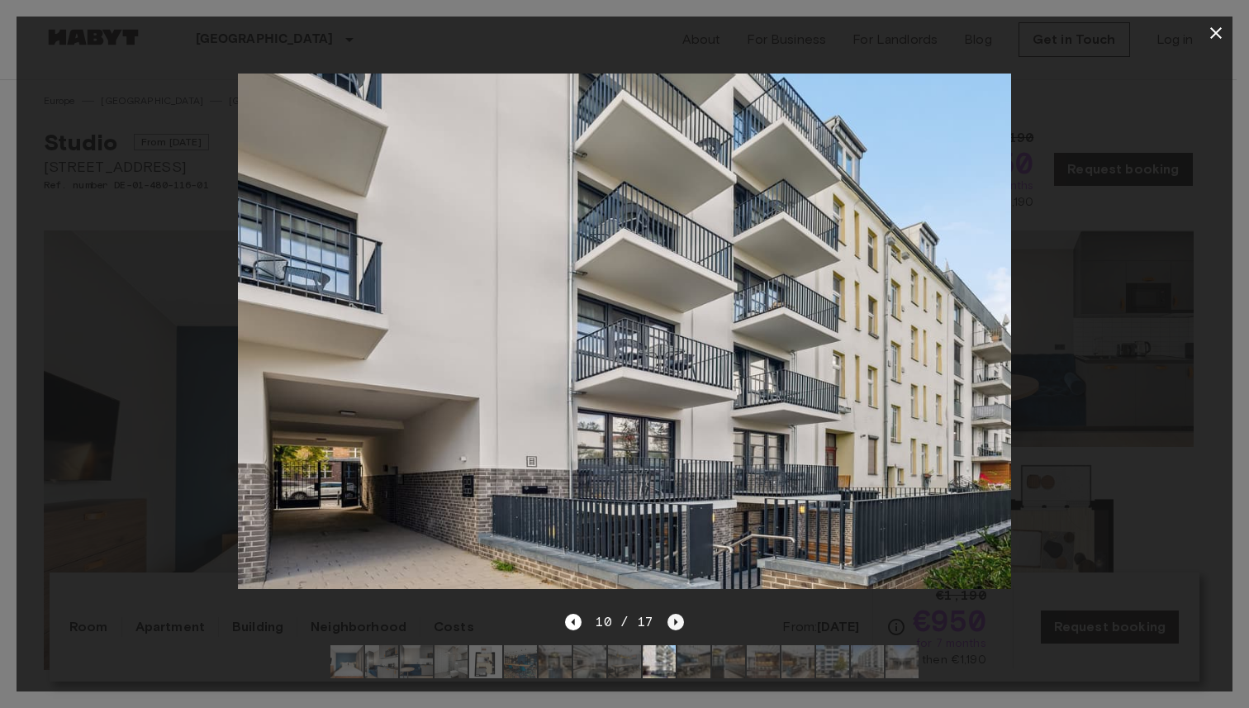
click at [671, 614] on icon "Next image" at bounding box center [676, 622] width 17 height 17
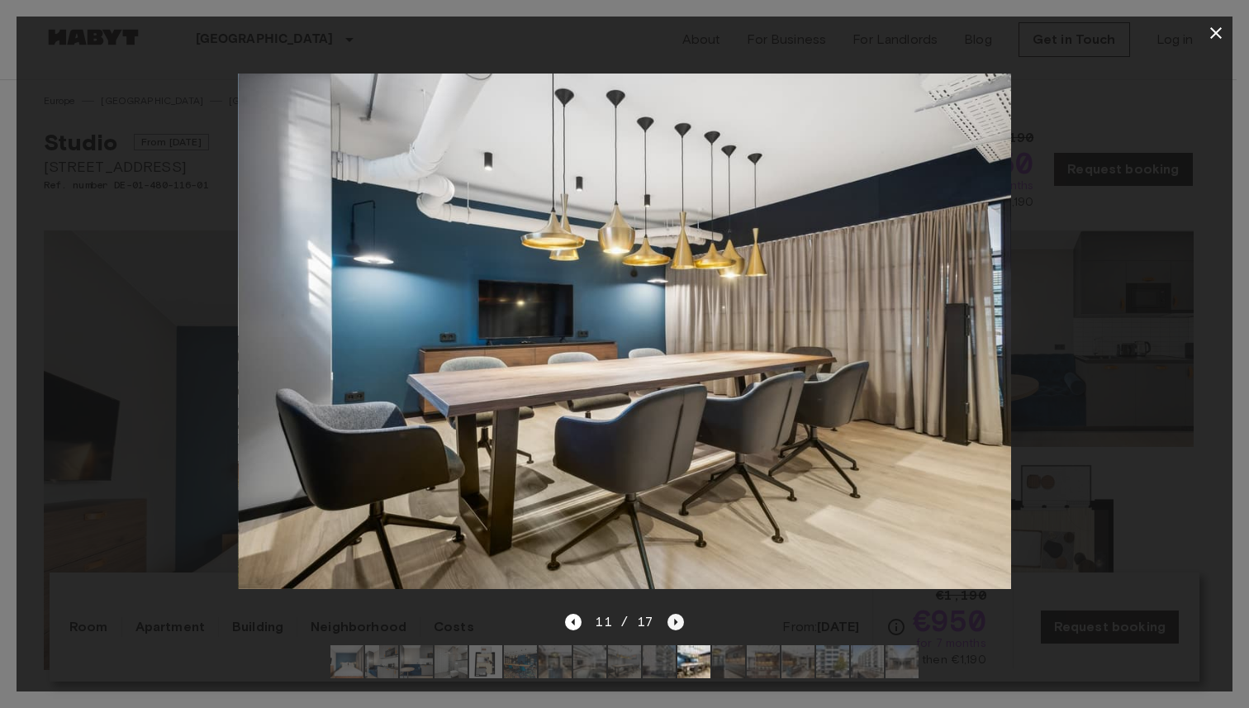
click at [671, 614] on icon "Next image" at bounding box center [676, 622] width 17 height 17
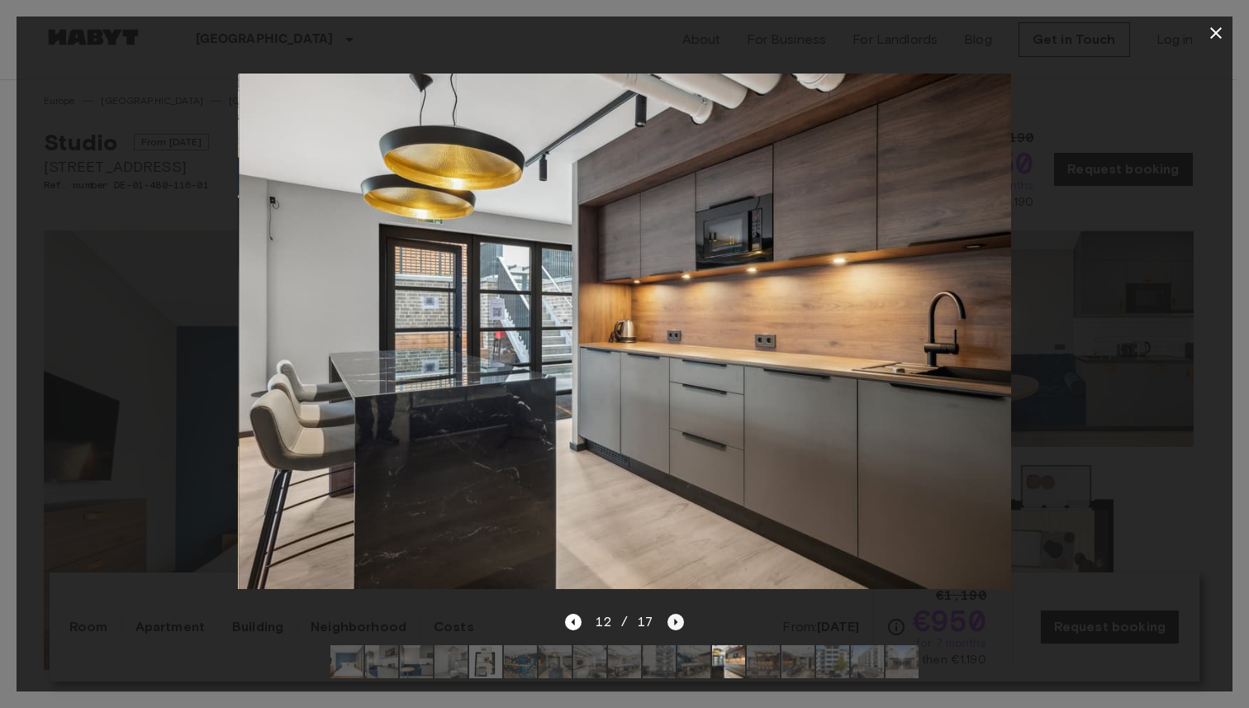
click at [671, 614] on icon "Next image" at bounding box center [676, 622] width 17 height 17
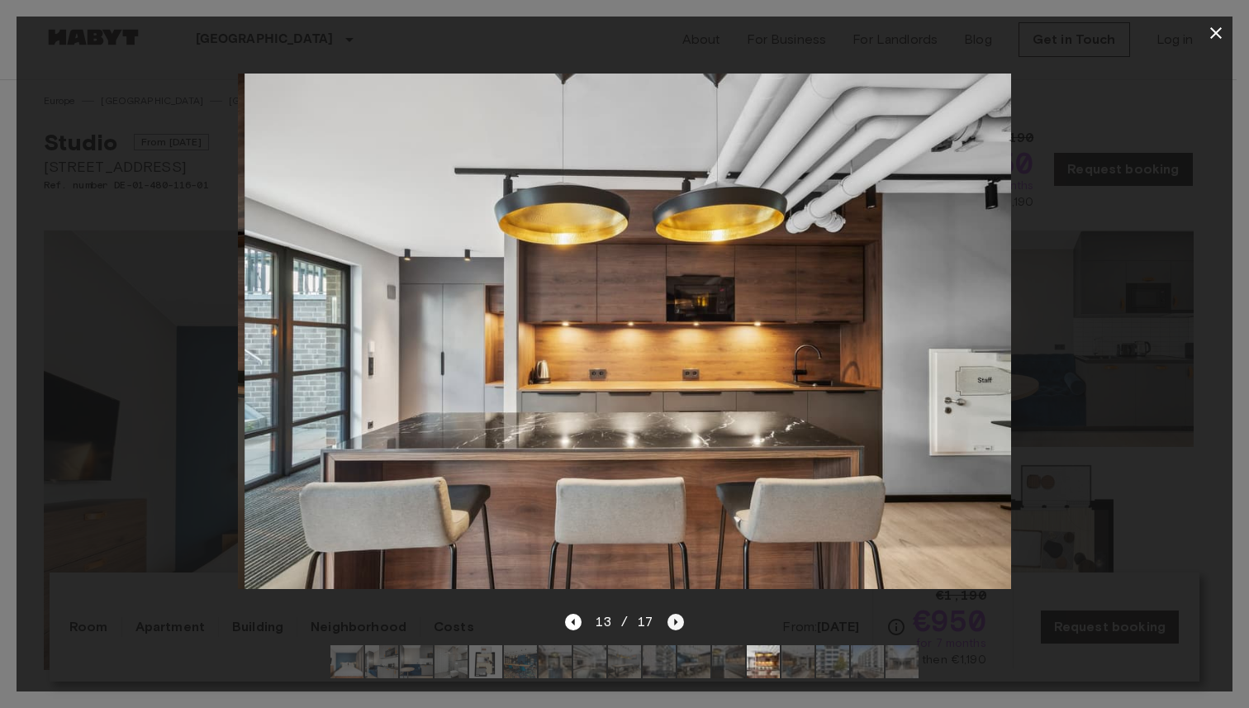
click at [671, 614] on icon "Next image" at bounding box center [676, 622] width 17 height 17
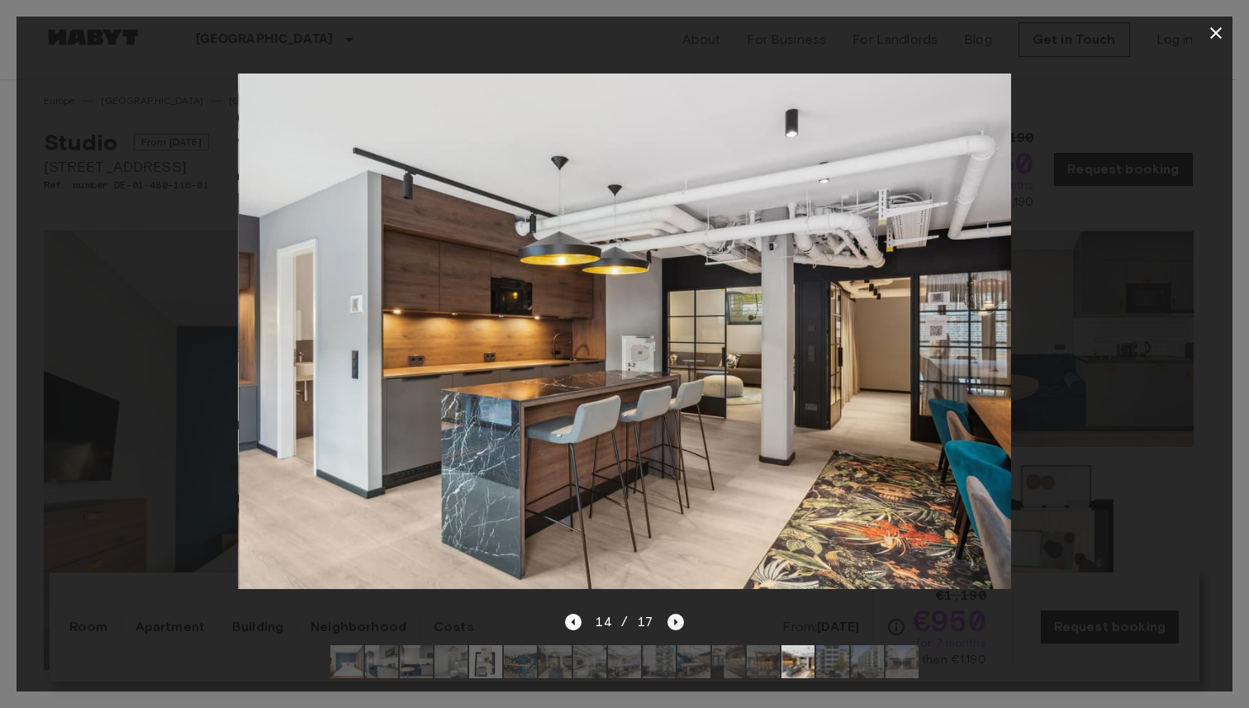
click at [671, 614] on icon "Next image" at bounding box center [676, 622] width 17 height 17
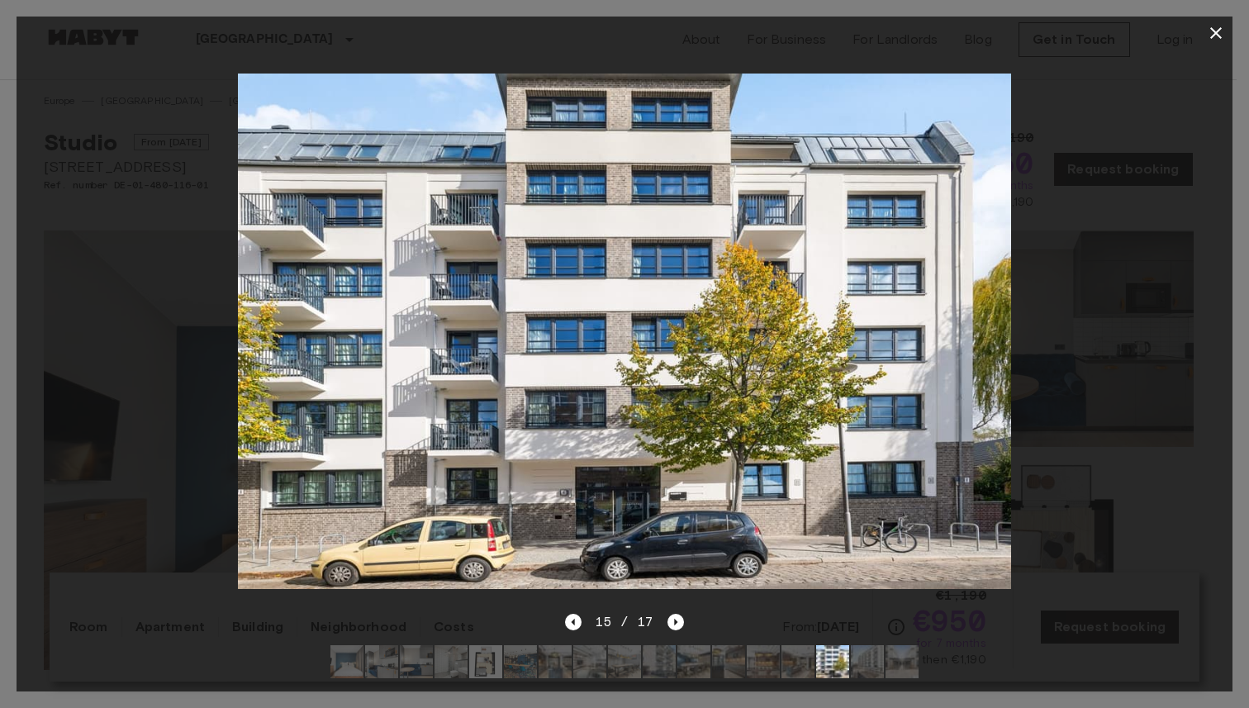
click at [1228, 36] on button "button" at bounding box center [1216, 33] width 33 height 33
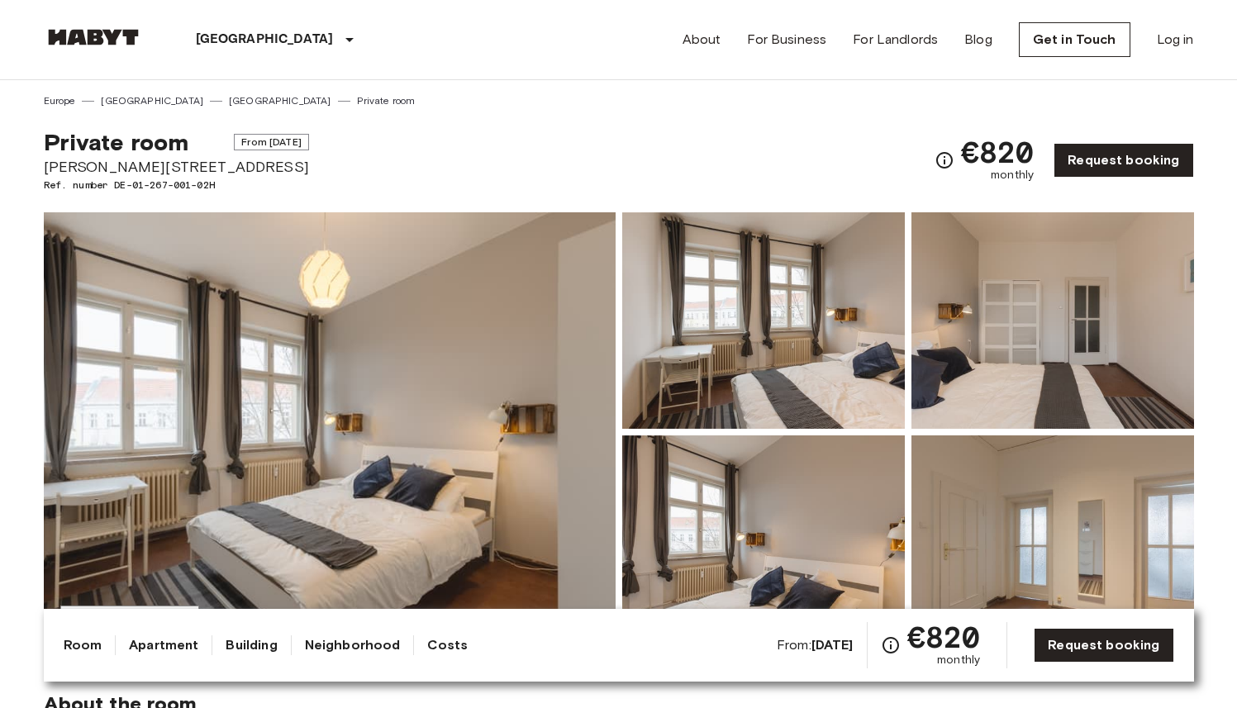
click at [450, 383] on img at bounding box center [330, 432] width 572 height 440
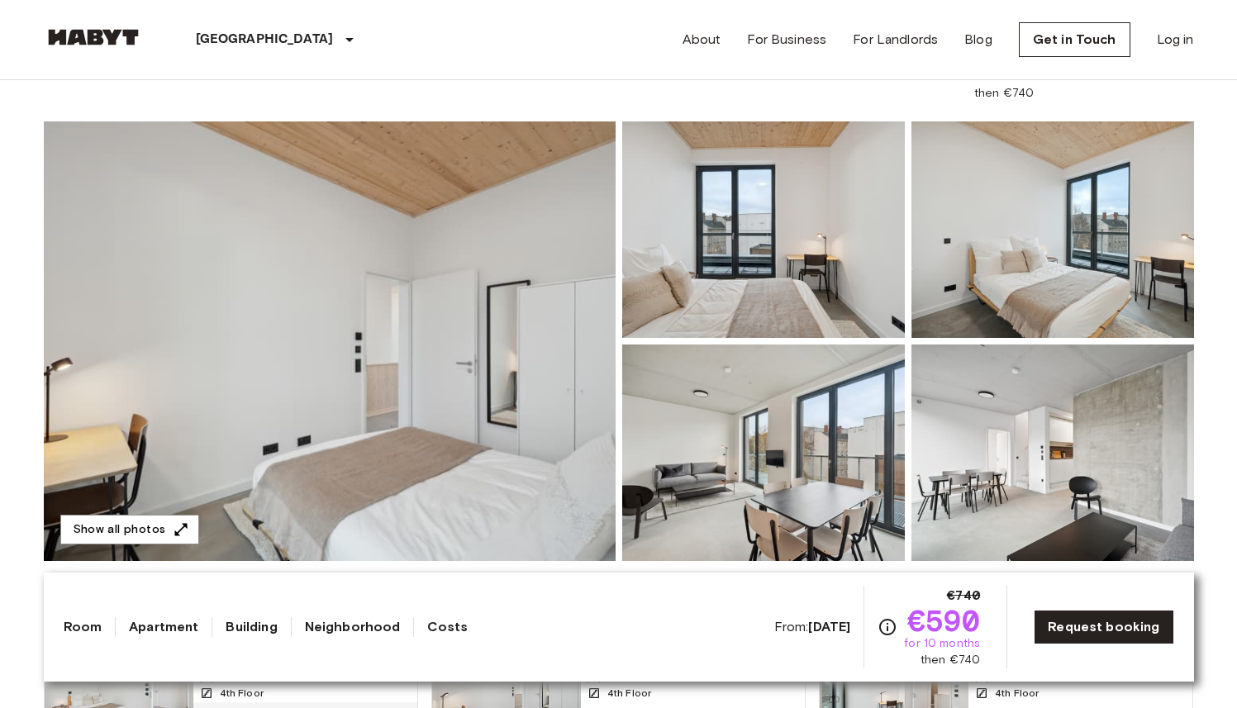
scroll to position [142, 0]
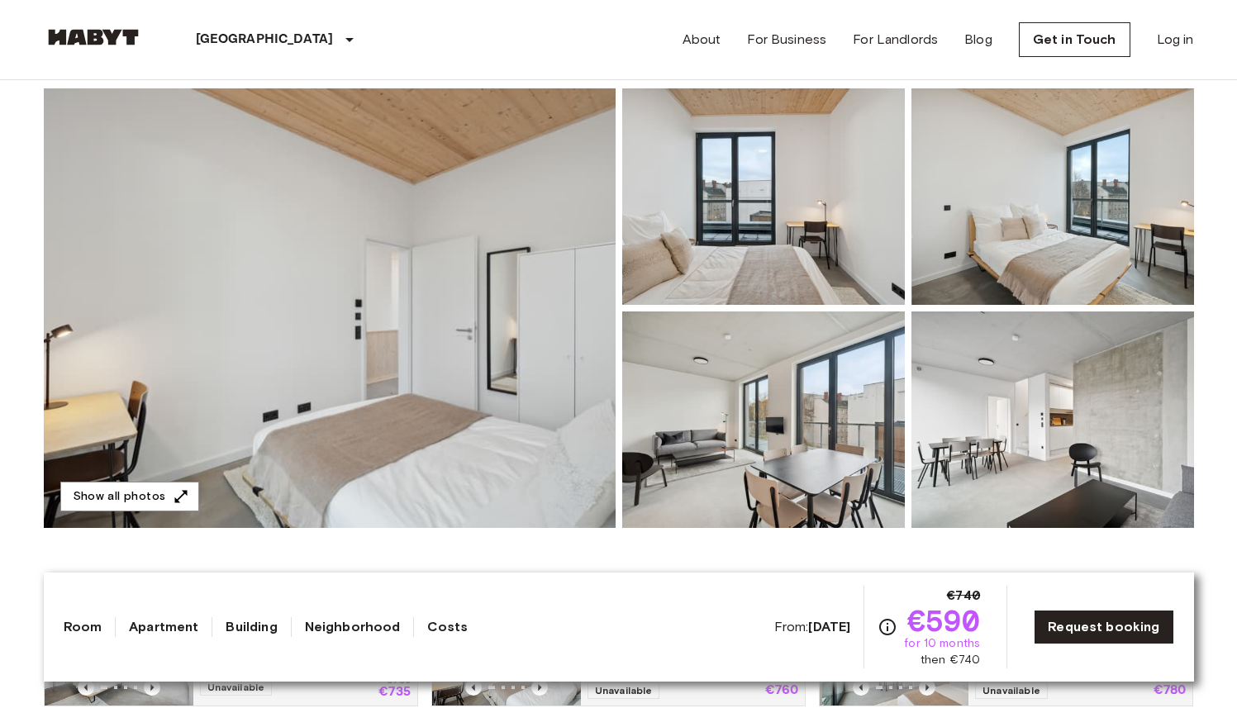
click at [492, 283] on img at bounding box center [330, 308] width 572 height 440
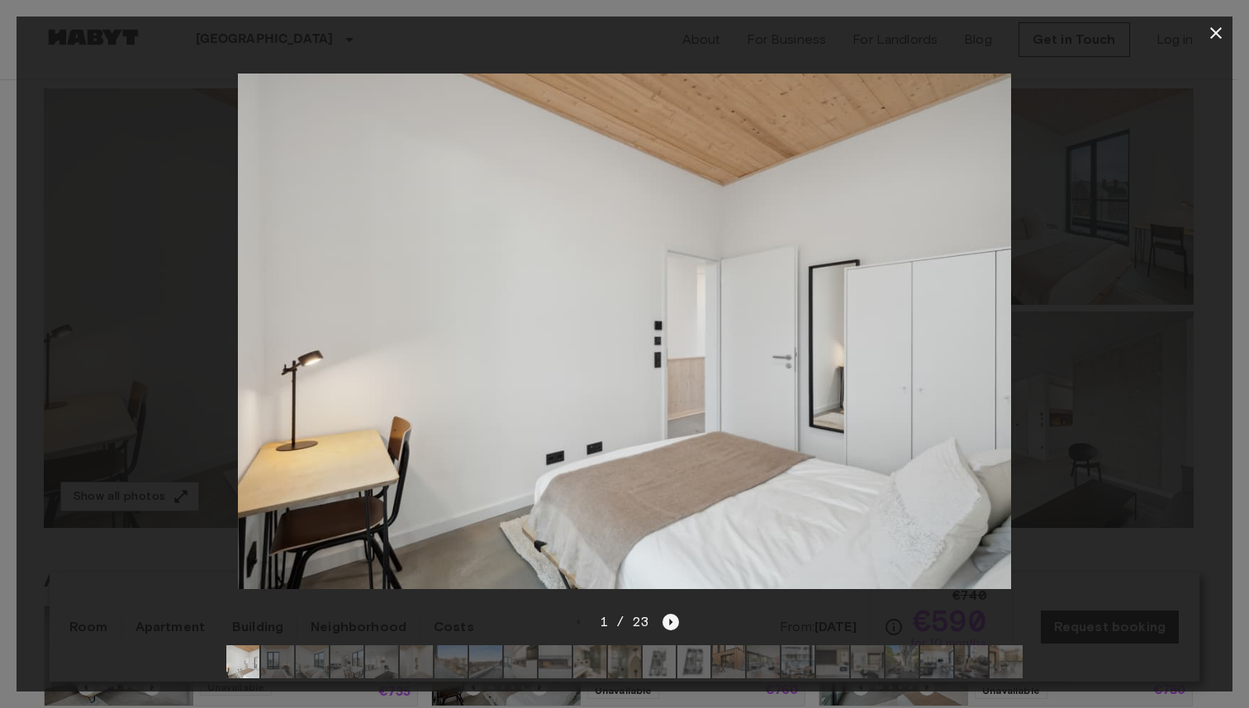
click at [670, 614] on icon "Next image" at bounding box center [671, 622] width 17 height 17
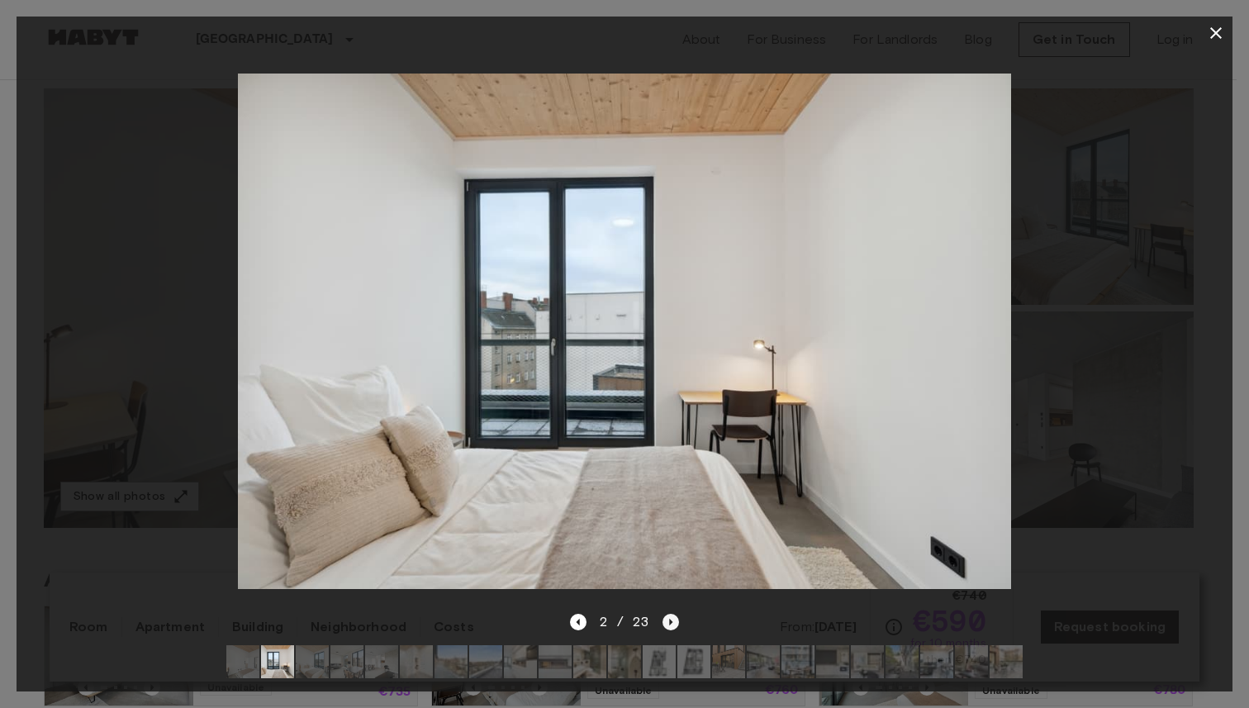
click at [670, 614] on icon "Next image" at bounding box center [671, 622] width 17 height 17
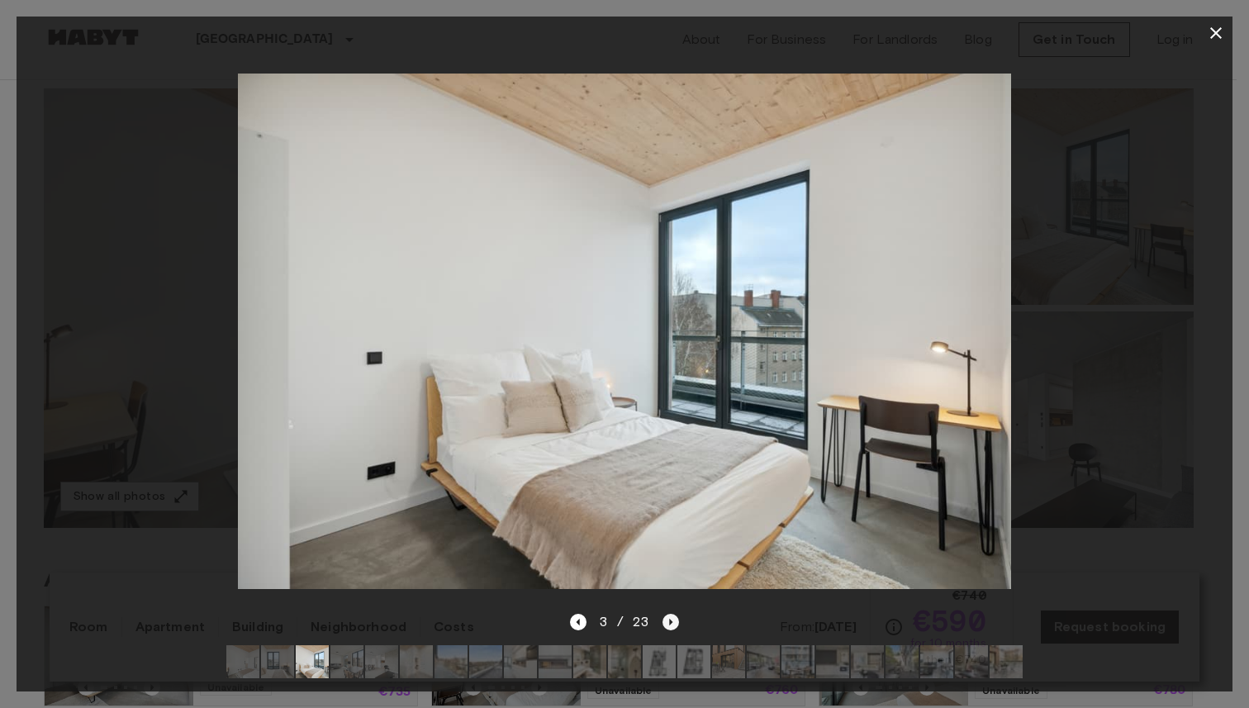
click at [670, 614] on icon "Next image" at bounding box center [671, 622] width 17 height 17
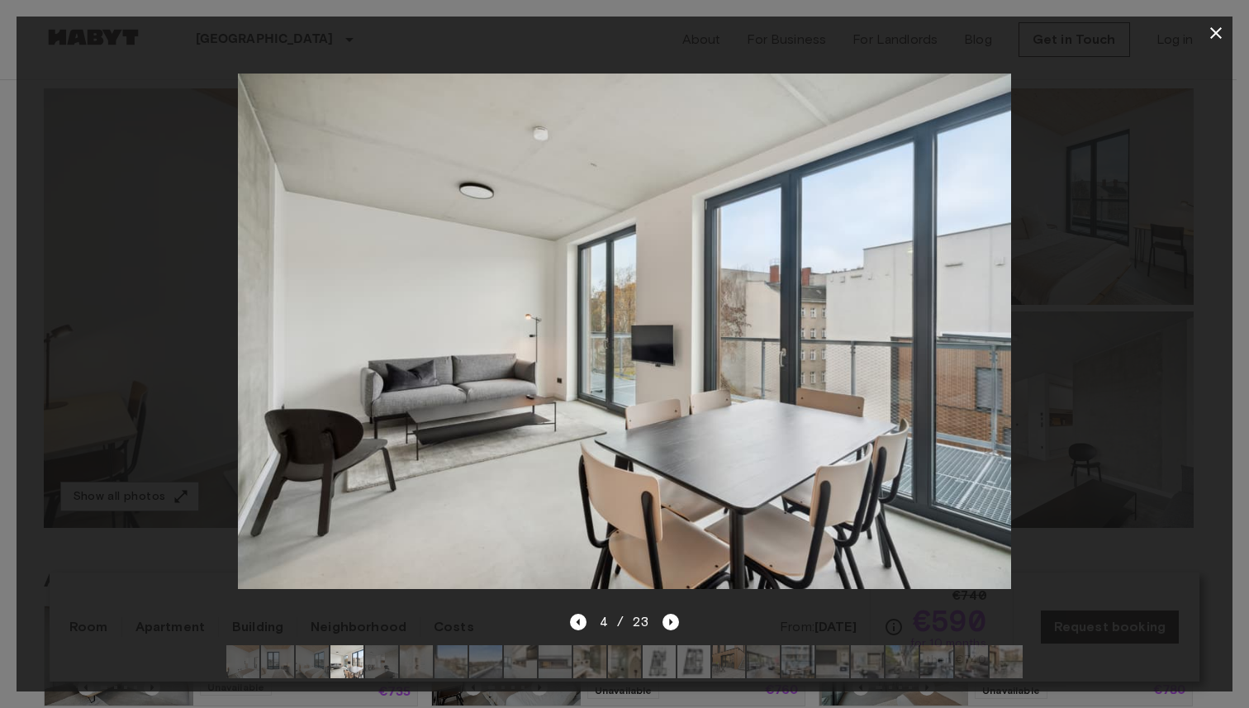
click at [1220, 39] on icon "button" at bounding box center [1216, 33] width 20 height 20
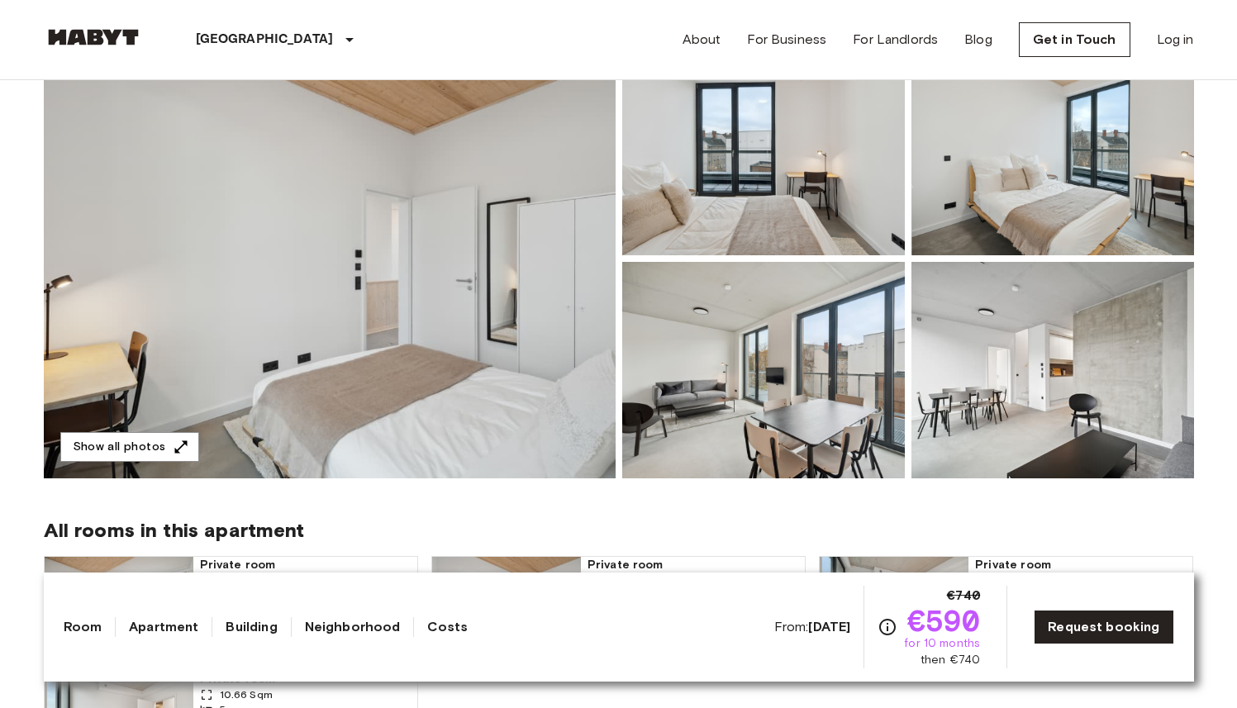
scroll to position [193, 0]
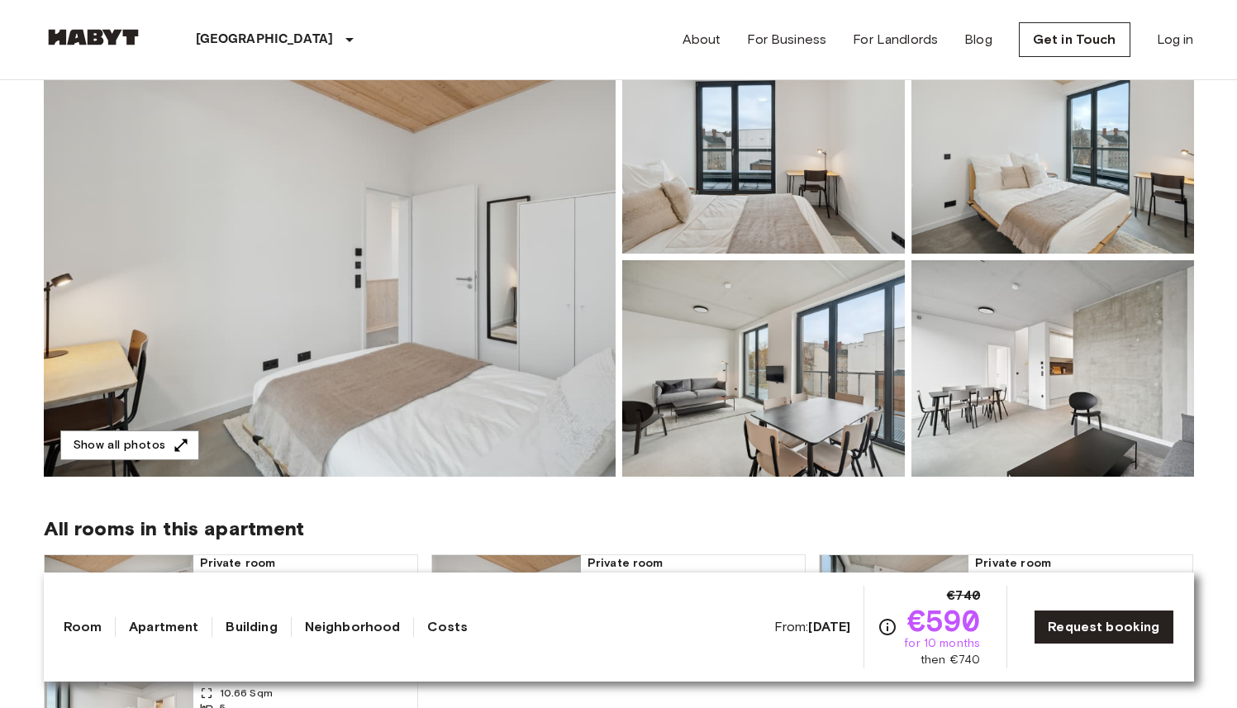
click at [476, 316] on img at bounding box center [330, 257] width 572 height 440
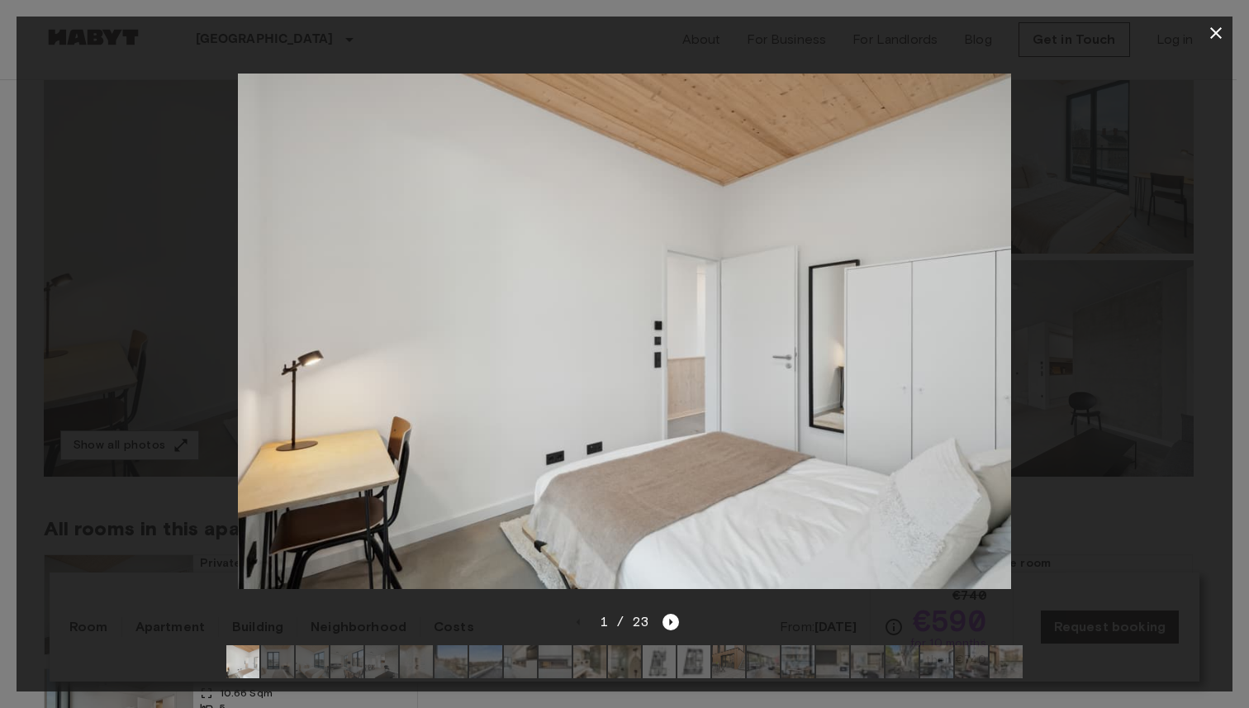
click at [1205, 33] on button "button" at bounding box center [1216, 33] width 33 height 33
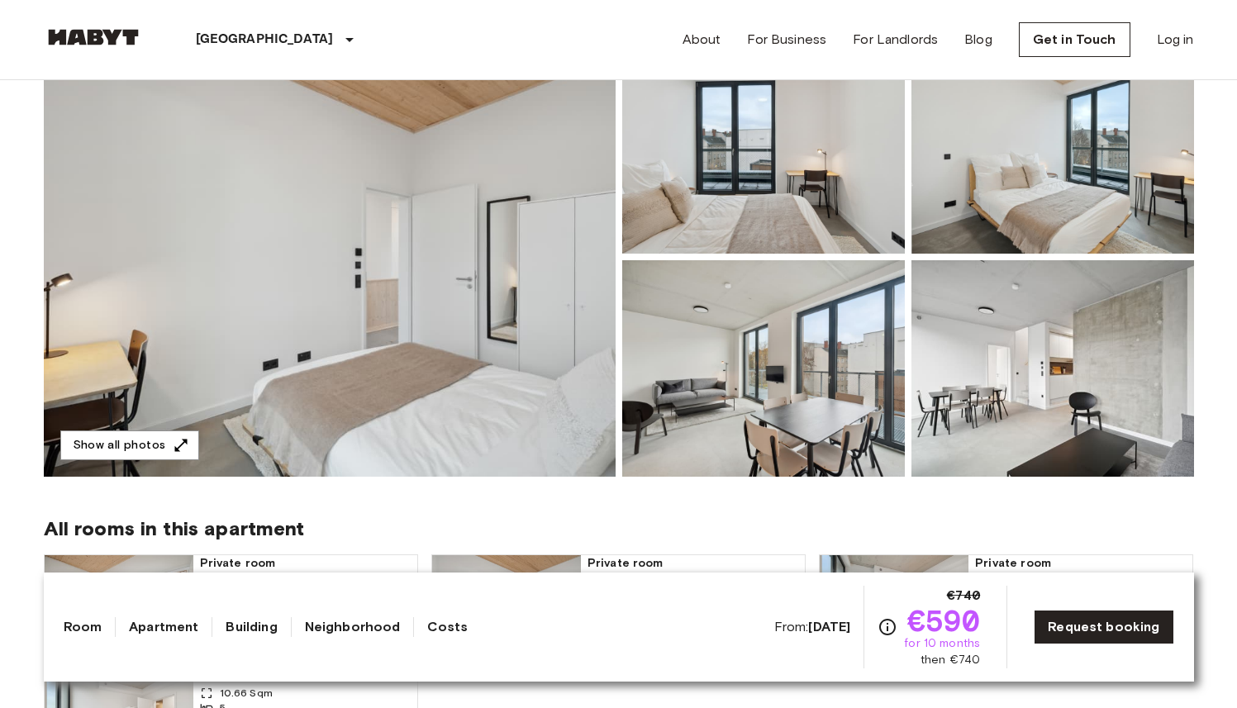
click at [483, 235] on img at bounding box center [330, 257] width 572 height 440
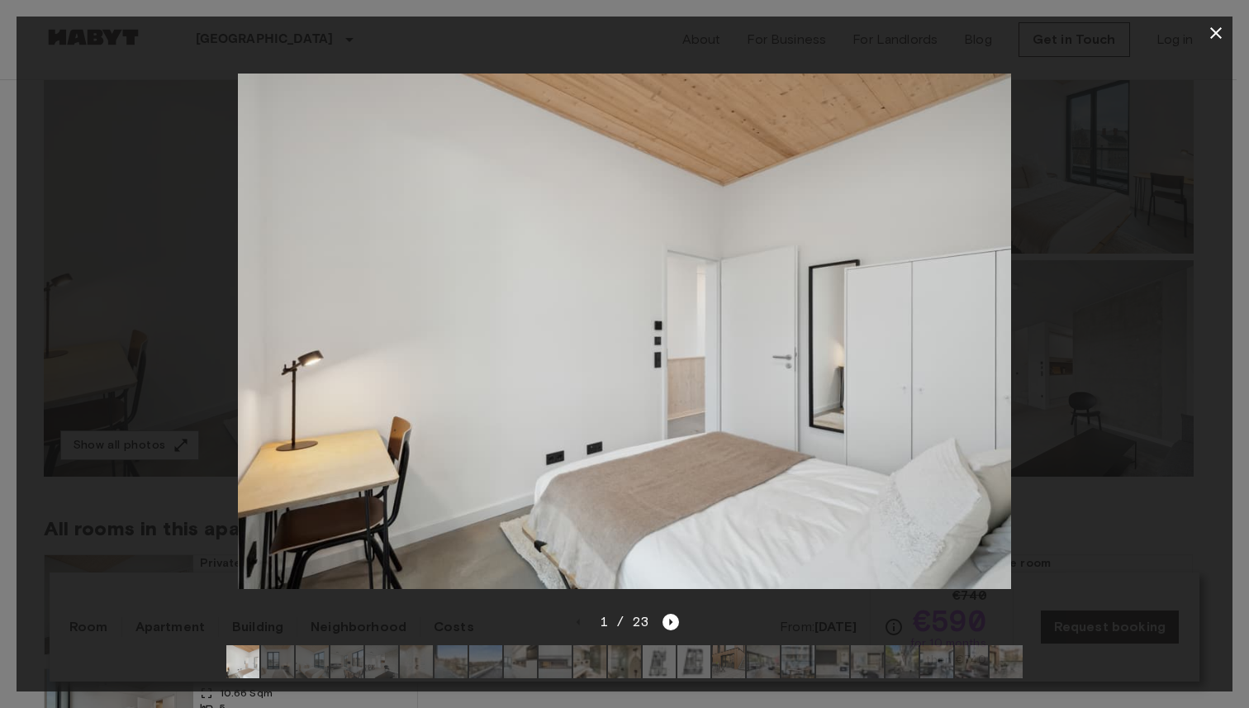
click at [1215, 41] on icon "button" at bounding box center [1216, 33] width 20 height 20
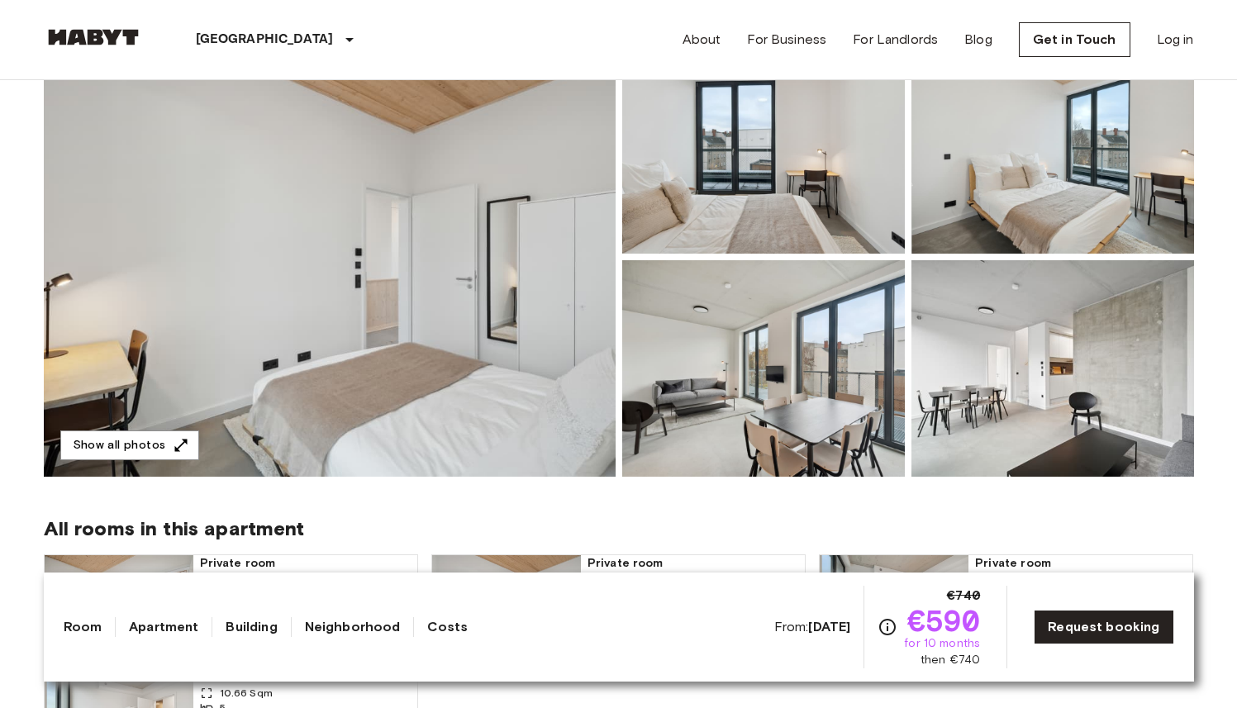
click at [810, 202] on img at bounding box center [763, 145] width 283 height 216
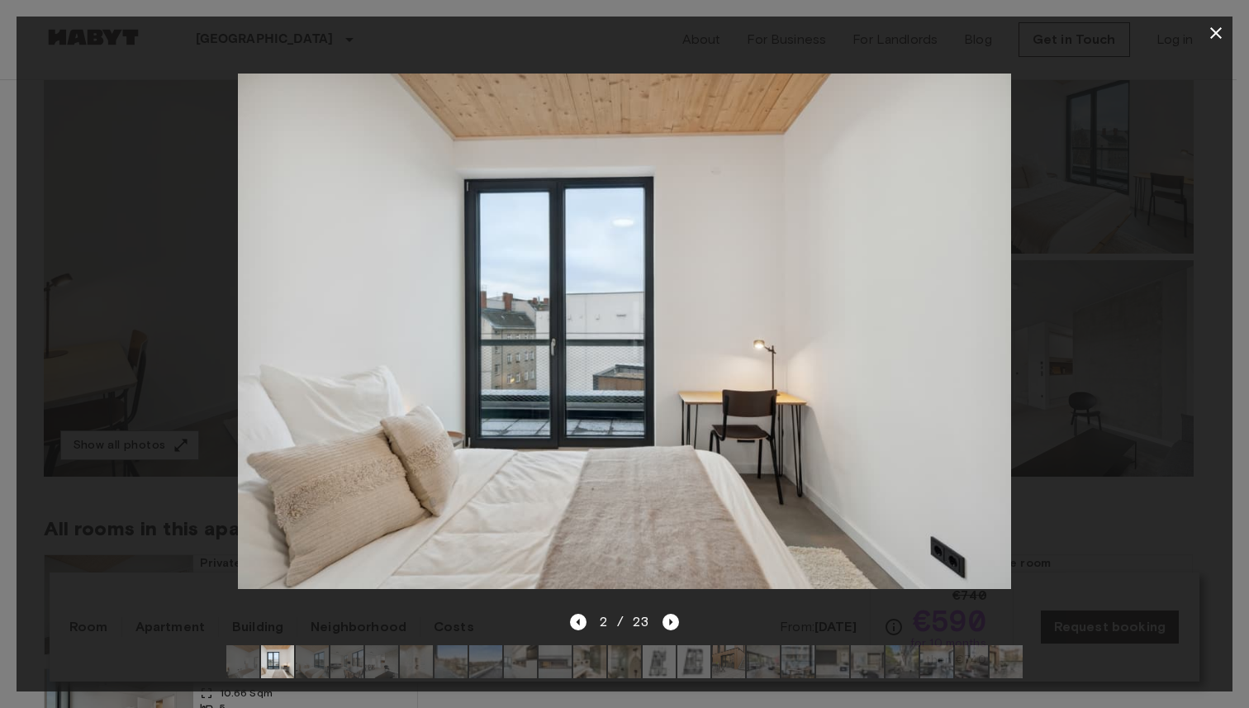
click at [1206, 31] on icon "button" at bounding box center [1216, 33] width 20 height 20
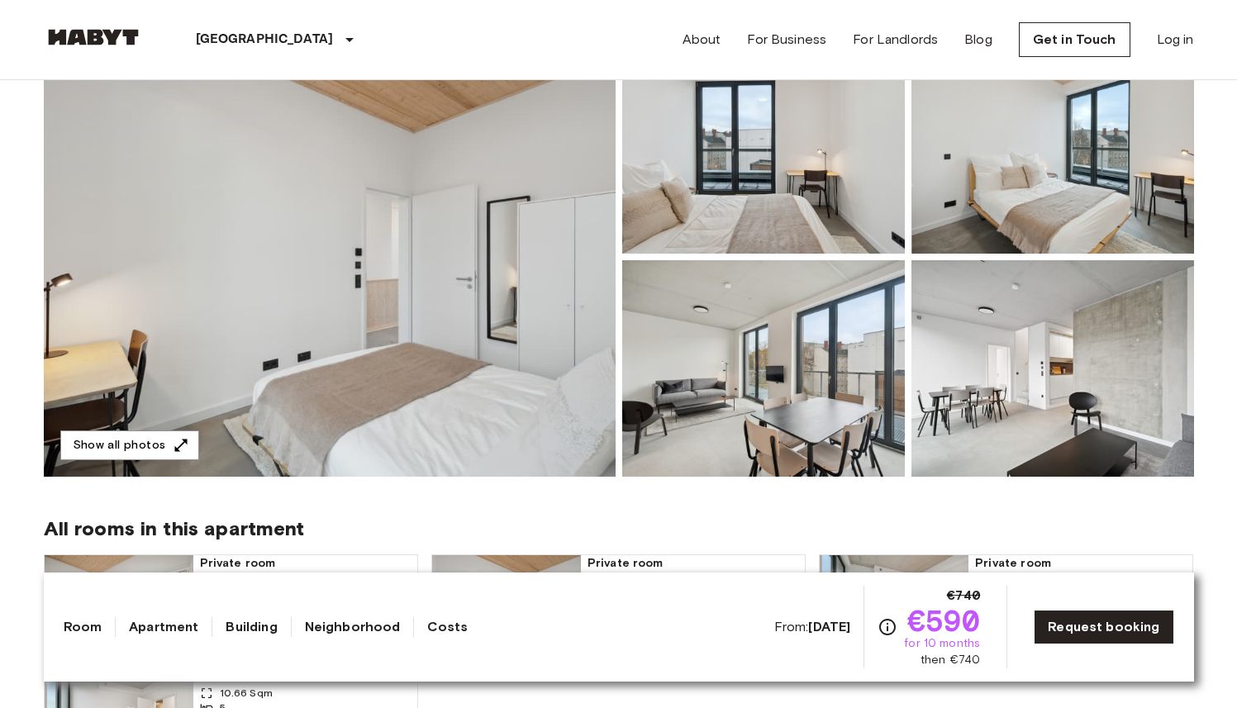
click at [824, 195] on img at bounding box center [763, 145] width 283 height 216
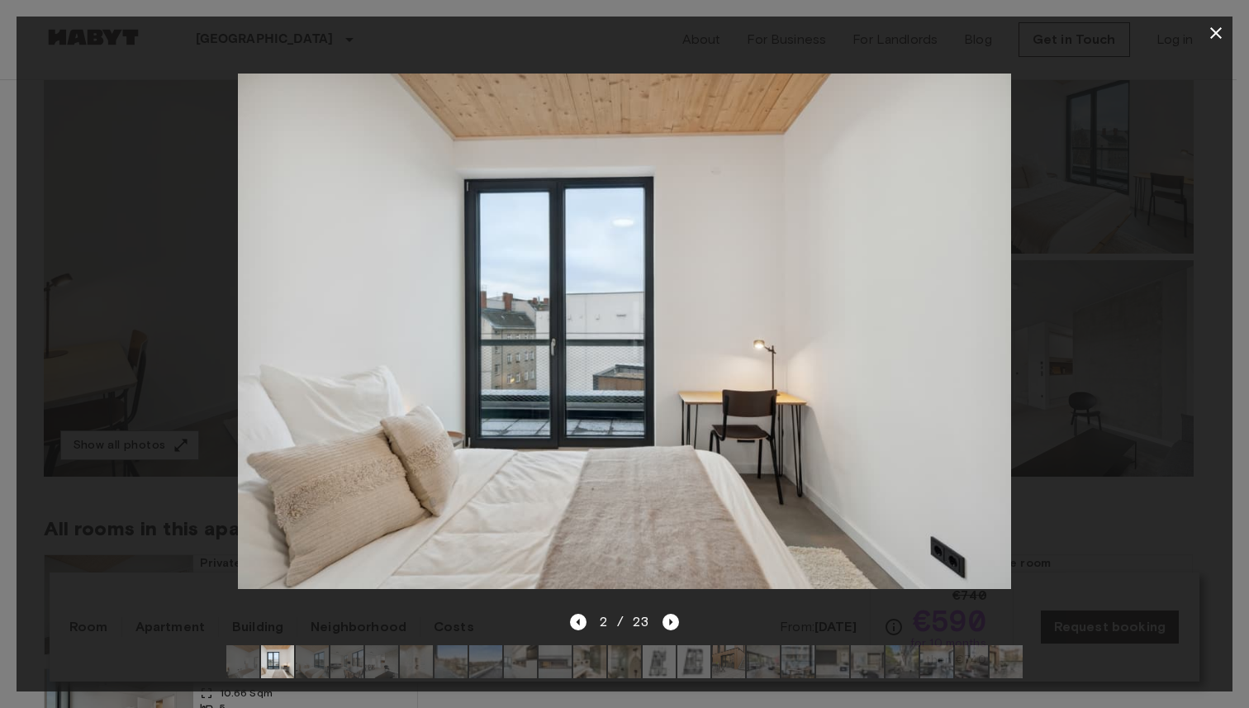
click at [679, 612] on div "2 / 23" at bounding box center [625, 651] width 1216 height 79
click at [669, 614] on icon "Next image" at bounding box center [671, 622] width 17 height 17
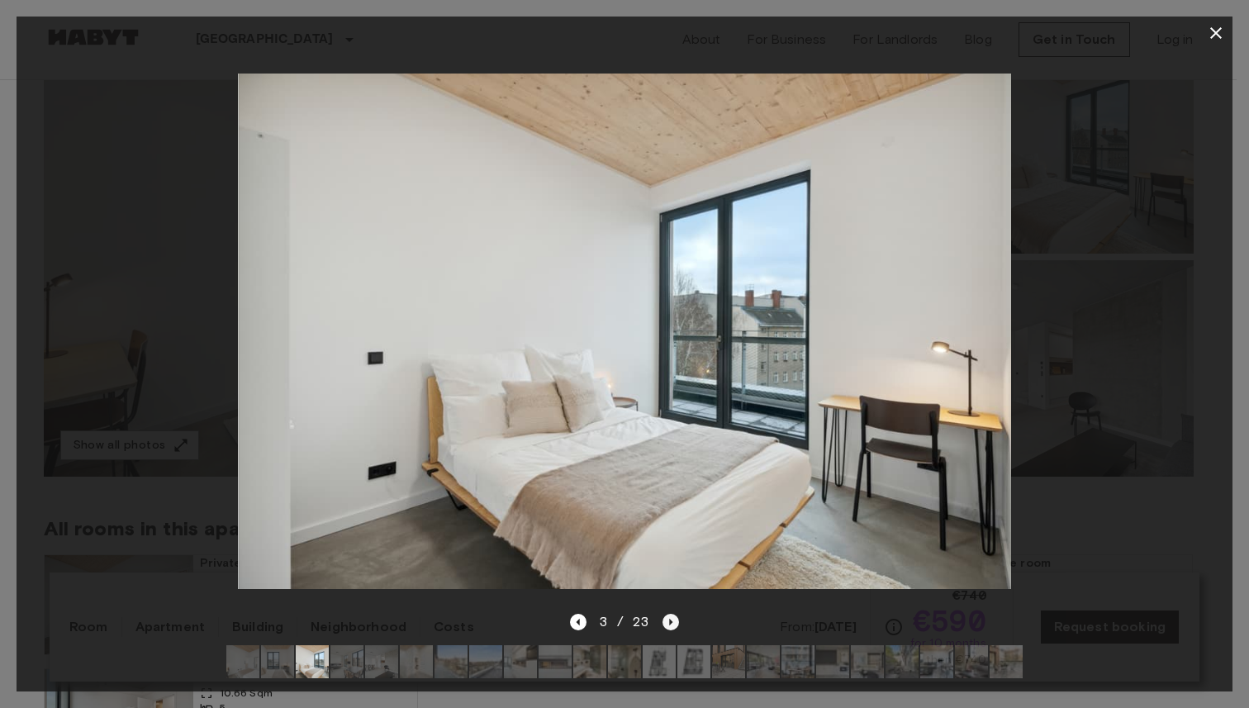
click at [669, 614] on icon "Next image" at bounding box center [671, 622] width 17 height 17
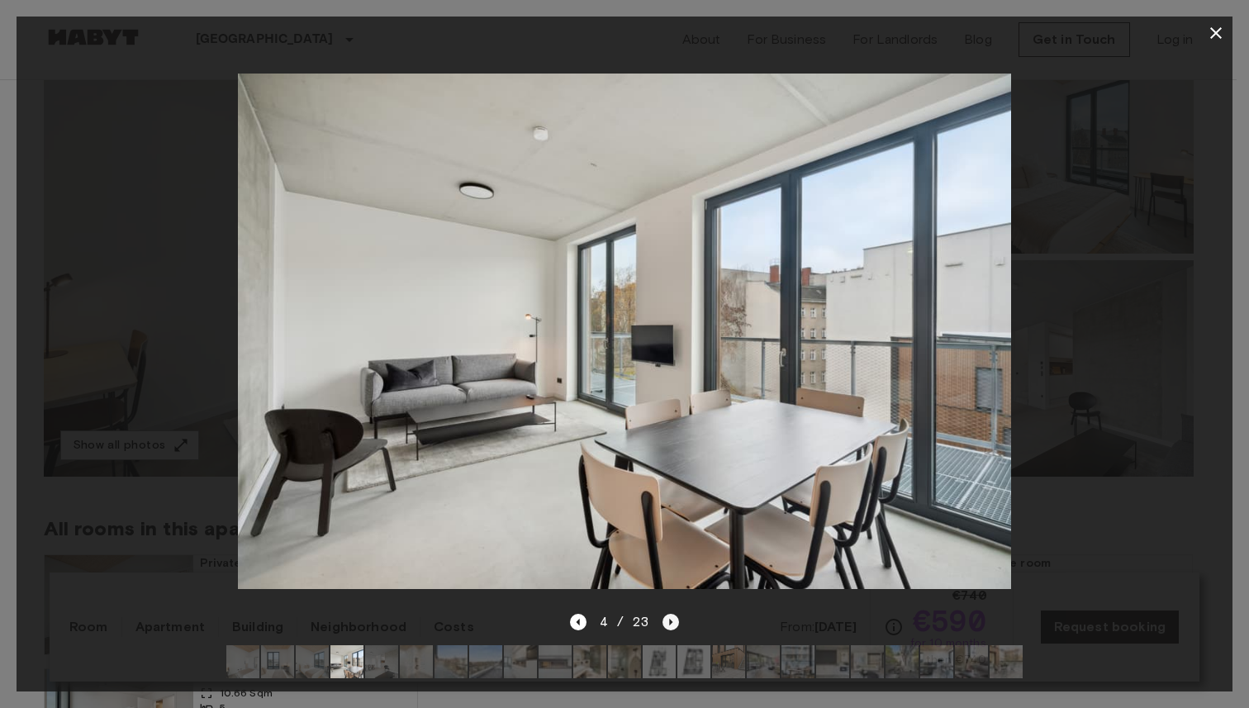
click at [669, 614] on icon "Next image" at bounding box center [671, 622] width 17 height 17
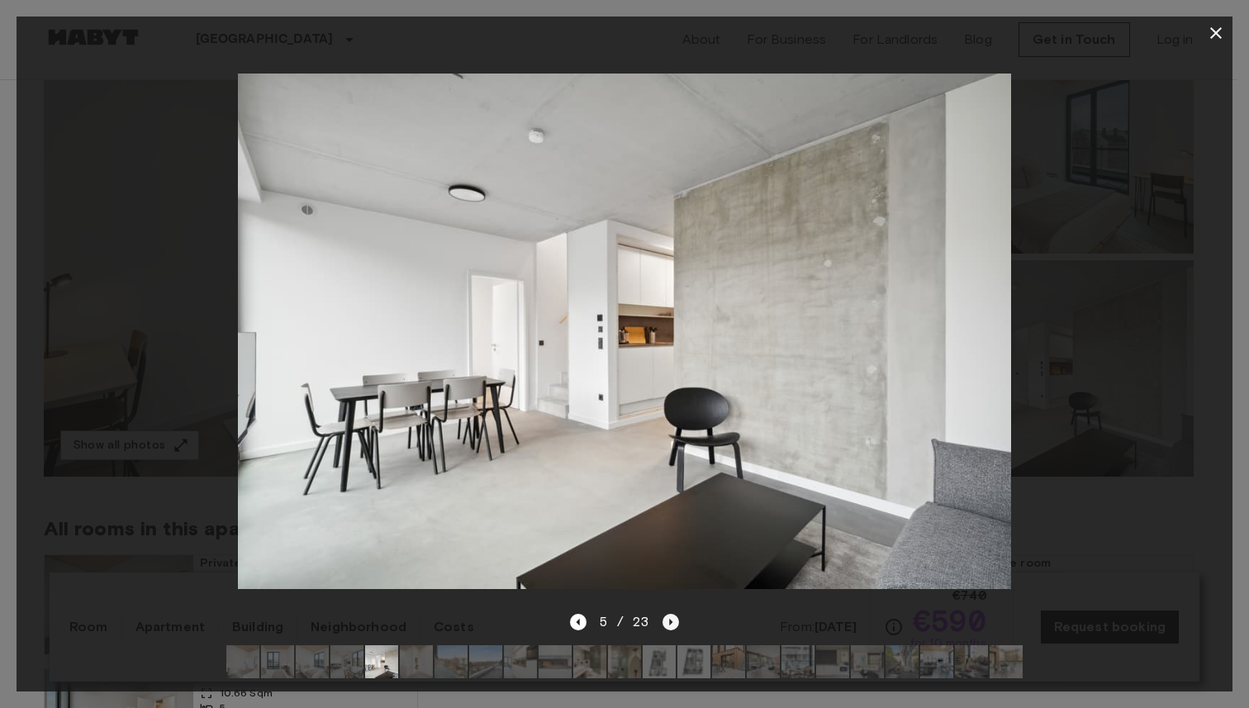
click at [669, 614] on icon "Next image" at bounding box center [671, 622] width 17 height 17
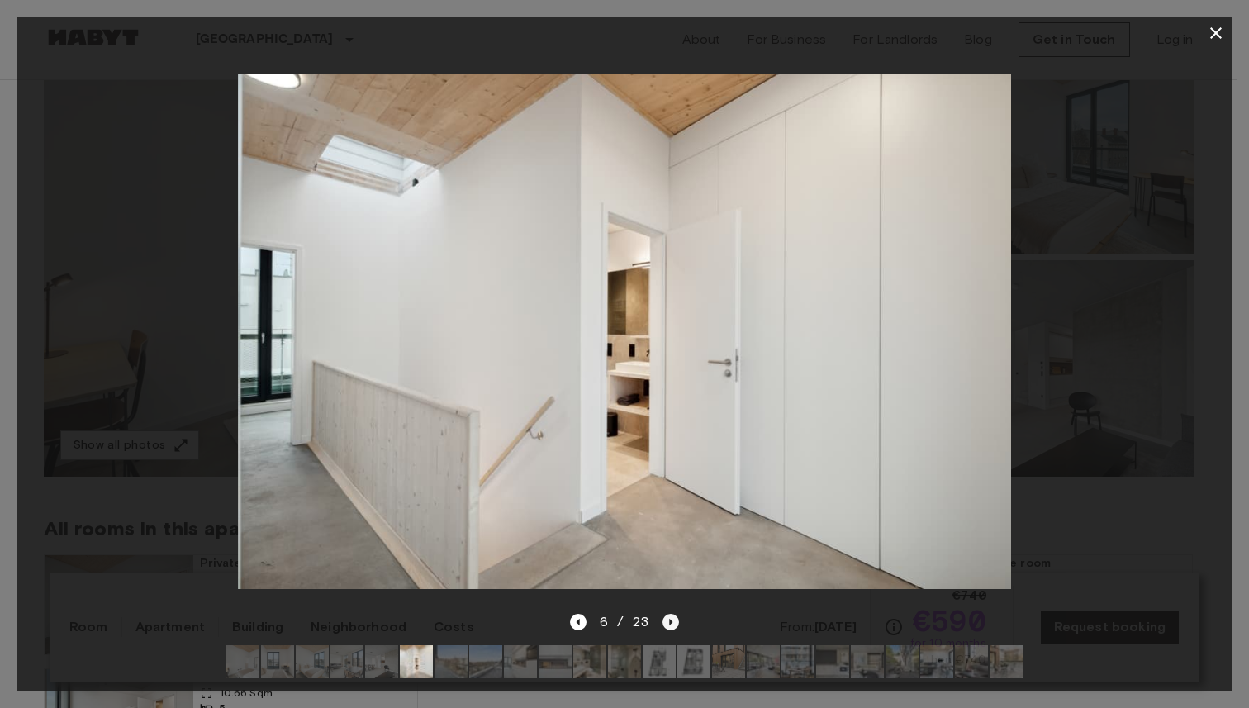
click at [669, 614] on icon "Next image" at bounding box center [671, 622] width 17 height 17
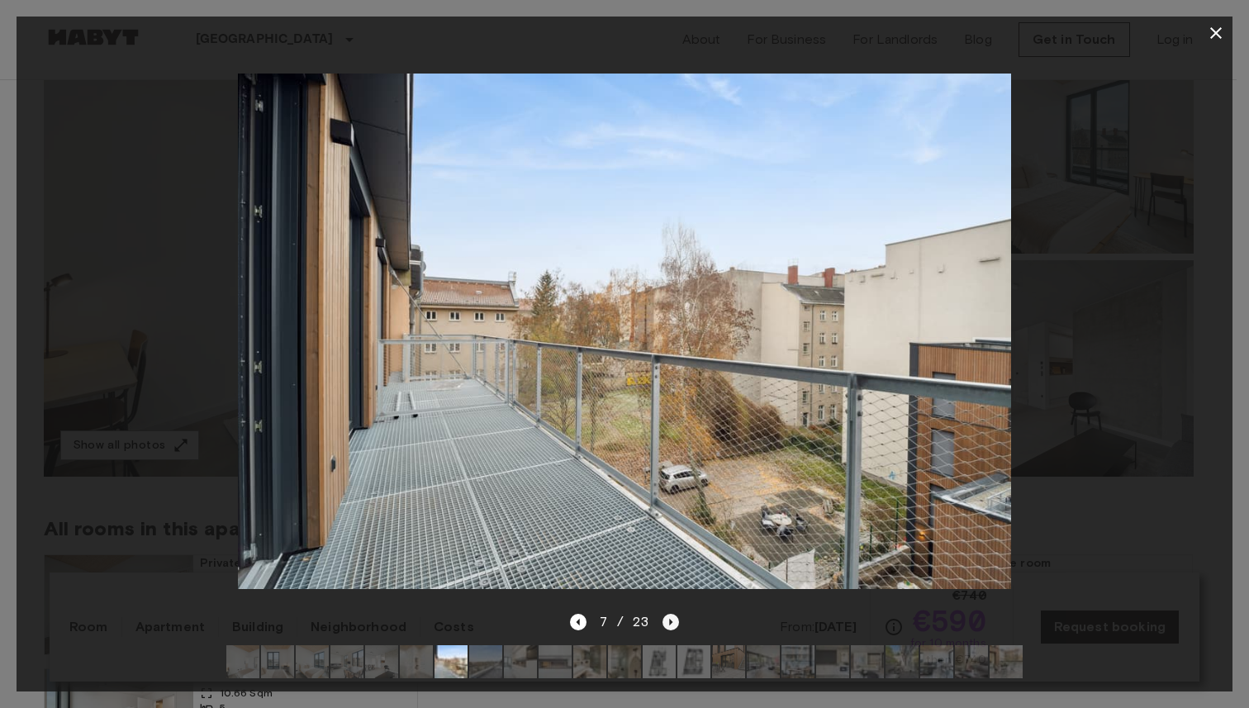
click at [669, 614] on icon "Next image" at bounding box center [671, 622] width 17 height 17
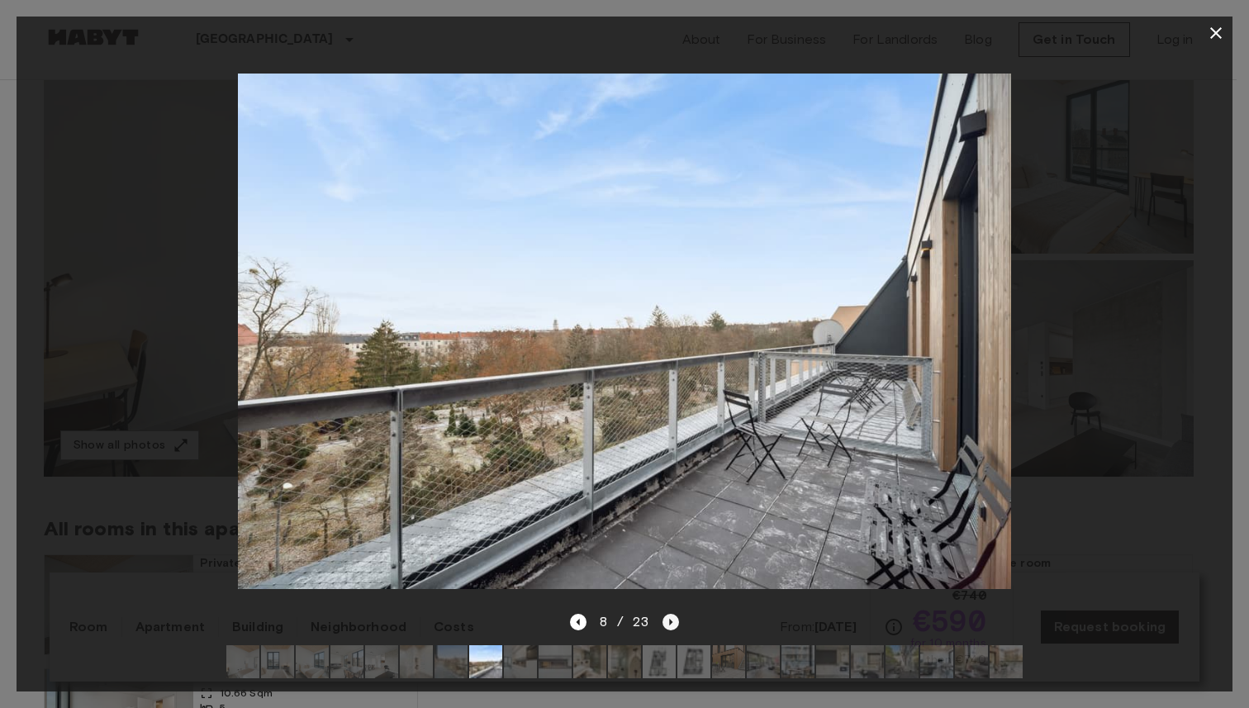
click at [669, 614] on icon "Next image" at bounding box center [671, 622] width 17 height 17
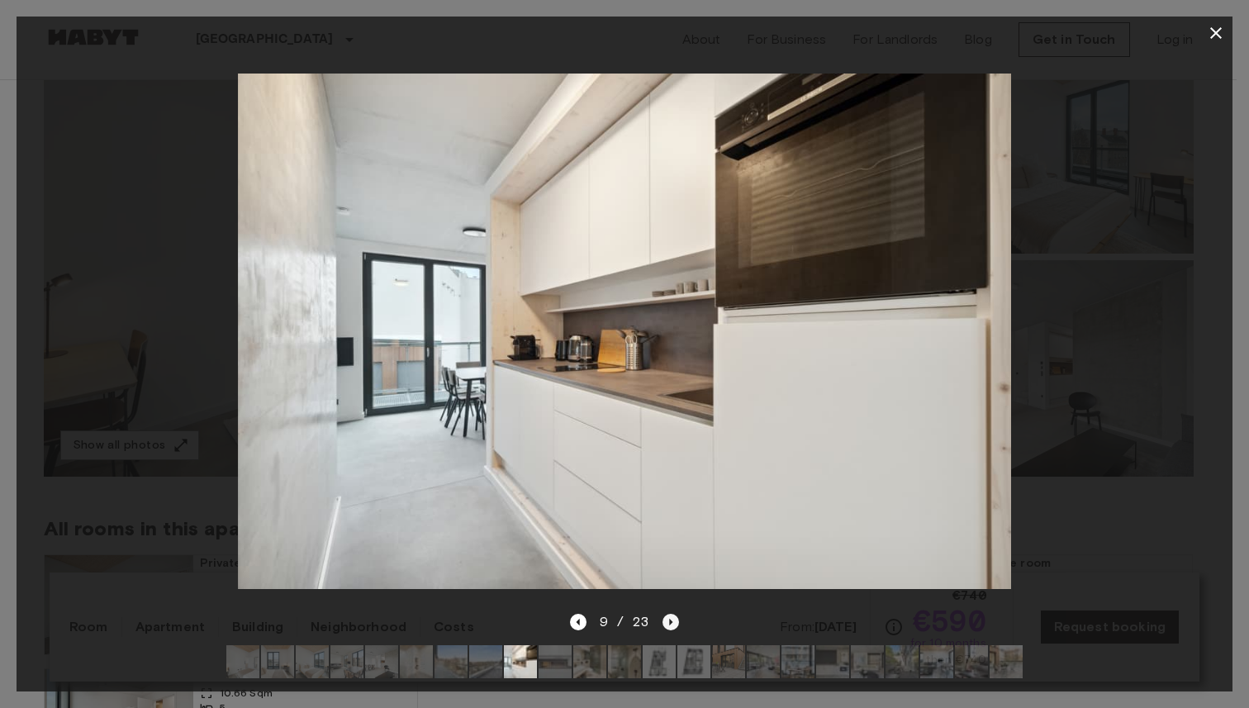
click at [669, 614] on icon "Next image" at bounding box center [671, 622] width 17 height 17
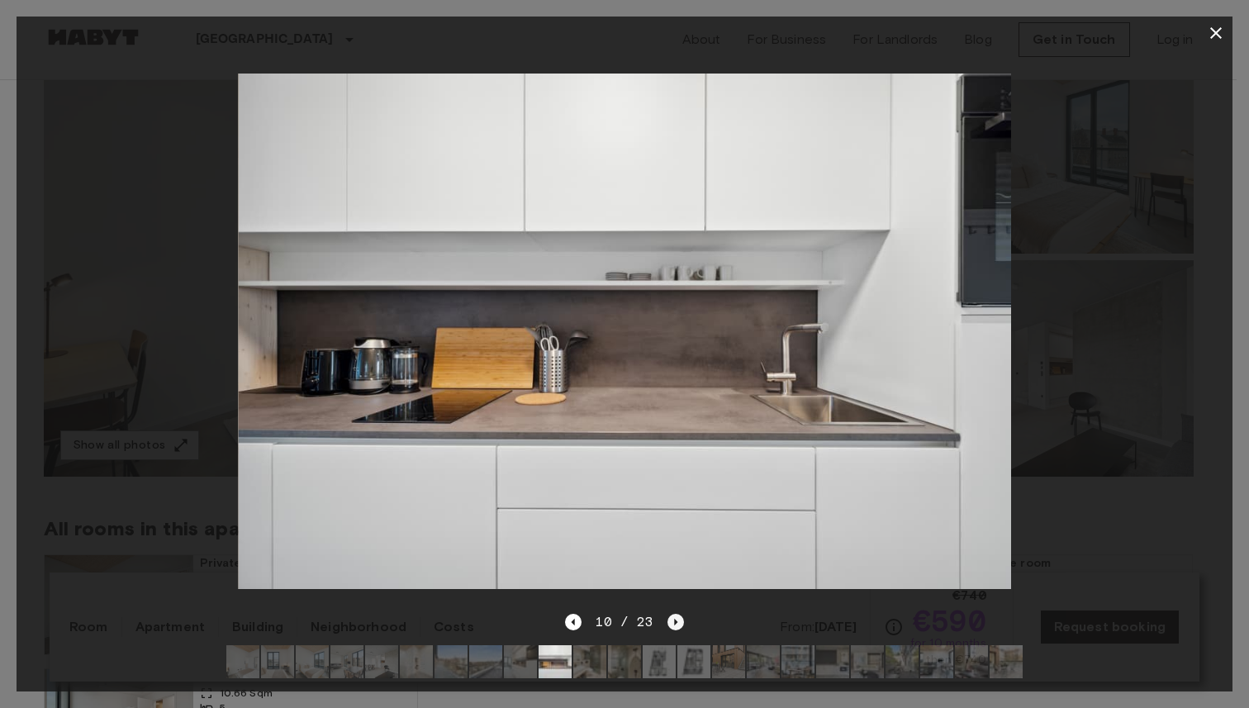
click at [669, 614] on icon "Next image" at bounding box center [676, 622] width 17 height 17
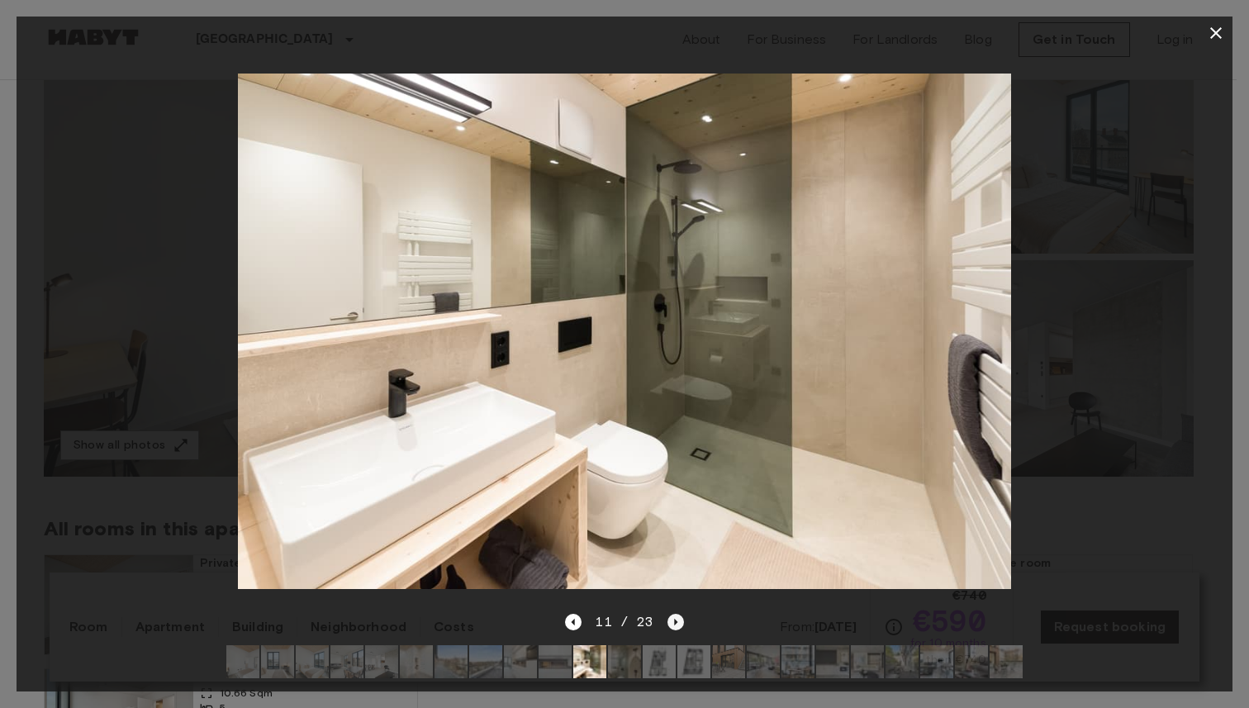
click at [669, 614] on icon "Next image" at bounding box center [676, 622] width 17 height 17
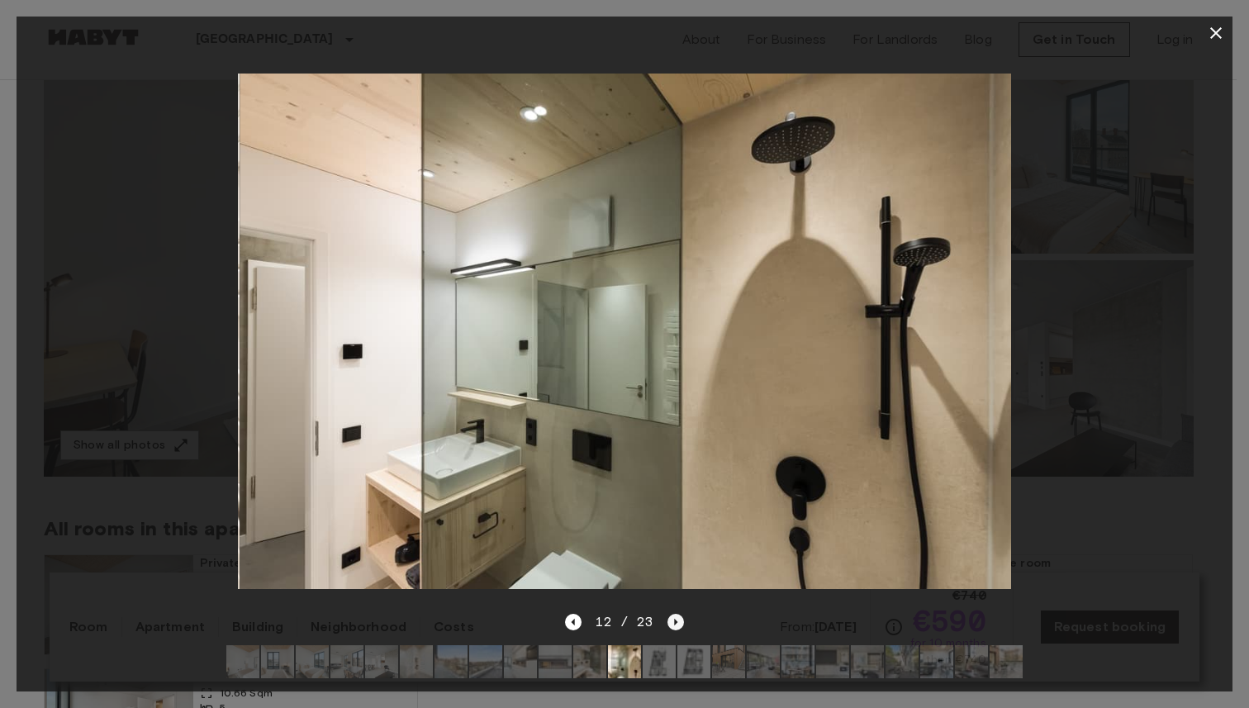
click at [669, 614] on icon "Next image" at bounding box center [676, 622] width 17 height 17
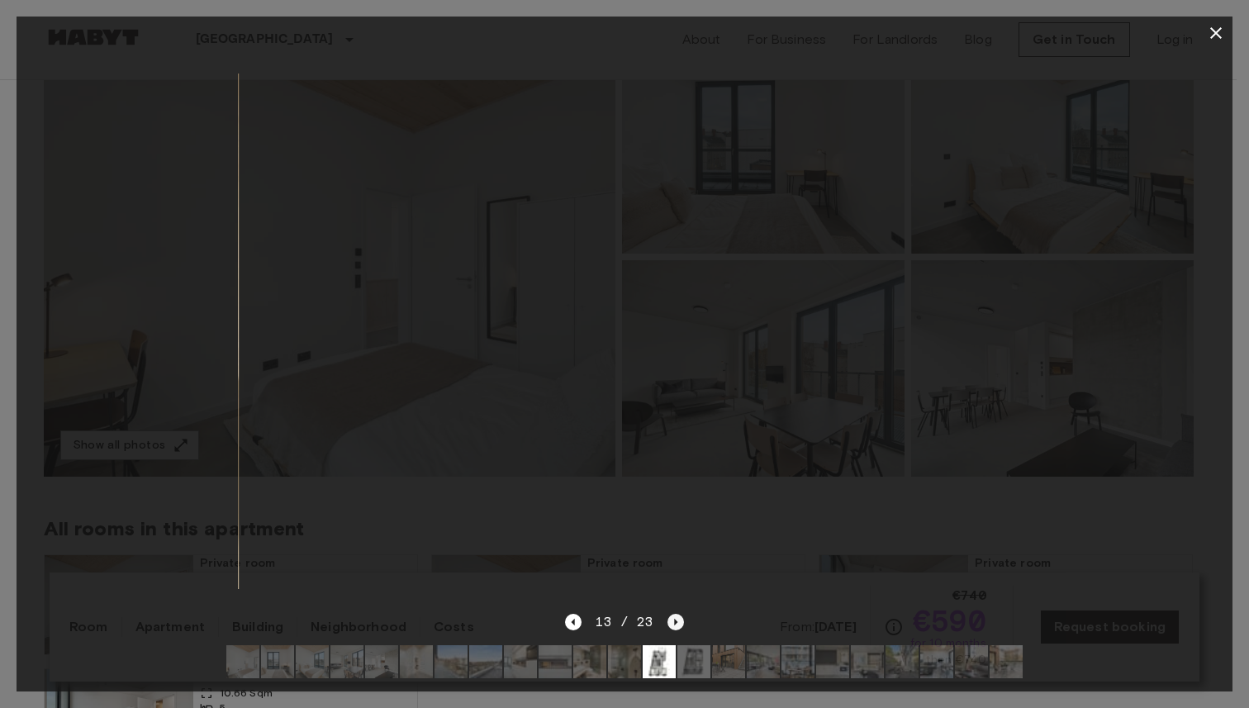
click at [669, 614] on icon "Next image" at bounding box center [676, 622] width 17 height 17
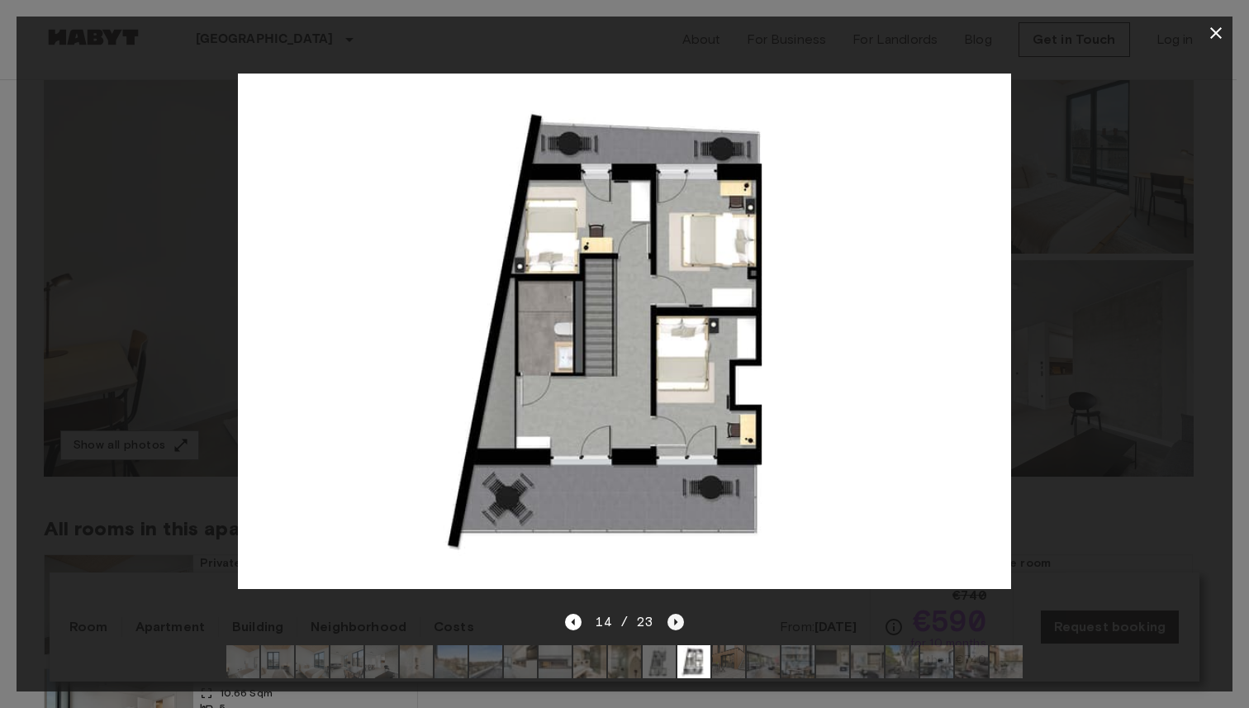
click at [669, 614] on icon "Next image" at bounding box center [676, 622] width 17 height 17
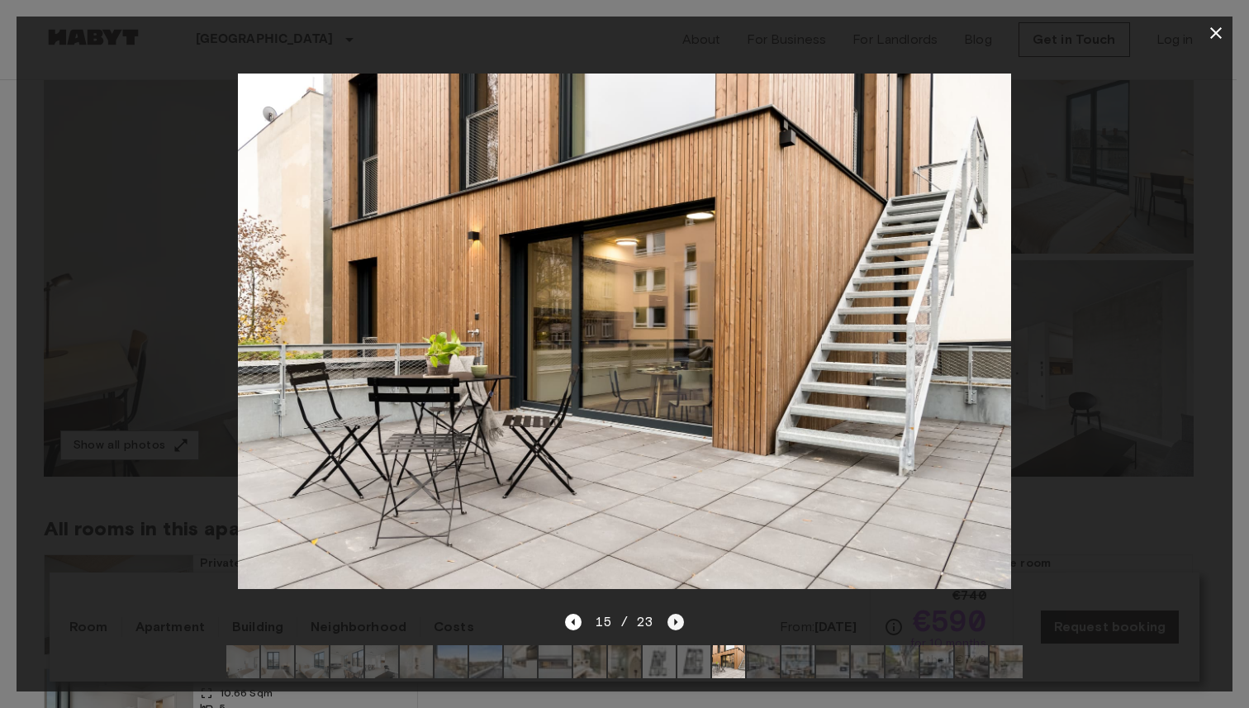
click at [669, 614] on icon "Next image" at bounding box center [676, 622] width 17 height 17
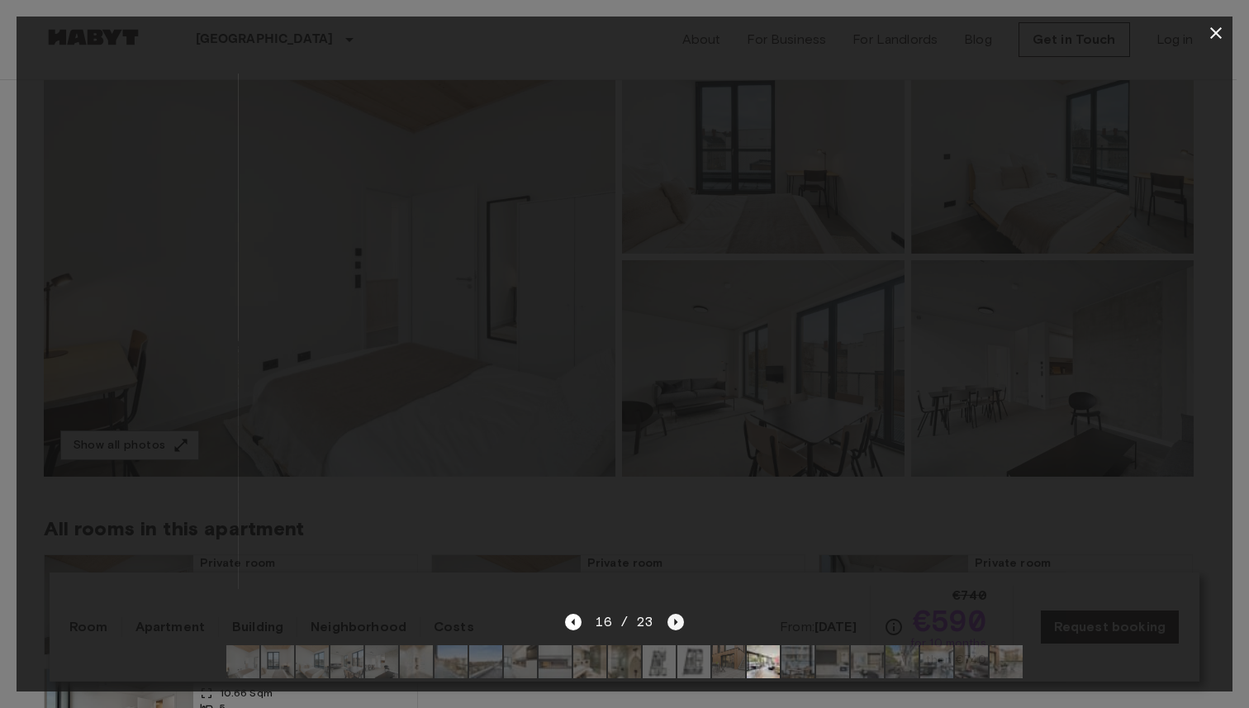
click at [669, 614] on icon "Next image" at bounding box center [676, 622] width 17 height 17
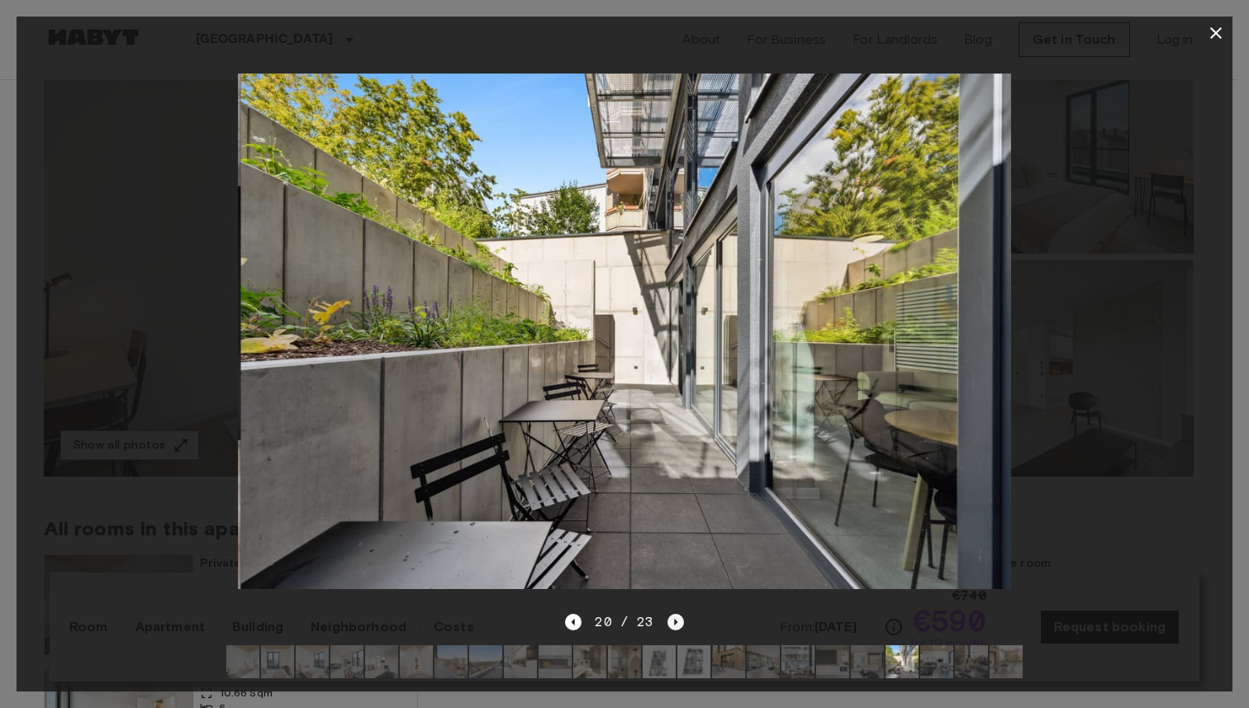
click at [669, 614] on icon "Next image" at bounding box center [676, 622] width 17 height 17
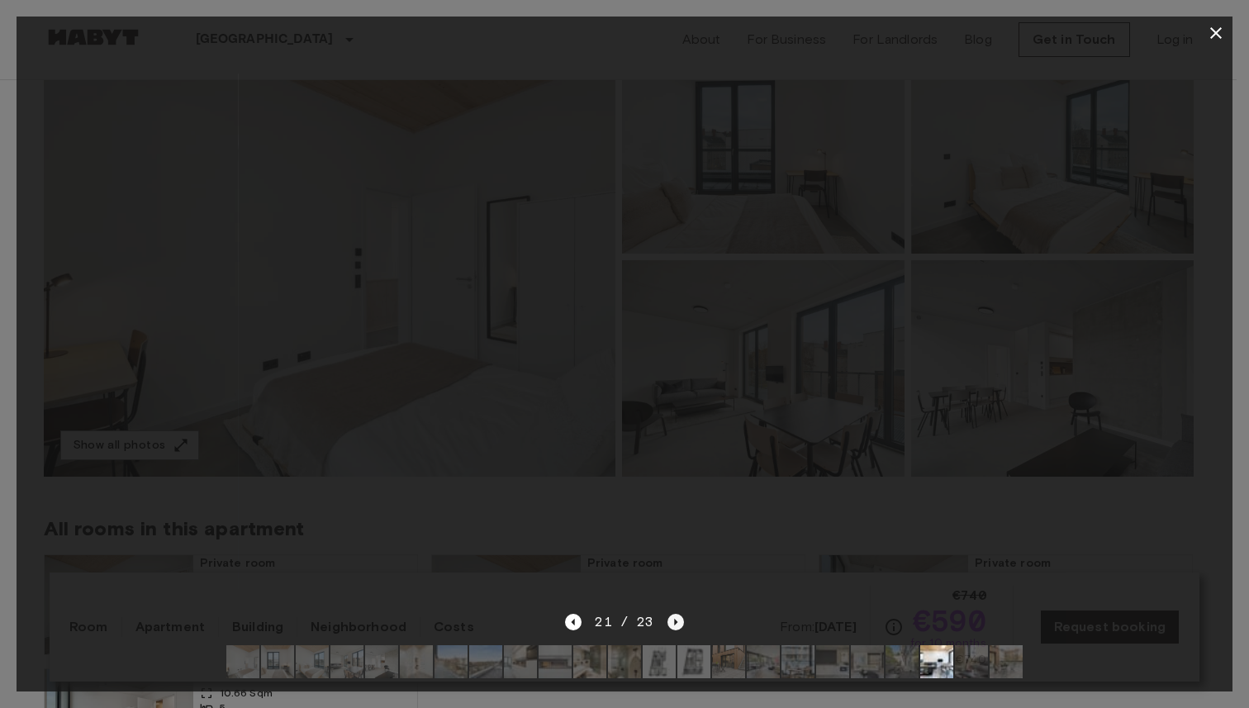
click at [669, 614] on icon "Next image" at bounding box center [676, 622] width 17 height 17
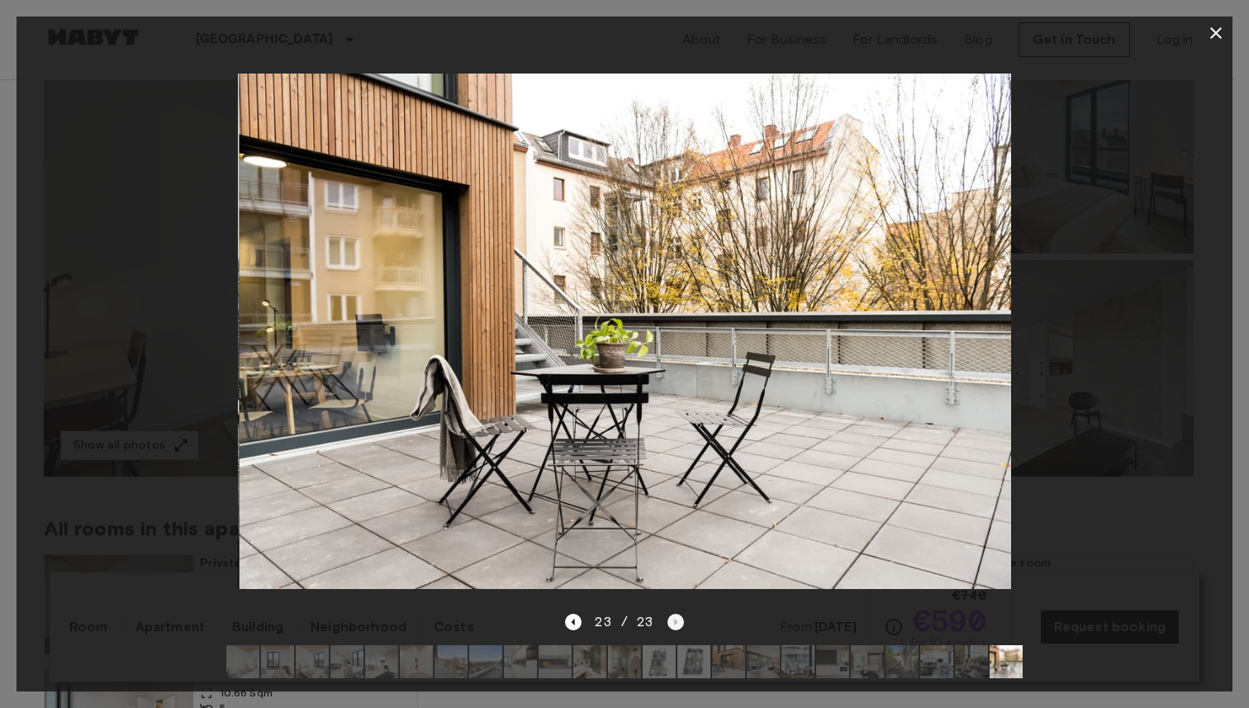
click at [669, 613] on div "23 / 23" at bounding box center [624, 622] width 118 height 20
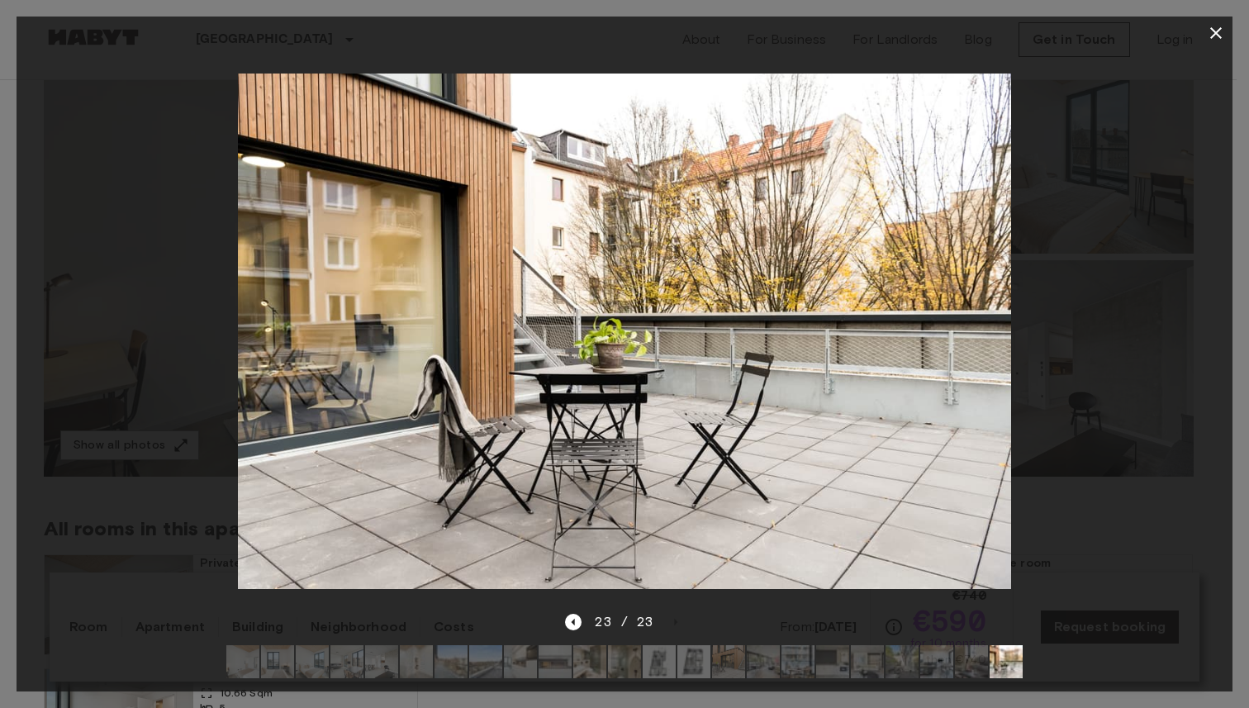
click at [1222, 38] on icon "button" at bounding box center [1216, 33] width 20 height 20
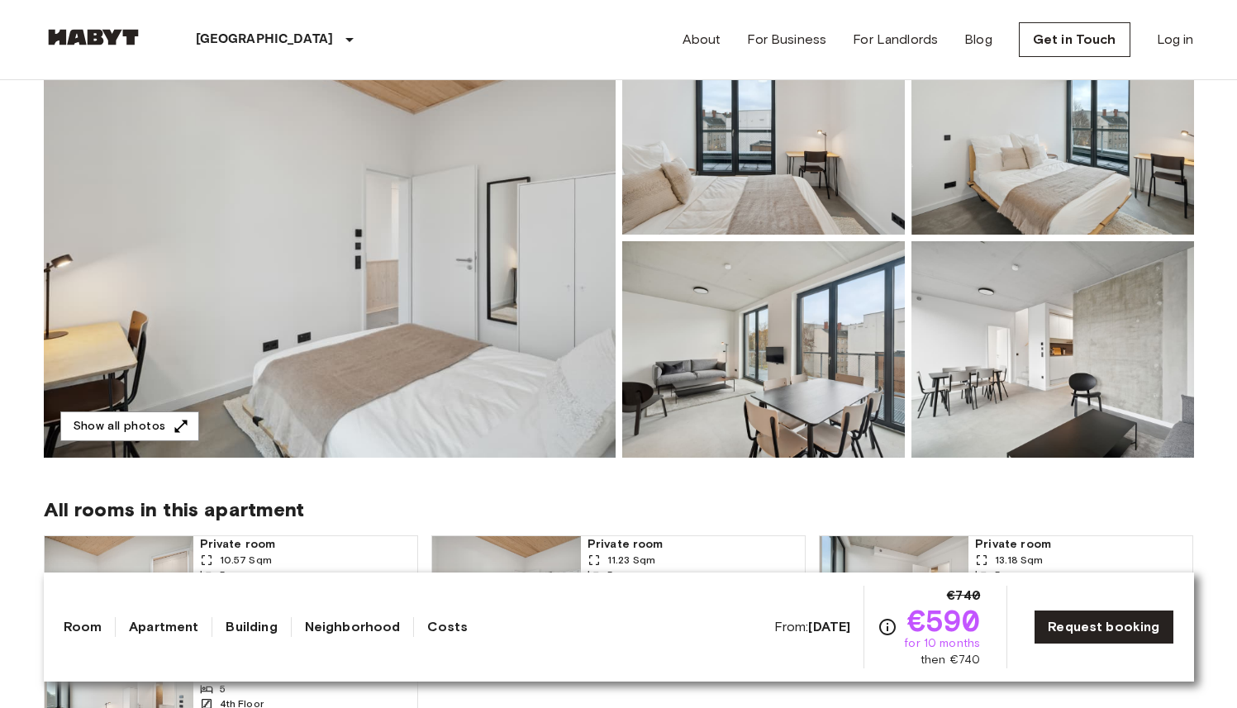
scroll to position [0, 0]
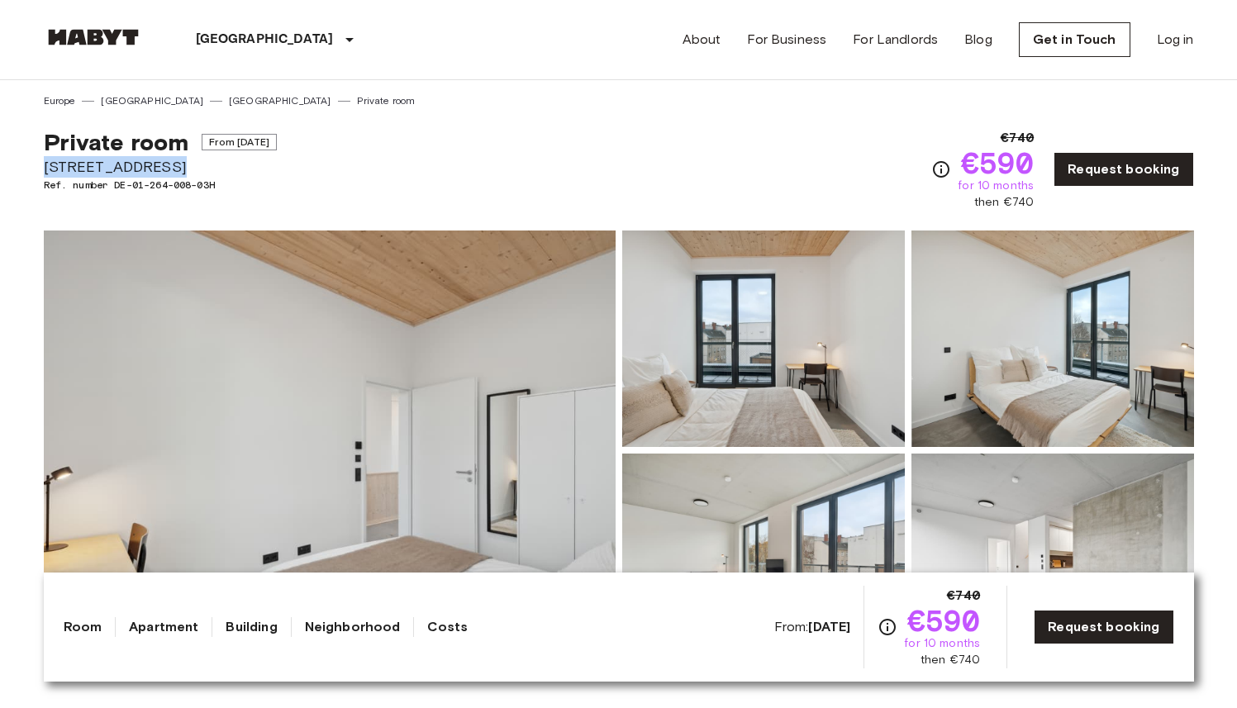
drag, startPoint x: 176, startPoint y: 162, endPoint x: 42, endPoint y: 164, distance: 133.9
copy span "Hermannstraße 14"
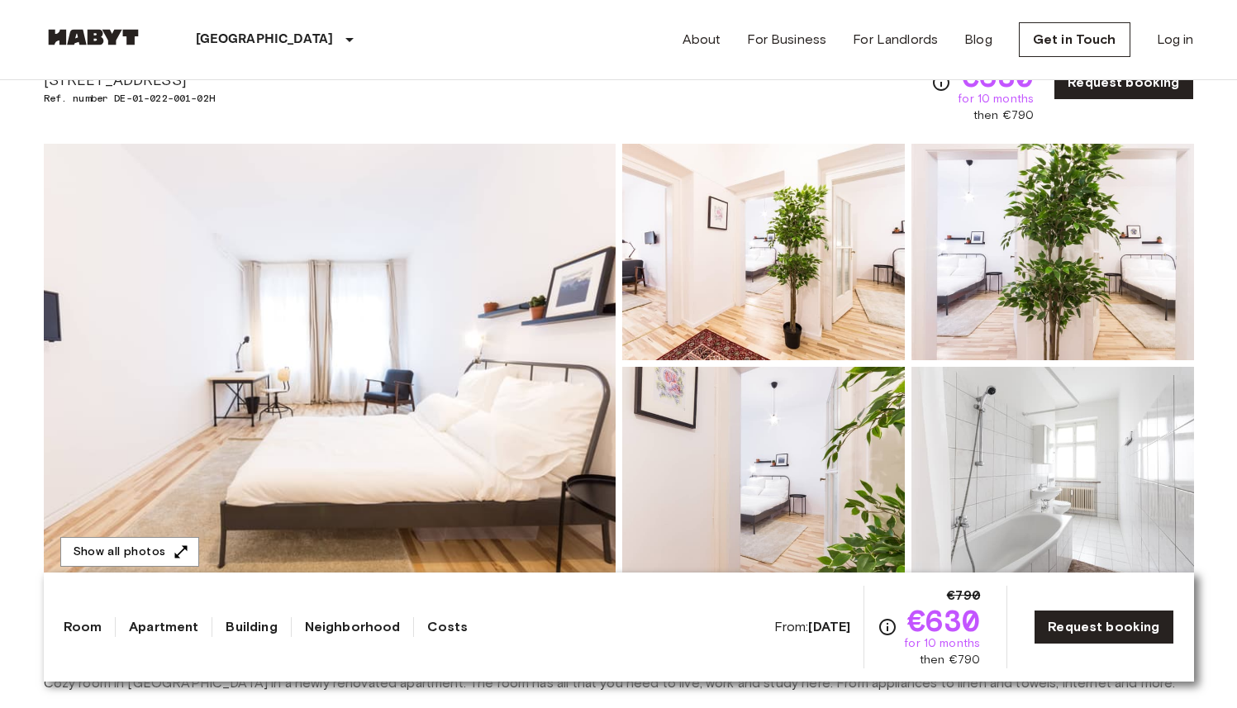
scroll to position [93, 0]
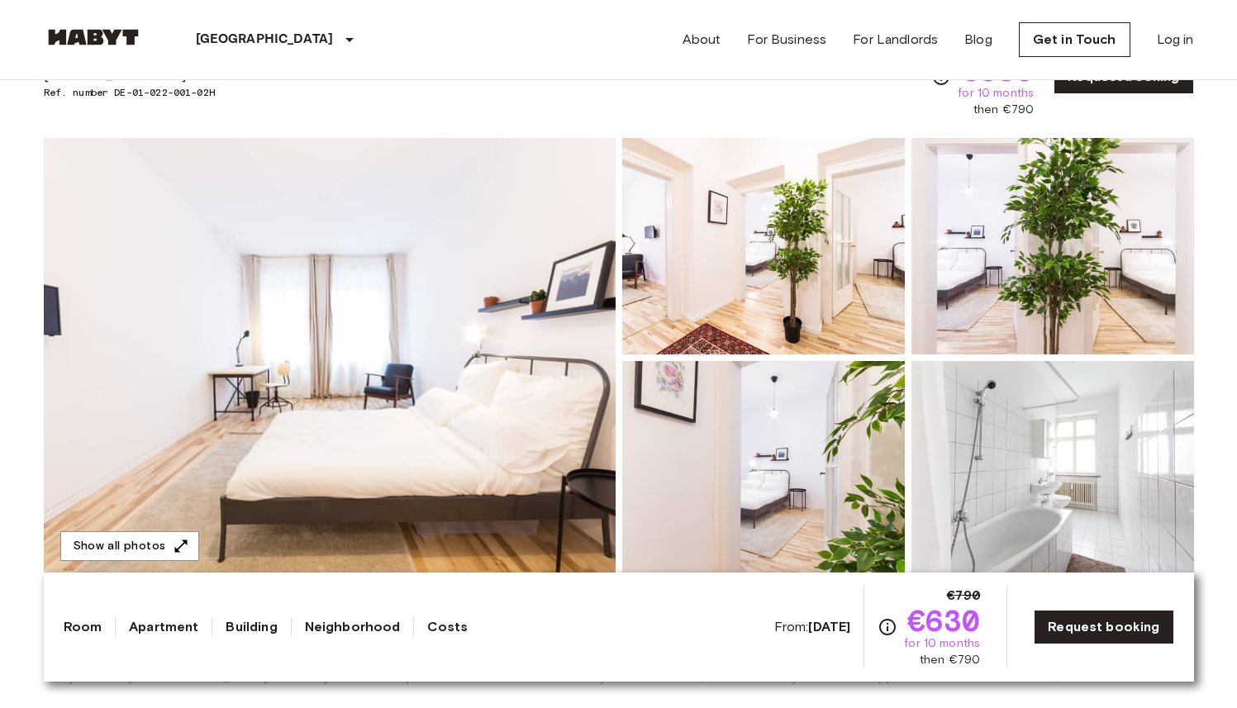
click at [511, 257] on img at bounding box center [330, 358] width 572 height 440
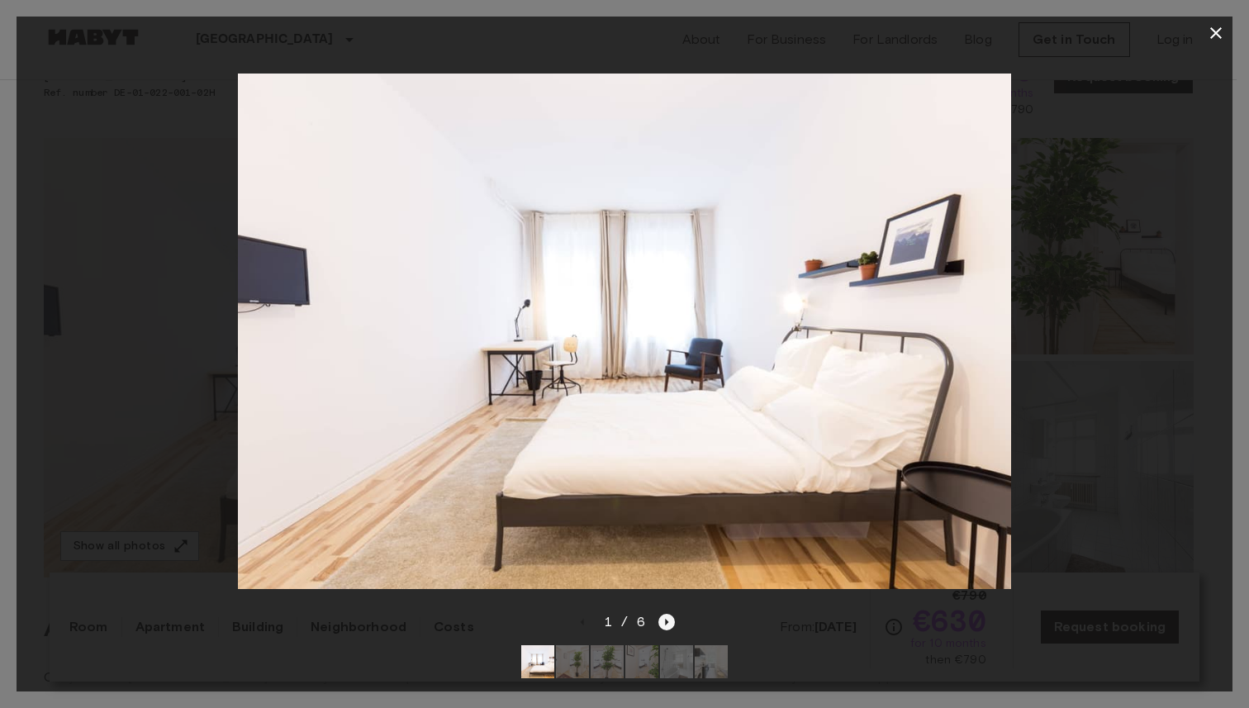
click at [667, 619] on icon "Next image" at bounding box center [667, 622] width 3 height 7
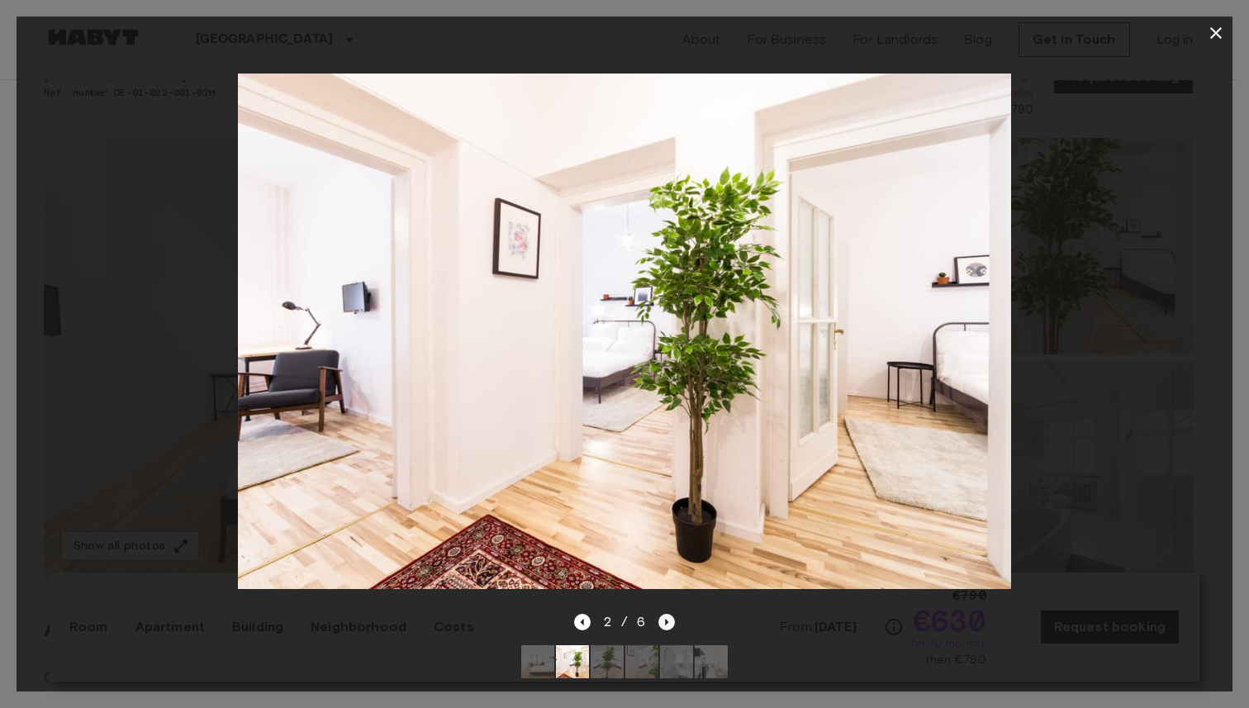
click at [667, 619] on icon "Next image" at bounding box center [667, 622] width 3 height 7
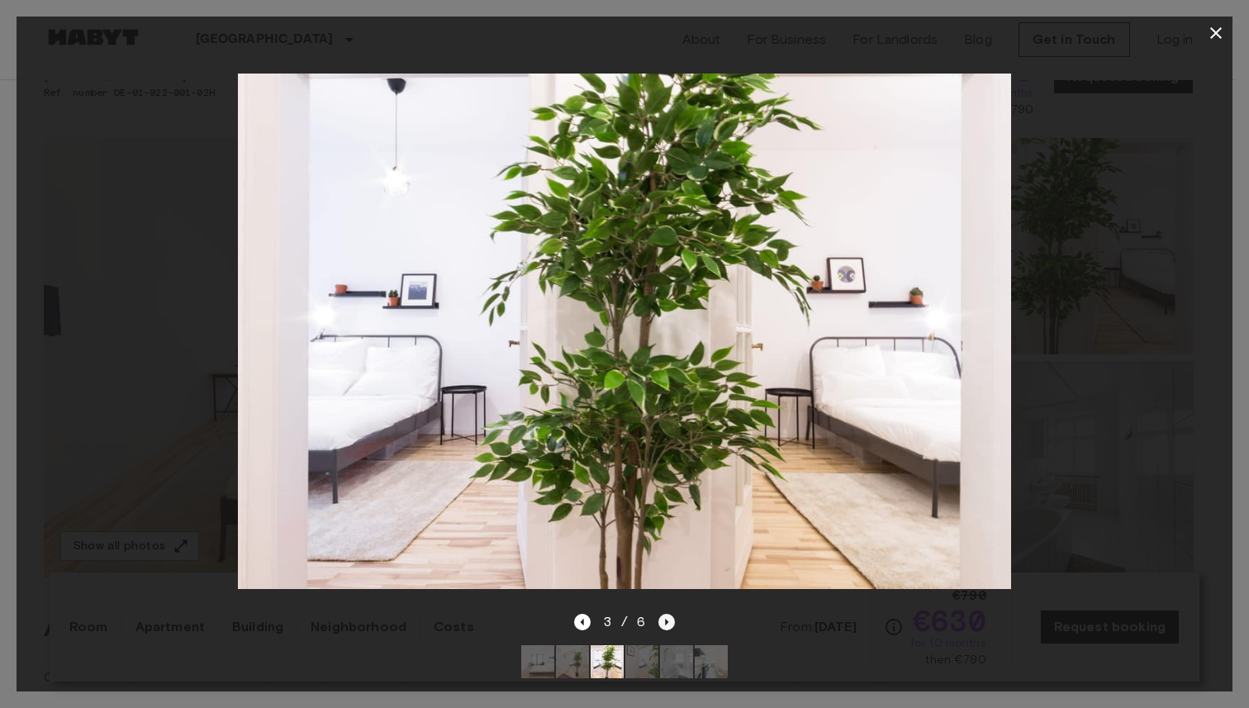
click at [667, 619] on icon "Next image" at bounding box center [667, 622] width 3 height 7
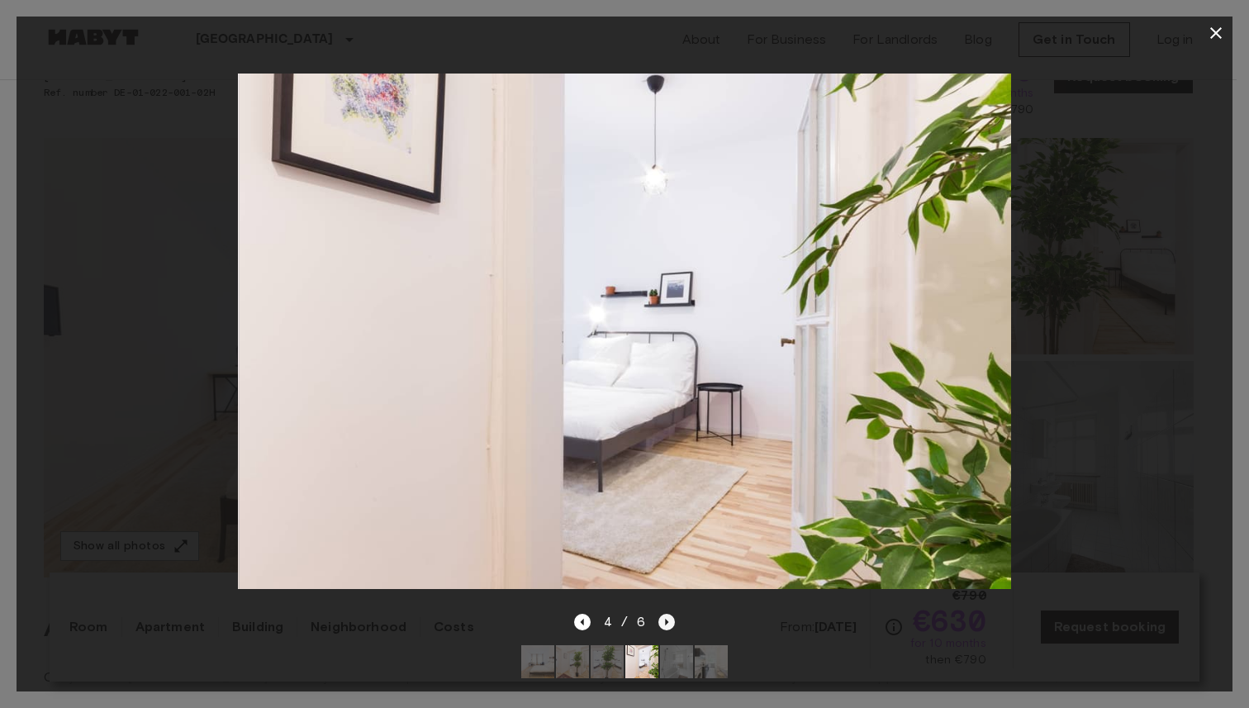
click at [667, 619] on icon "Next image" at bounding box center [667, 622] width 3 height 7
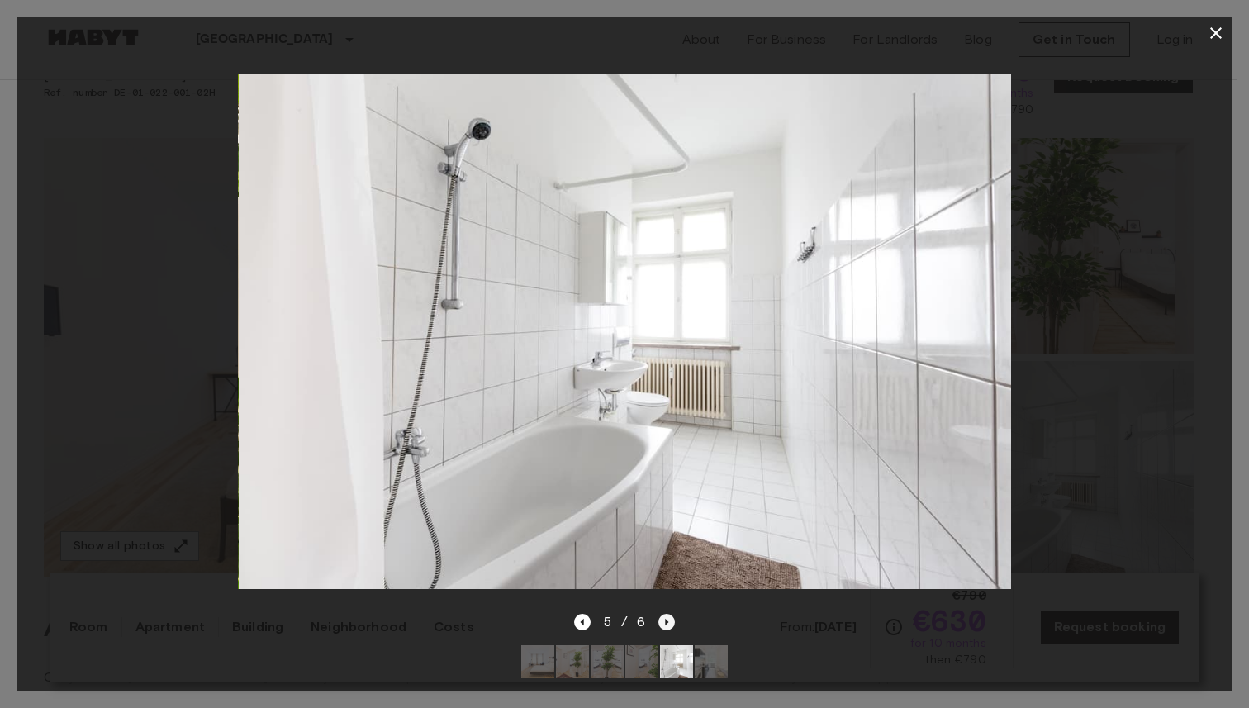
click at [667, 619] on icon "Next image" at bounding box center [667, 622] width 3 height 7
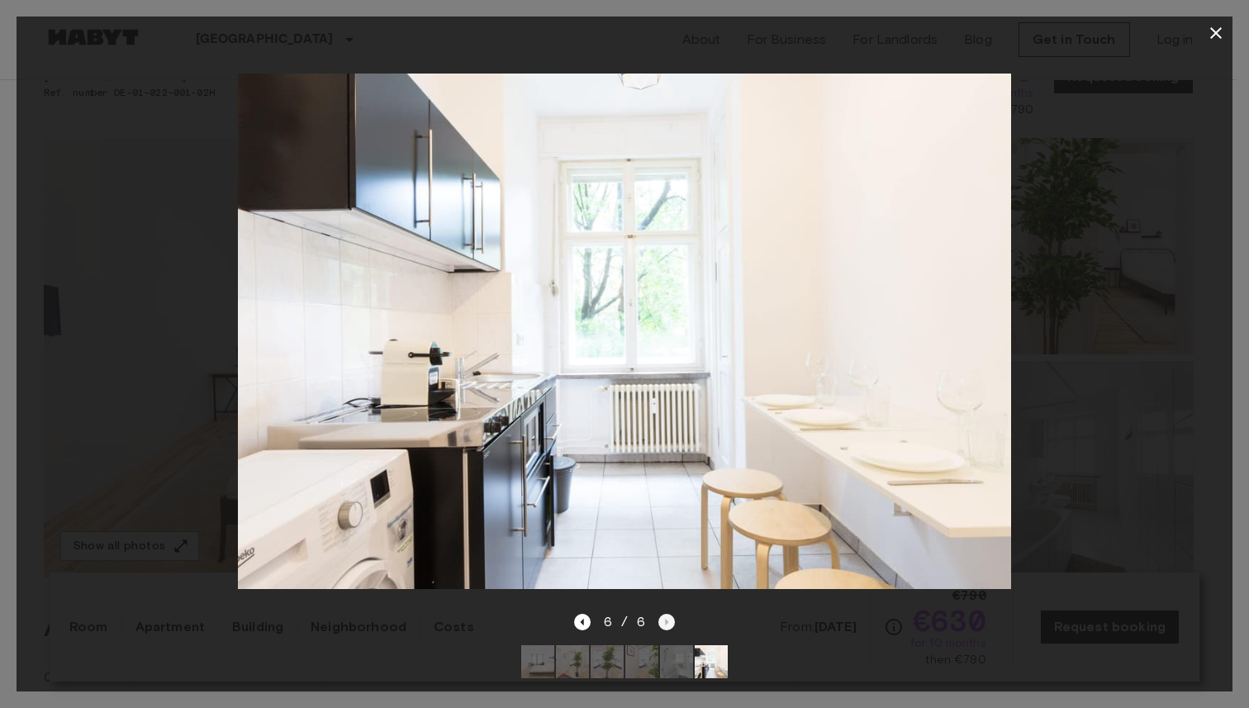
click at [667, 612] on div "6 / 6" at bounding box center [625, 622] width 102 height 20
click at [592, 612] on div "6 / 6" at bounding box center [625, 622] width 102 height 20
click at [582, 619] on icon "Previous image" at bounding box center [581, 622] width 3 height 7
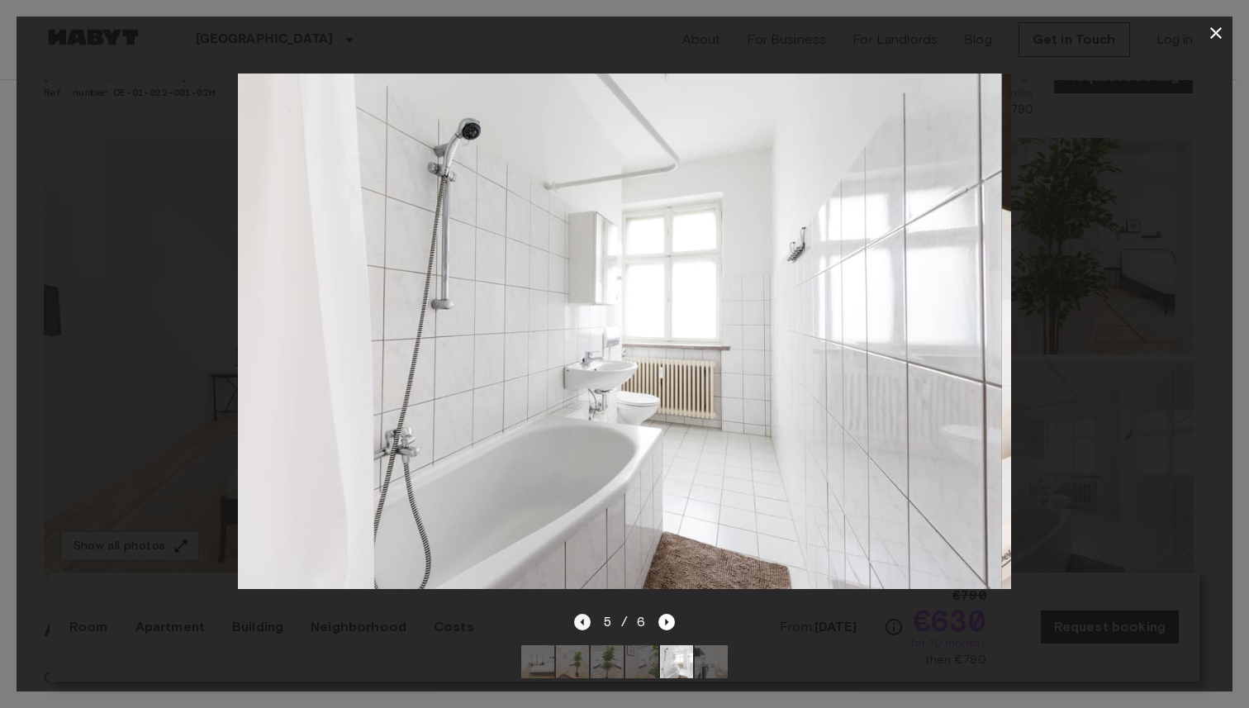
click at [582, 619] on icon "Previous image" at bounding box center [581, 622] width 3 height 7
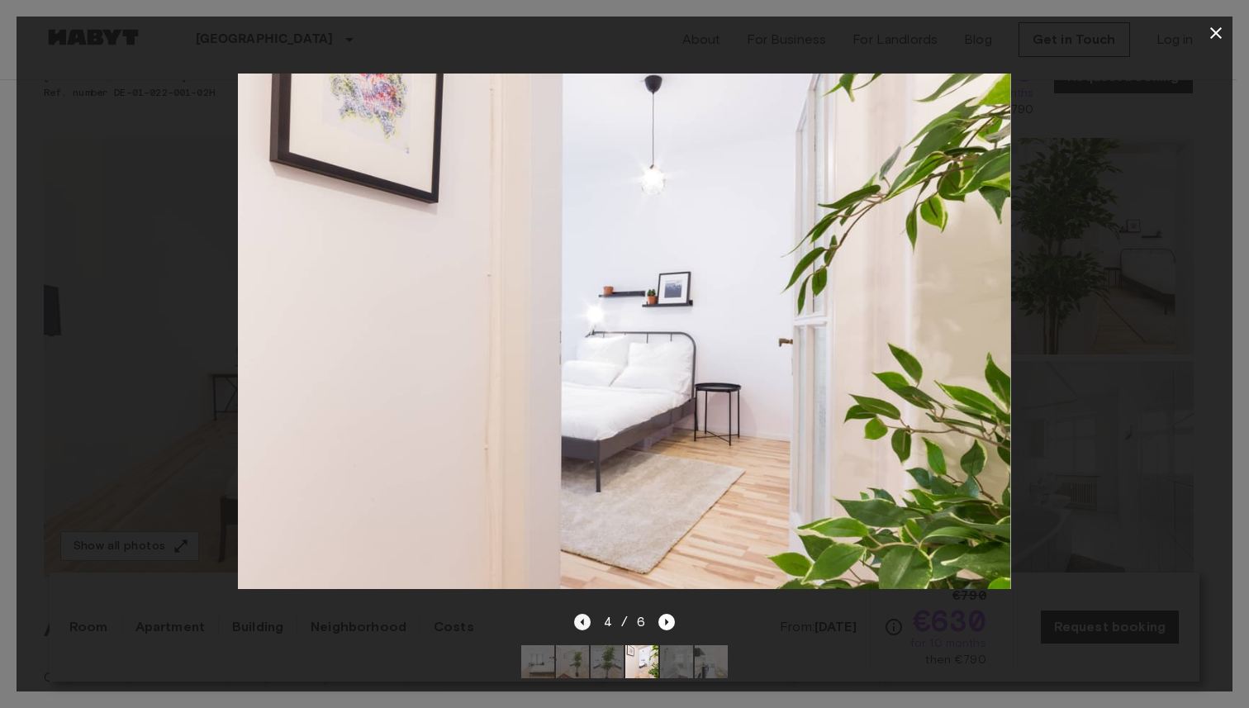
click at [582, 619] on icon "Previous image" at bounding box center [581, 622] width 3 height 7
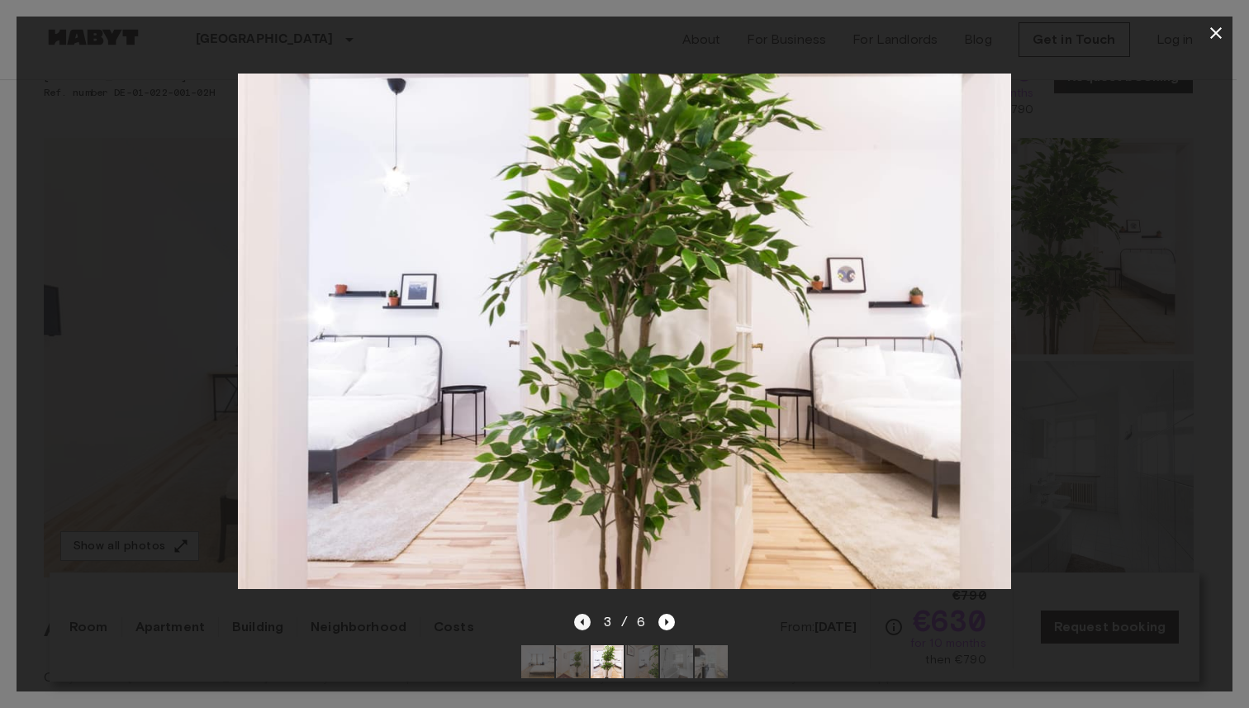
click at [582, 619] on icon "Previous image" at bounding box center [581, 622] width 3 height 7
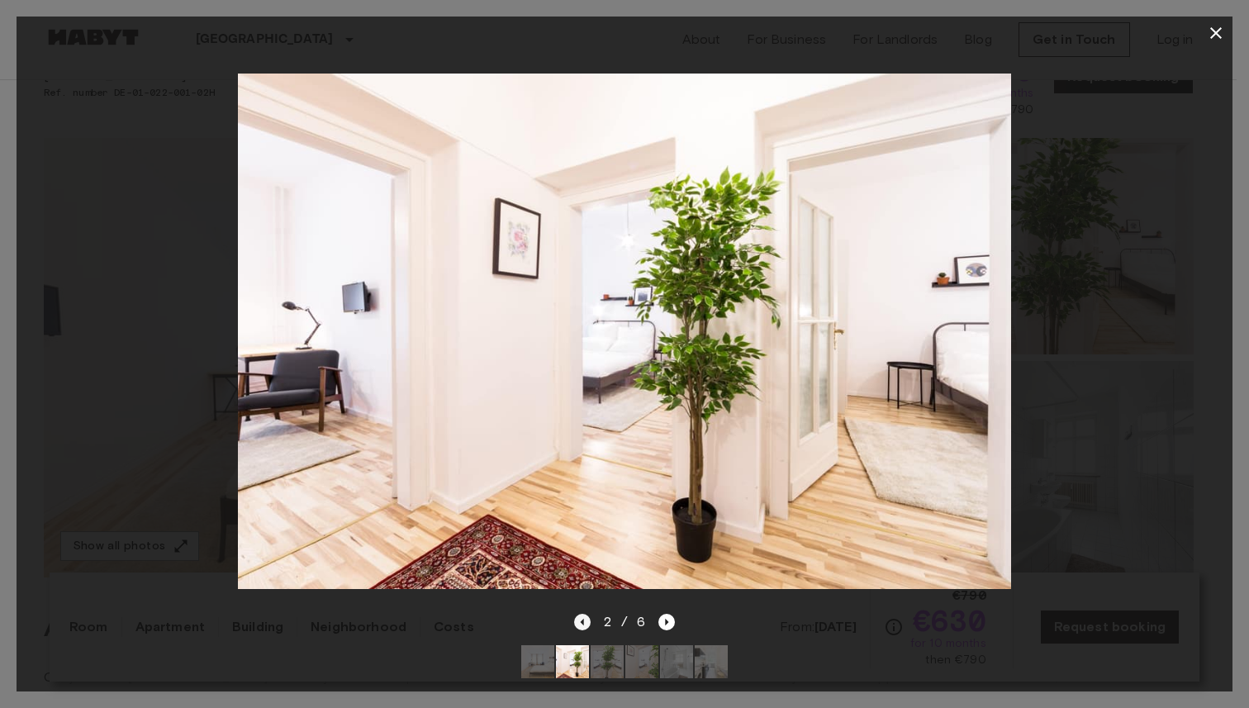
click at [582, 619] on icon "Previous image" at bounding box center [581, 622] width 3 height 7
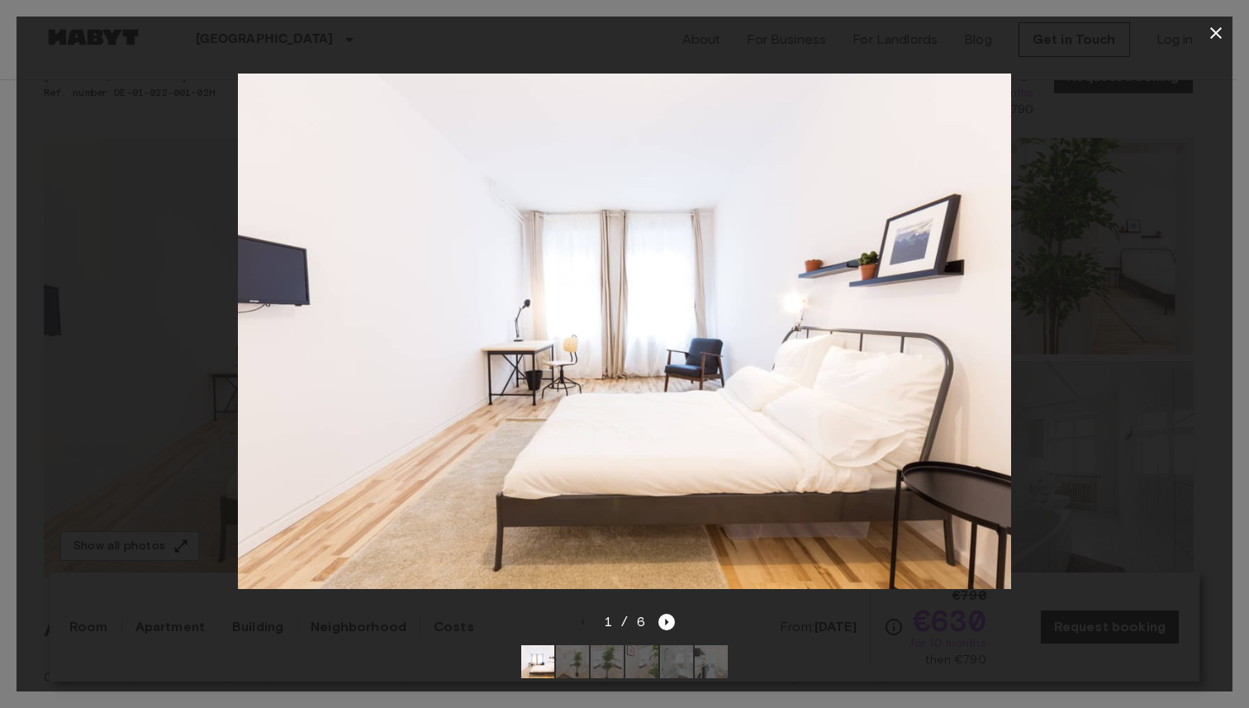
click at [1216, 36] on icon "button" at bounding box center [1216, 33] width 20 height 20
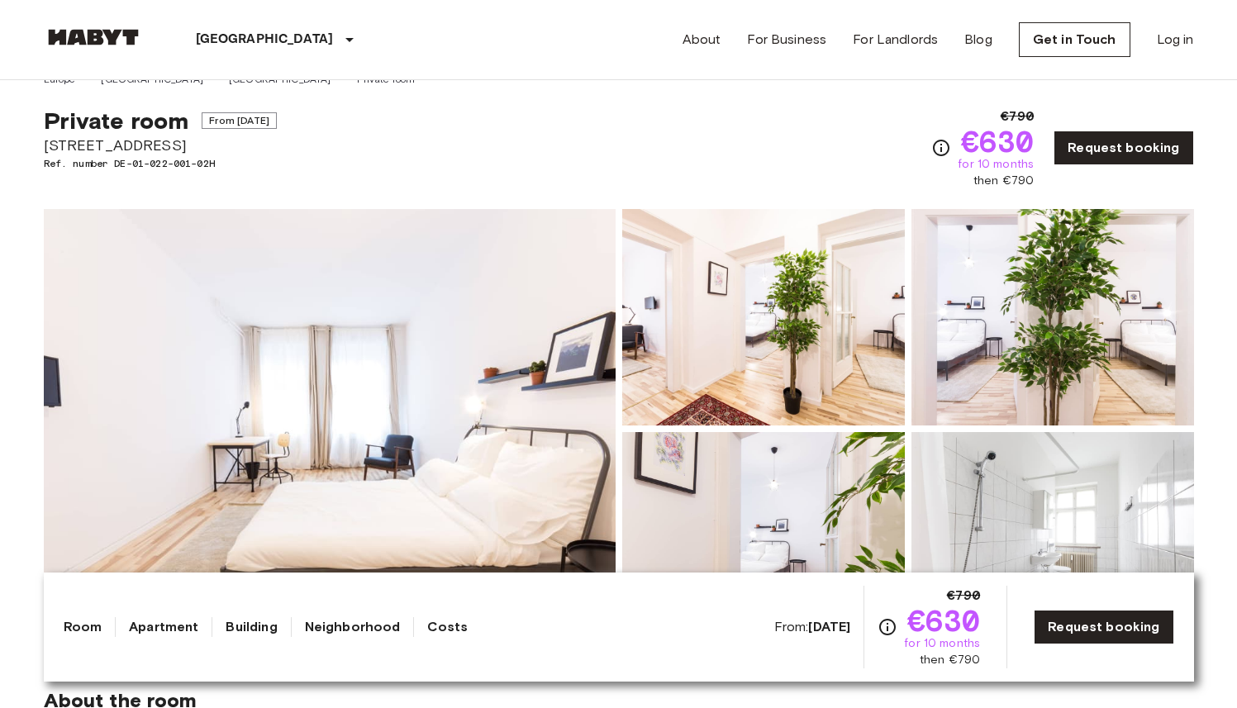
scroll to position [0, 0]
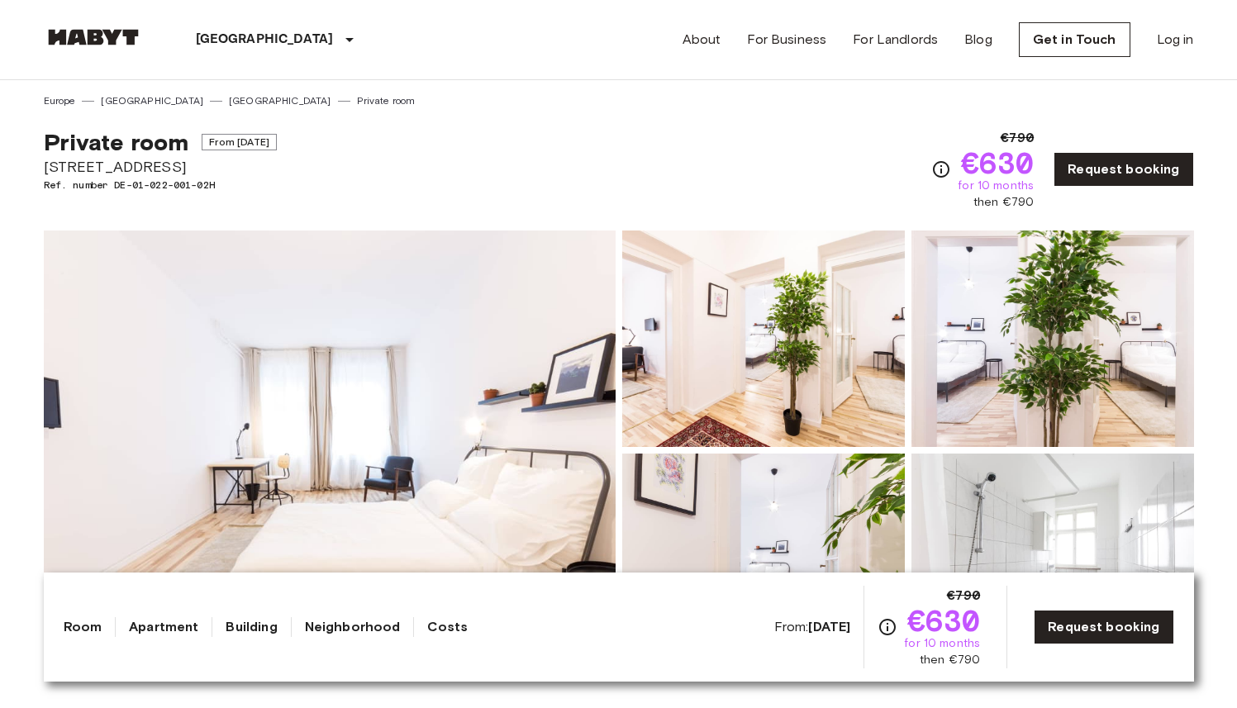
drag, startPoint x: 179, startPoint y: 167, endPoint x: 30, endPoint y: 164, distance: 149.6
copy span "[STREET_ADDRESS]"
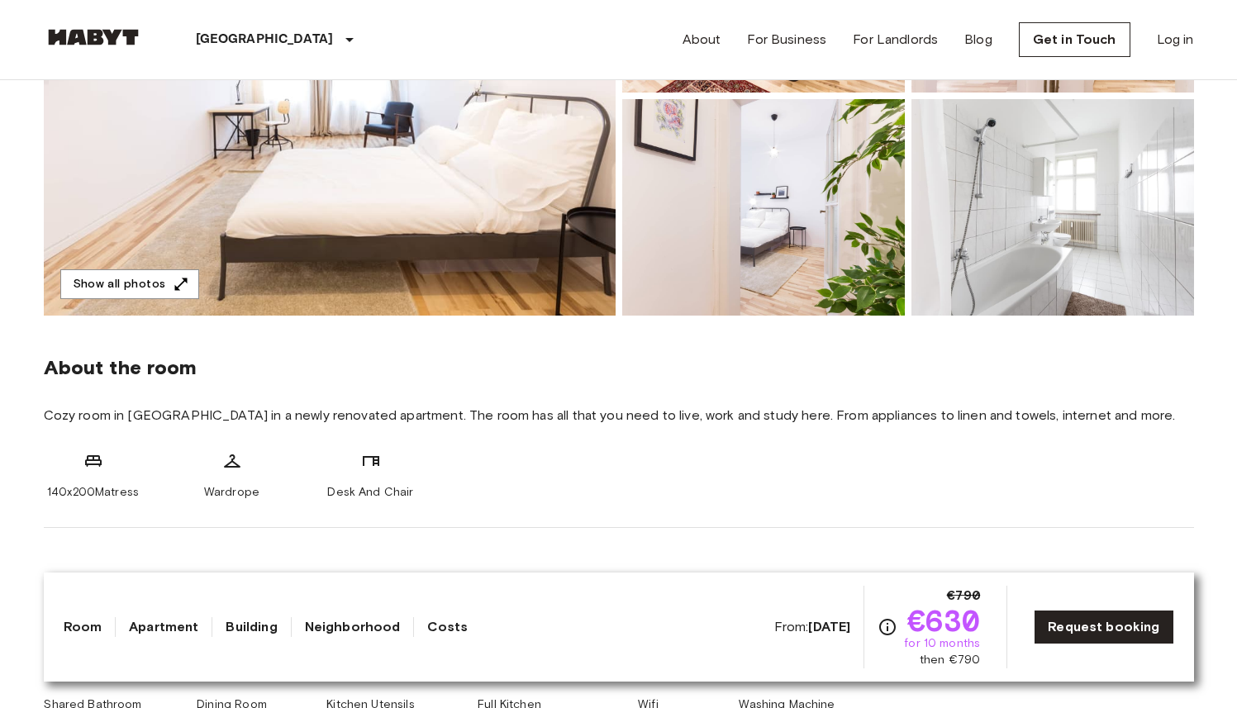
scroll to position [594, 0]
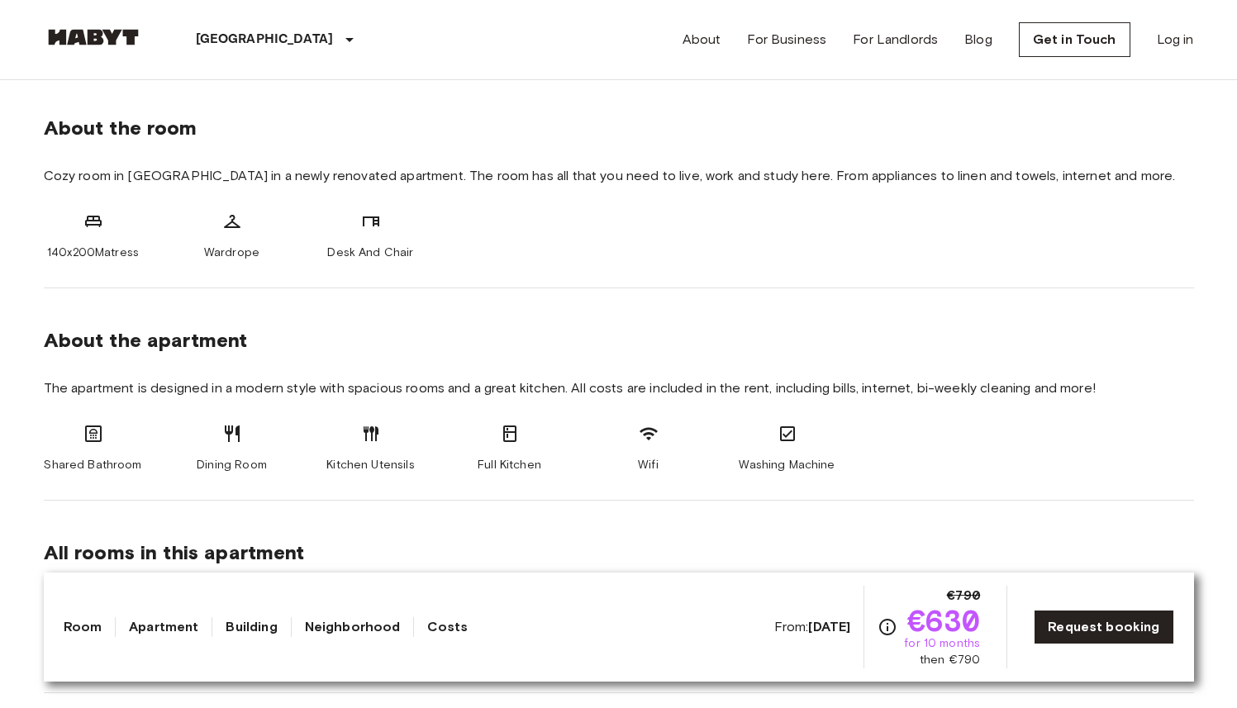
click at [617, 284] on div "About the room Cozy room in [GEOGRAPHIC_DATA] in a newly renovated apartment. T…" at bounding box center [619, 182] width 1150 height 212
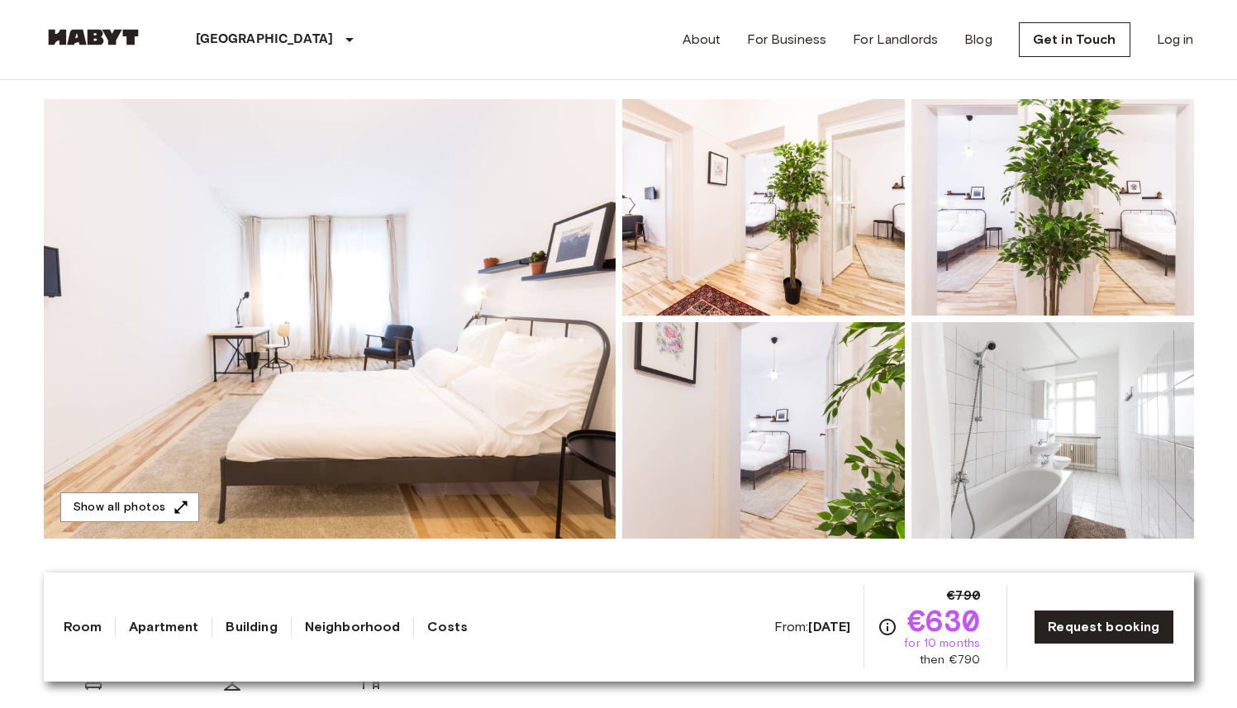
scroll to position [149, 0]
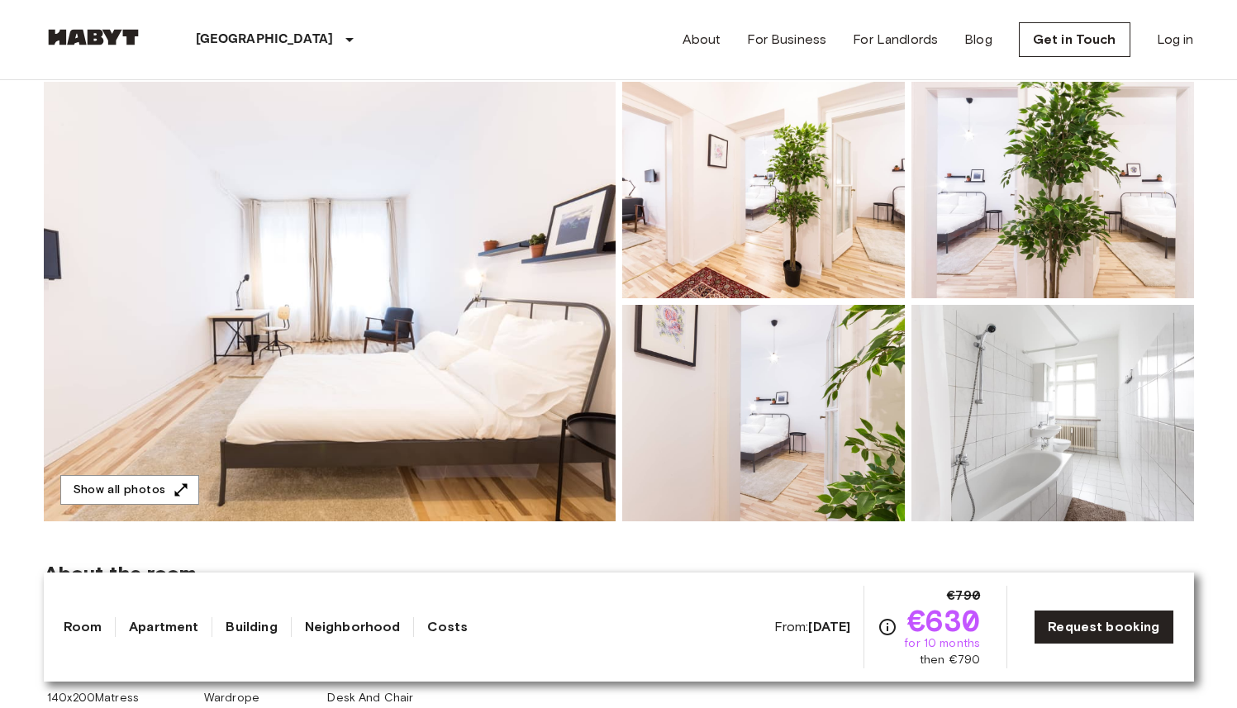
click at [701, 245] on img at bounding box center [763, 190] width 283 height 216
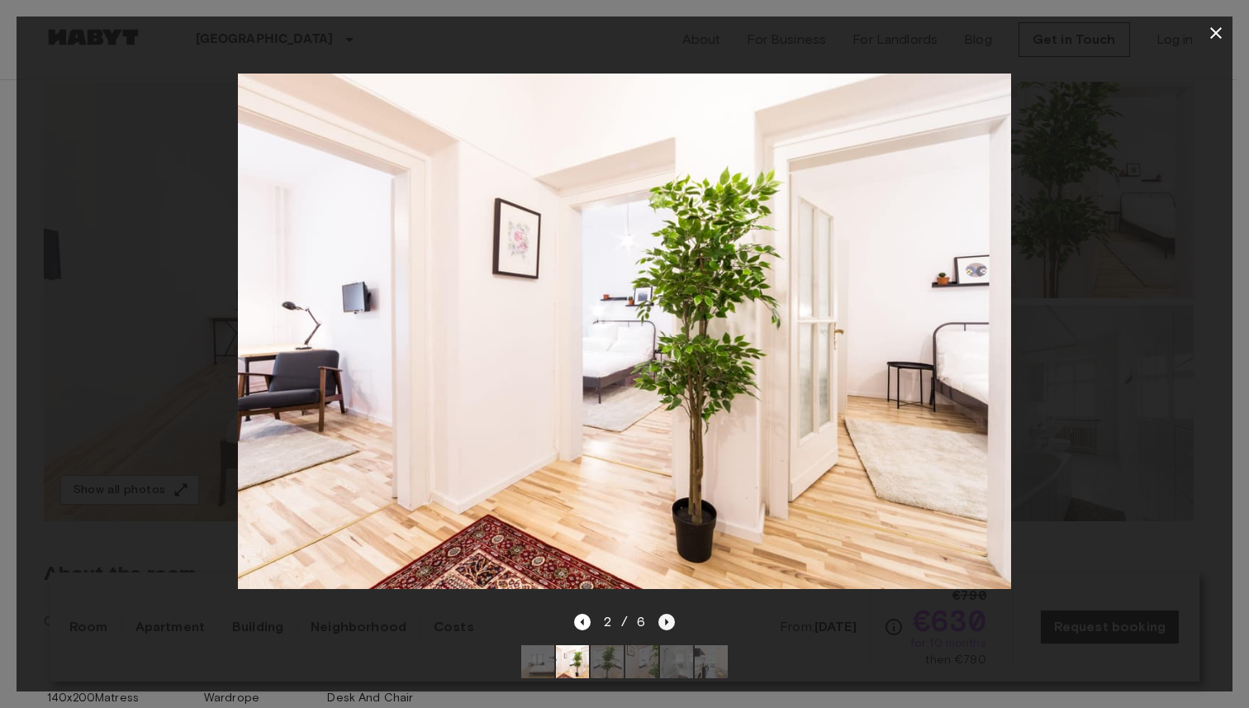
click at [669, 614] on icon "Next image" at bounding box center [666, 622] width 17 height 17
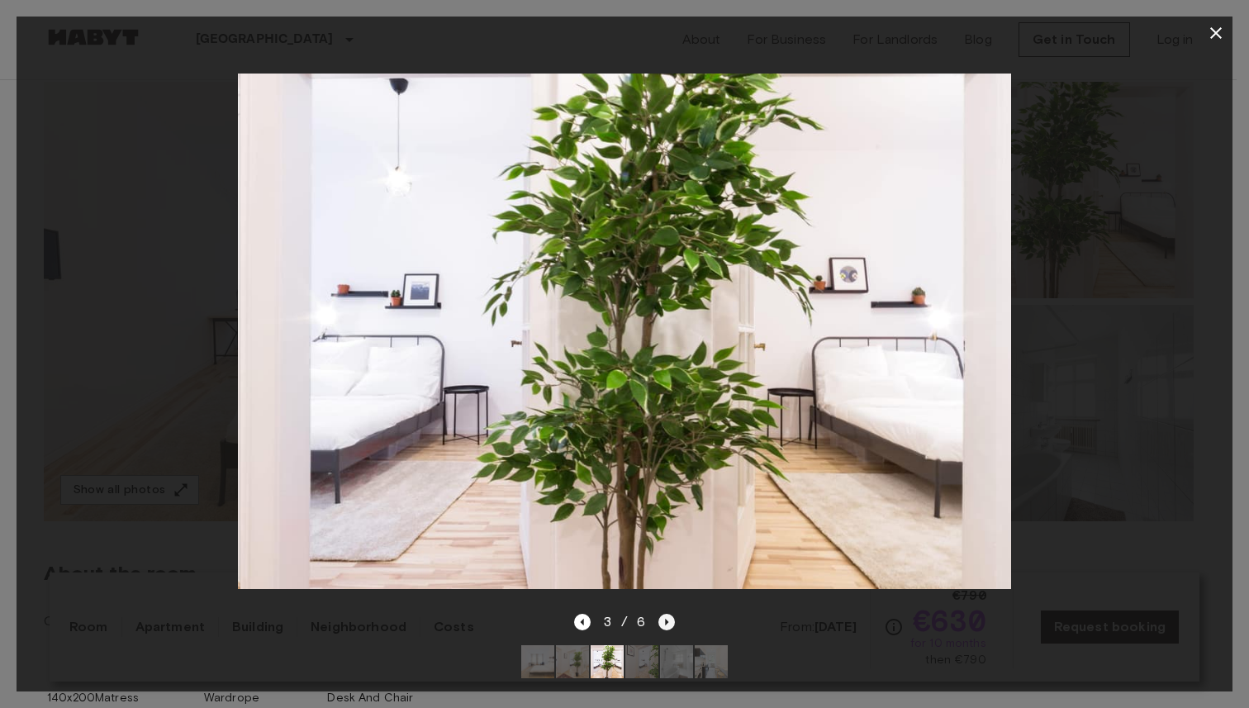
click at [669, 614] on icon "Next image" at bounding box center [666, 622] width 17 height 17
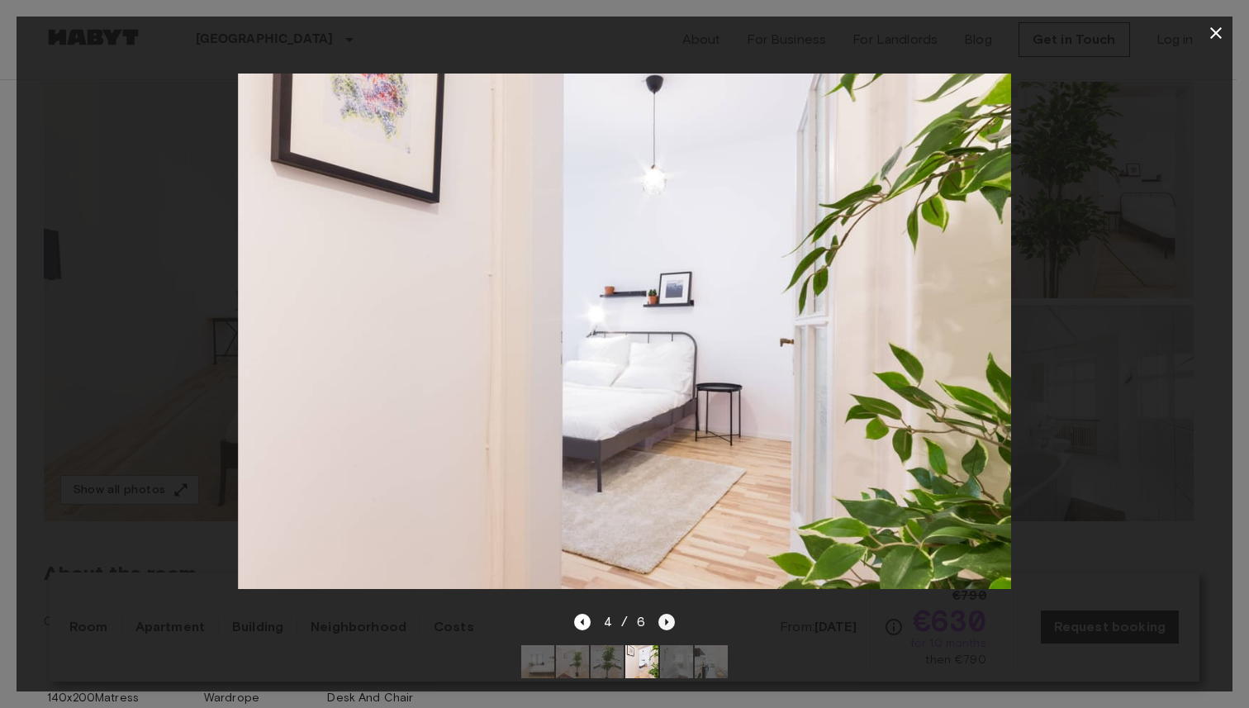
click at [669, 614] on icon "Next image" at bounding box center [666, 622] width 17 height 17
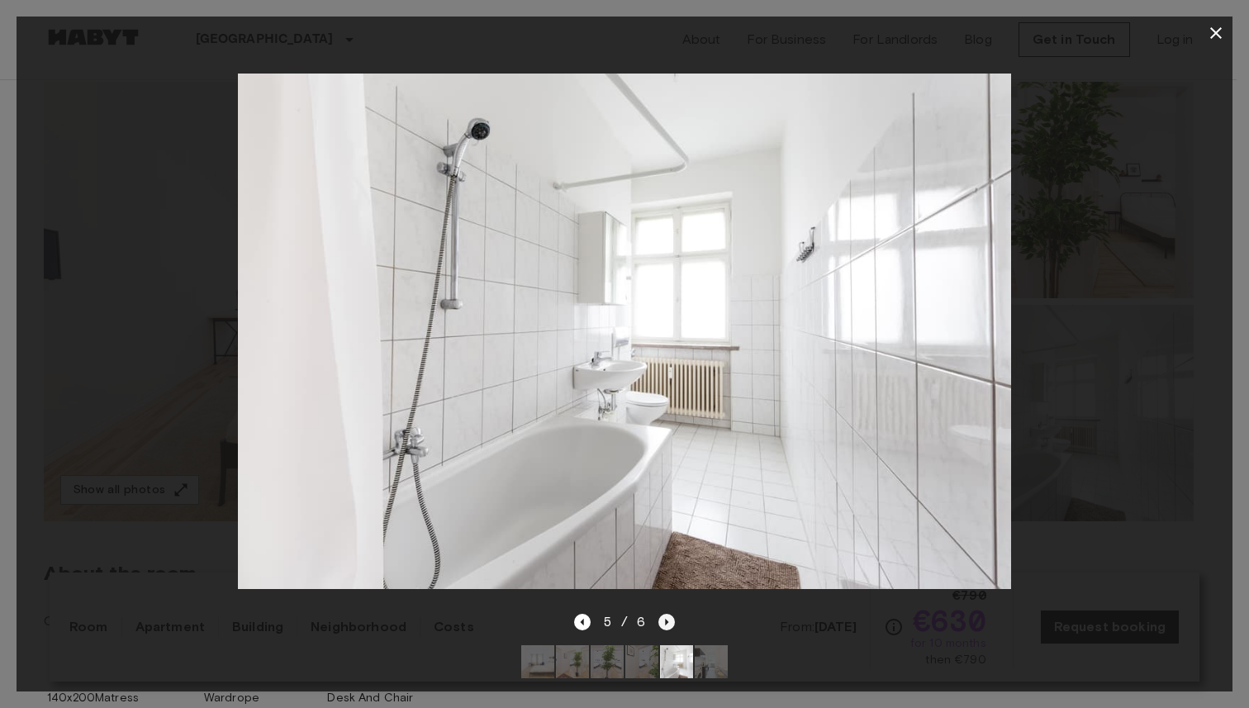
click at [669, 614] on icon "Next image" at bounding box center [666, 622] width 17 height 17
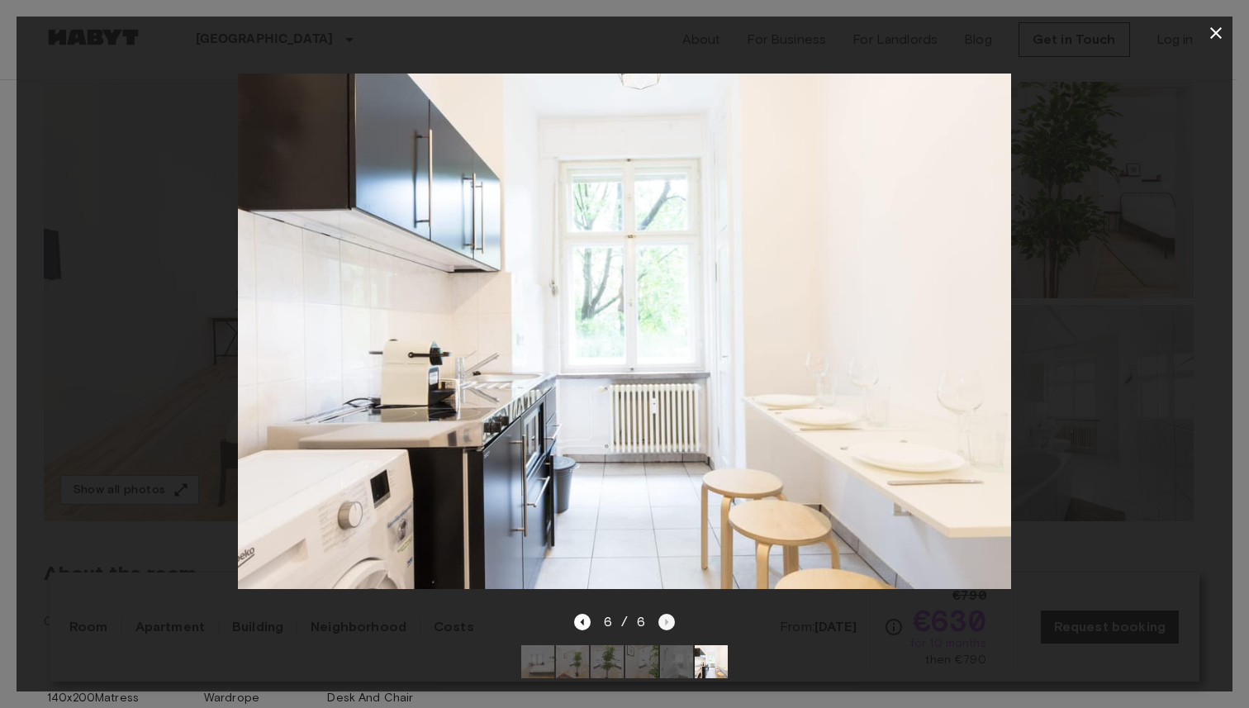
click at [669, 612] on div "6 / 6" at bounding box center [625, 622] width 102 height 20
click at [1220, 33] on icon "button" at bounding box center [1216, 33] width 20 height 20
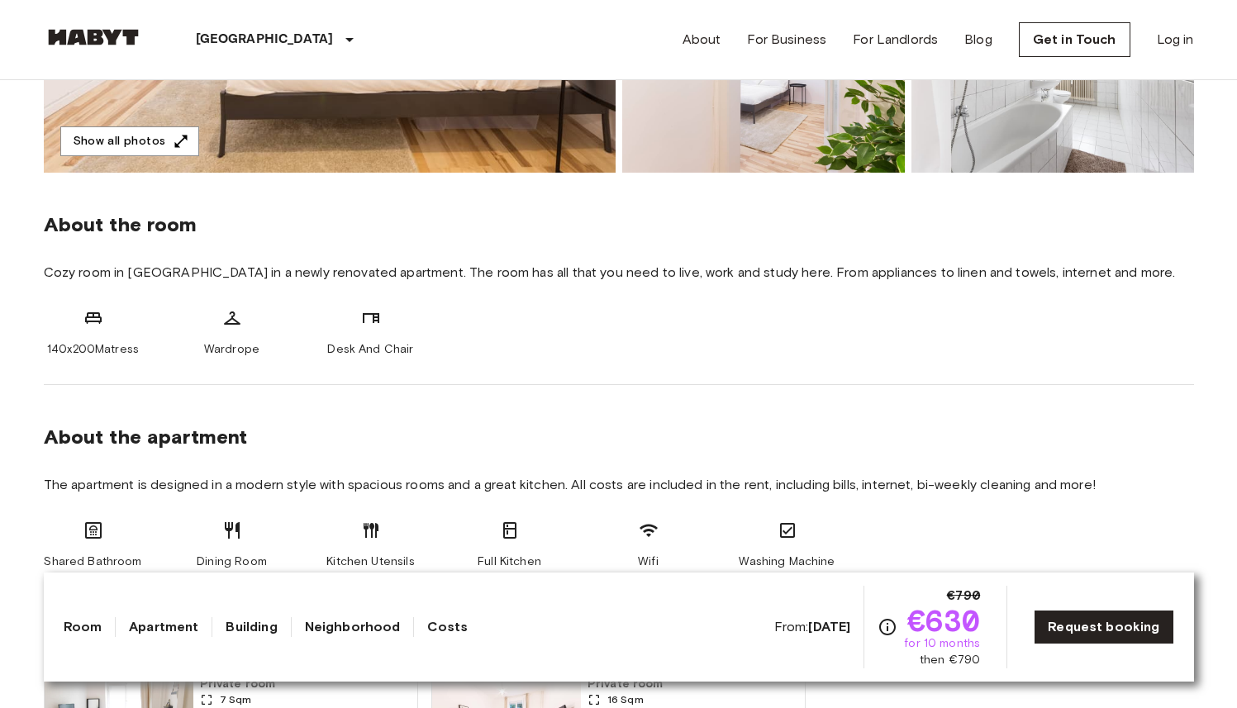
scroll to position [0, 0]
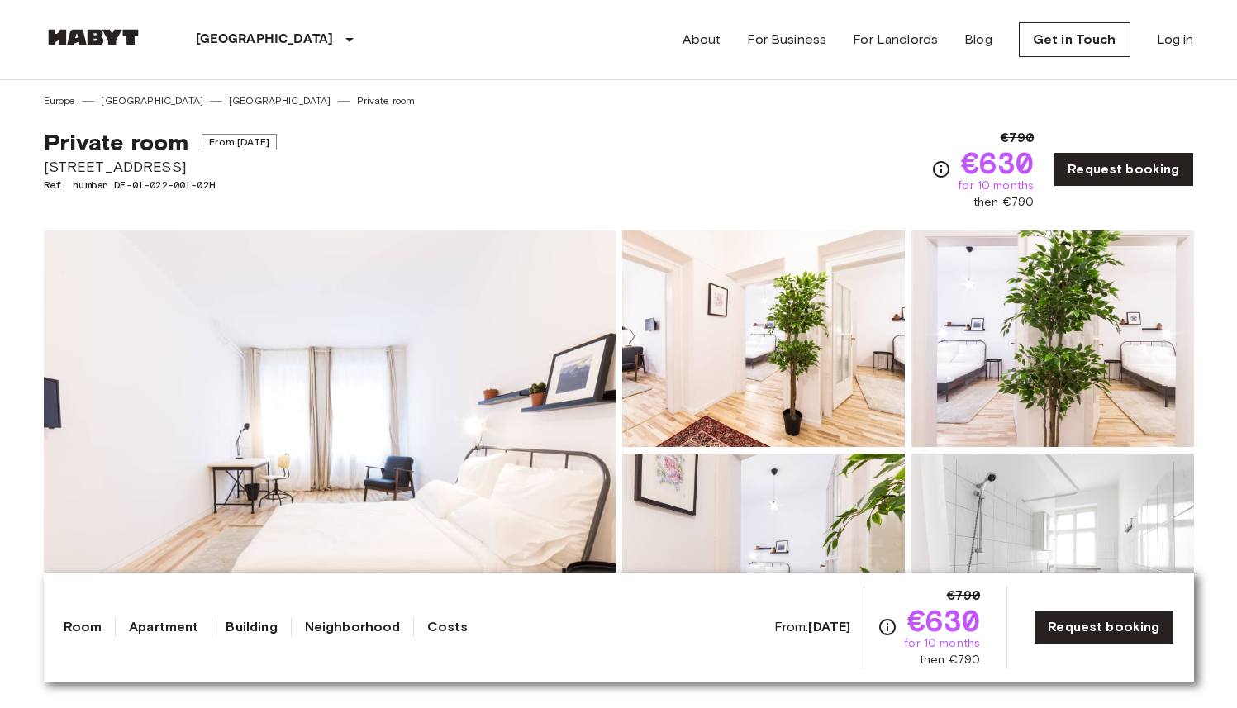
click at [642, 153] on div "Private room From [DATE] [STREET_ADDRESS]. number DE-01-022-001-02H €790 €630 f…" at bounding box center [619, 159] width 1150 height 102
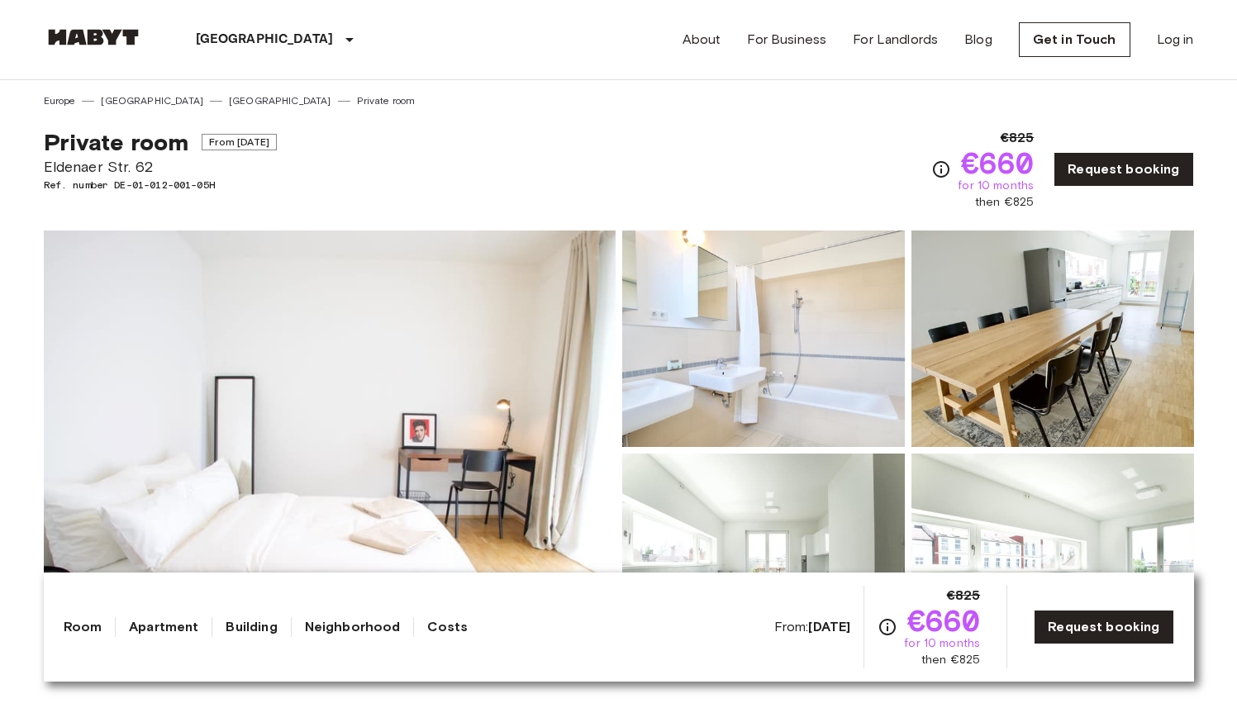
click at [380, 461] on img at bounding box center [330, 451] width 572 height 440
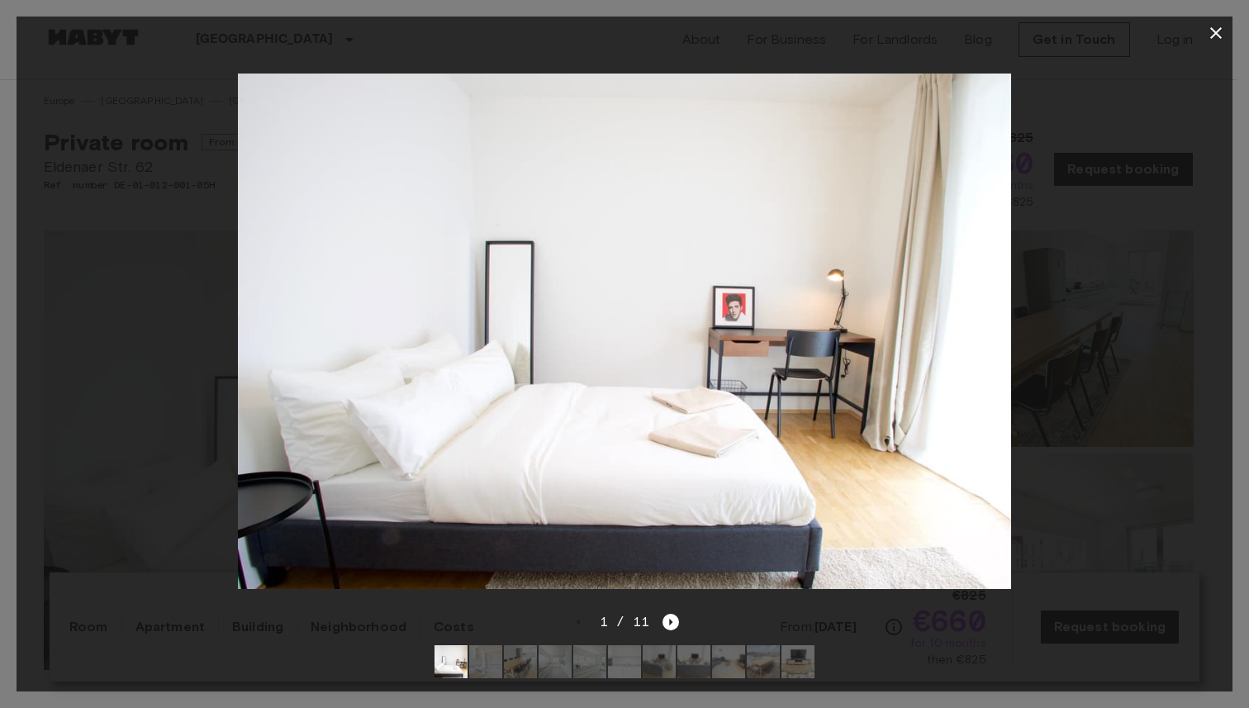
click at [1220, 36] on icon "button" at bounding box center [1216, 33] width 12 height 12
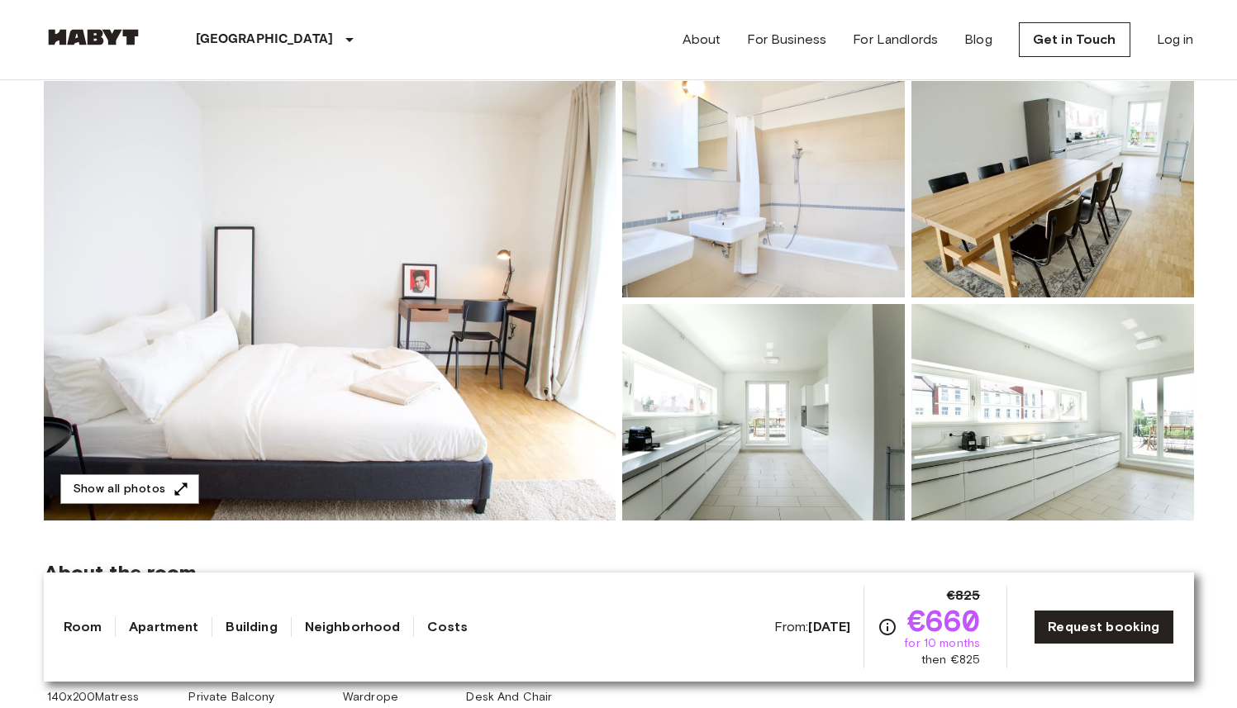
scroll to position [151, 0]
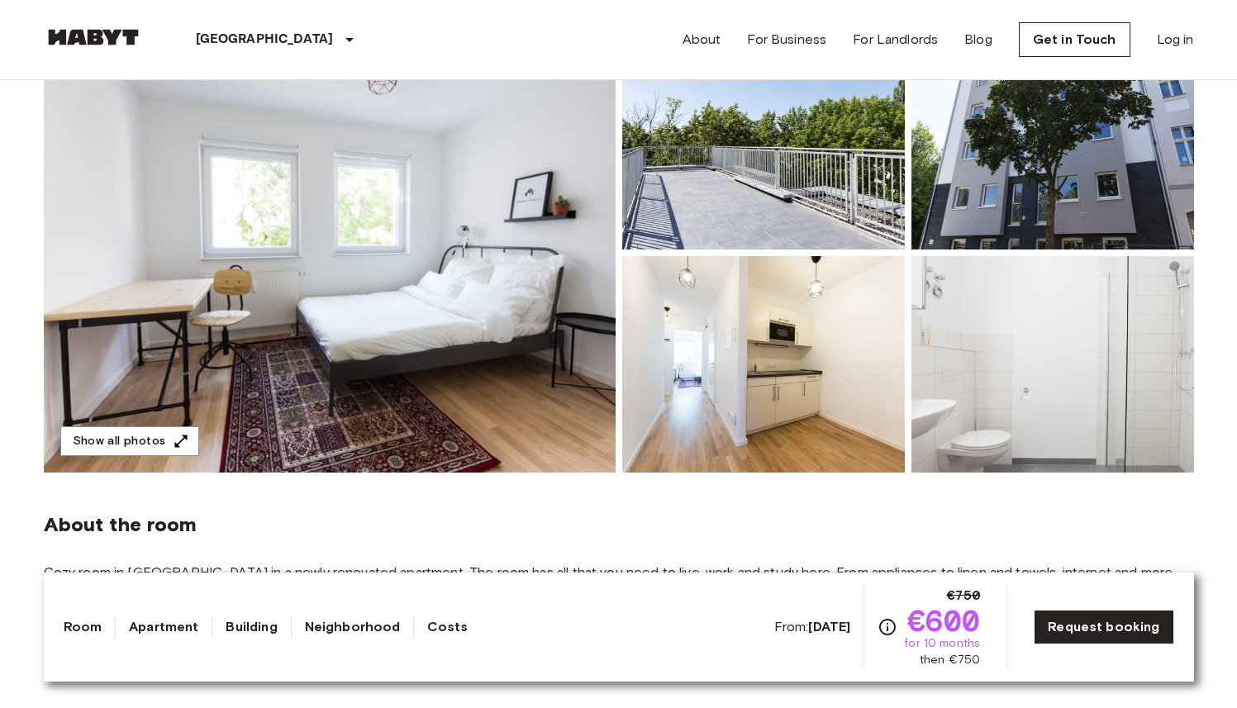
scroll to position [200, 0]
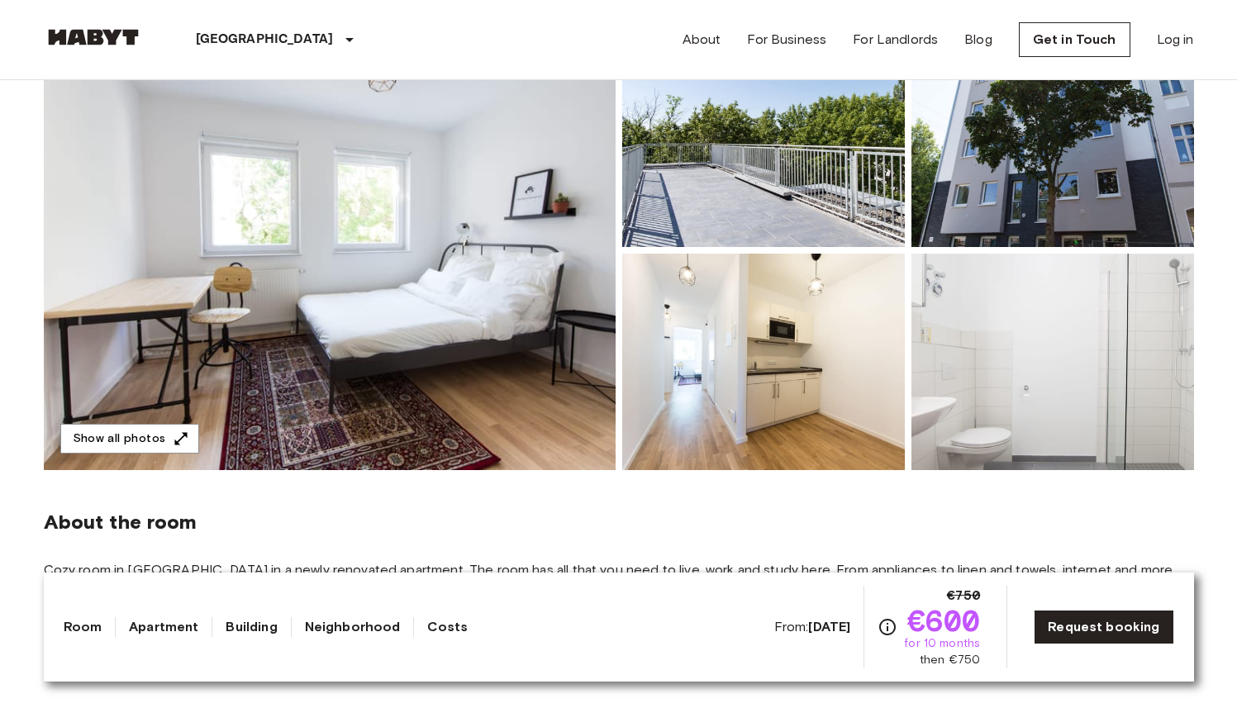
click at [597, 291] on img at bounding box center [330, 251] width 572 height 440
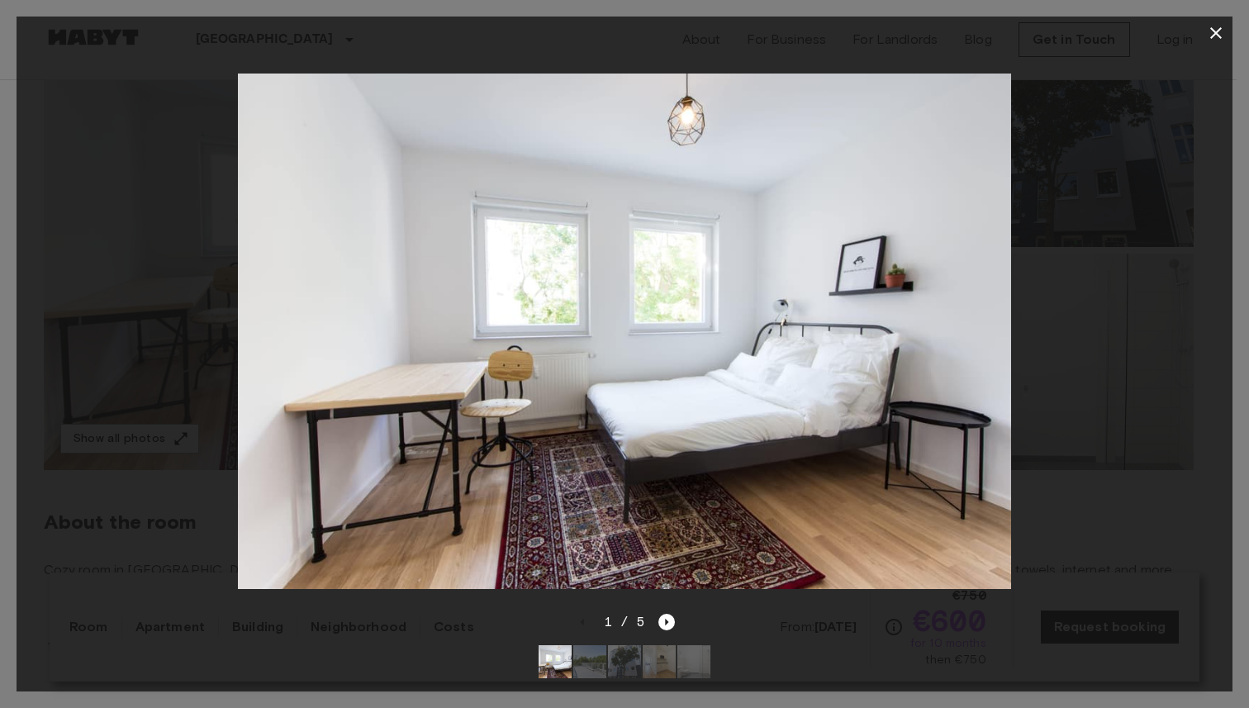
click at [1210, 36] on icon "button" at bounding box center [1216, 33] width 20 height 20
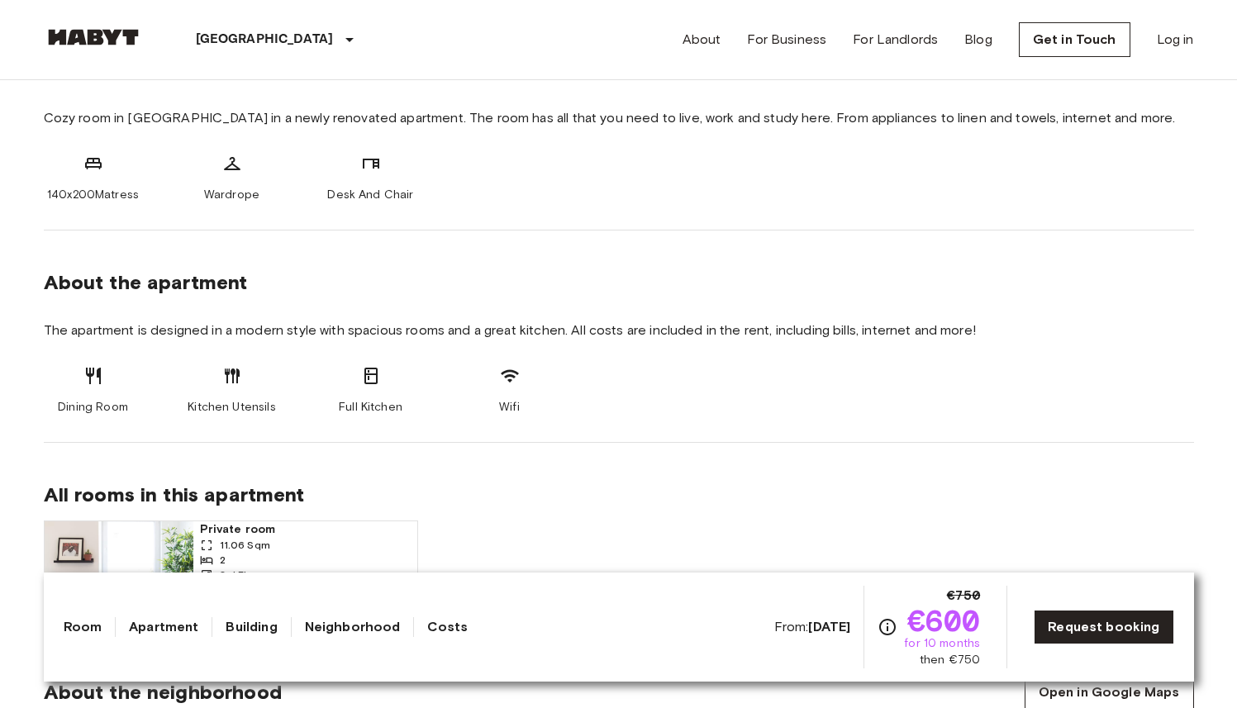
scroll to position [0, 0]
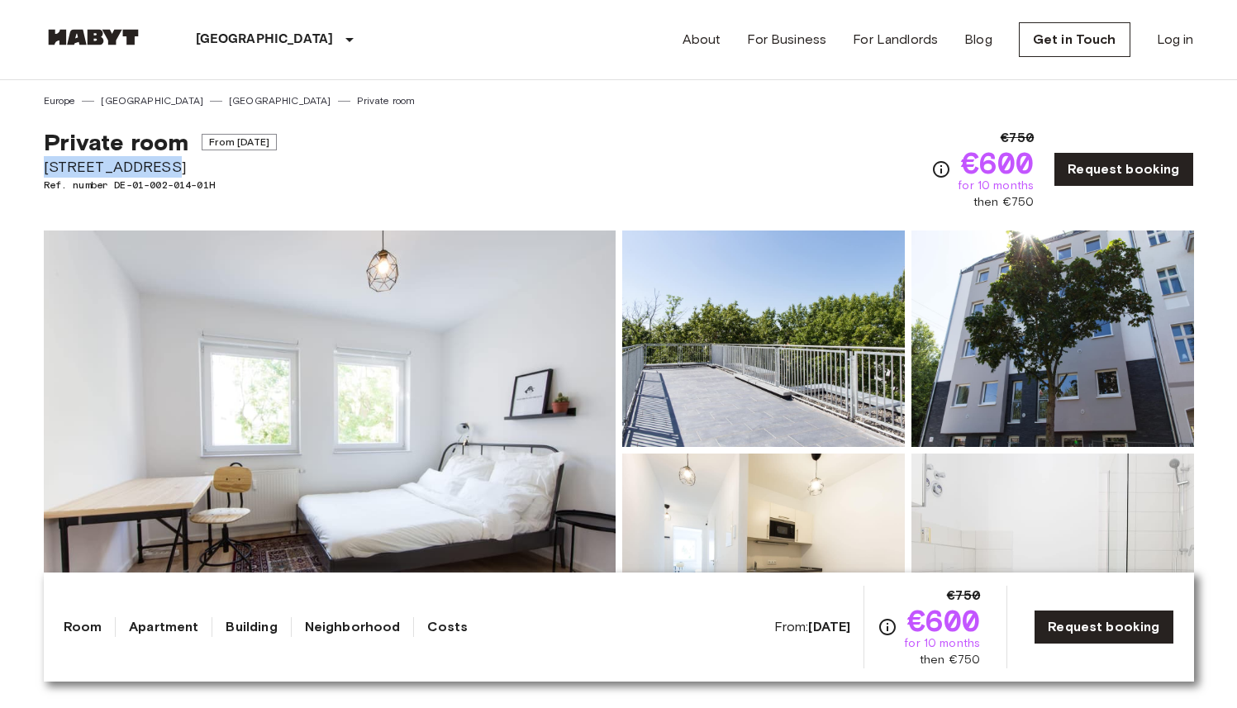
drag, startPoint x: 167, startPoint y: 165, endPoint x: 36, endPoint y: 164, distance: 131.4
copy span "Archibaldweg 12"
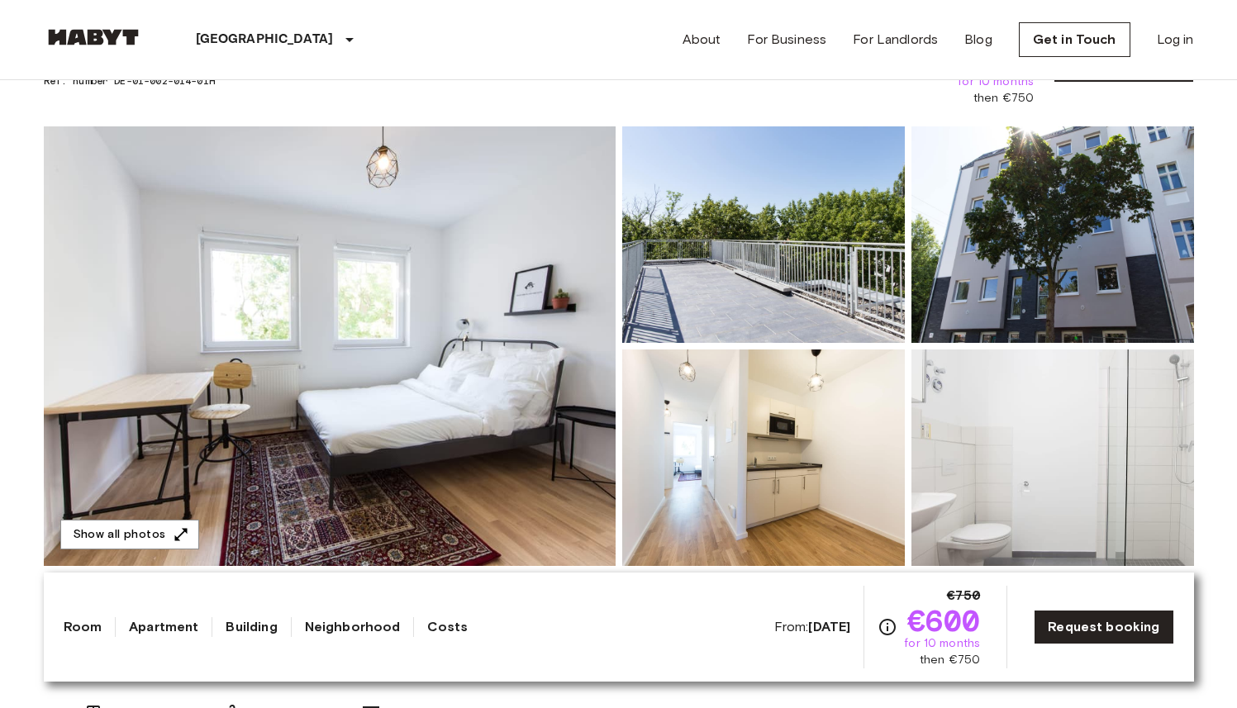
scroll to position [106, 0]
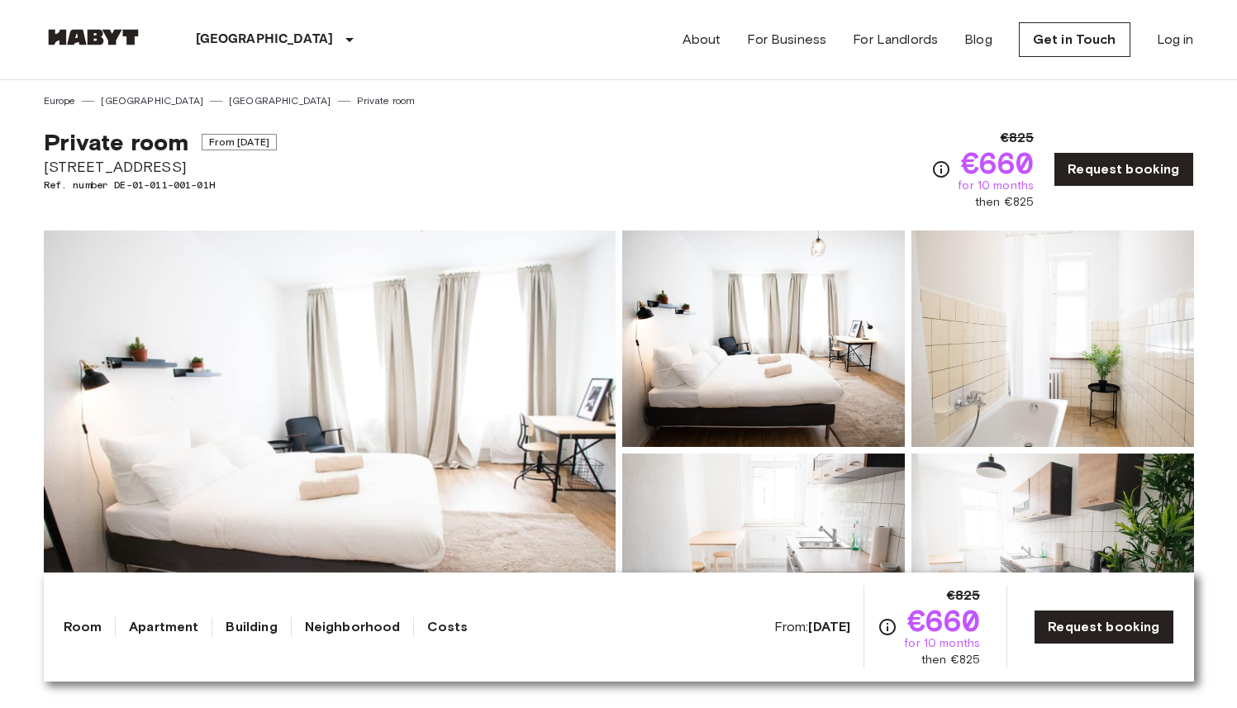
click at [502, 349] on img at bounding box center [330, 451] width 572 height 440
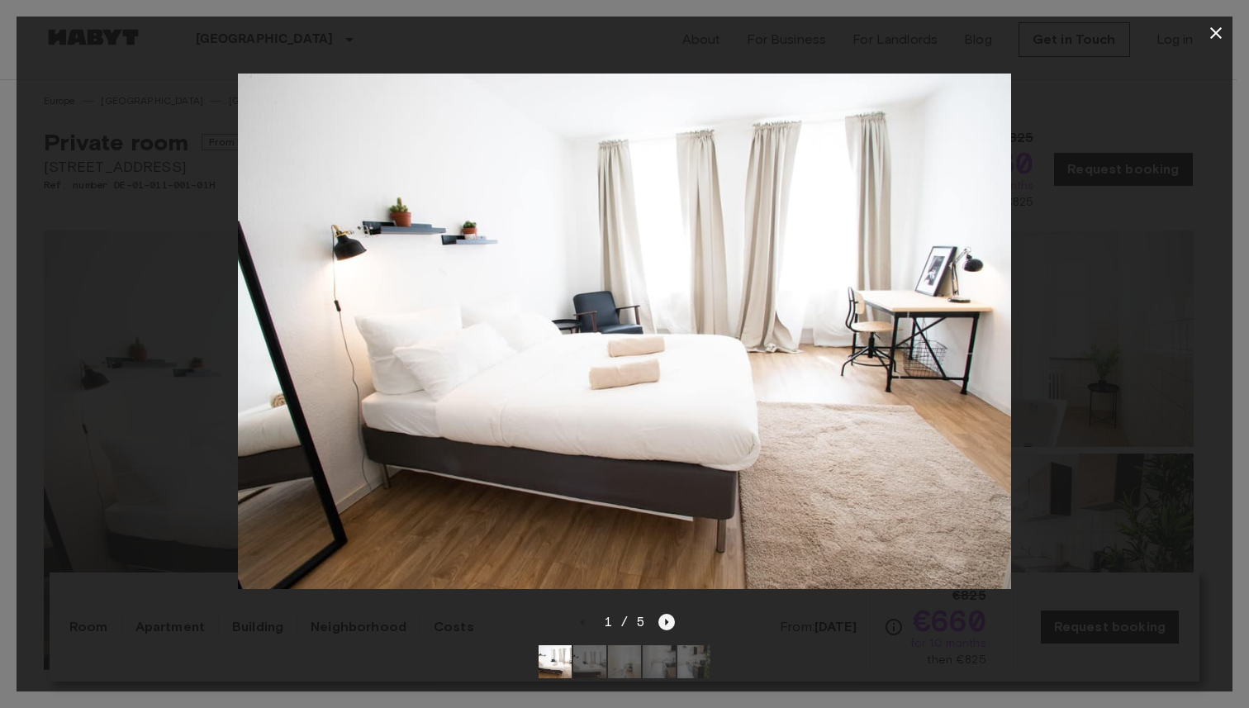
click at [665, 614] on icon "Next image" at bounding box center [666, 622] width 17 height 17
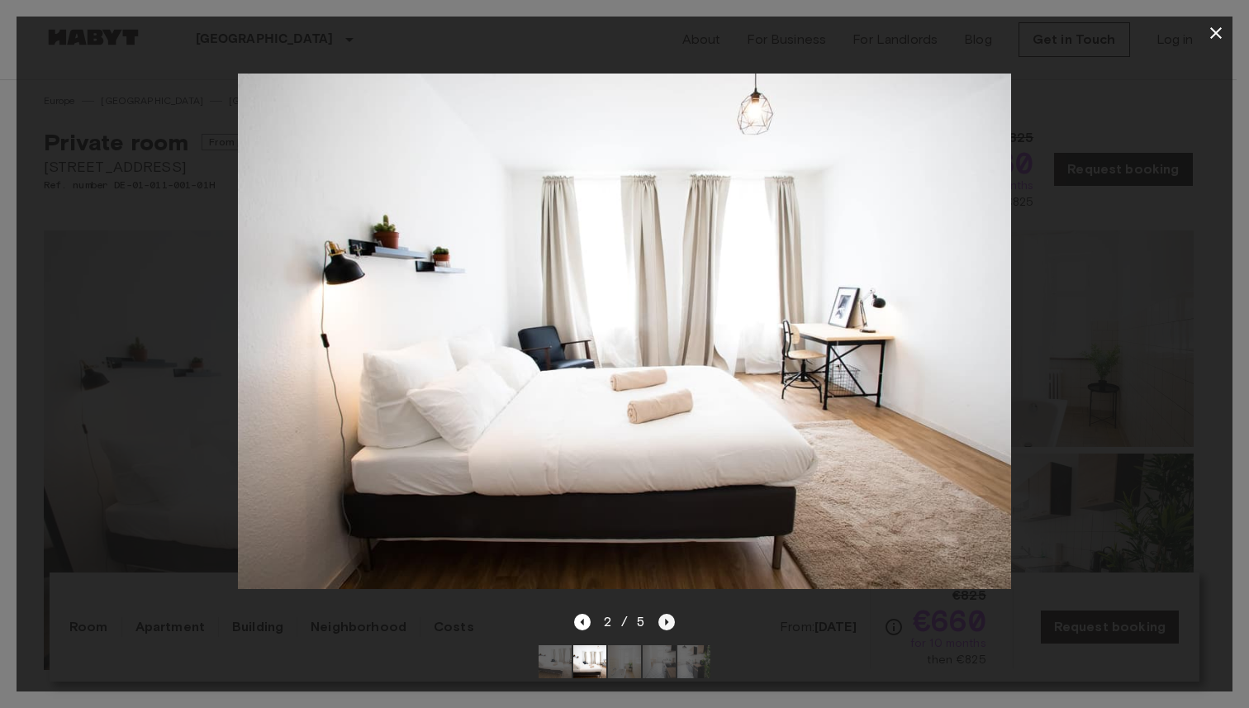
click at [665, 614] on icon "Next image" at bounding box center [666, 622] width 17 height 17
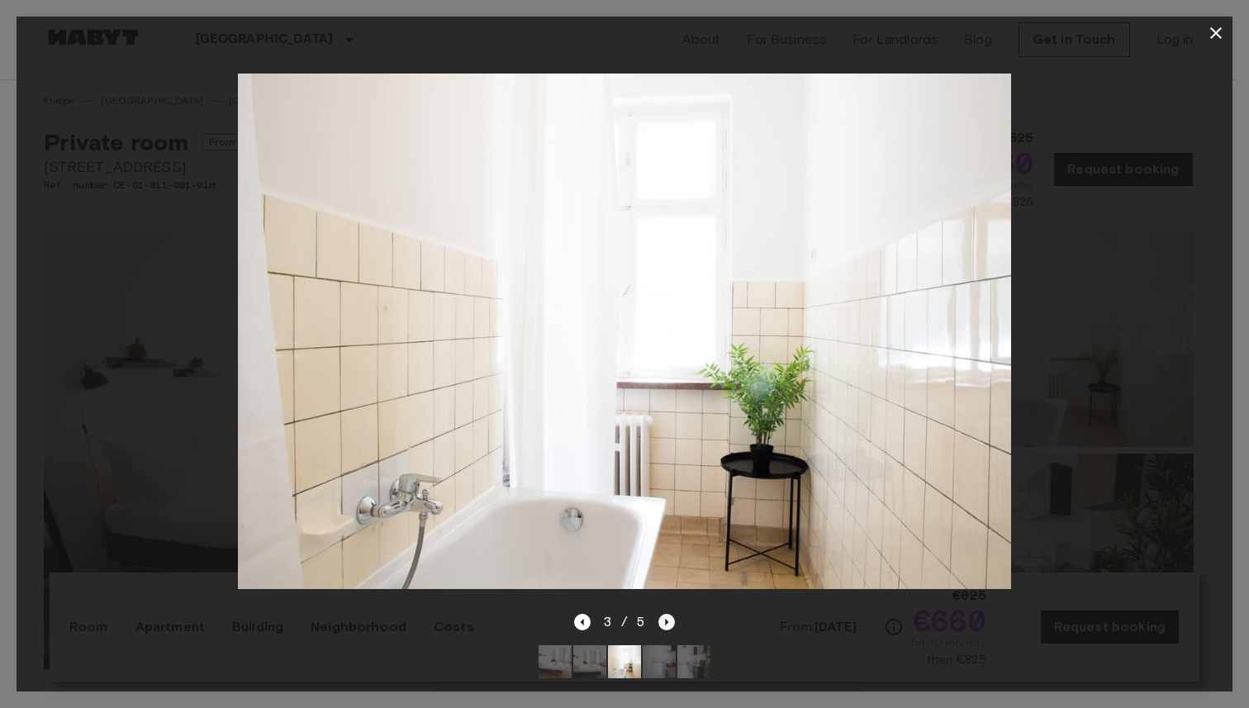
click at [665, 614] on icon "Next image" at bounding box center [666, 622] width 17 height 17
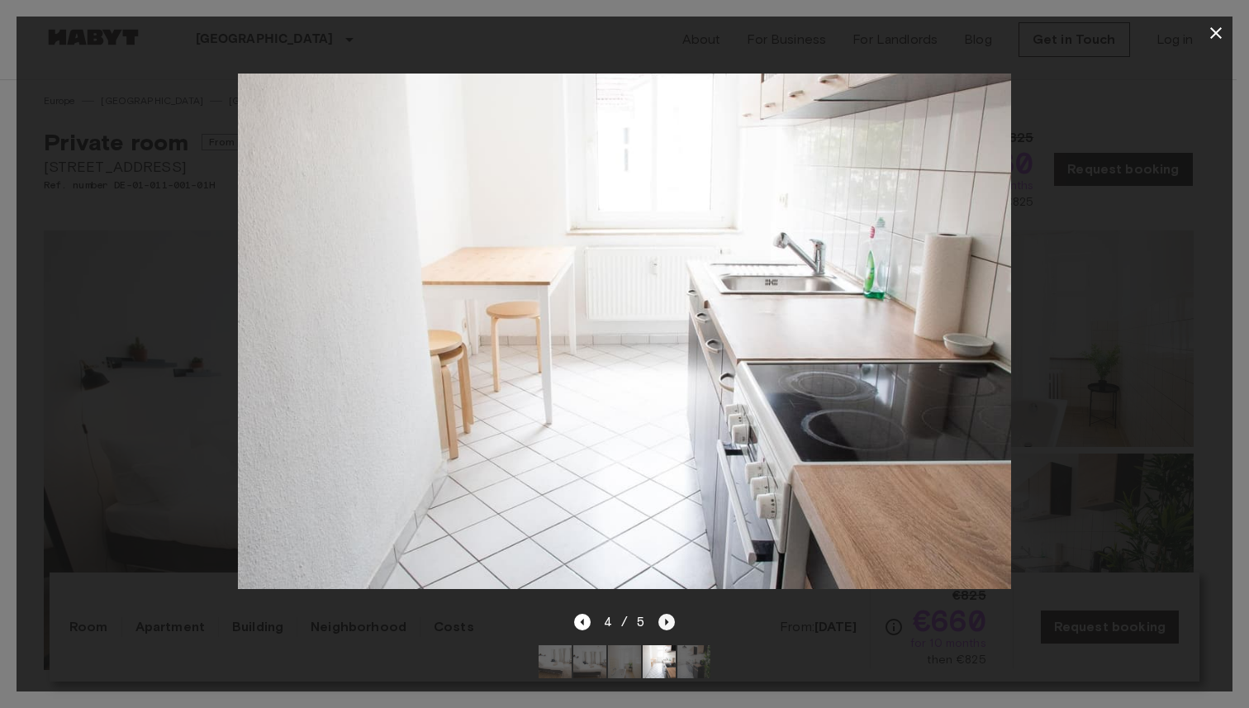
click at [665, 614] on icon "Next image" at bounding box center [666, 622] width 17 height 17
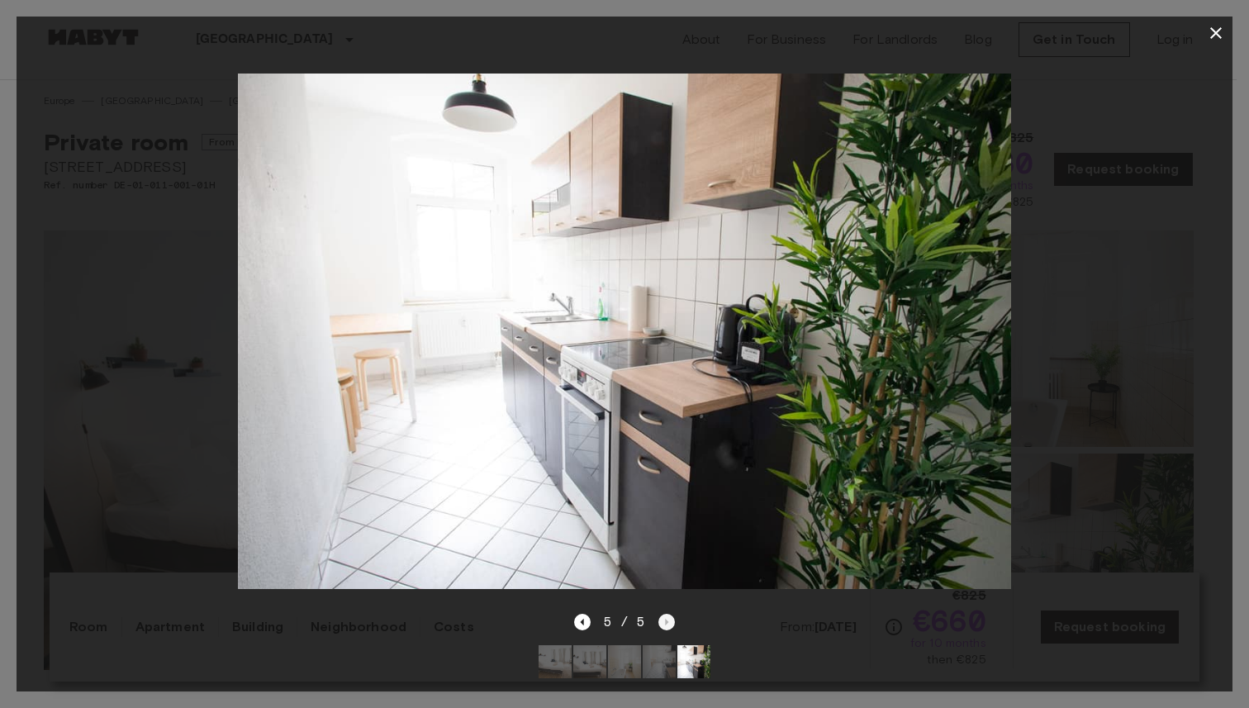
click at [665, 613] on div "5 / 5" at bounding box center [625, 622] width 102 height 20
click at [583, 614] on icon "Previous image" at bounding box center [582, 622] width 17 height 17
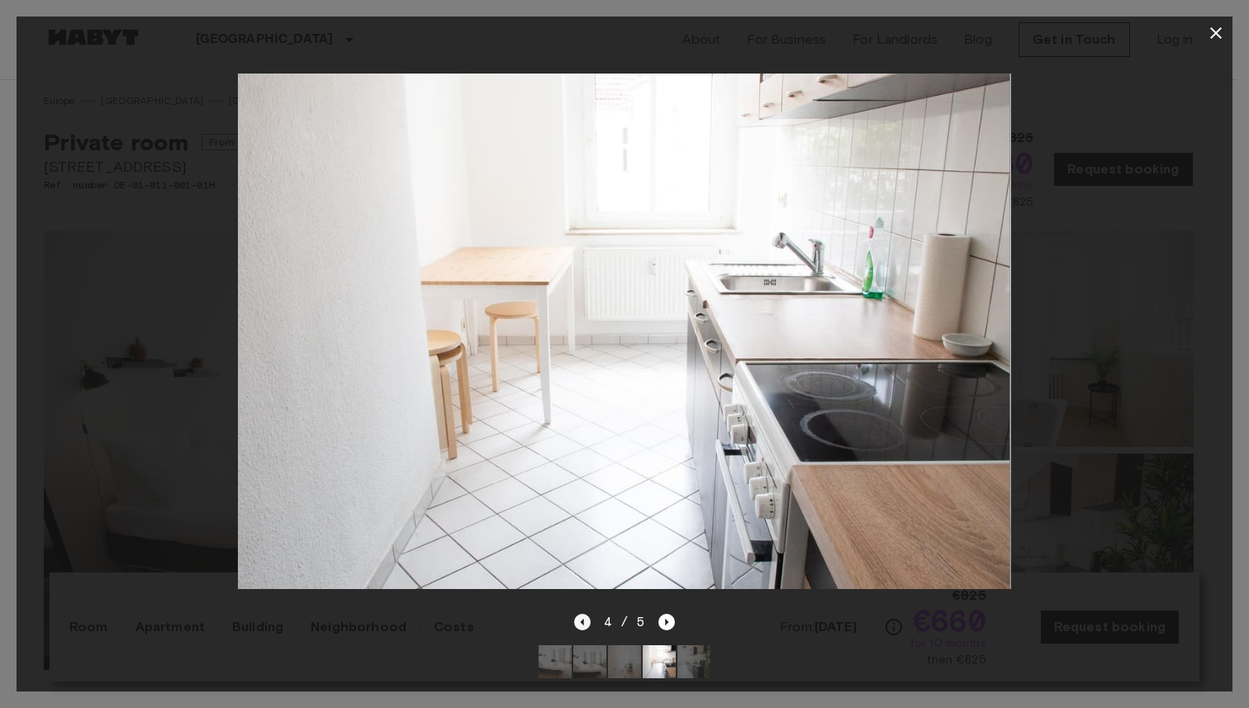
click at [583, 614] on icon "Previous image" at bounding box center [582, 622] width 17 height 17
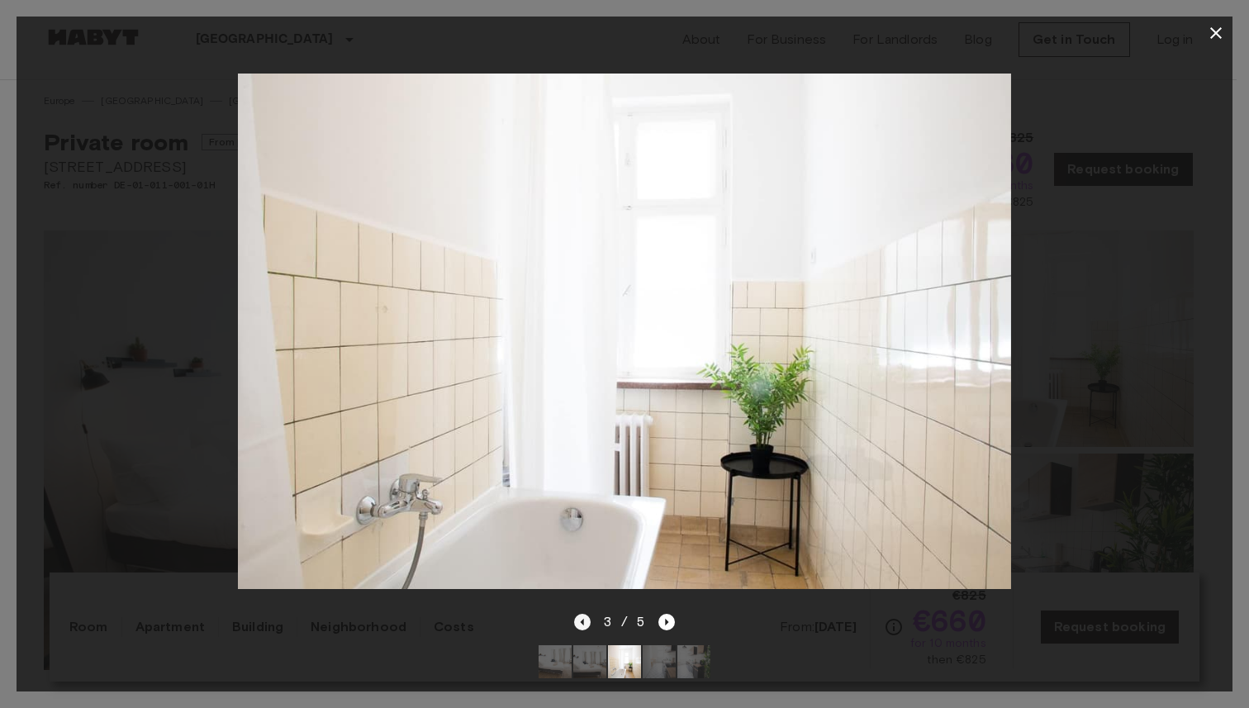
click at [583, 614] on icon "Previous image" at bounding box center [582, 622] width 17 height 17
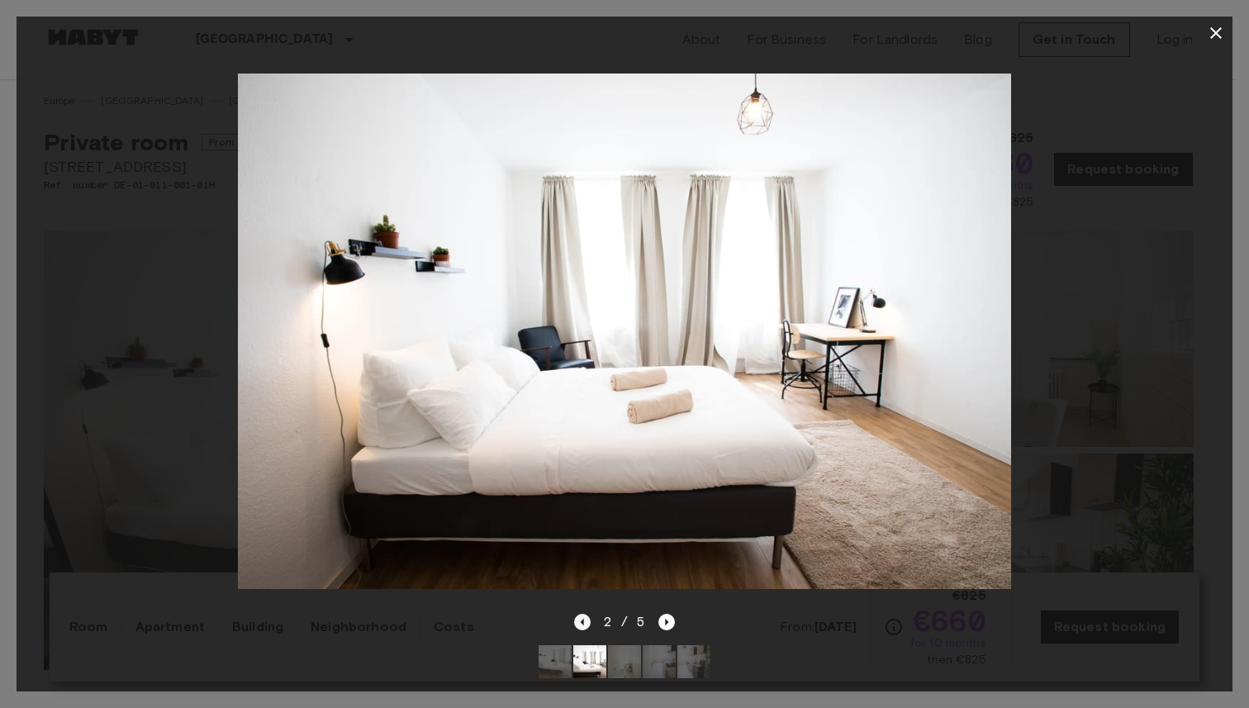
click at [583, 614] on icon "Previous image" at bounding box center [582, 622] width 17 height 17
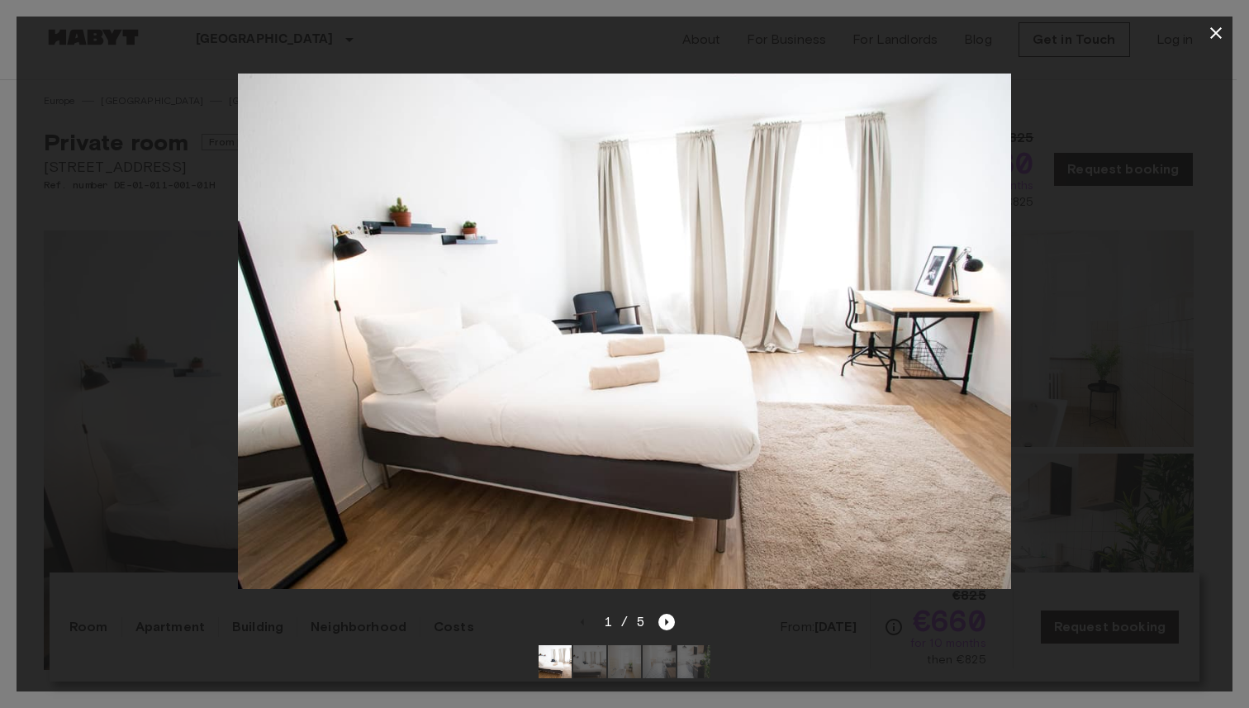
click at [1215, 34] on icon "button" at bounding box center [1216, 33] width 12 height 12
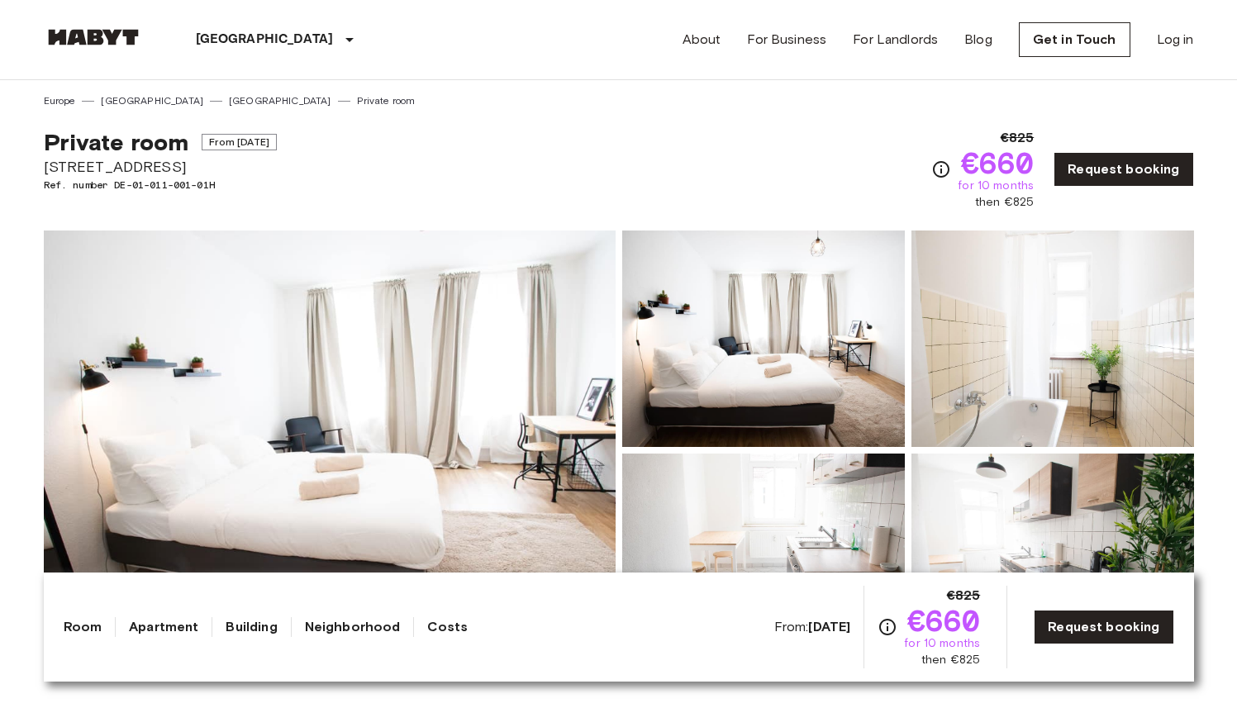
scroll to position [10, 0]
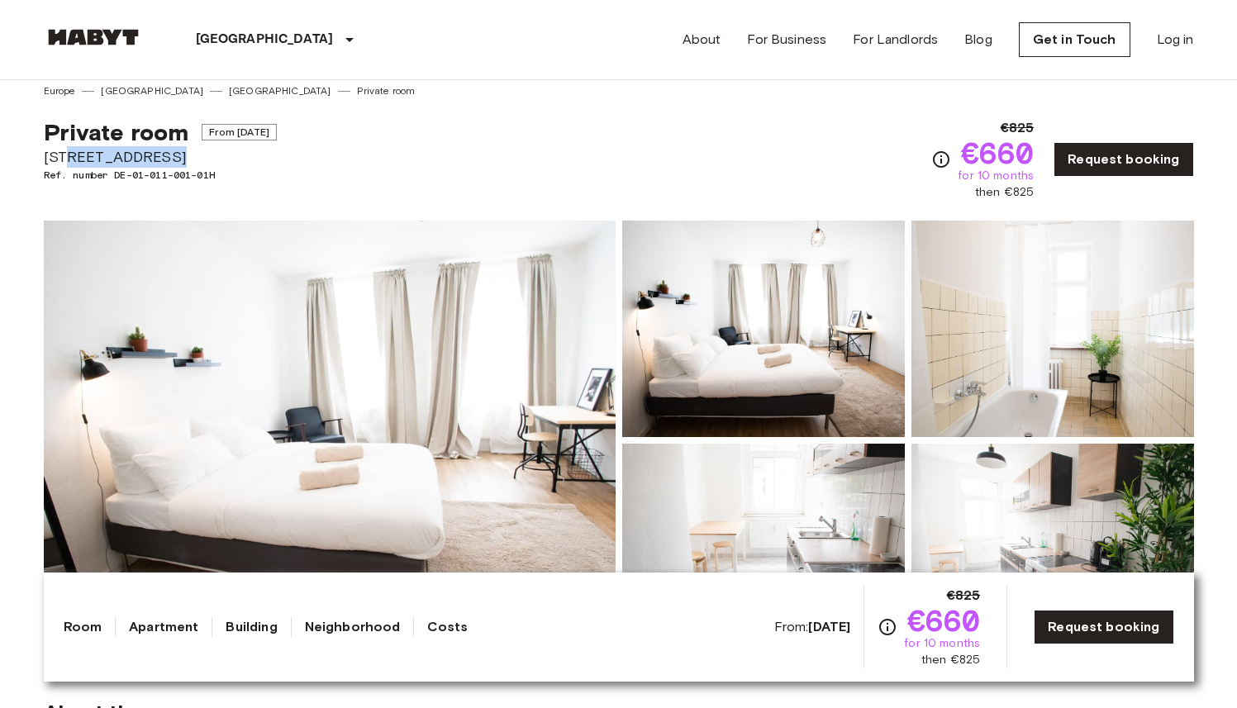
drag, startPoint x: 169, startPoint y: 149, endPoint x: 67, endPoint y: 150, distance: 101.6
click at [67, 150] on span "Eldenaer Str. 29" at bounding box center [160, 156] width 233 height 21
click at [74, 154] on span "Eldenaer Str. 29" at bounding box center [160, 156] width 233 height 21
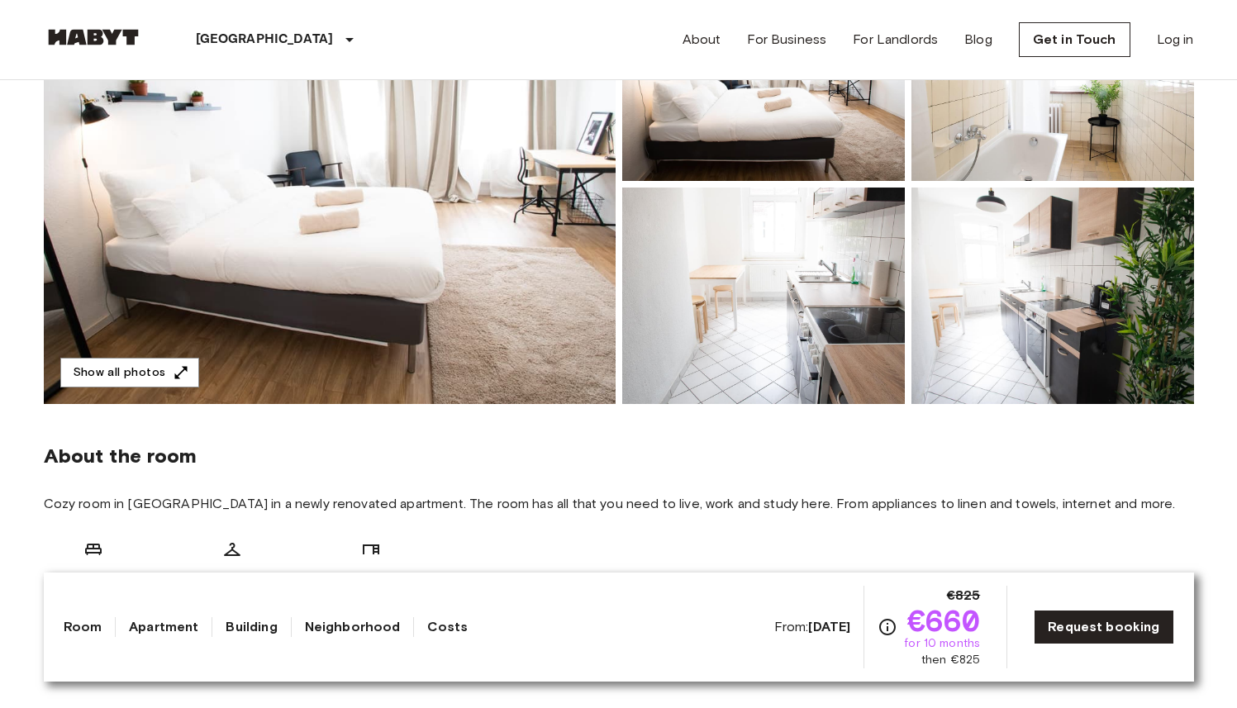
scroll to position [271, 0]
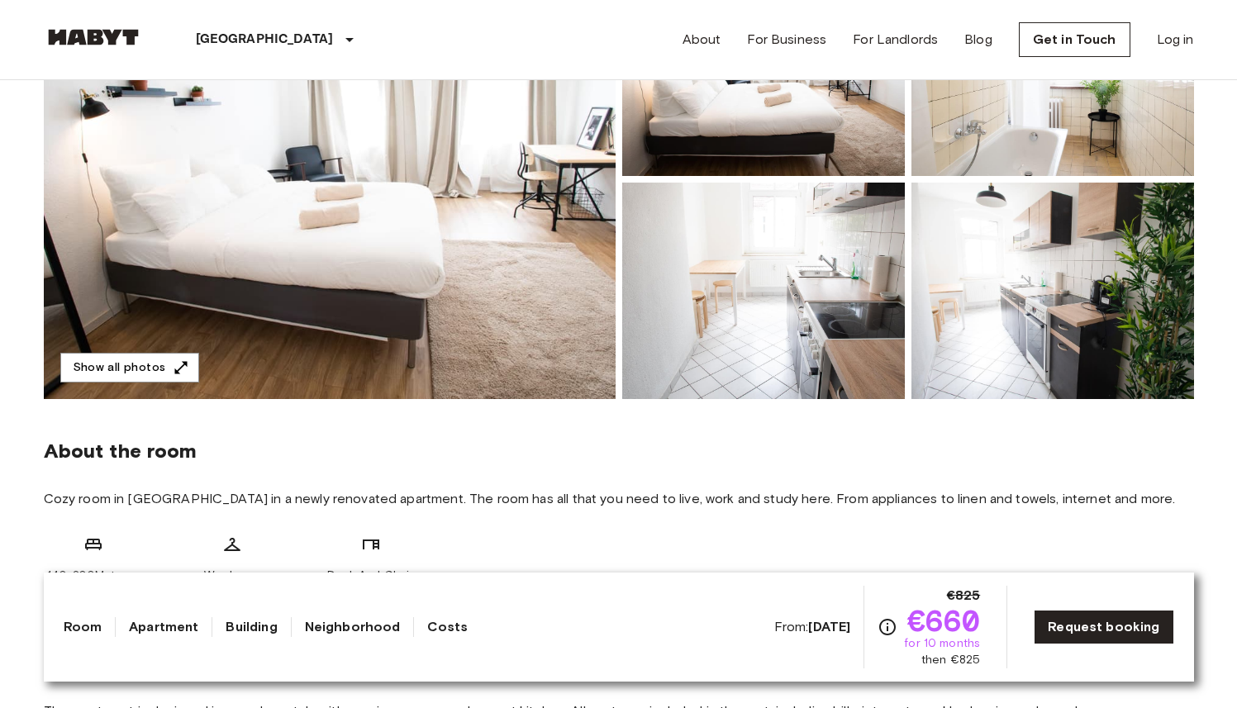
click at [599, 455] on span "About the room" at bounding box center [619, 451] width 1150 height 25
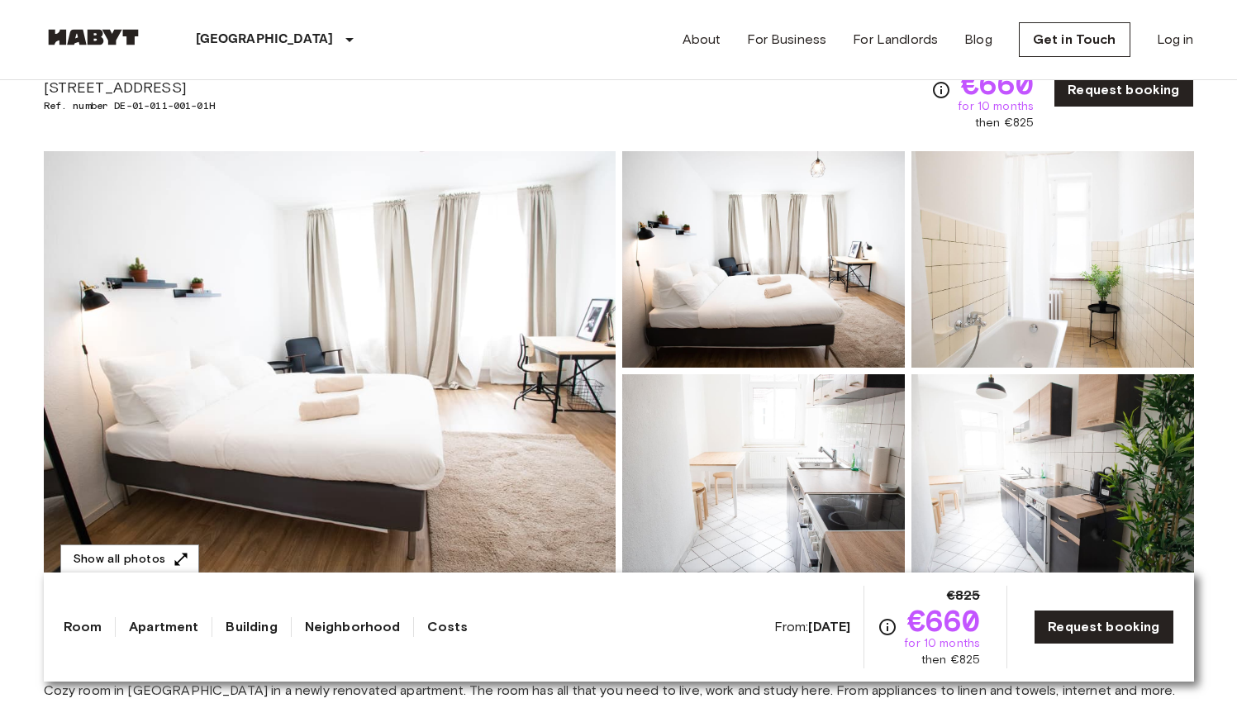
scroll to position [0, 0]
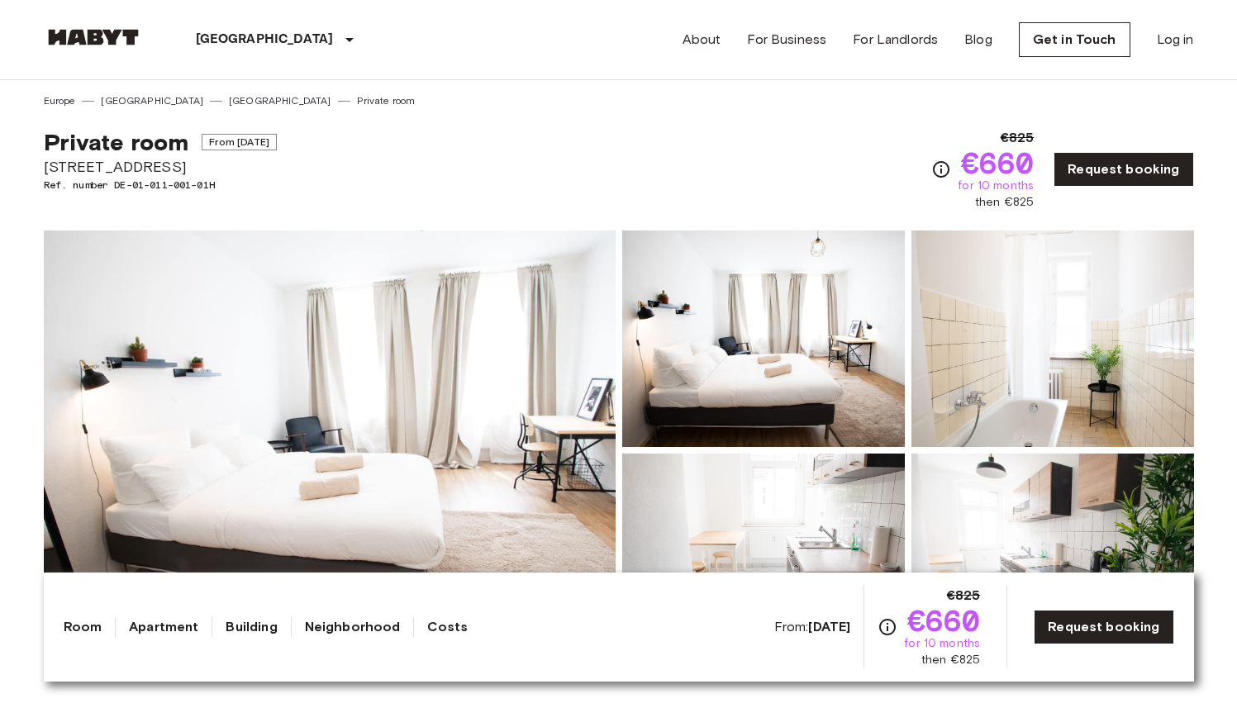
click at [980, 342] on img at bounding box center [1052, 339] width 283 height 216
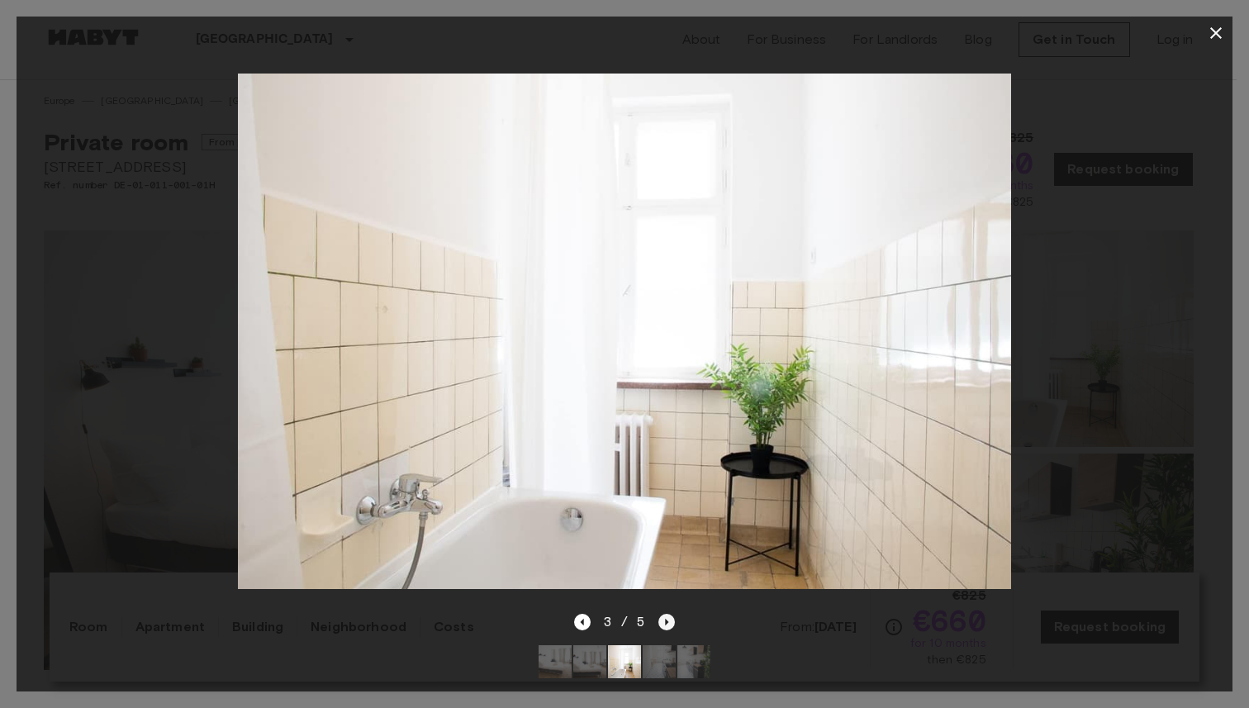
click at [668, 614] on icon "Next image" at bounding box center [666, 622] width 17 height 17
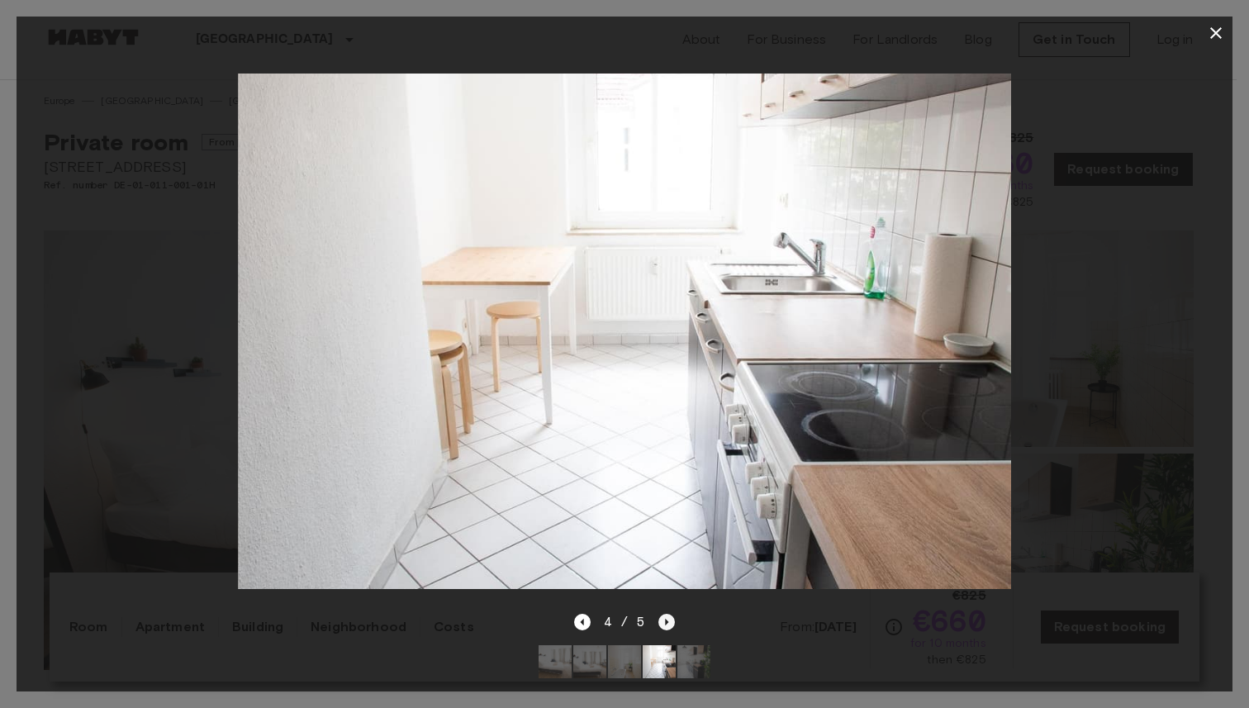
click at [668, 614] on icon "Next image" at bounding box center [666, 622] width 17 height 17
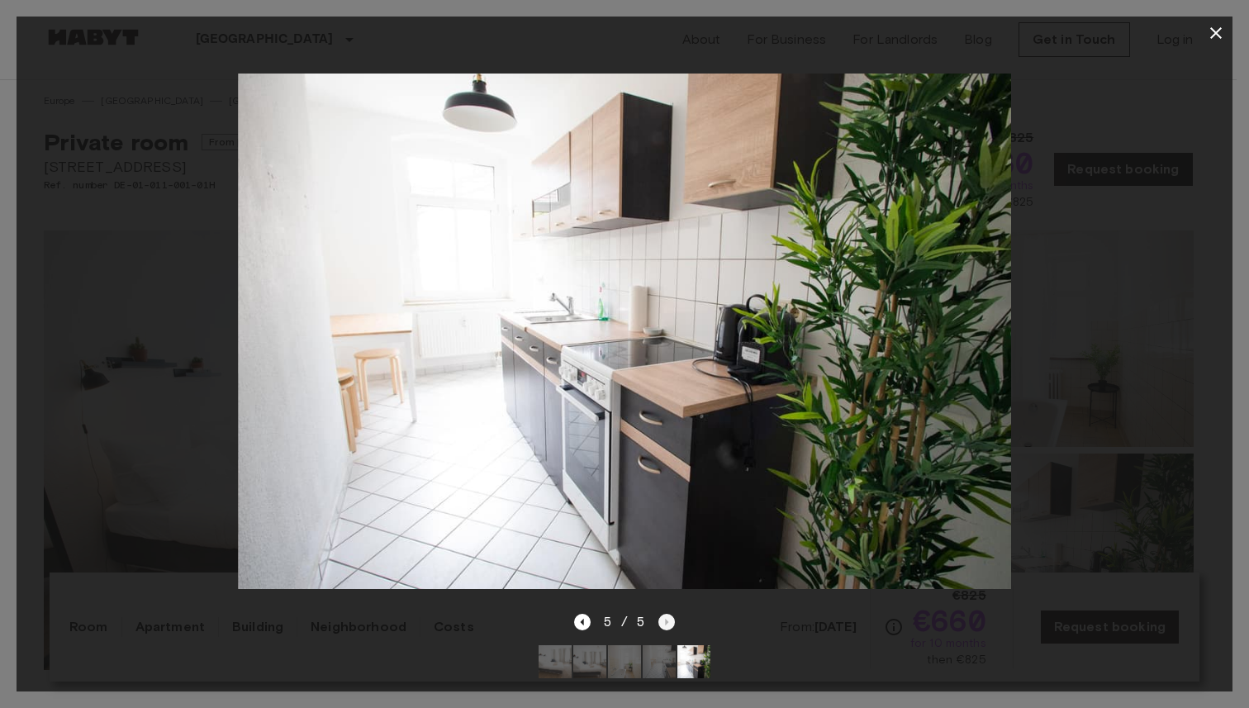
click at [668, 612] on div "5 / 5" at bounding box center [625, 622] width 102 height 20
click at [582, 619] on icon "Previous image" at bounding box center [581, 622] width 3 height 7
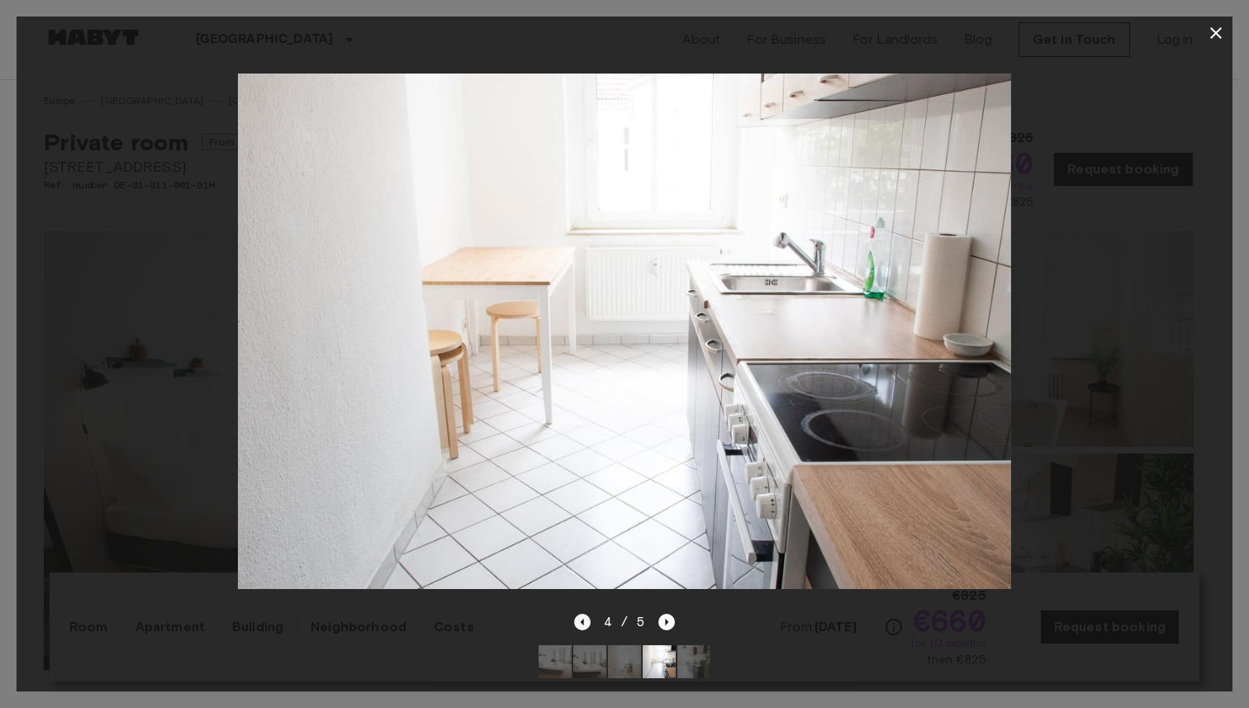
click at [582, 619] on icon "Previous image" at bounding box center [581, 622] width 3 height 7
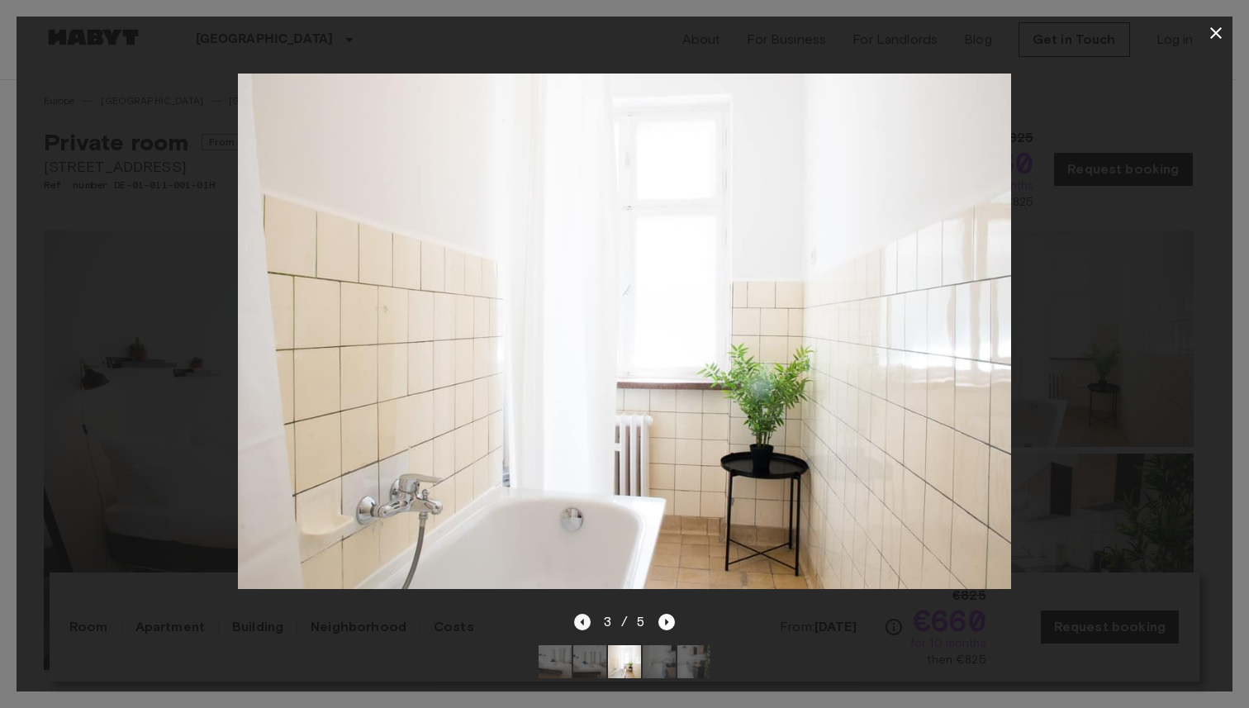
click at [582, 619] on icon "Previous image" at bounding box center [581, 622] width 3 height 7
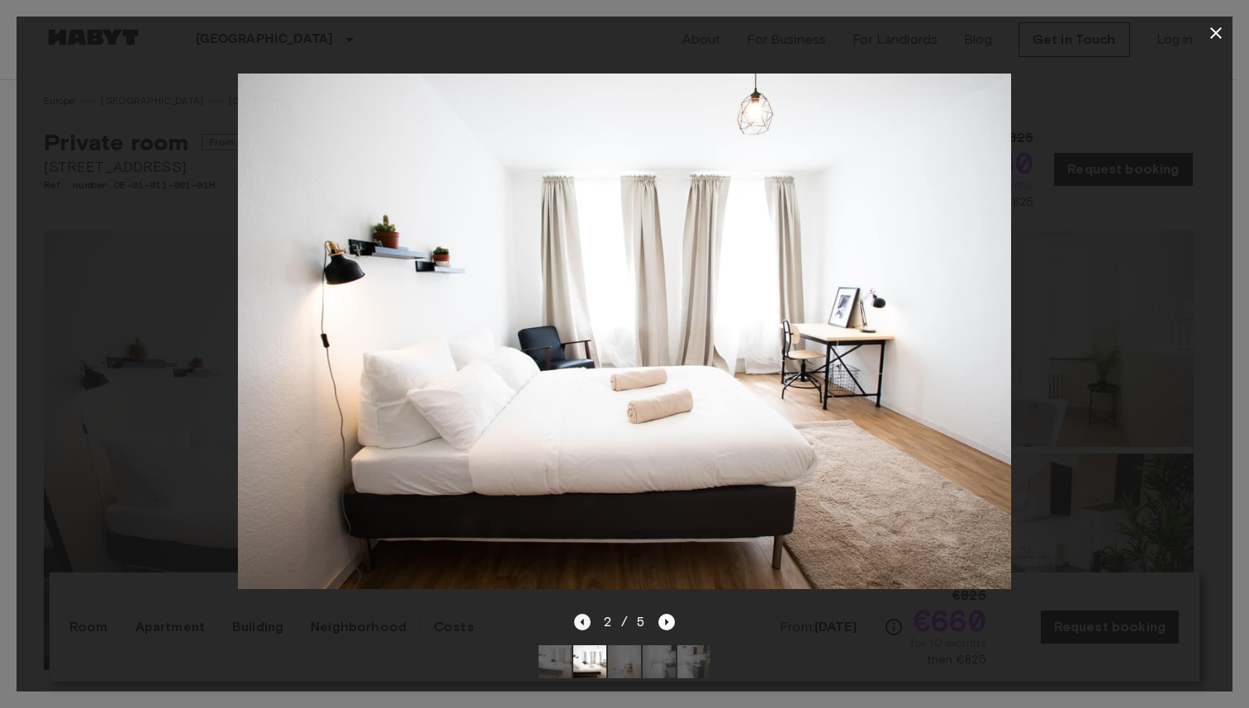
click at [582, 619] on icon "Previous image" at bounding box center [581, 622] width 3 height 7
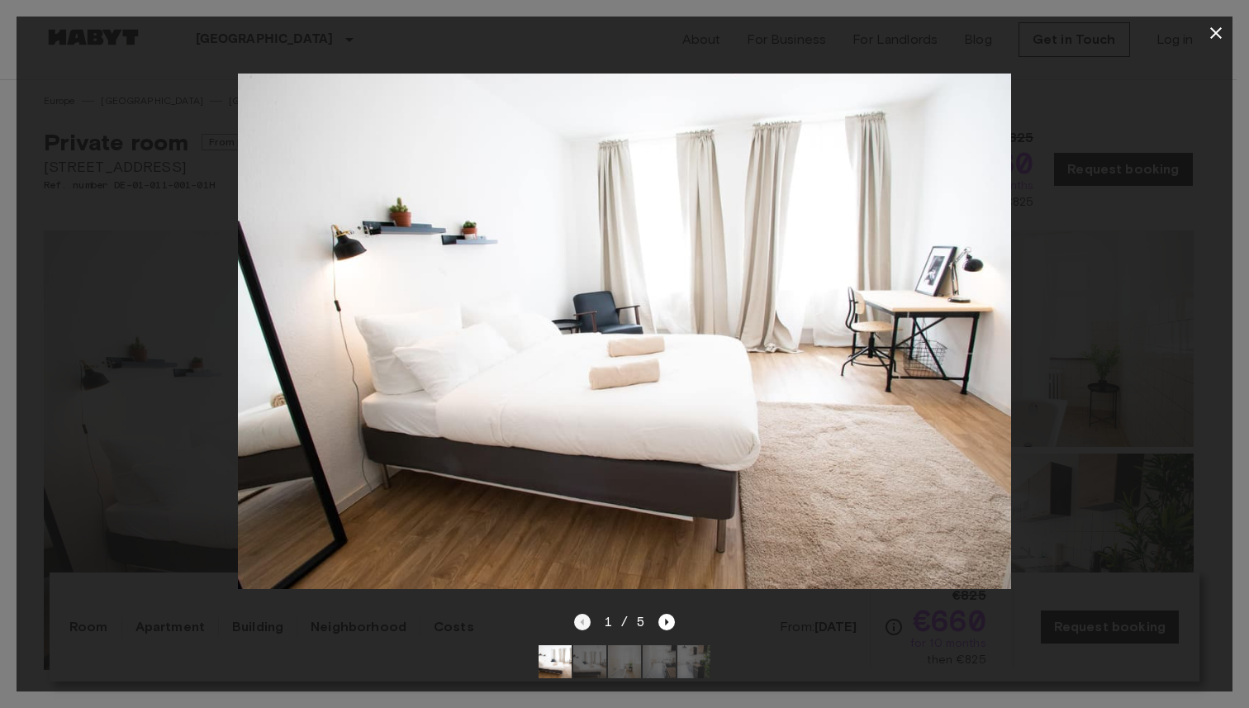
click at [582, 612] on div "1 / 5" at bounding box center [625, 622] width 102 height 20
click at [1215, 33] on icon "button" at bounding box center [1216, 33] width 12 height 12
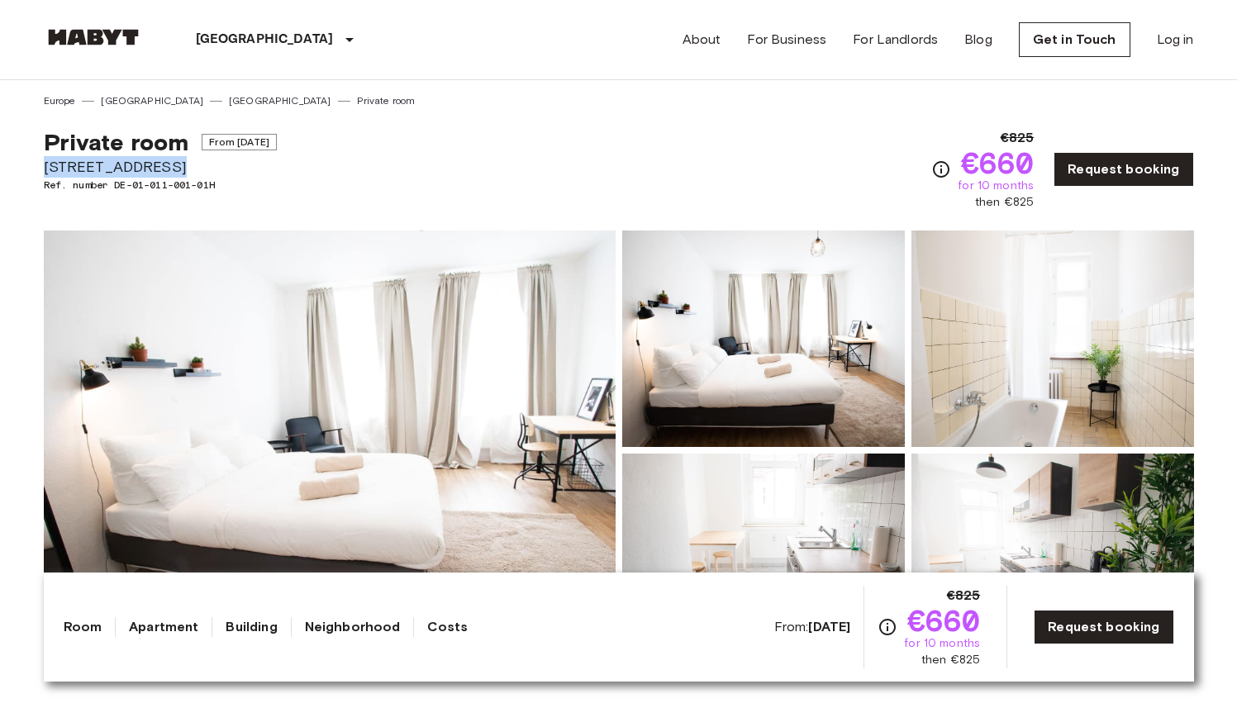
drag, startPoint x: 157, startPoint y: 168, endPoint x: 45, endPoint y: 167, distance: 112.4
click at [45, 167] on span "Eldenaer Str. 29" at bounding box center [160, 166] width 233 height 21
copy span "Eldenaer Str. 29"
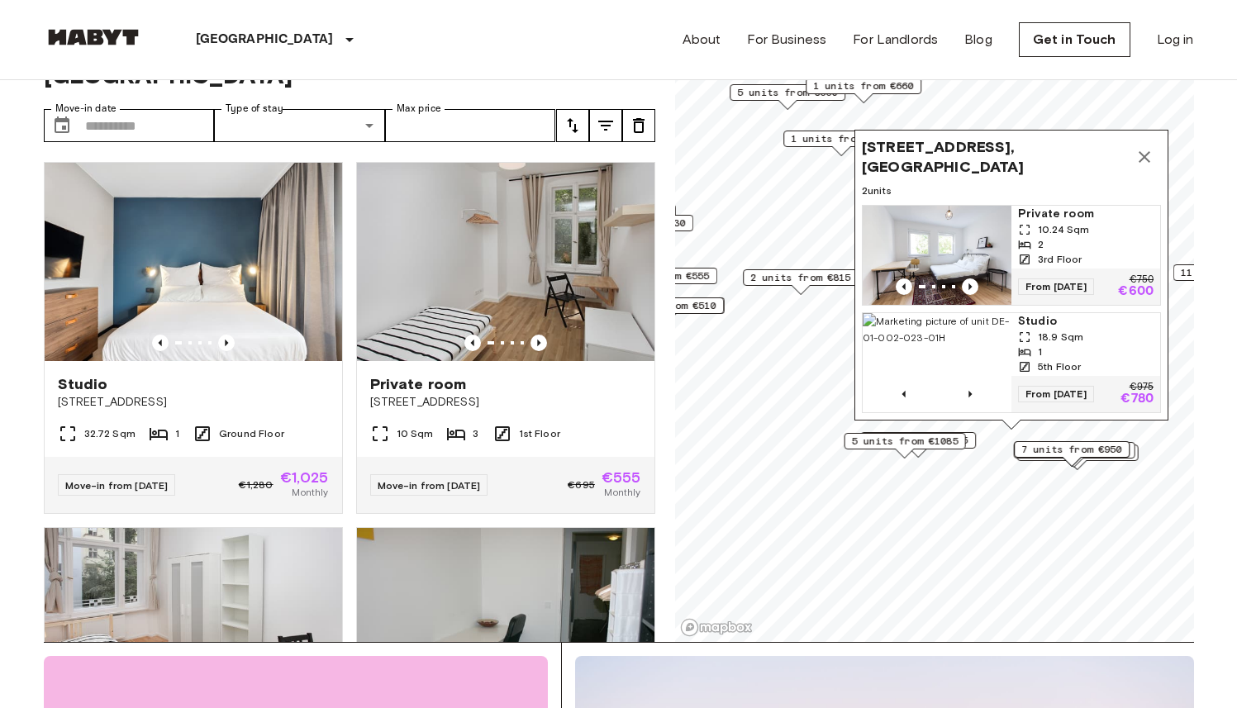
scroll to position [3279, 0]
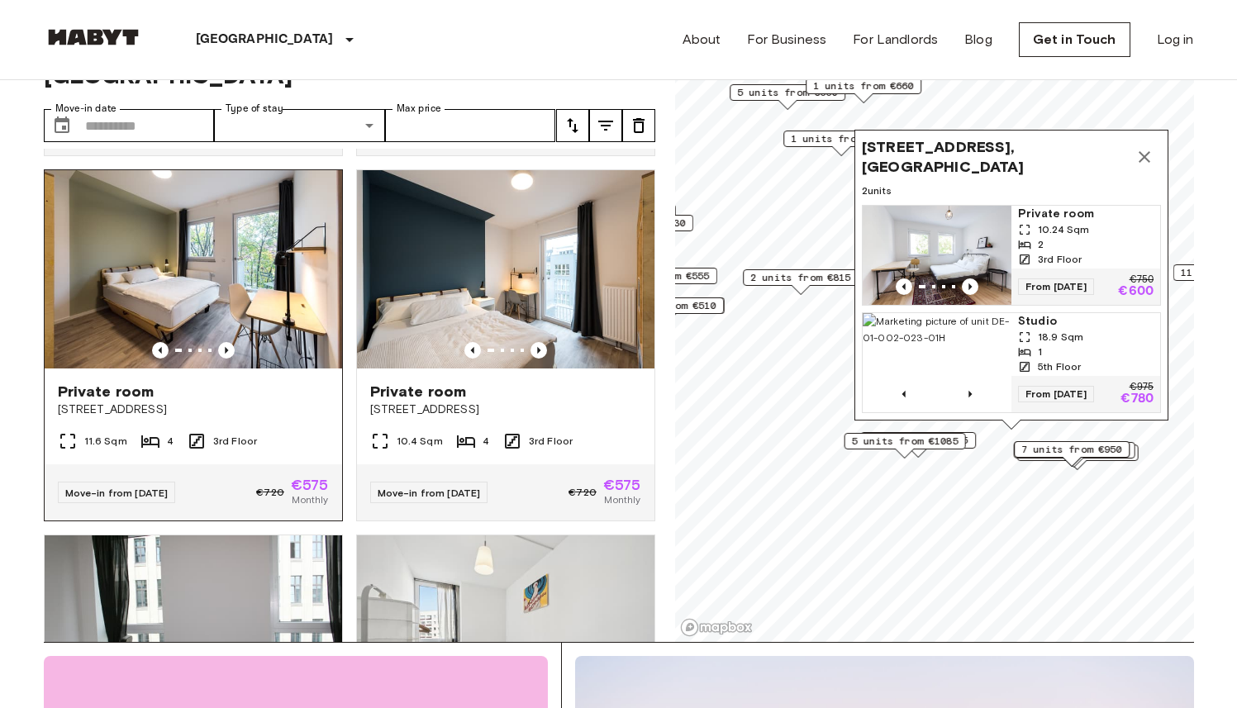
click at [224, 308] on img at bounding box center [193, 269] width 297 height 198
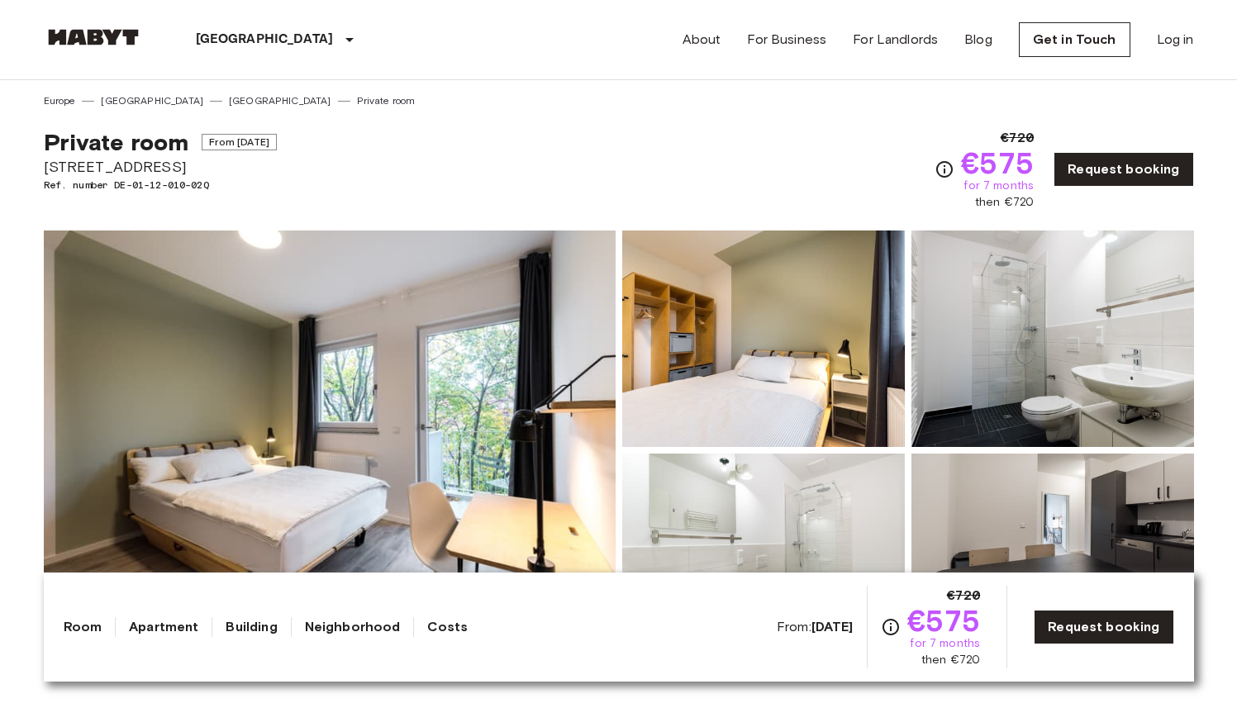
drag, startPoint x: 183, startPoint y: 164, endPoint x: 45, endPoint y: 169, distance: 138.9
click at [45, 169] on span "[STREET_ADDRESS]" at bounding box center [160, 166] width 233 height 21
copy span "[STREET_ADDRESS]"
